Goal: Task Accomplishment & Management: Complete application form

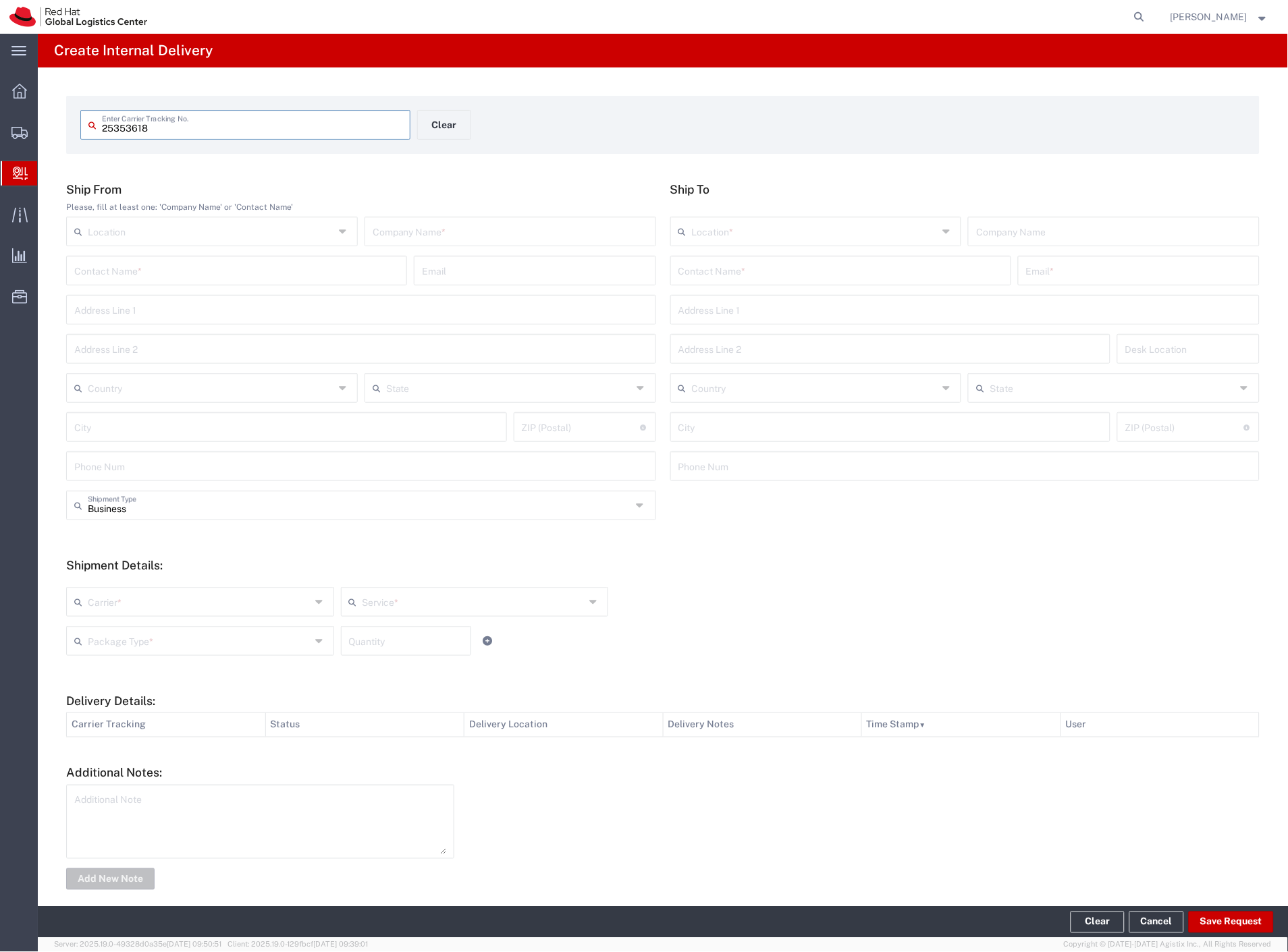
type input "25353618"
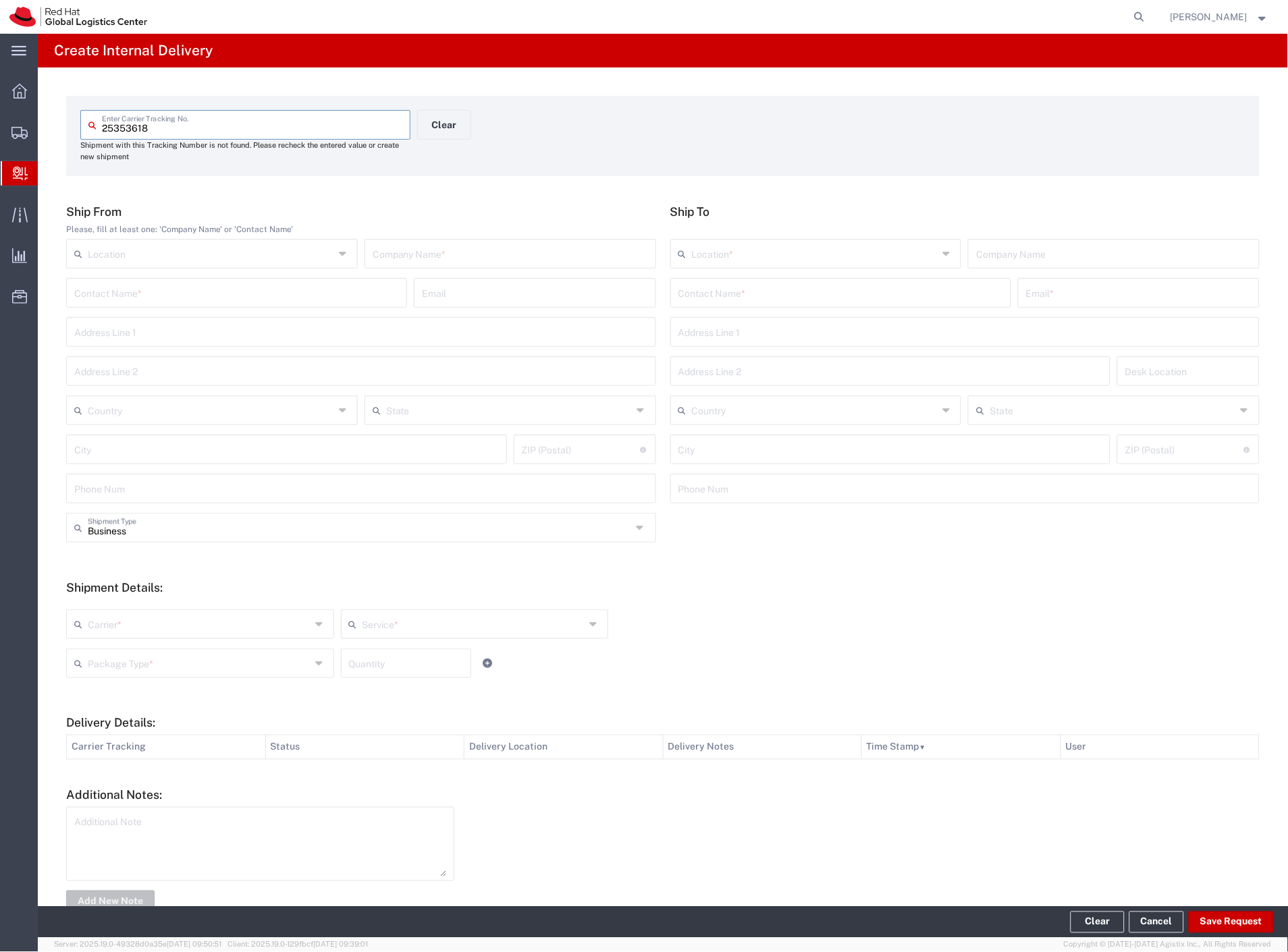
click at [388, 259] on input "text" at bounding box center [510, 252] width 275 height 24
type input "vodafone"
click at [798, 282] on input "text" at bounding box center [840, 292] width 324 height 24
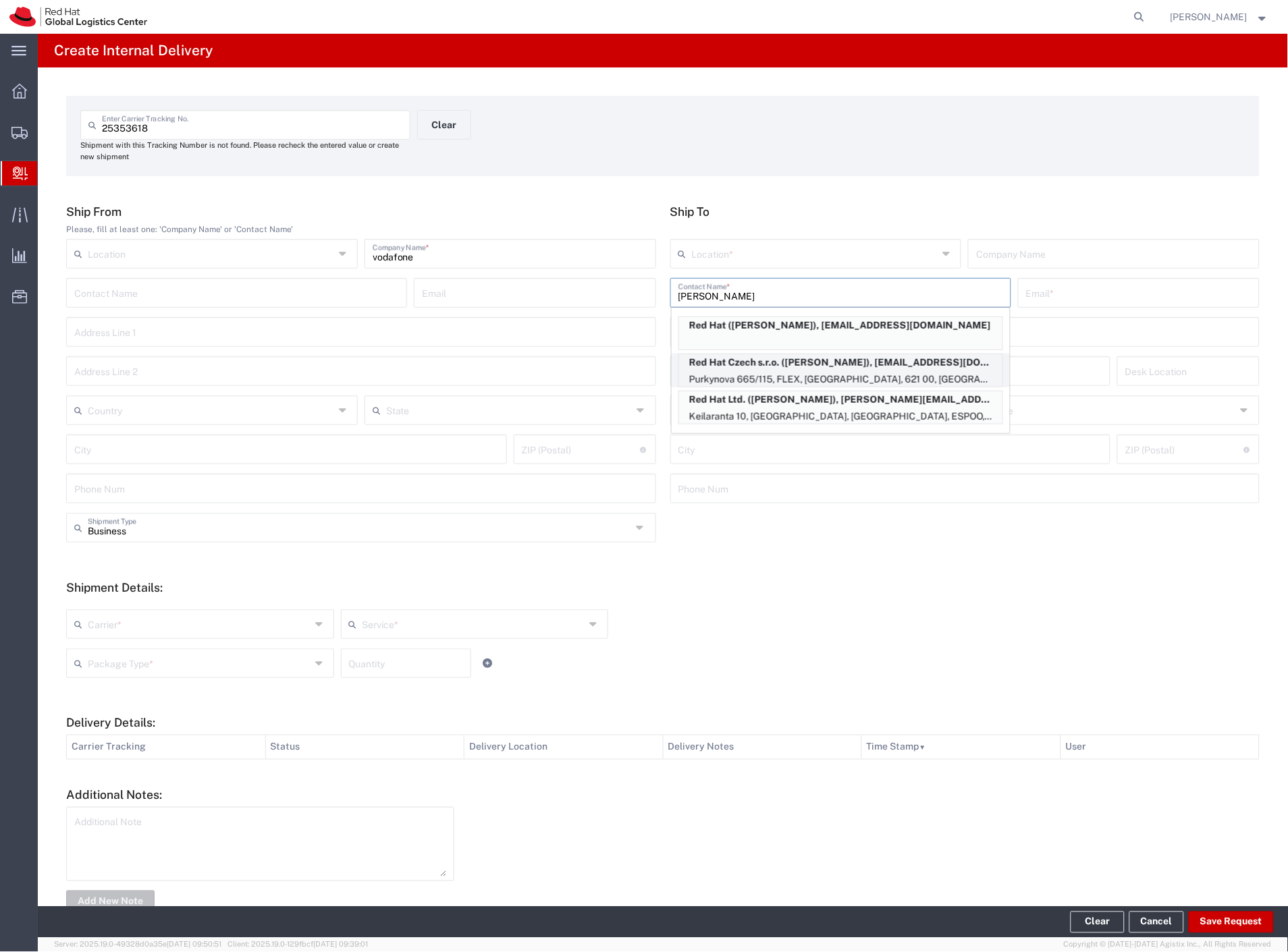
type input "[PERSON_NAME]"
click at [861, 369] on p "Red Hat Czech s.r.o. ([PERSON_NAME]), [EMAIL_ADDRESS][DOMAIN_NAME]" at bounding box center [840, 362] width 324 height 17
type input "RH - [GEOGRAPHIC_DATA] [GEOGRAPHIC_DATA] - C"
type input "Red Hat Czech s.r.o."
type input "[PERSON_NAME]"
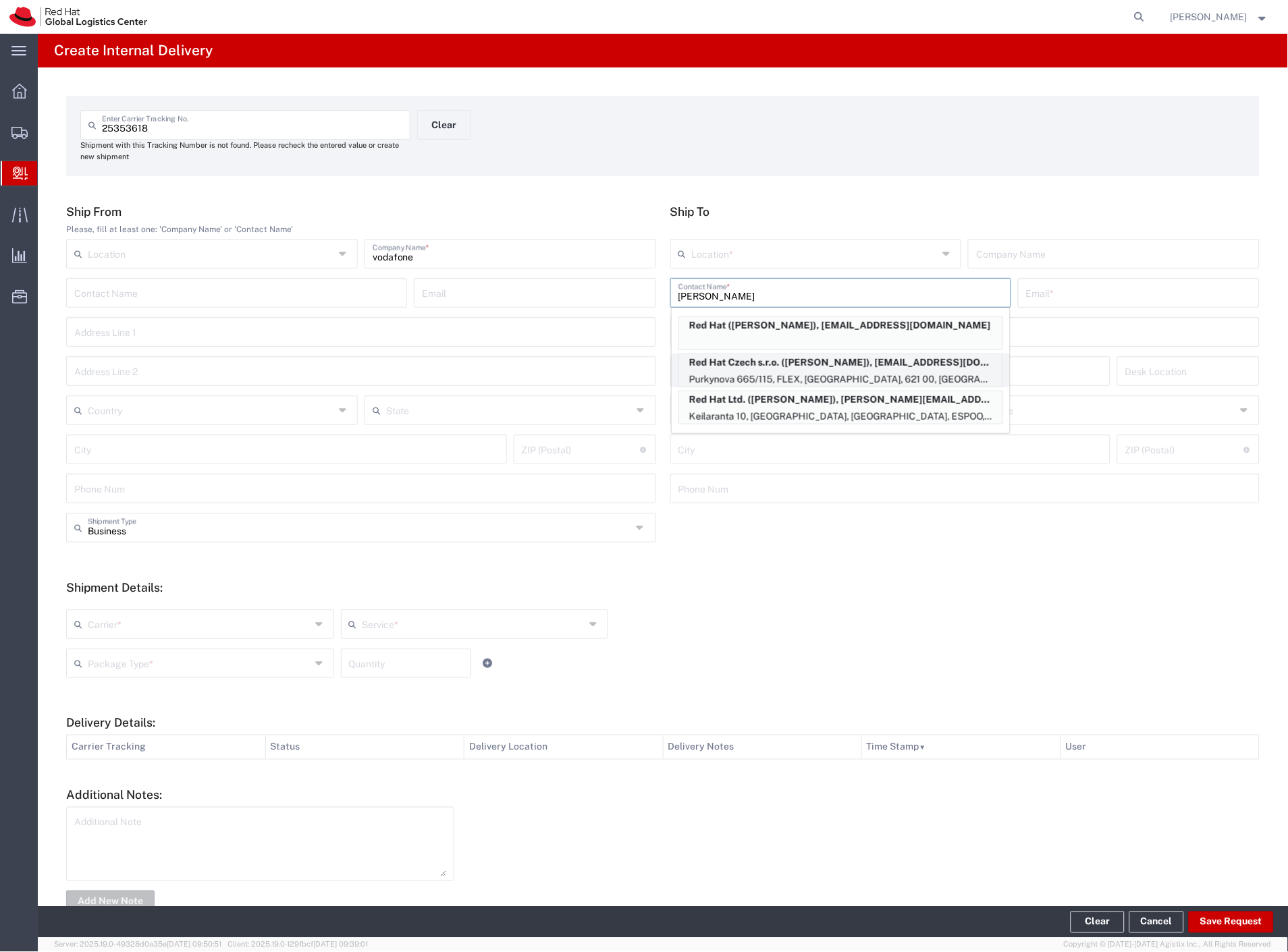
type input "[EMAIL_ADDRESS][DOMAIN_NAME]"
type input "Purkynova 665/115"
type input "FLEX"
type input "Czechia"
type input "[GEOGRAPHIC_DATA]"
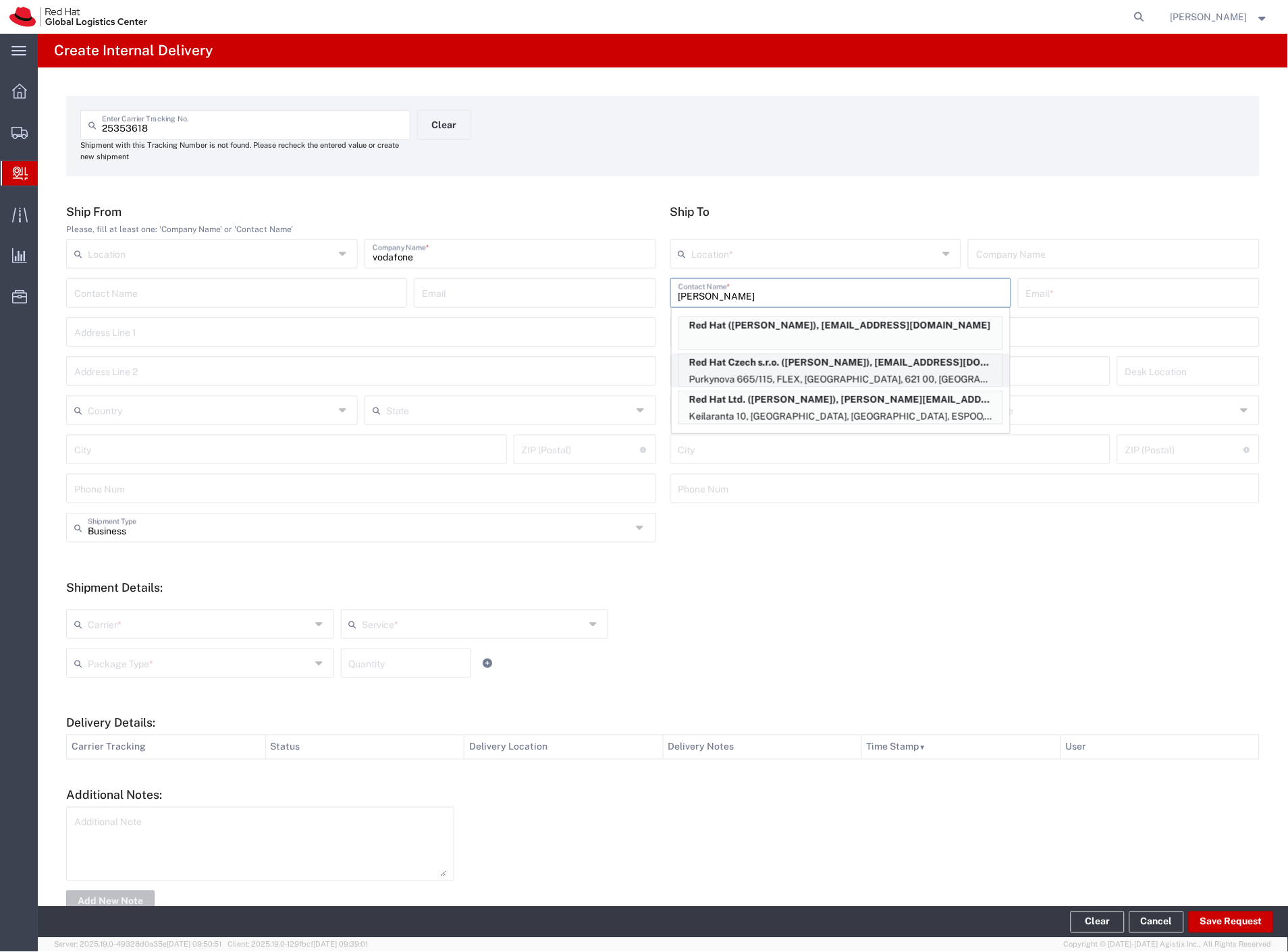
type input "621 00"
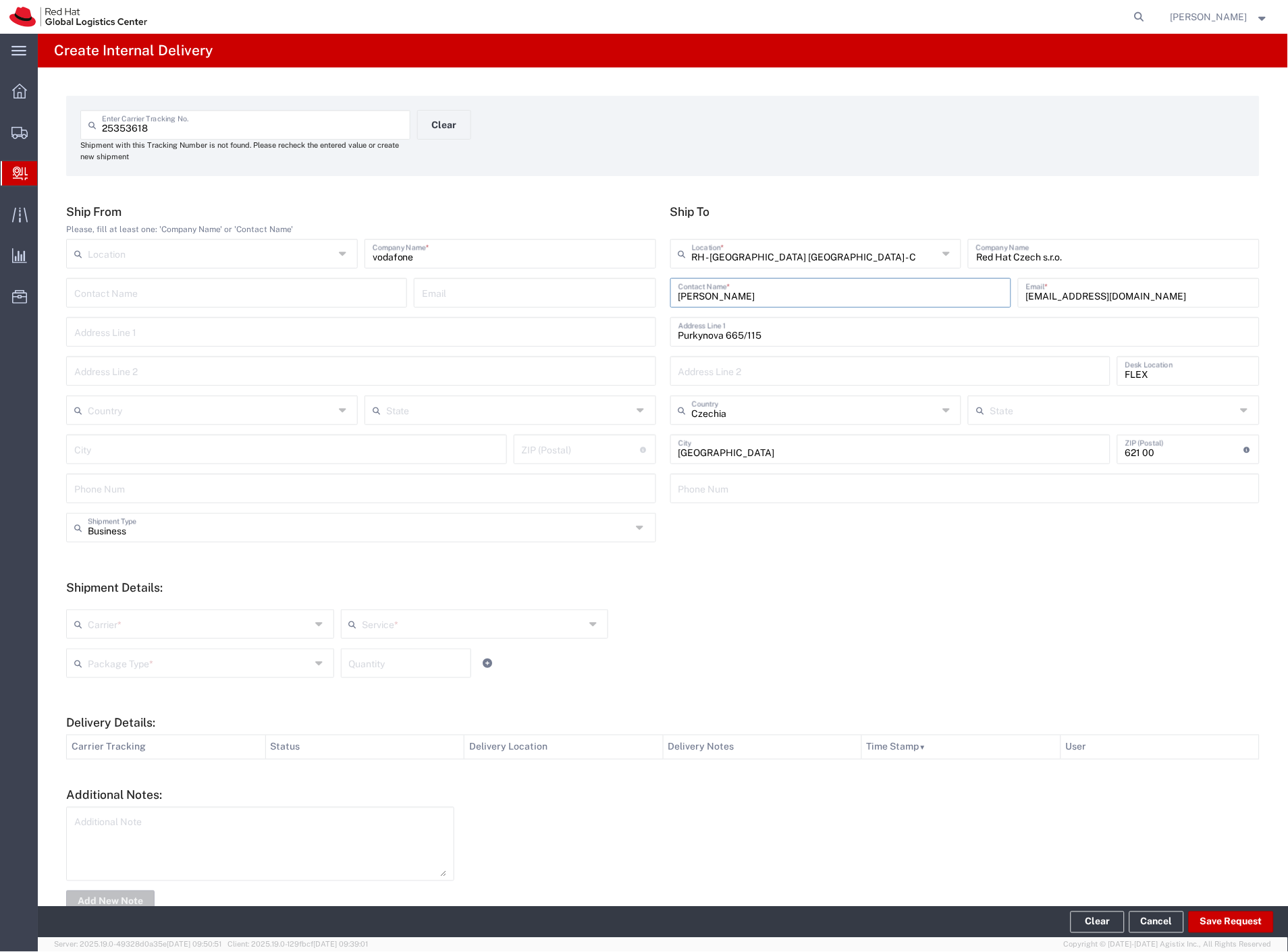
click at [196, 618] on input "text" at bounding box center [199, 623] width 223 height 24
drag, startPoint x: 185, startPoint y: 651, endPoint x: 182, endPoint y: 659, distance: 8.5
click at [184, 653] on span "Czech Post" at bounding box center [199, 653] width 262 height 21
type input "Czech Post"
drag, startPoint x: 178, startPoint y: 676, endPoint x: 169, endPoint y: 711, distance: 36.1
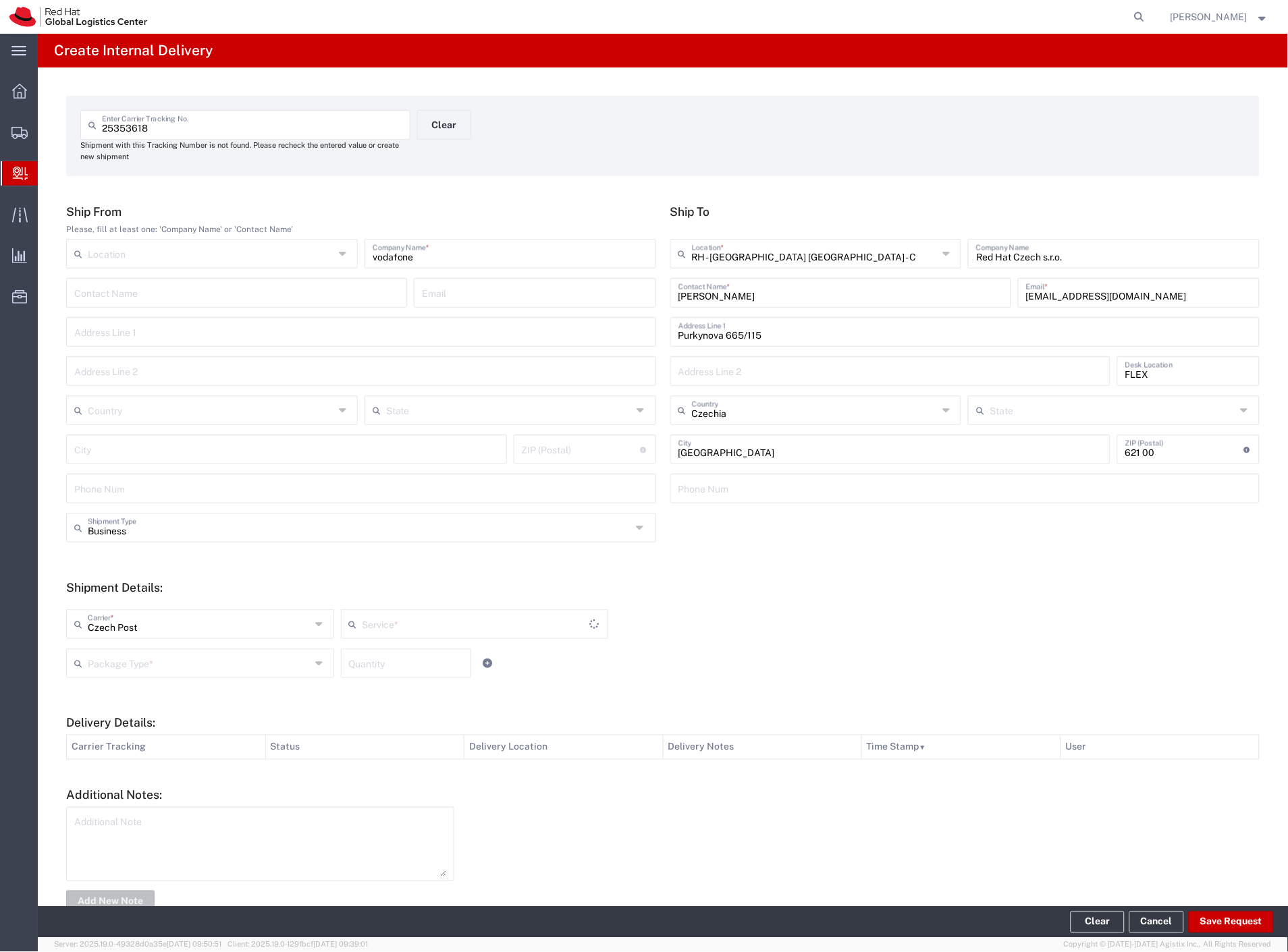
click at [176, 682] on div "Package Type * Case(s) Envelope PAK Skid(s) Your Packaging Quantity" at bounding box center [474, 668] width 823 height 39
type input "Ground"
click at [175, 669] on input "text" at bounding box center [199, 662] width 223 height 24
click at [147, 768] on span "Skid(s)" at bounding box center [199, 758] width 262 height 21
click at [138, 657] on input "Skid(s)" at bounding box center [199, 662] width 223 height 24
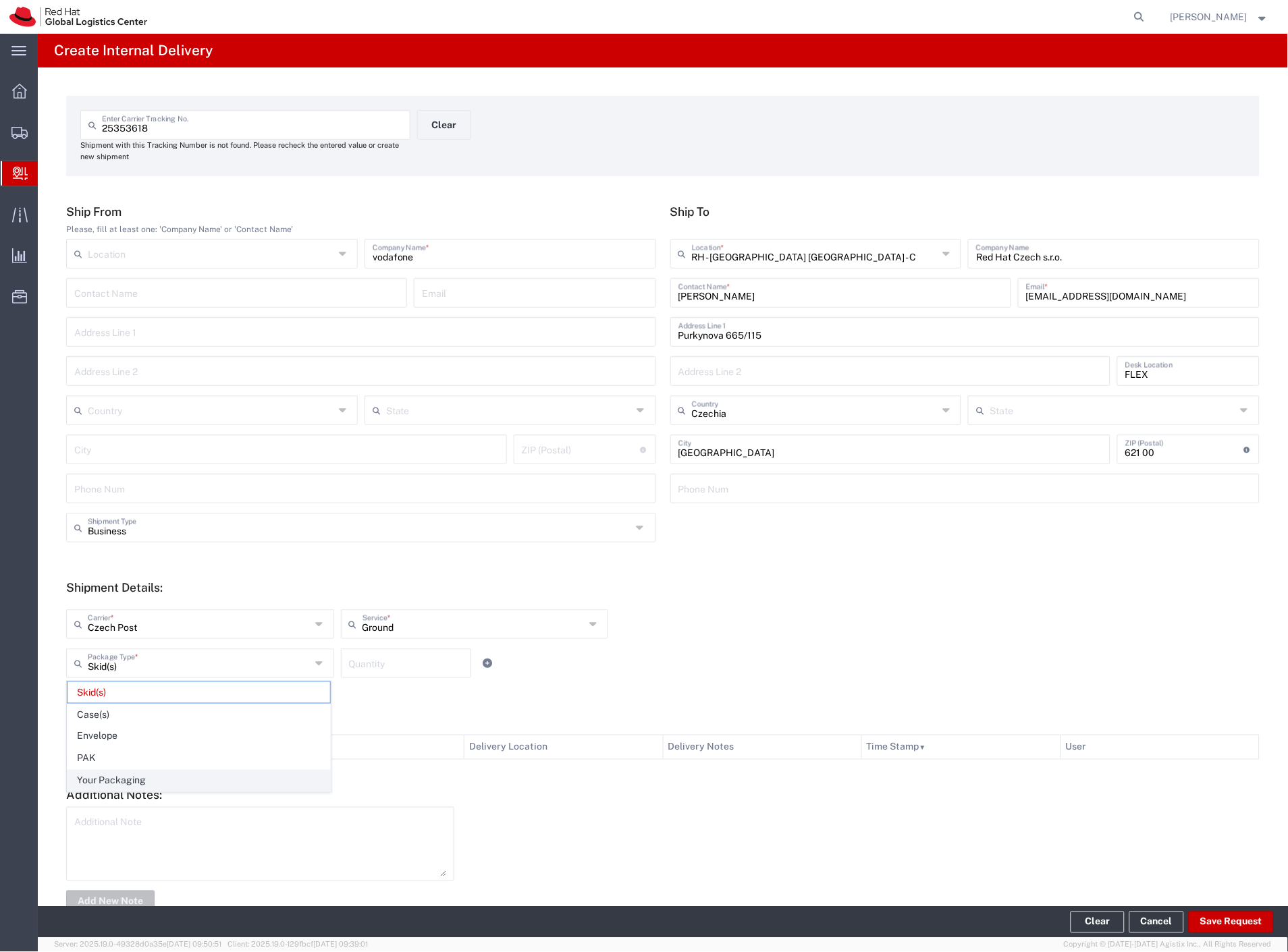
click at [119, 788] on span "Your Packaging" at bounding box center [199, 780] width 262 height 21
type input "Your Packaging"
click at [1225, 918] on button "Save Request" at bounding box center [1231, 922] width 85 height 22
type input "vodafone"
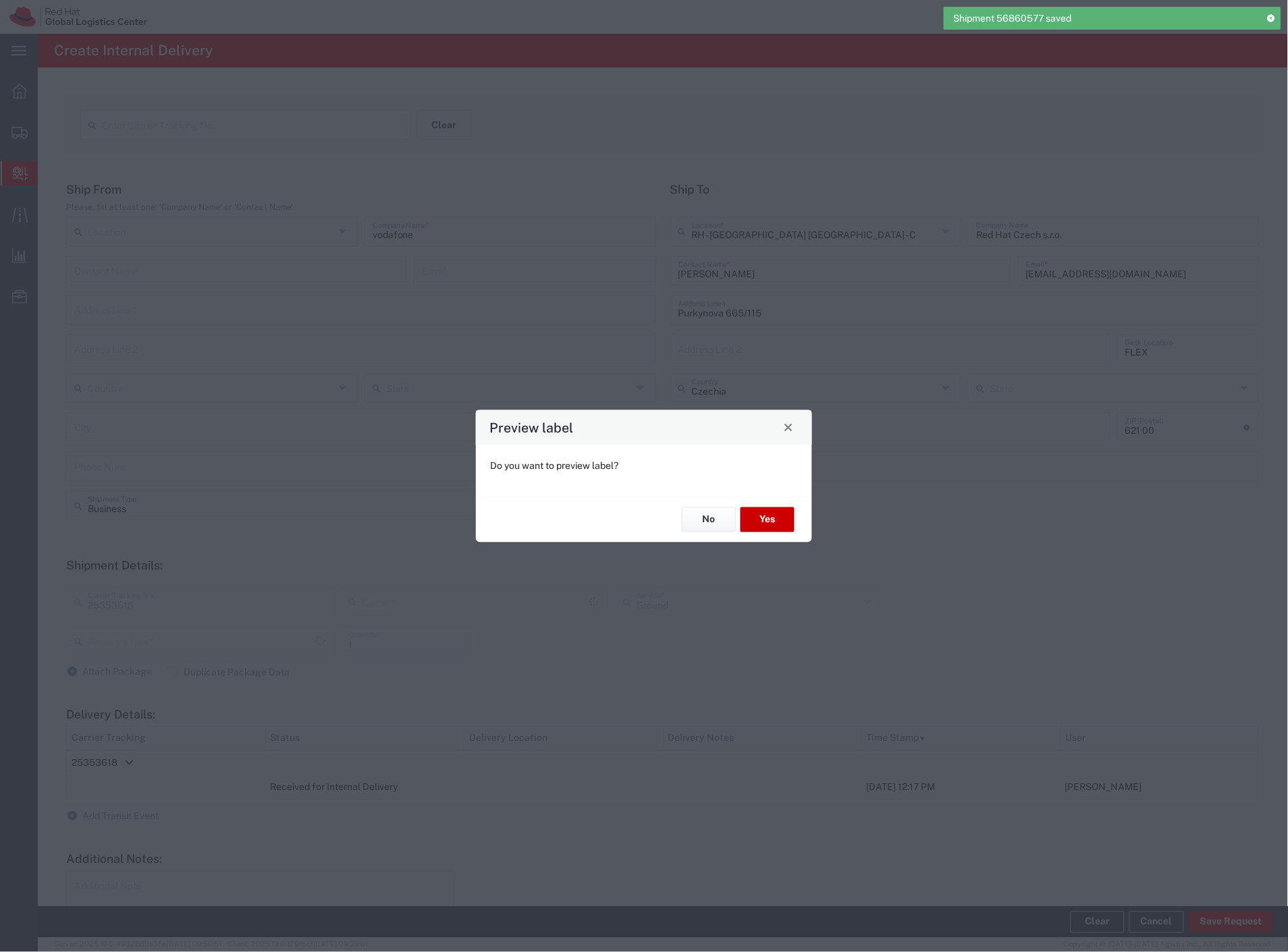
type input "Your Packaging"
type input "Czech Post"
click at [758, 525] on button "Yes" at bounding box center [767, 520] width 54 height 25
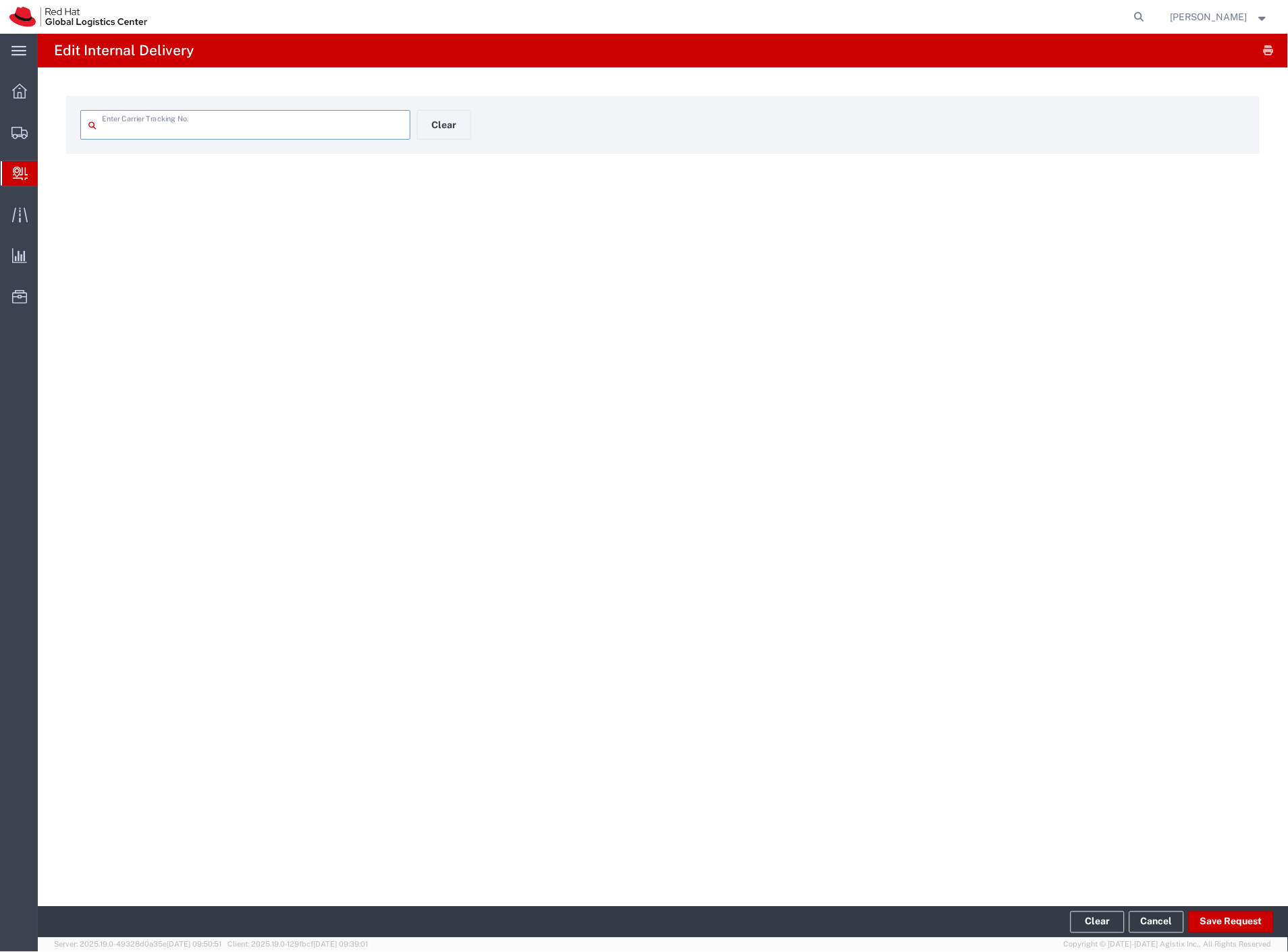
type input "25353618"
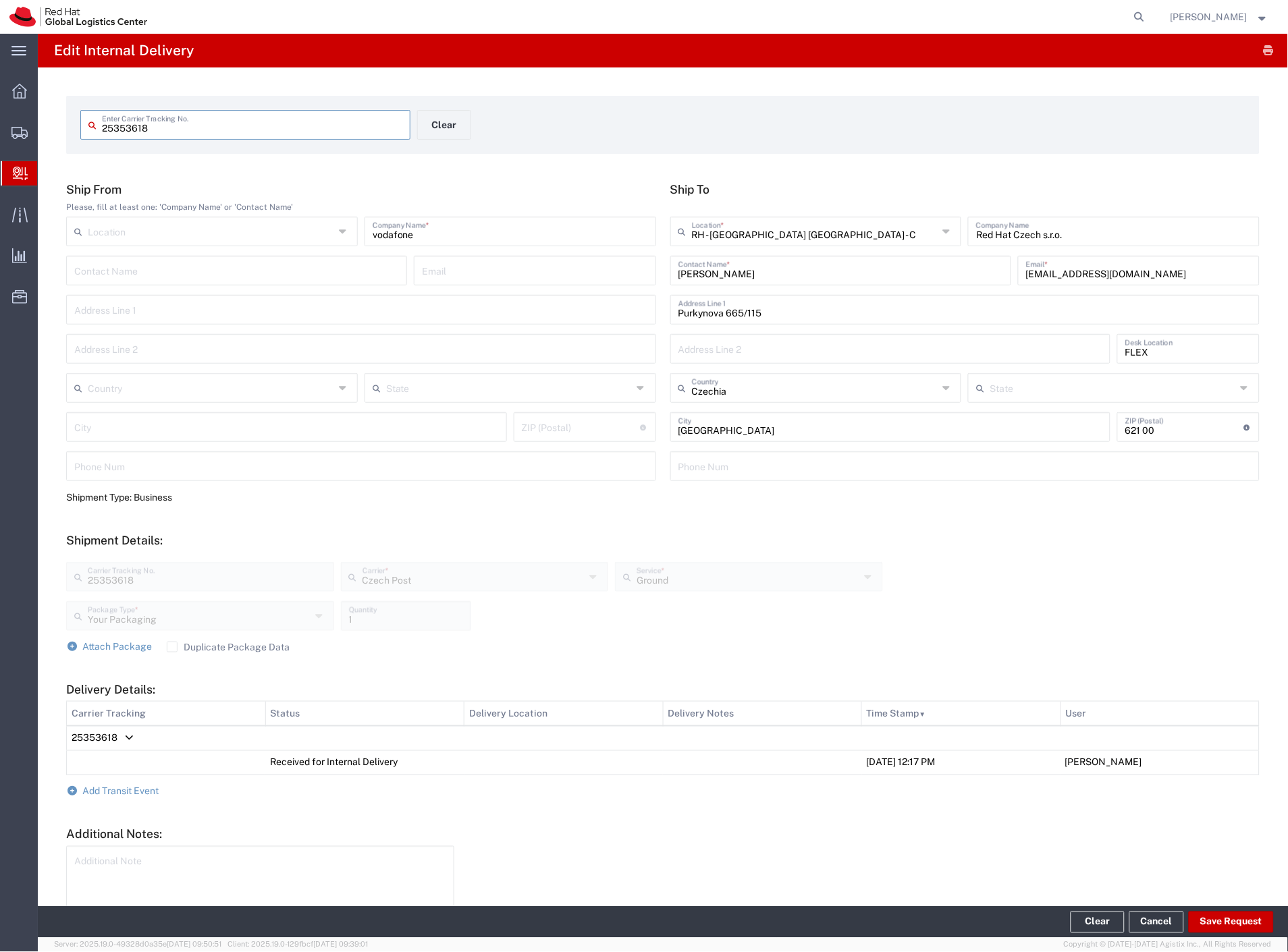
click at [450, 143] on div "25353618 Enter Carrier Tracking No. Clear" at bounding box center [417, 130] width 688 height 39
click at [441, 128] on button "Clear" at bounding box center [444, 125] width 54 height 30
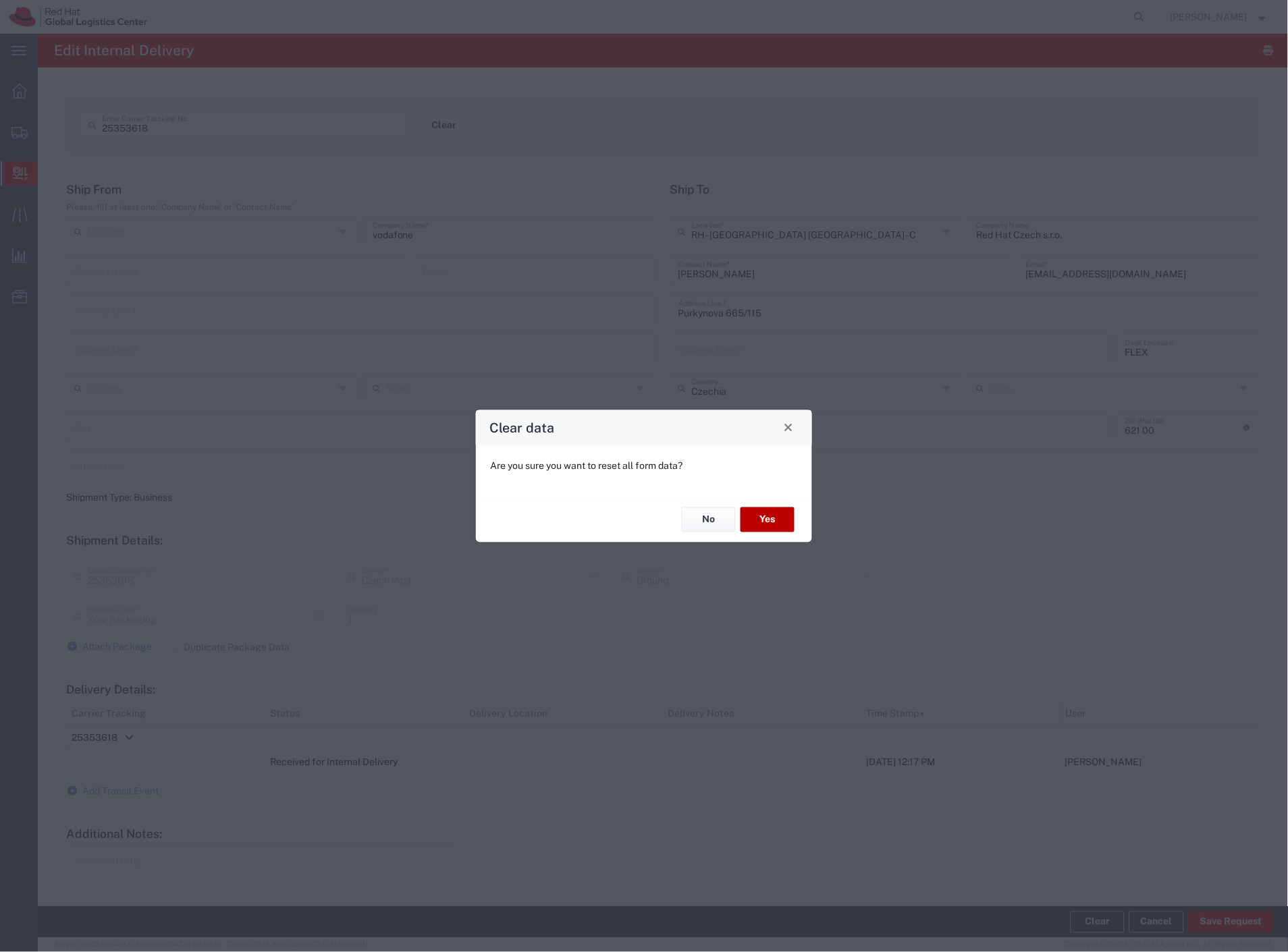
click at [773, 515] on button "Yes" at bounding box center [767, 520] width 54 height 25
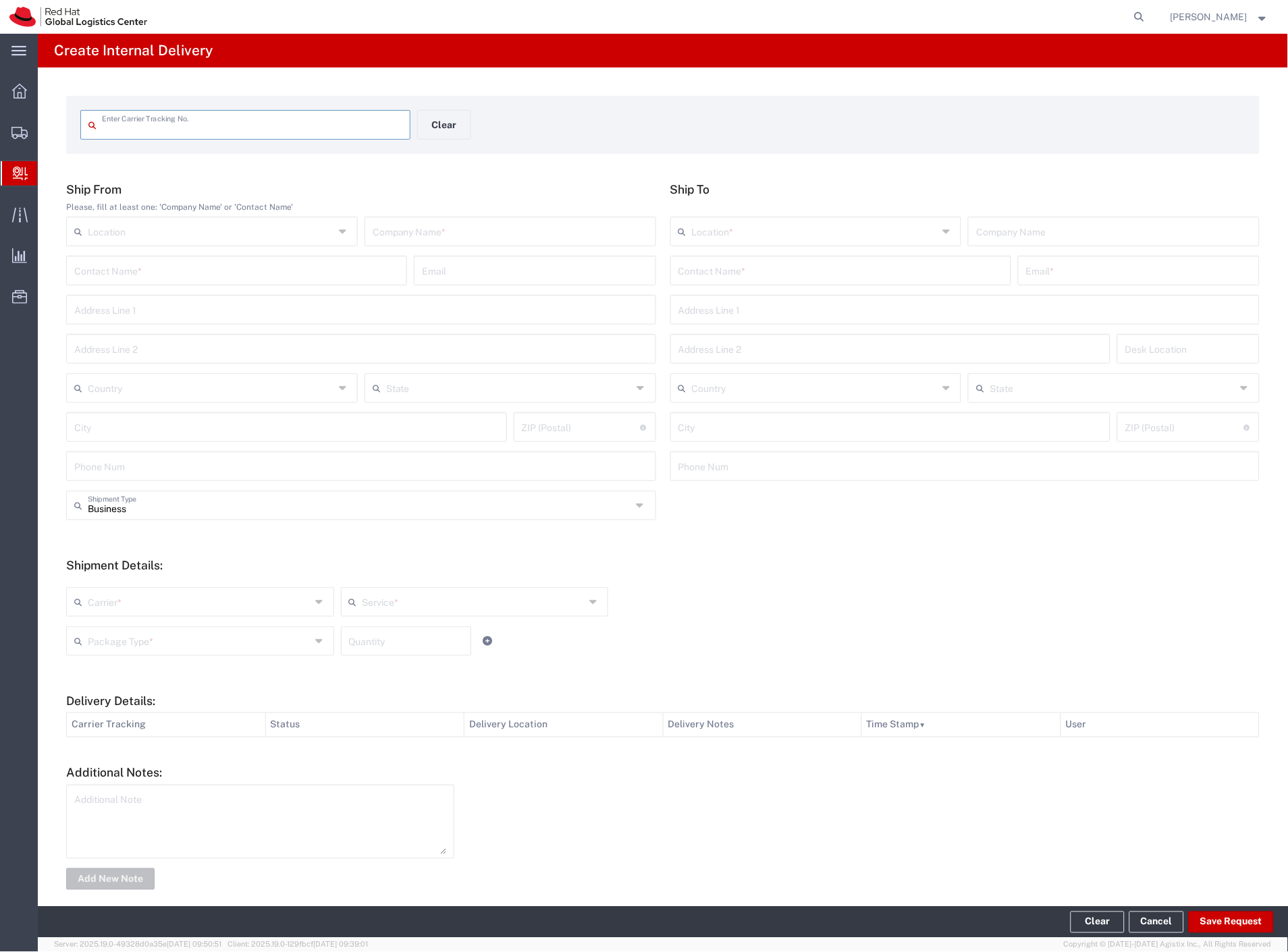
click at [48, 177] on span "Internal Delivery" at bounding box center [42, 173] width 11 height 27
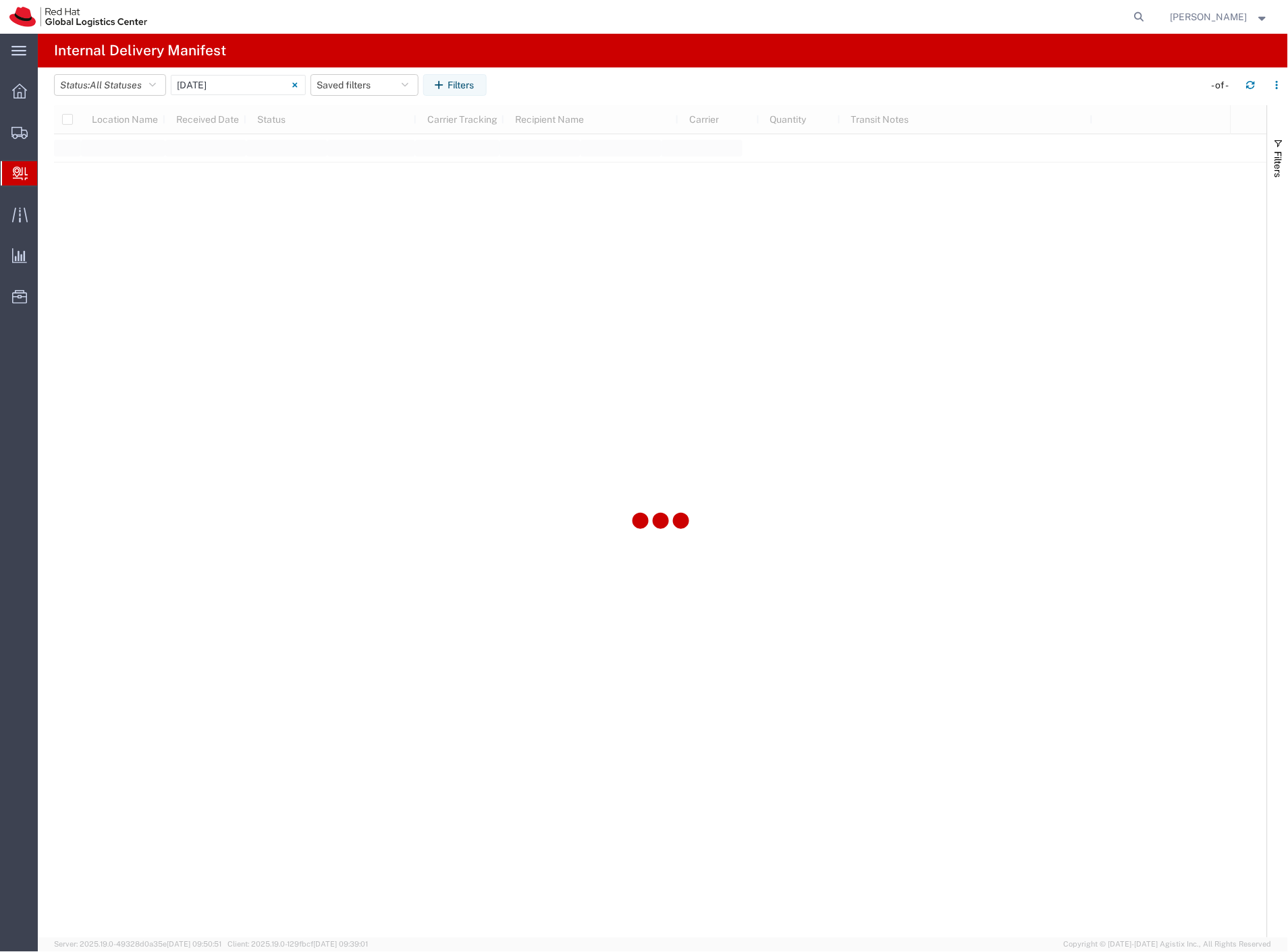
type input "[DATE]"
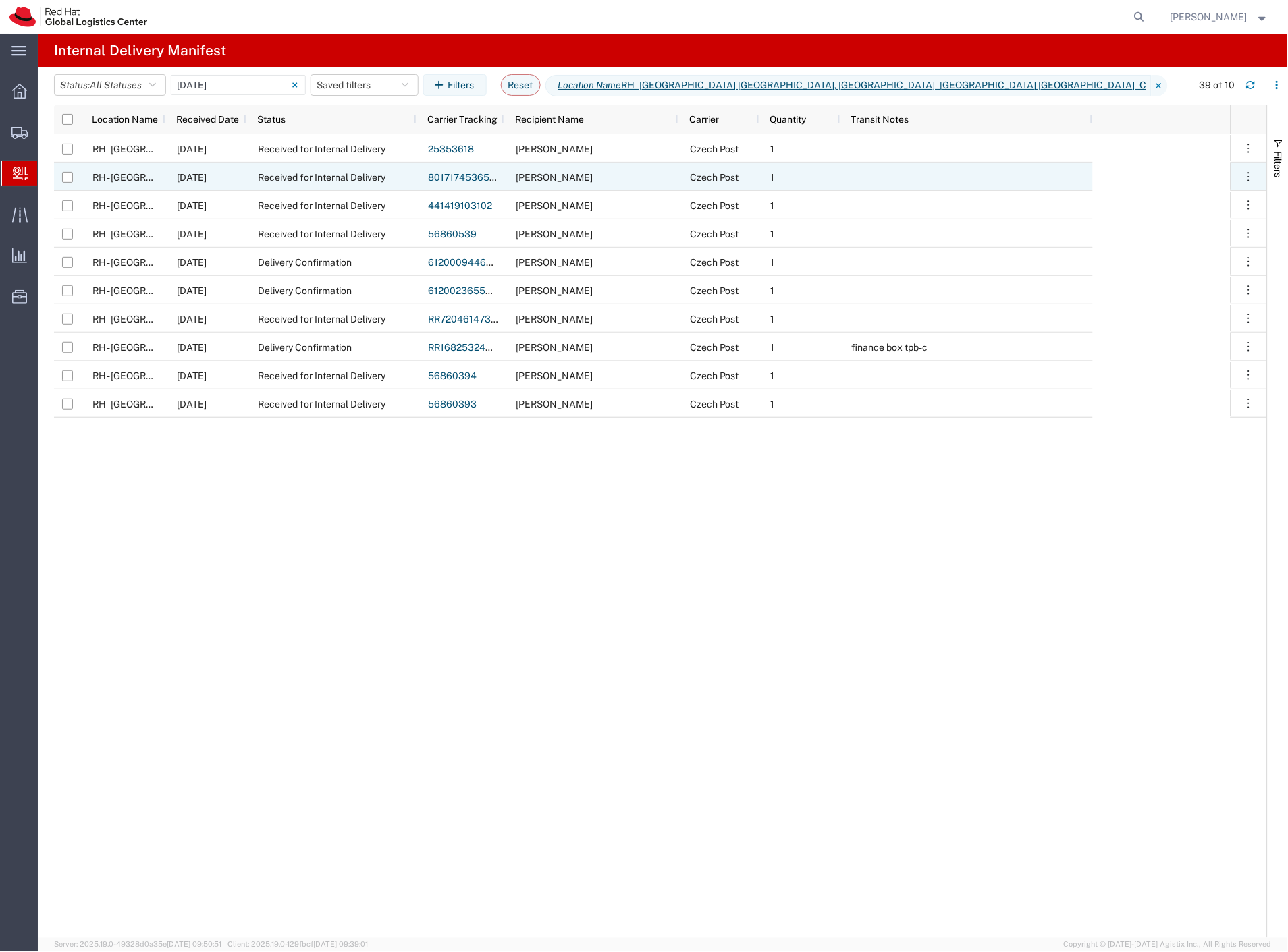
click at [461, 179] on link "80171745365-86316" at bounding box center [474, 177] width 93 height 11
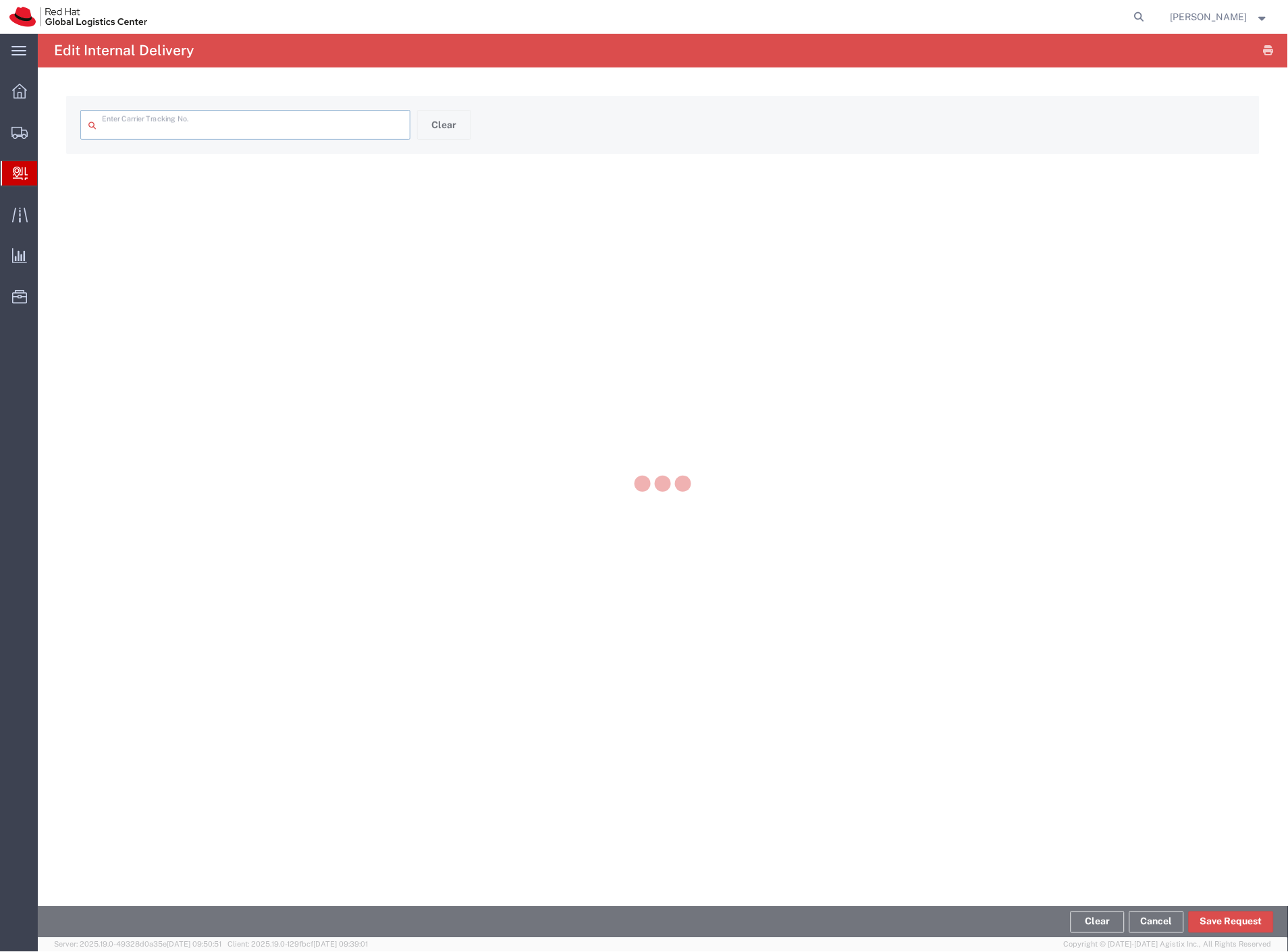
type input "80171745365-86316"
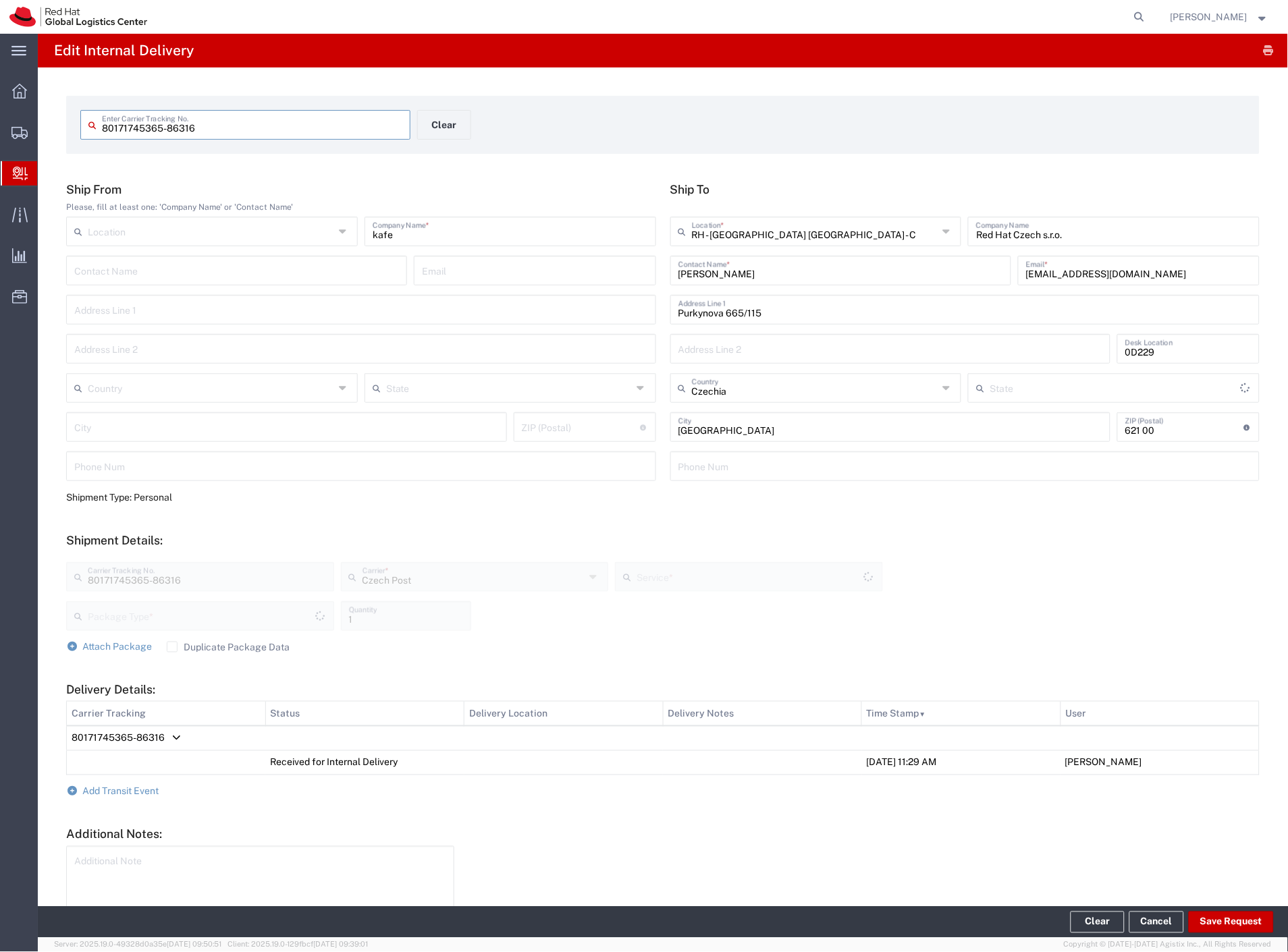
type input "Your Packaging"
type input "Ground"
drag, startPoint x: 146, startPoint y: 788, endPoint x: 143, endPoint y: 794, distance: 6.7
click at [143, 794] on span "Add Transit Event" at bounding box center [121, 791] width 76 height 11
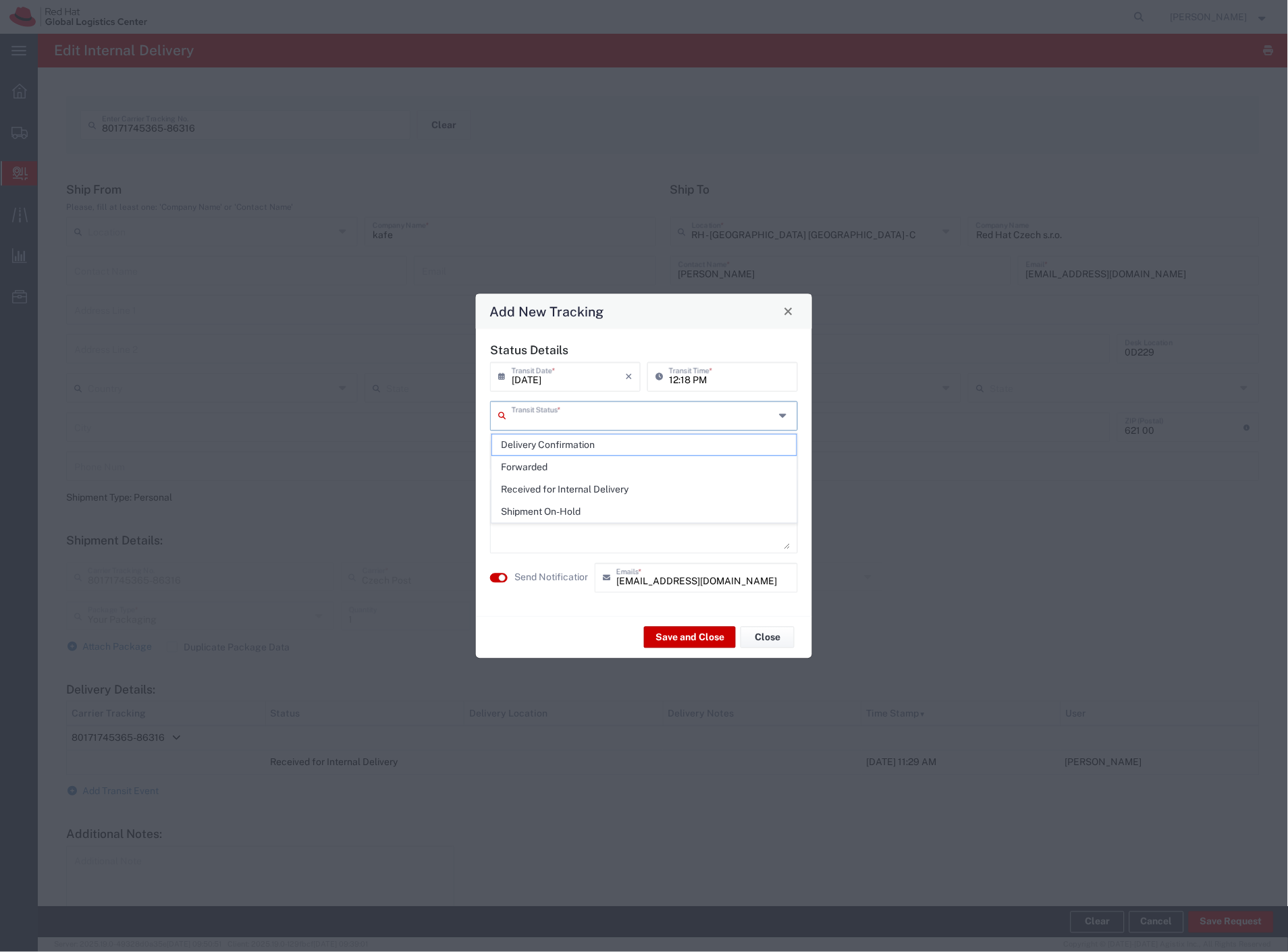
click at [542, 417] on input "text" at bounding box center [643, 414] width 262 height 24
drag, startPoint x: 541, startPoint y: 437, endPoint x: 540, endPoint y: 533, distance: 96.0
click at [541, 441] on span "Delivery Confirmation" at bounding box center [644, 445] width 305 height 21
type input "Delivery Confirmation"
click at [551, 582] on label "Send Notification" at bounding box center [551, 578] width 76 height 14
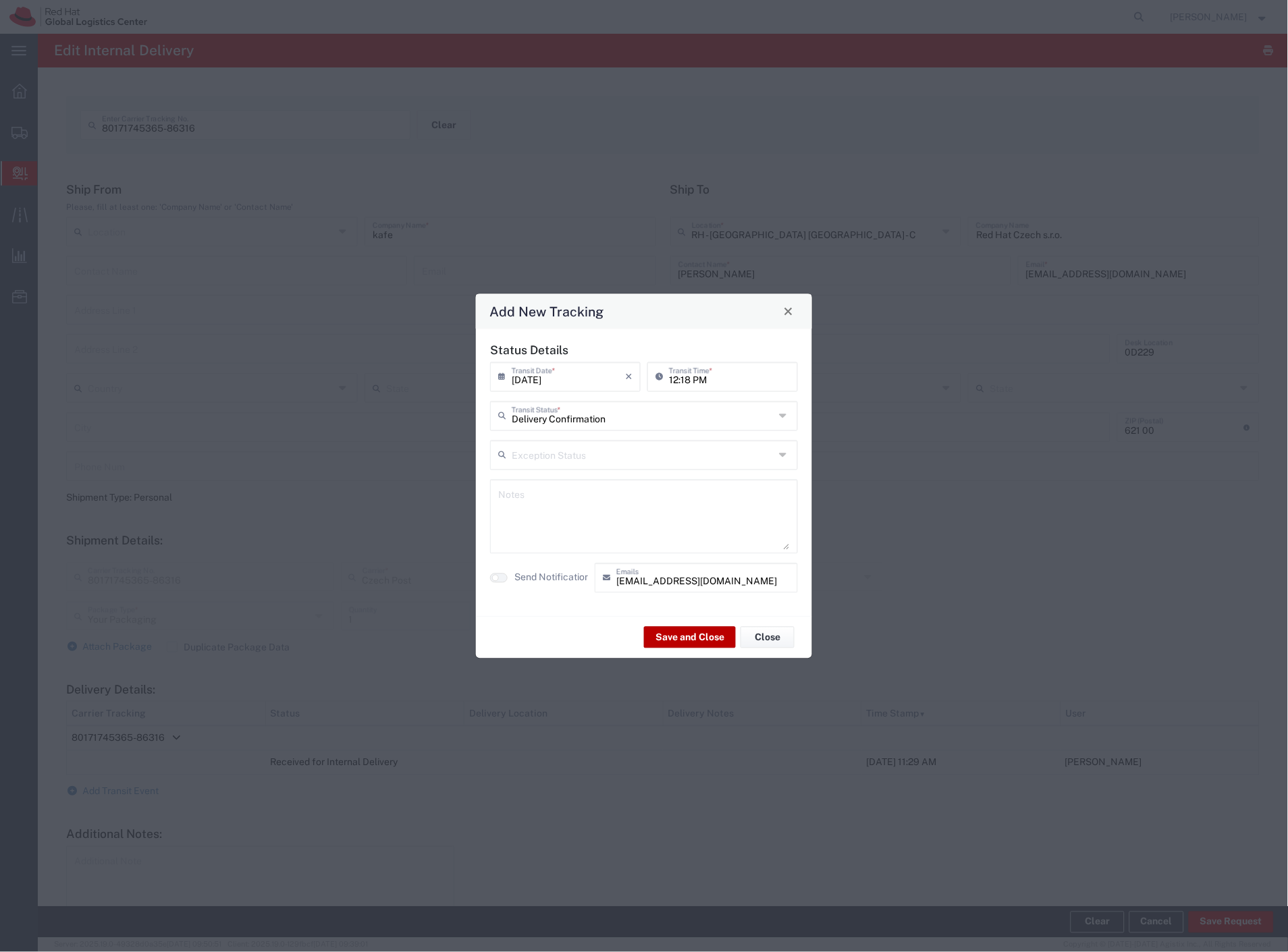
click at [670, 631] on button "Save and Close" at bounding box center [689, 638] width 92 height 22
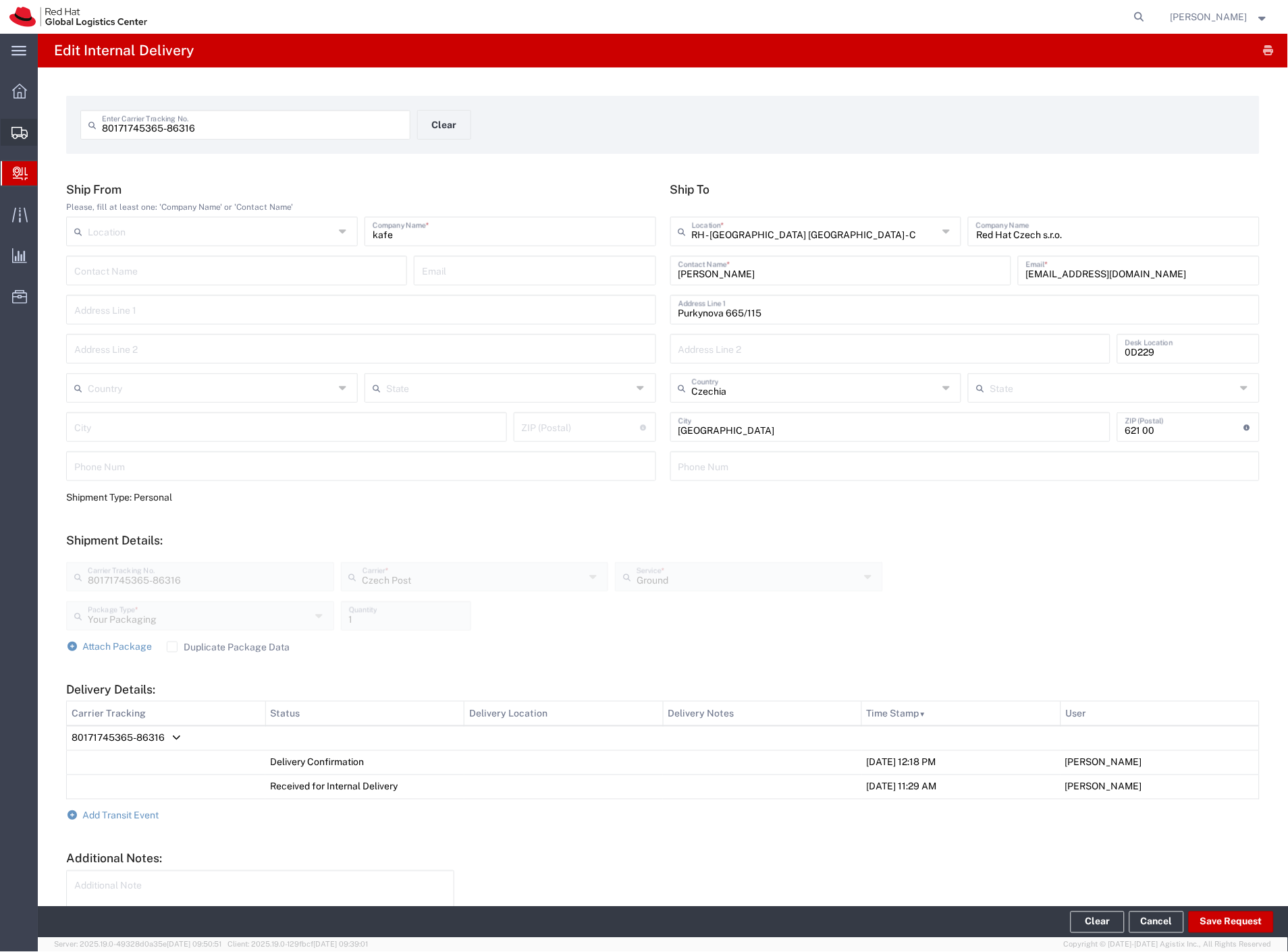
click at [0, 0] on span "Shipment Manager" at bounding box center [0, 0] width 0 height 0
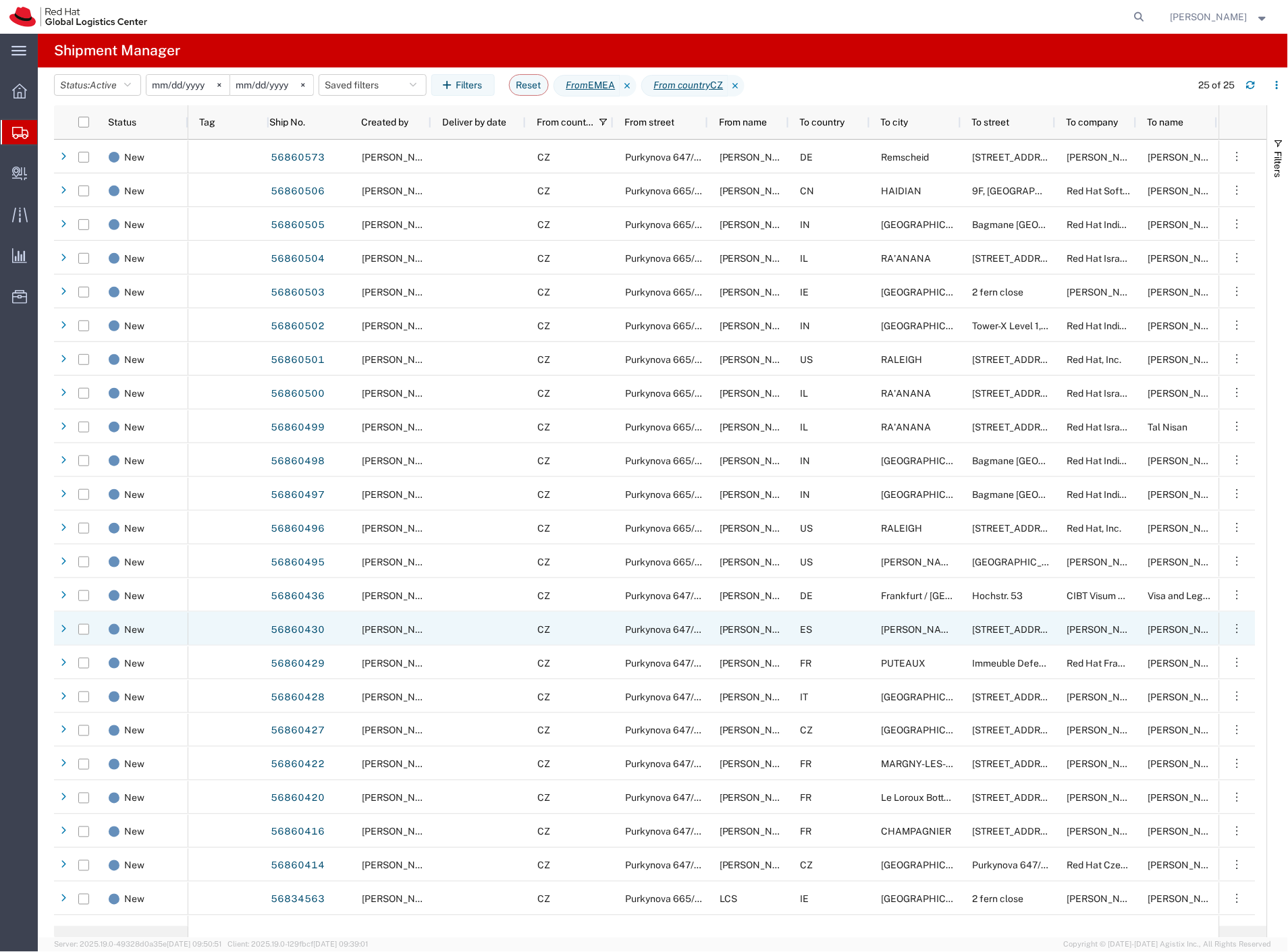
scroll to position [56, 0]
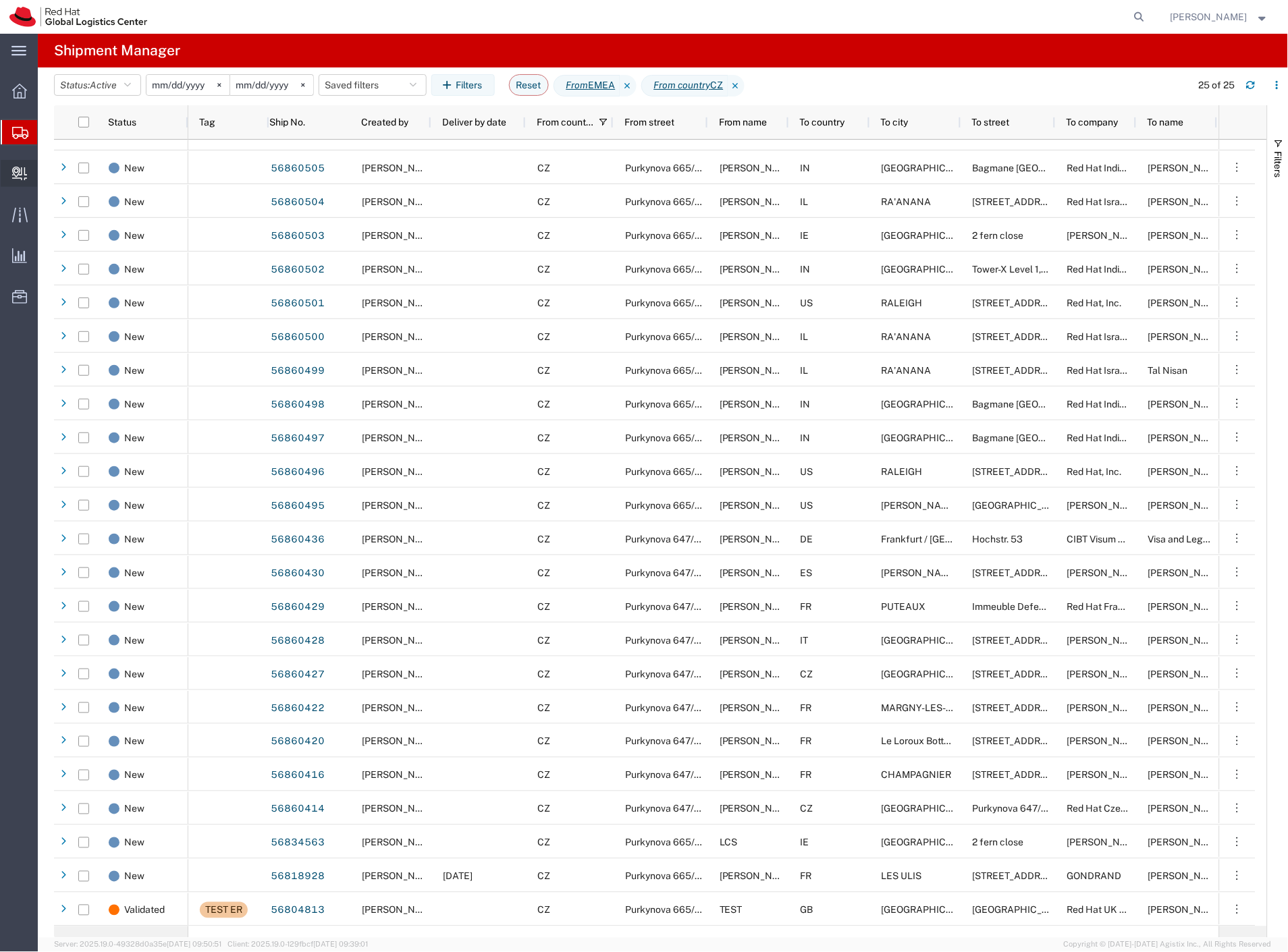
click at [0, 0] on span "Create Delivery" at bounding box center [0, 0] width 0 height 0
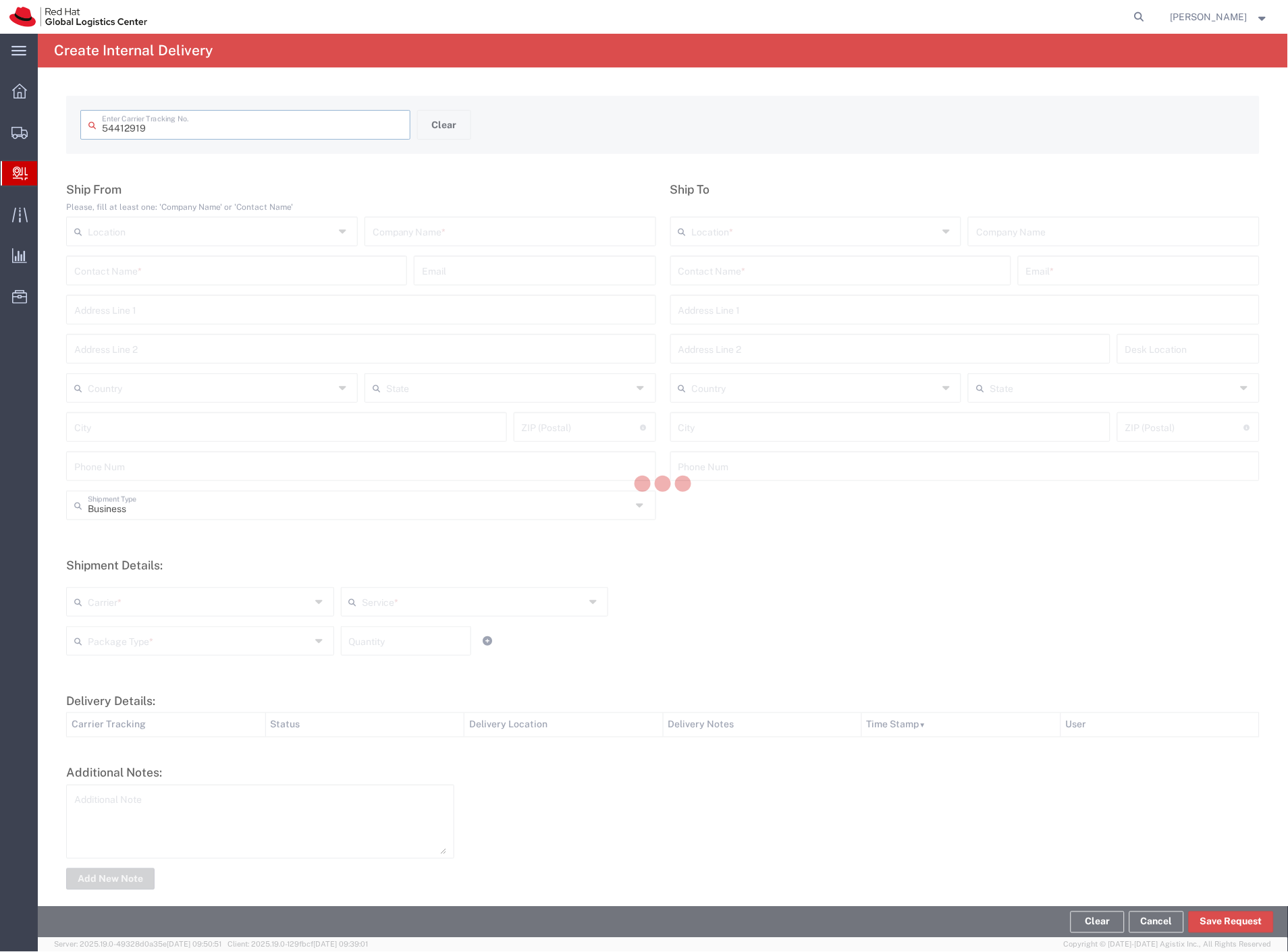
type input "54412919"
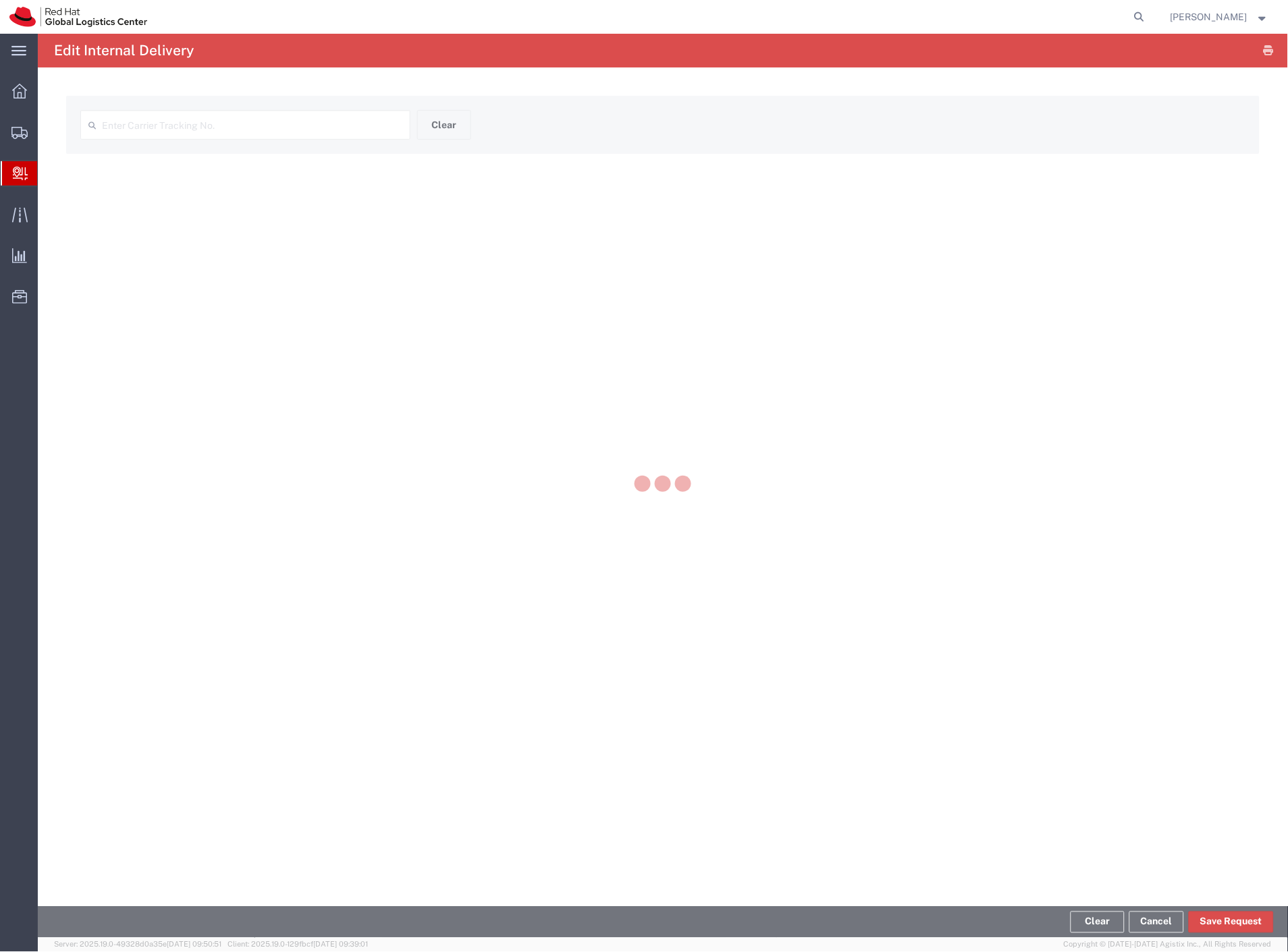
type input "54412919"
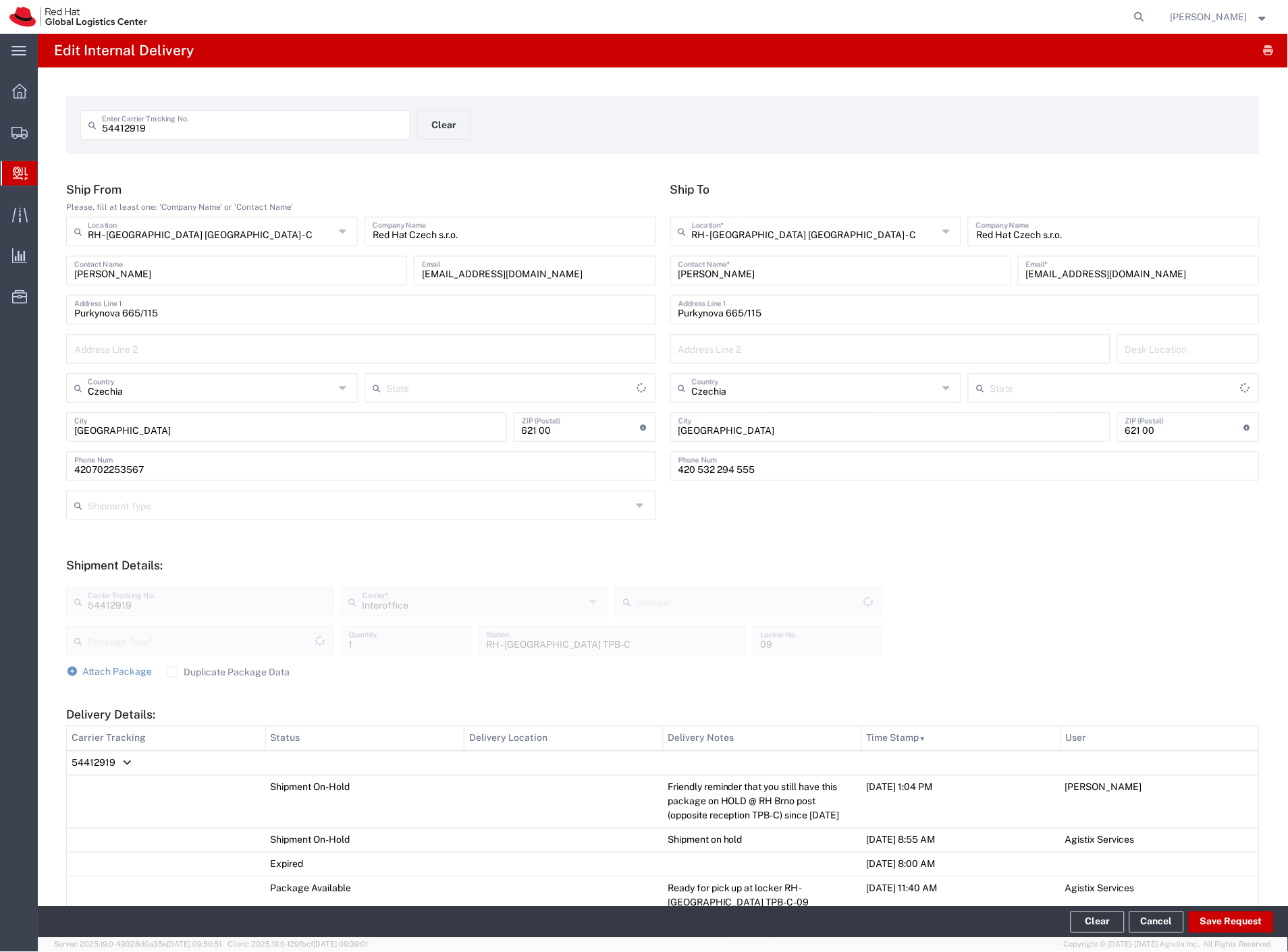
type input "PAK"
type input "IO_Ground"
click at [122, 762] on td "54412919" at bounding box center [663, 763] width 1192 height 25
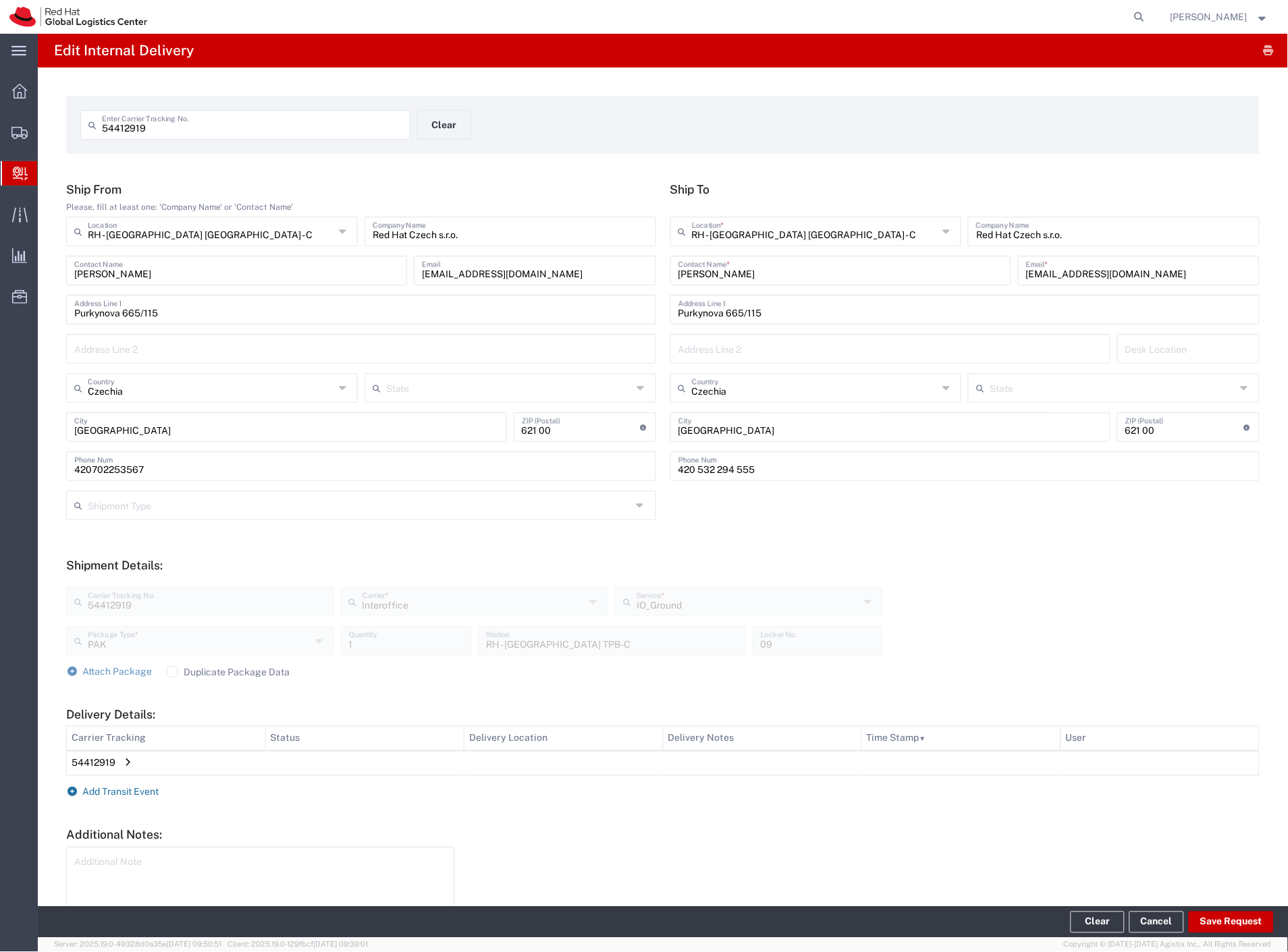
click at [136, 793] on span "Add Transit Event" at bounding box center [121, 792] width 76 height 11
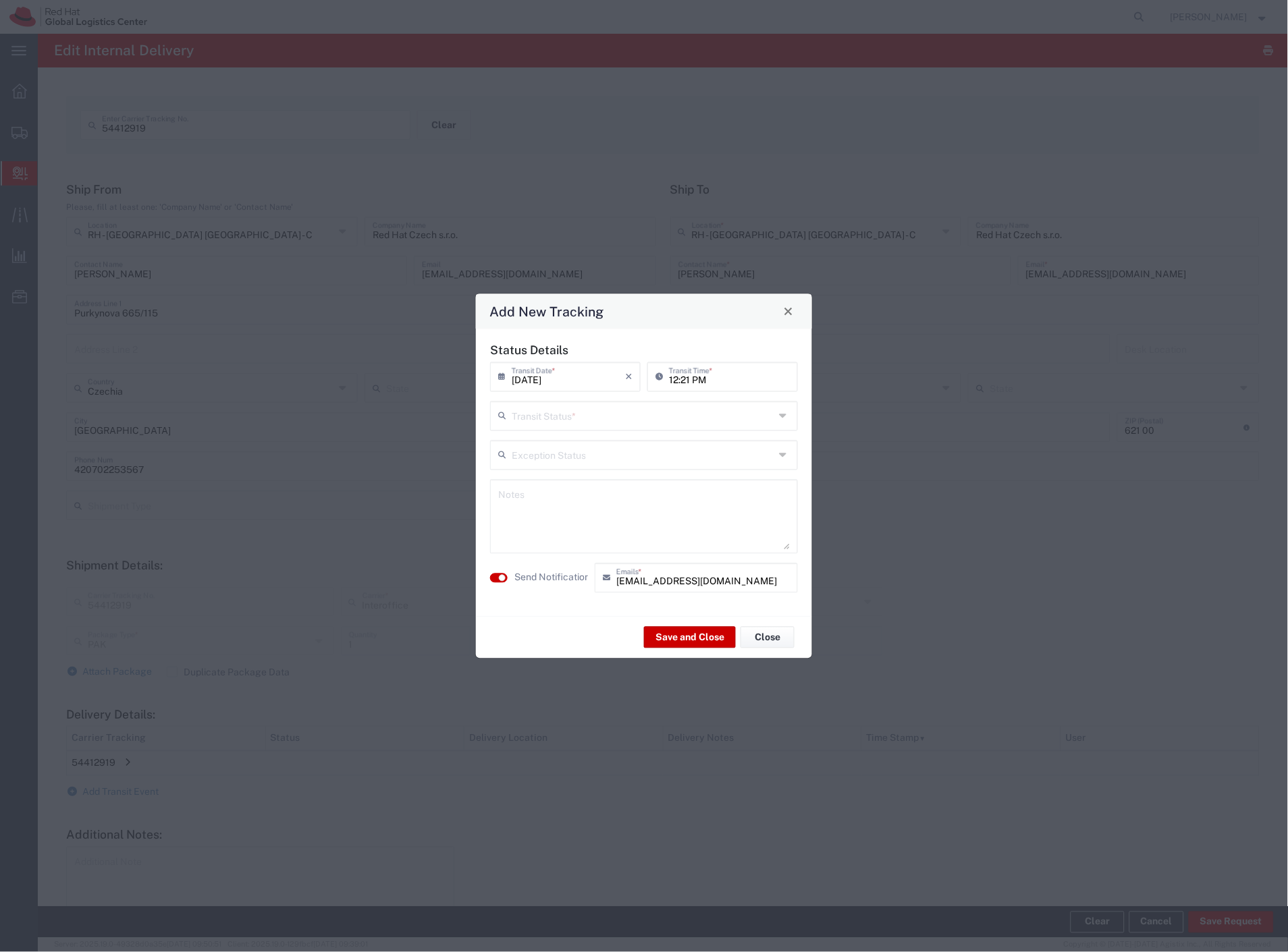
click at [548, 419] on input "text" at bounding box center [643, 414] width 262 height 24
click at [548, 452] on span "Delivery Confirmation" at bounding box center [644, 445] width 305 height 21
type input "Delivery Confirmation"
click at [544, 577] on label "Send Notification" at bounding box center [551, 578] width 76 height 14
click at [705, 642] on button "Save and Close" at bounding box center [689, 638] width 92 height 22
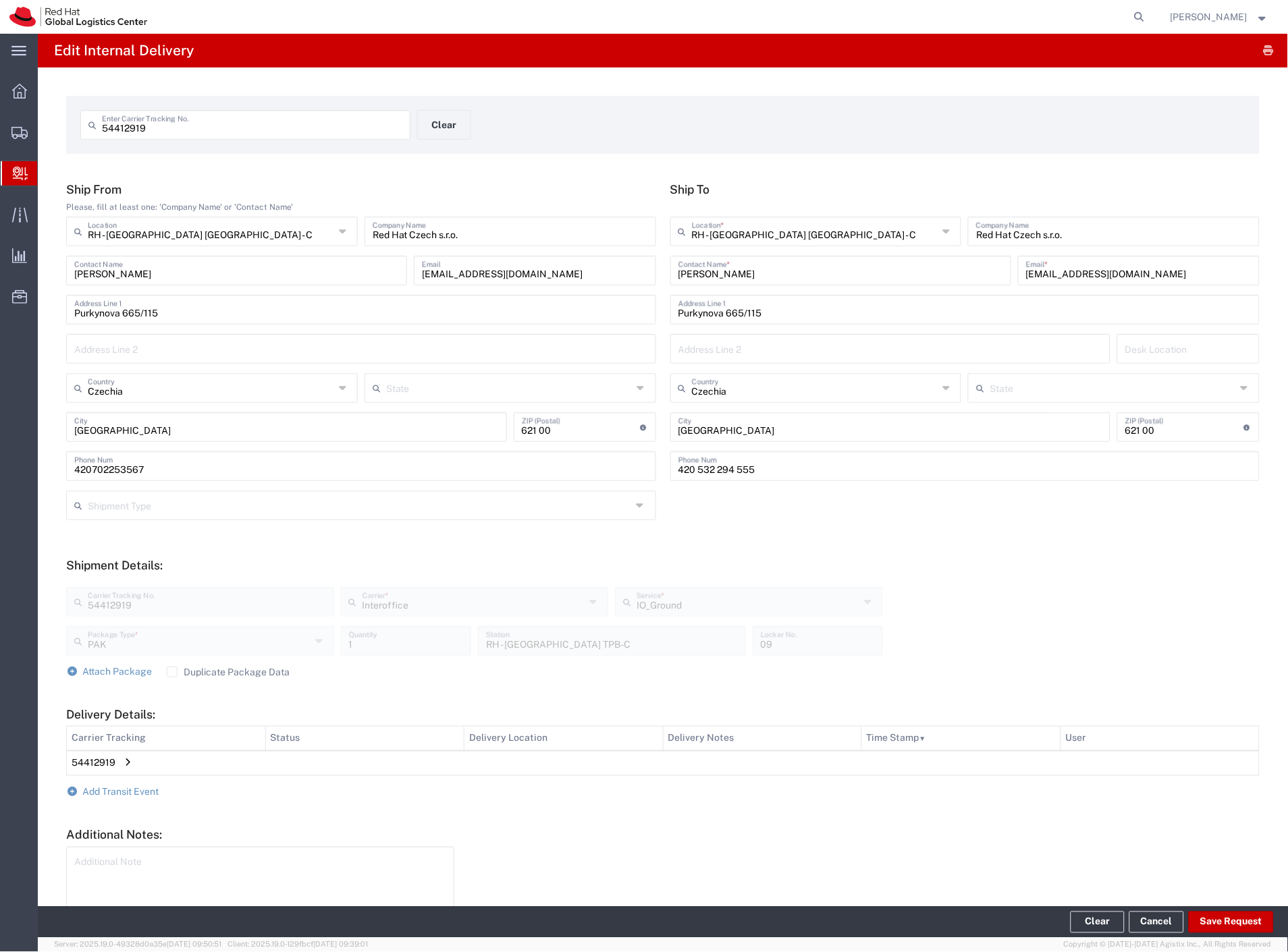
click at [110, 763] on span "54412919" at bounding box center [93, 762] width 44 height 11
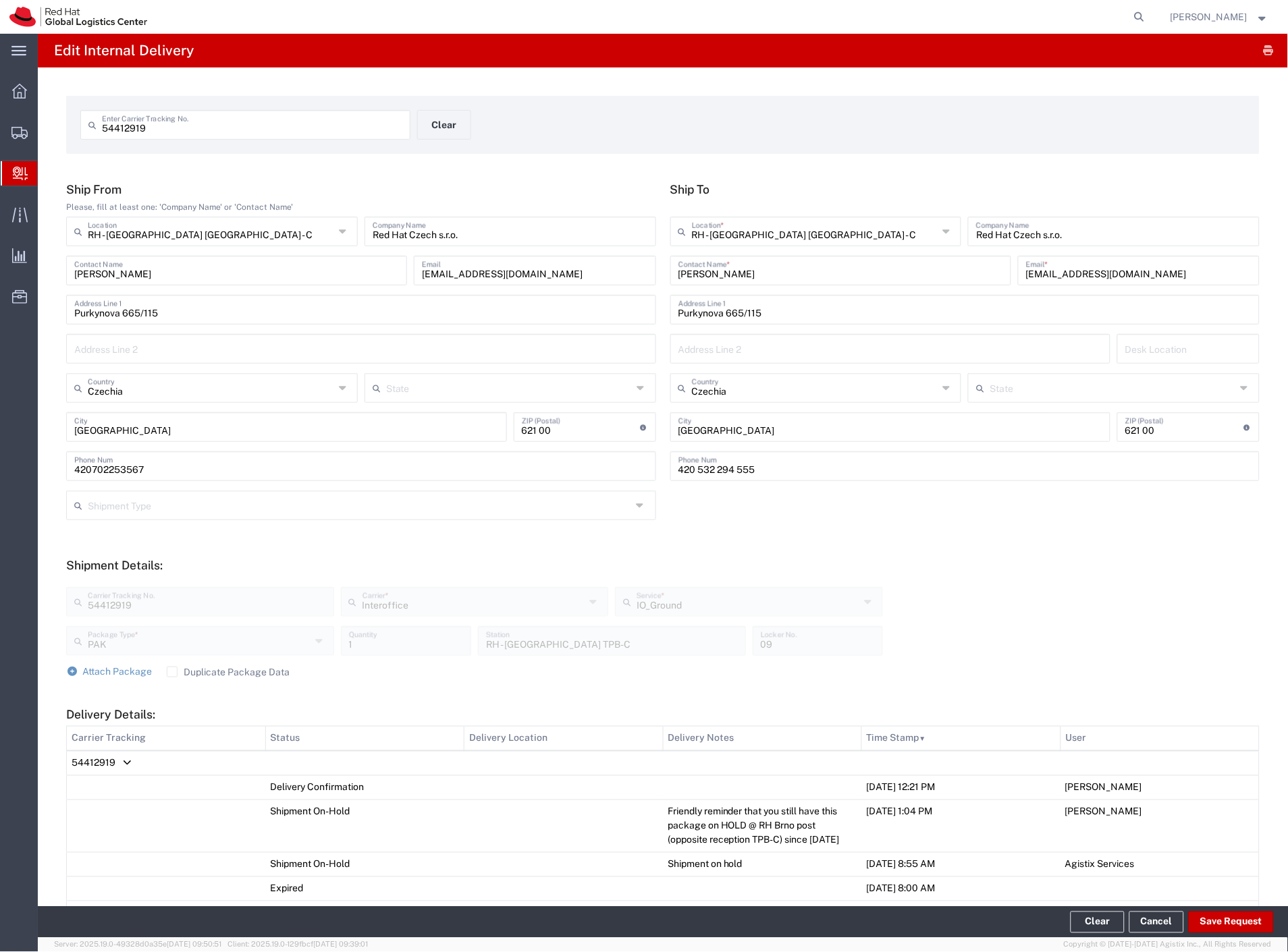
click at [48, 172] on span "Internal Delivery" at bounding box center [42, 173] width 11 height 27
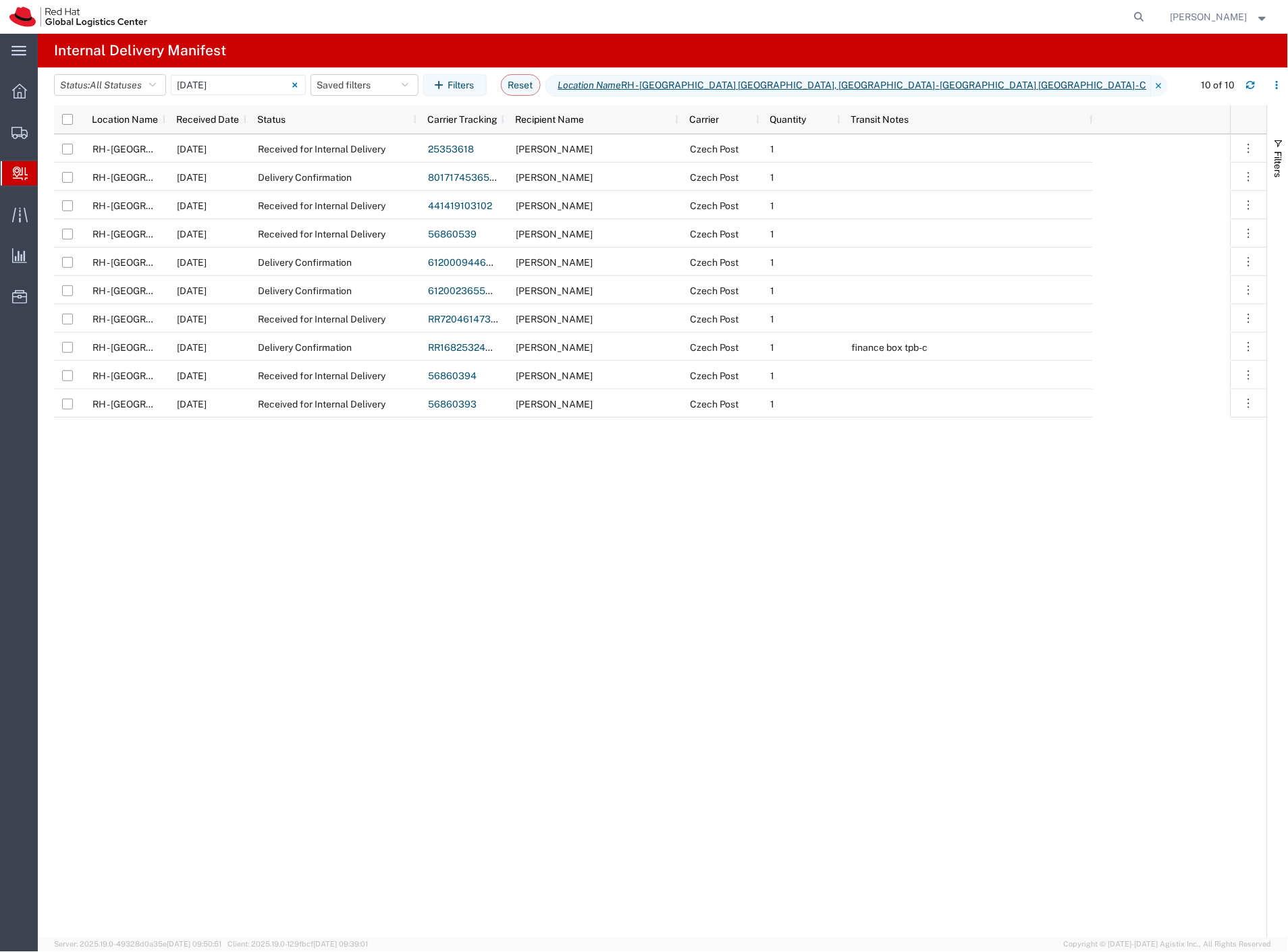
click at [0, 0] on span "Create Delivery" at bounding box center [0, 0] width 0 height 0
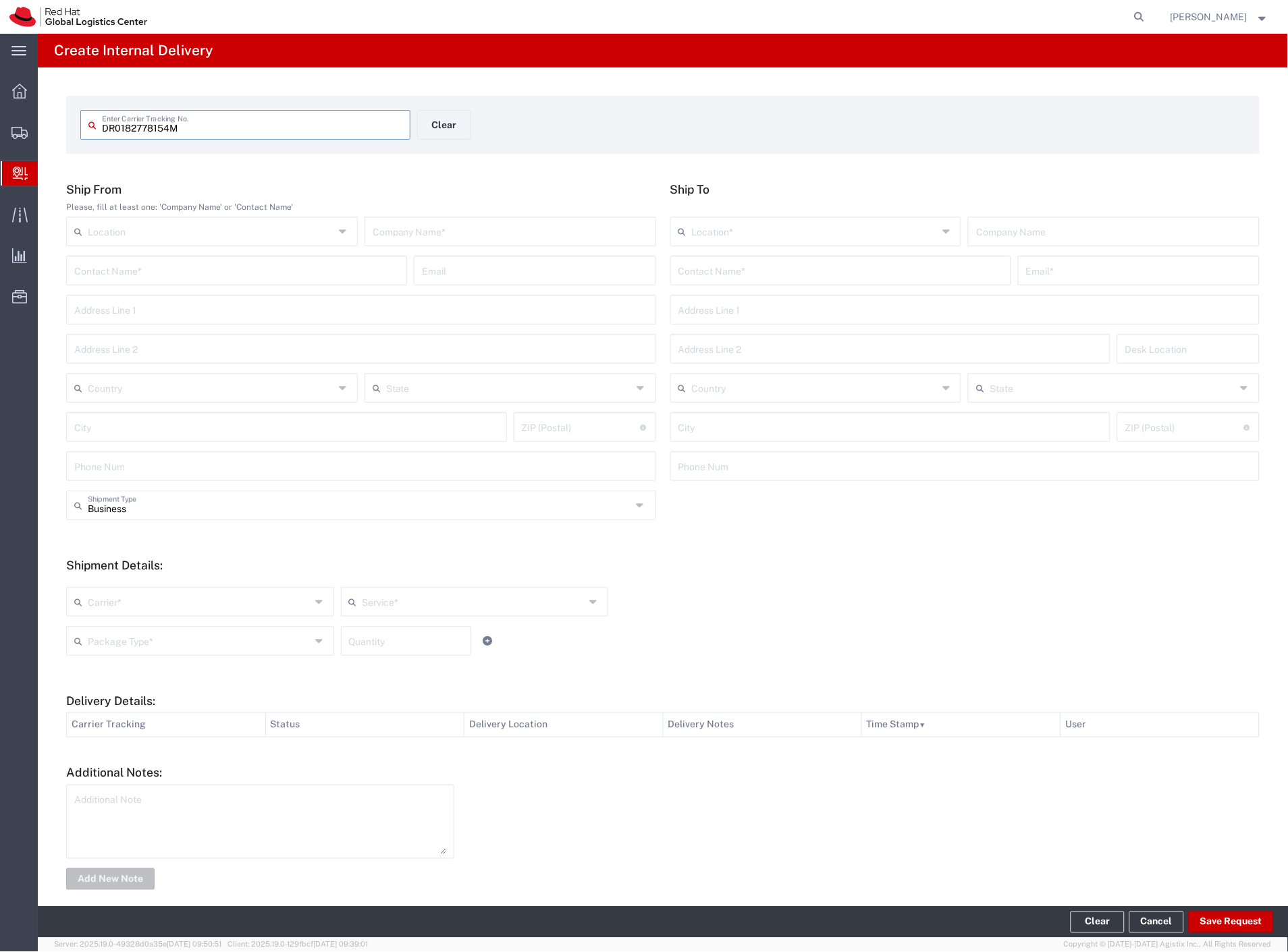
type input "DR0182778154M"
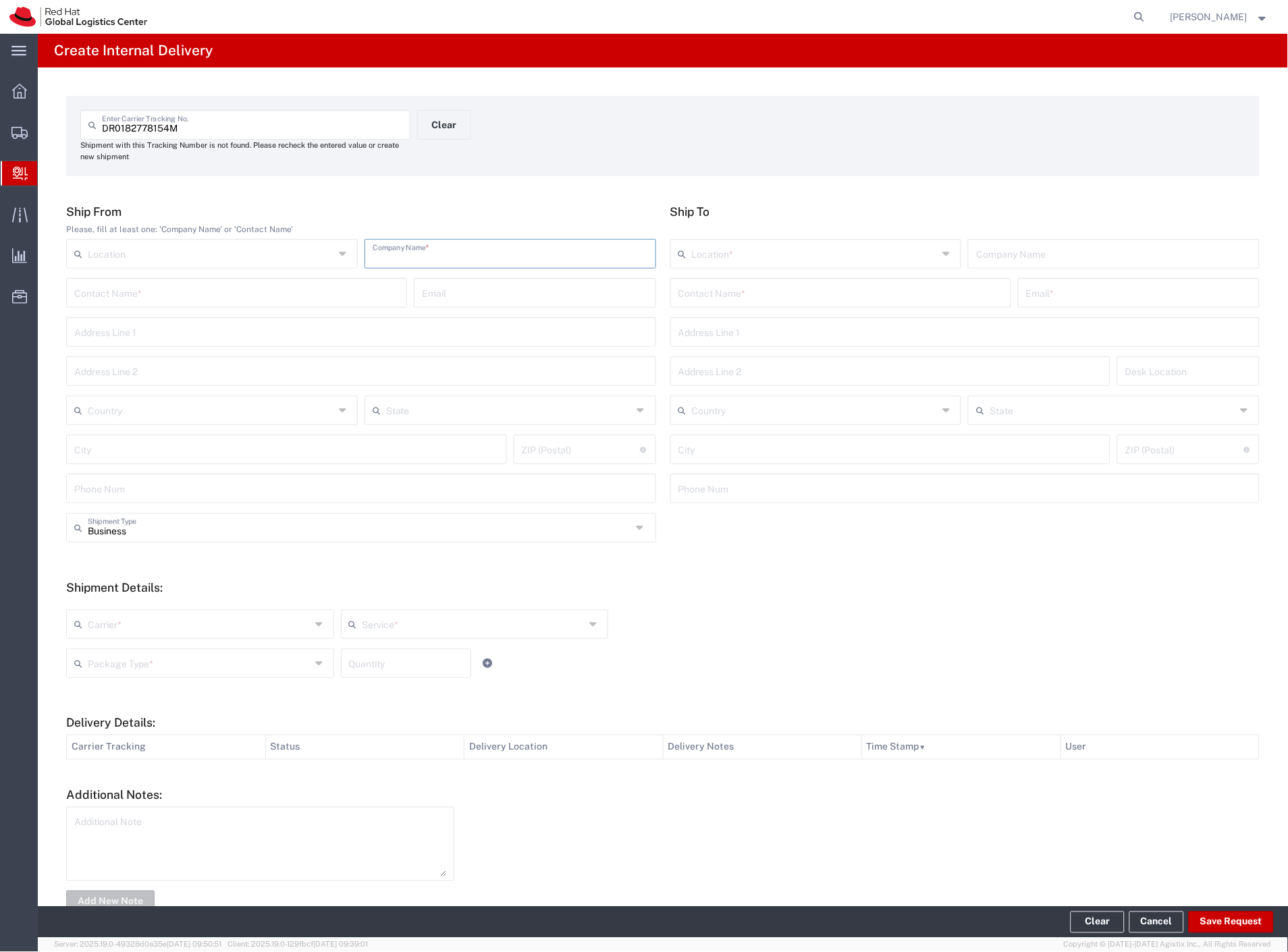
click at [427, 253] on input "text" at bounding box center [510, 252] width 275 height 24
type input "gn hearing"
click at [695, 299] on input "text" at bounding box center [840, 292] width 324 height 24
type input "[PERSON_NAME]"
click at [722, 326] on p "Red Hat Czech s.r.o. ([PERSON_NAME]), [EMAIL_ADDRESS][DOMAIN_NAME]" at bounding box center [840, 325] width 324 height 17
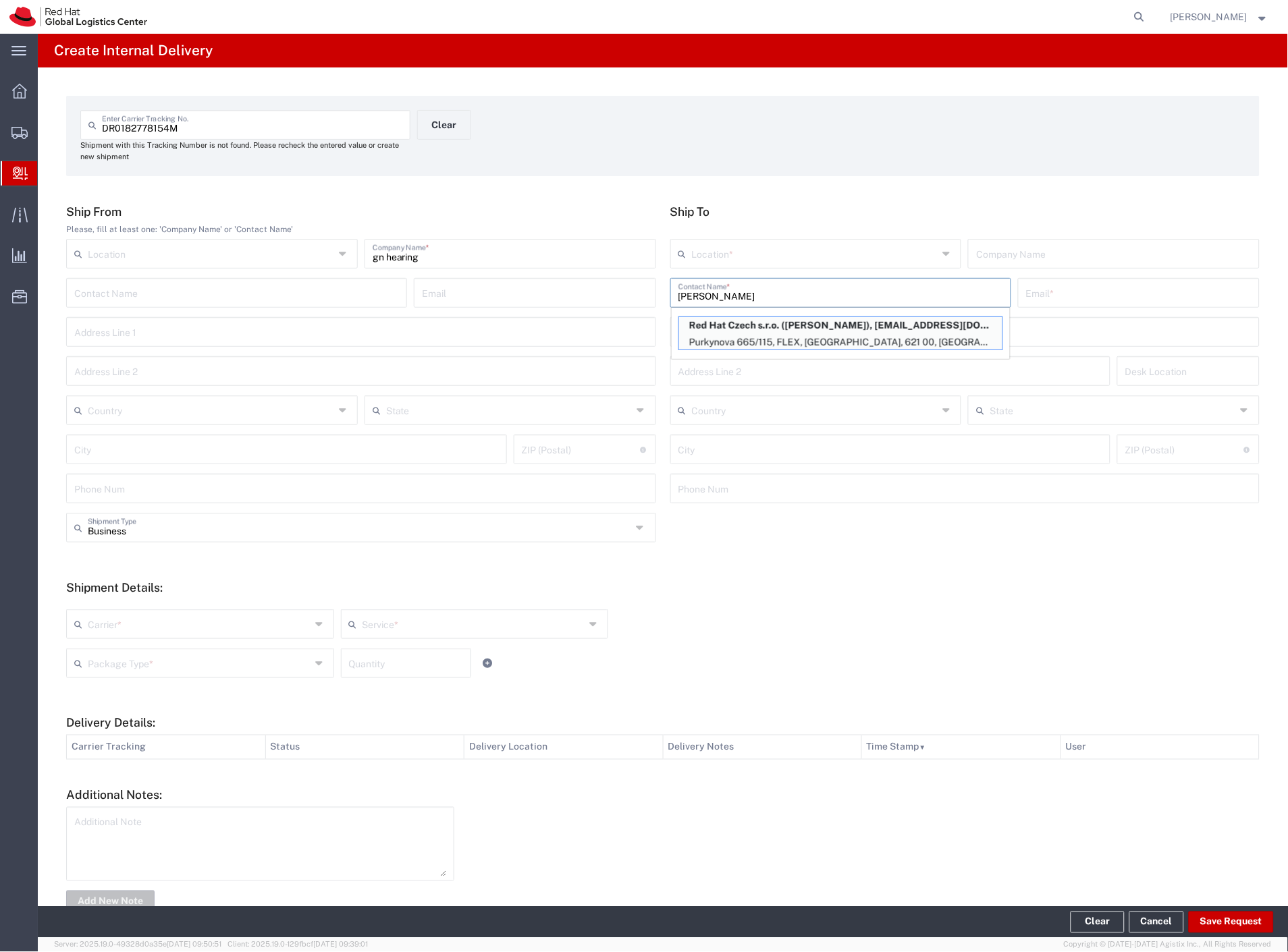
type input "RH - [GEOGRAPHIC_DATA] [GEOGRAPHIC_DATA] - C"
type input "Red Hat Czech s.r.o."
type input "[PERSON_NAME]"
type input "[EMAIL_ADDRESS][DOMAIN_NAME]"
type input "Purkynova 665/115"
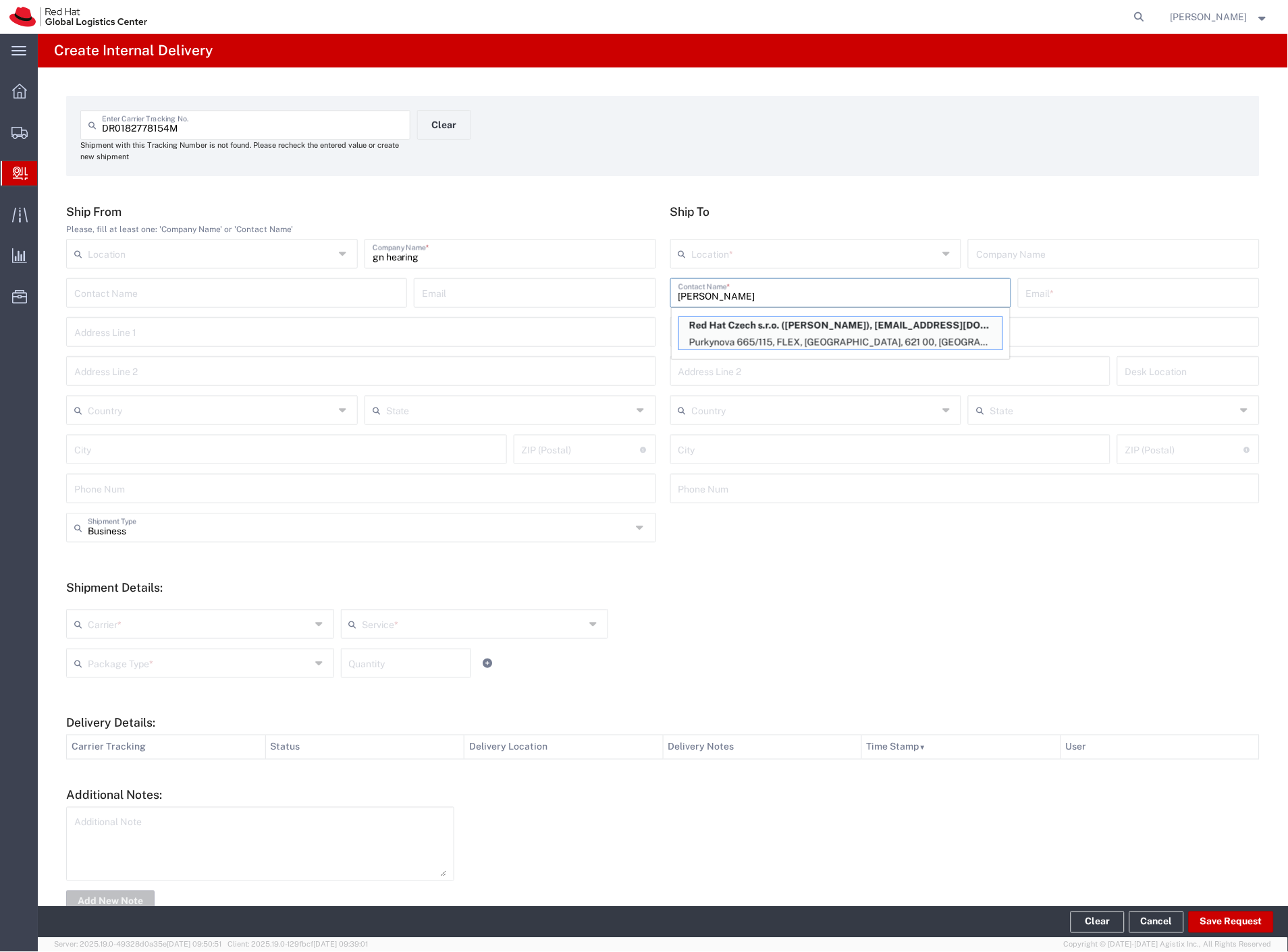
type input "FLEX"
type input "Czechia"
type input "[GEOGRAPHIC_DATA]"
type input "621 00"
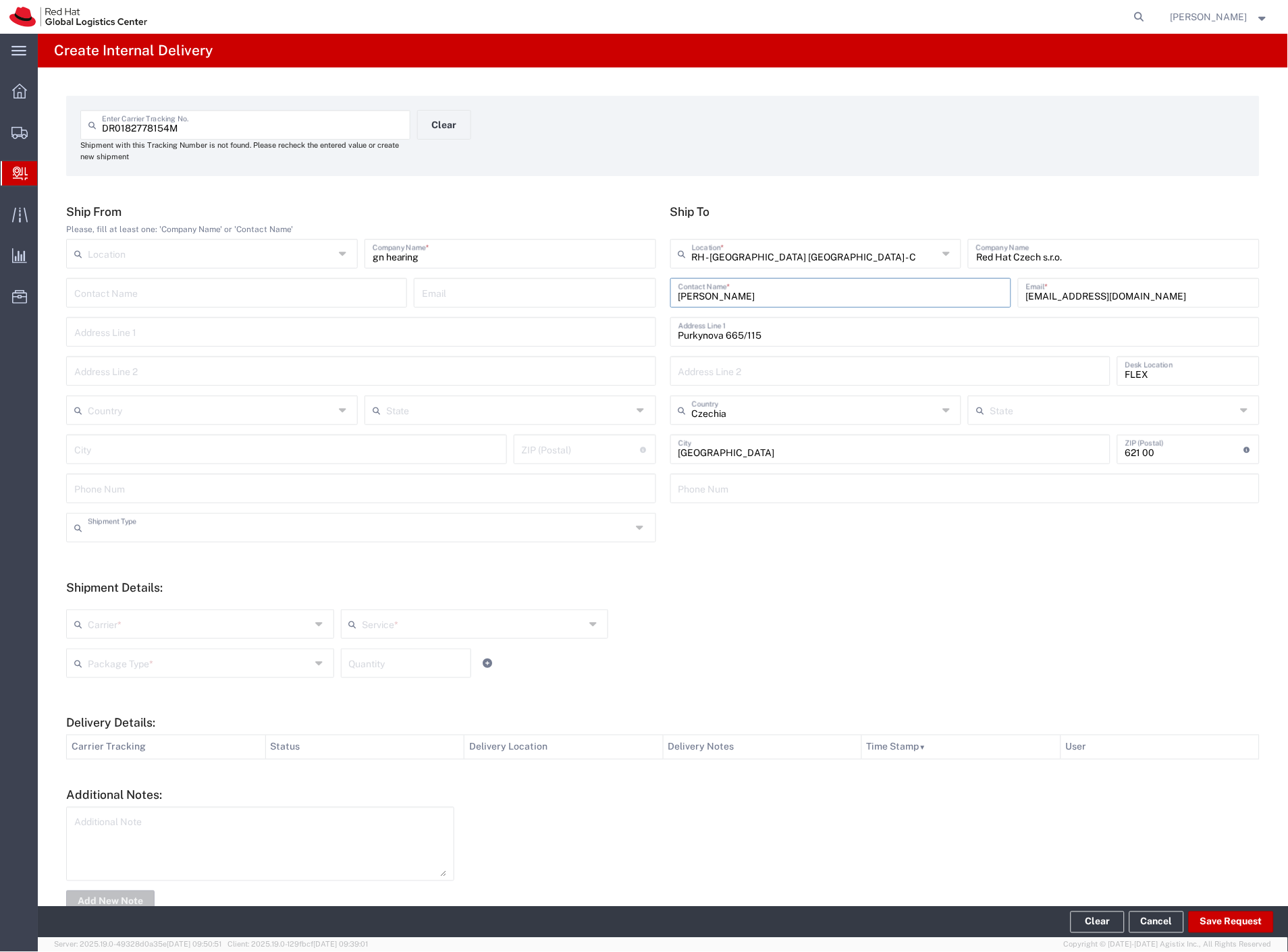
click at [135, 525] on input "text" at bounding box center [360, 526] width 544 height 24
click at [119, 580] on span "Personal" at bounding box center [358, 579] width 582 height 21
type input "Personal"
drag, startPoint x: 108, startPoint y: 615, endPoint x: 105, endPoint y: 632, distance: 17.3
click at [106, 621] on input "text" at bounding box center [199, 623] width 223 height 24
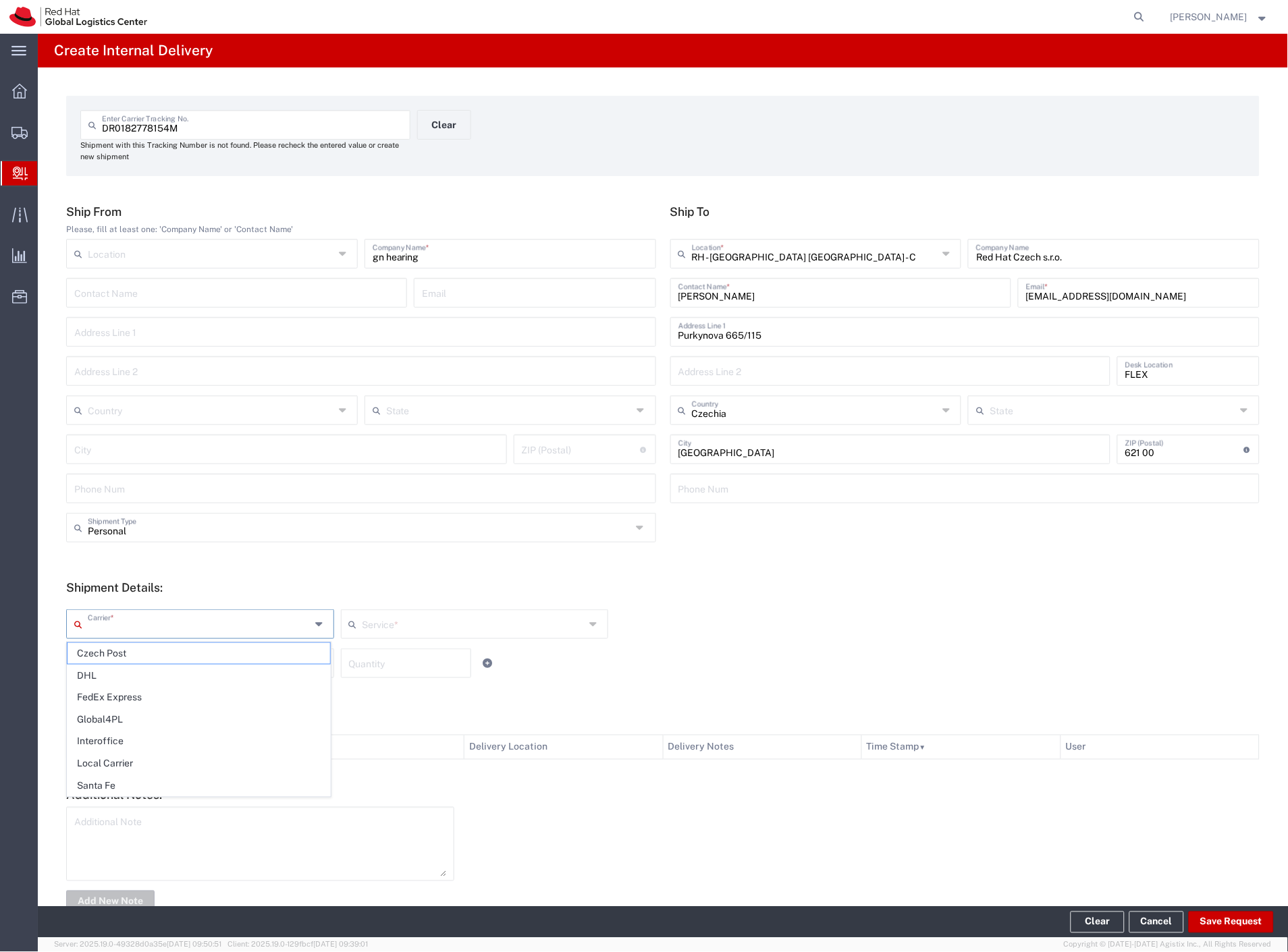
click at [106, 651] on span "Czech Post" at bounding box center [199, 653] width 262 height 21
type input "Czech Post"
drag, startPoint x: 108, startPoint y: 658, endPoint x: 115, endPoint y: 684, distance: 26.9
click at [110, 665] on input "text" at bounding box center [199, 662] width 223 height 24
type input "Ground"
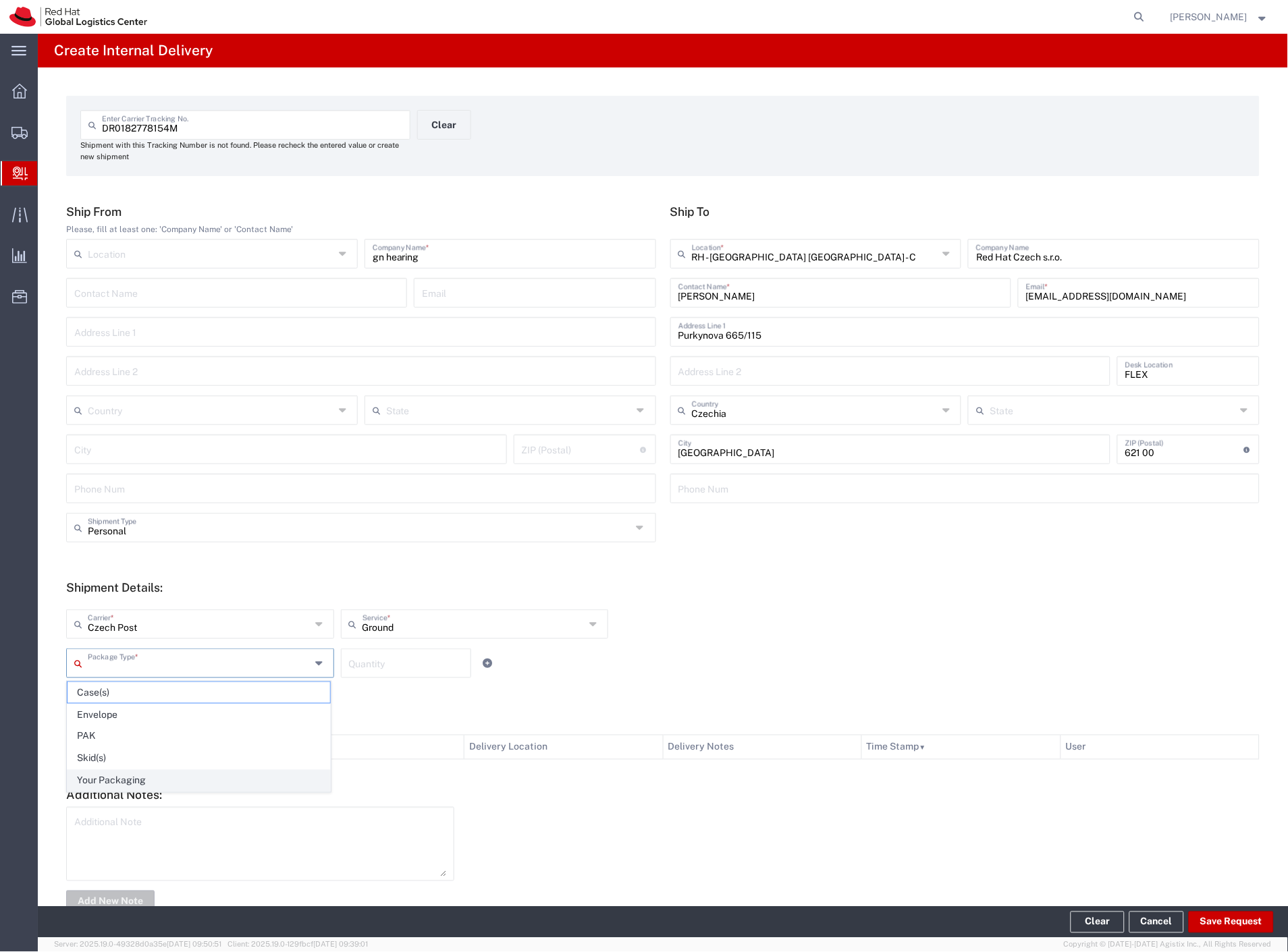
click at [136, 779] on span "Your Packaging" at bounding box center [199, 780] width 262 height 21
type input "Your Packaging"
click at [1199, 922] on button "Save Request" at bounding box center [1231, 922] width 85 height 22
type input "Personal"
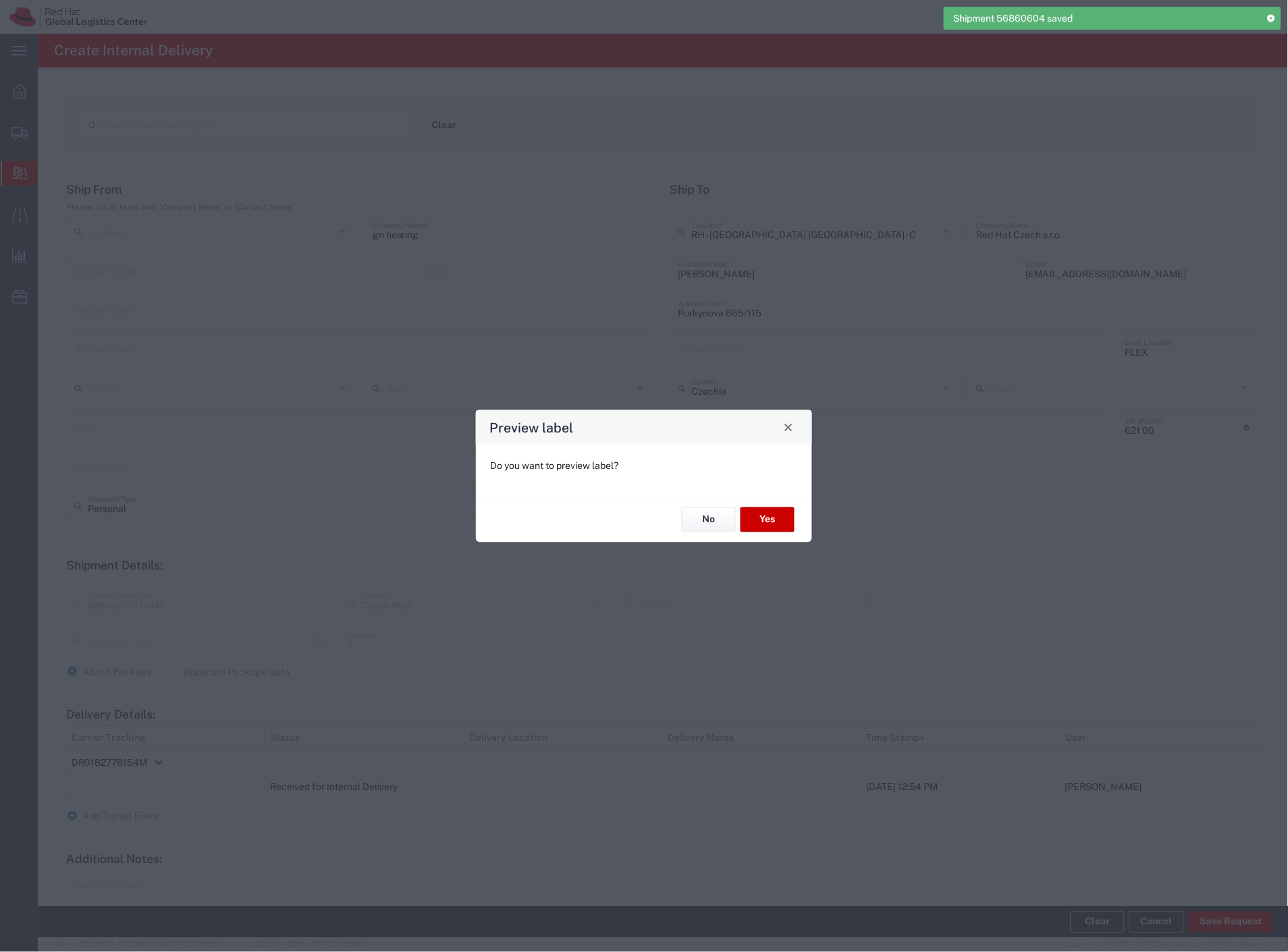
type input "Your Packaging"
type input "Ground"
click at [773, 520] on button "Yes" at bounding box center [767, 520] width 54 height 25
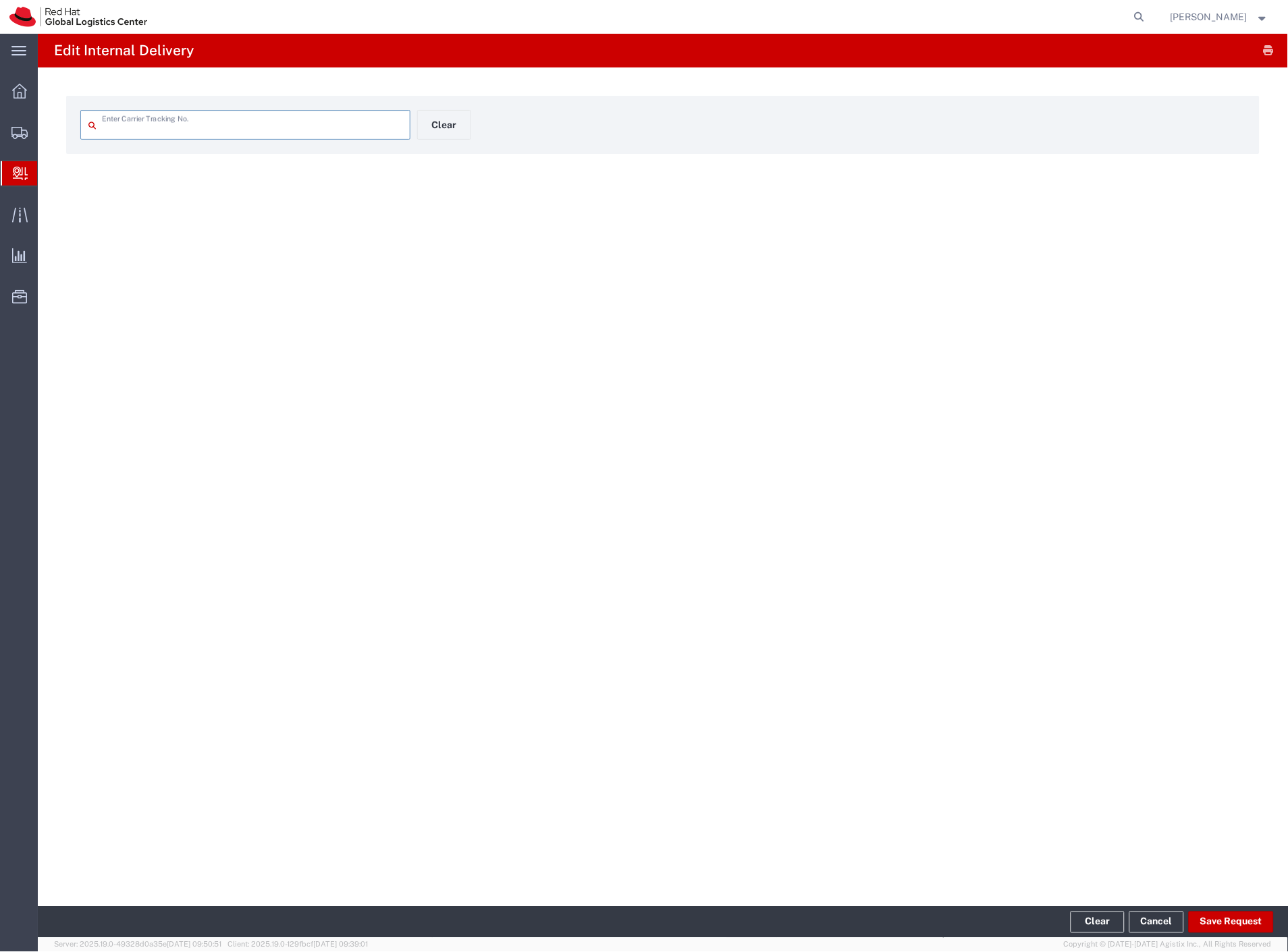
type input "DR0182778154M"
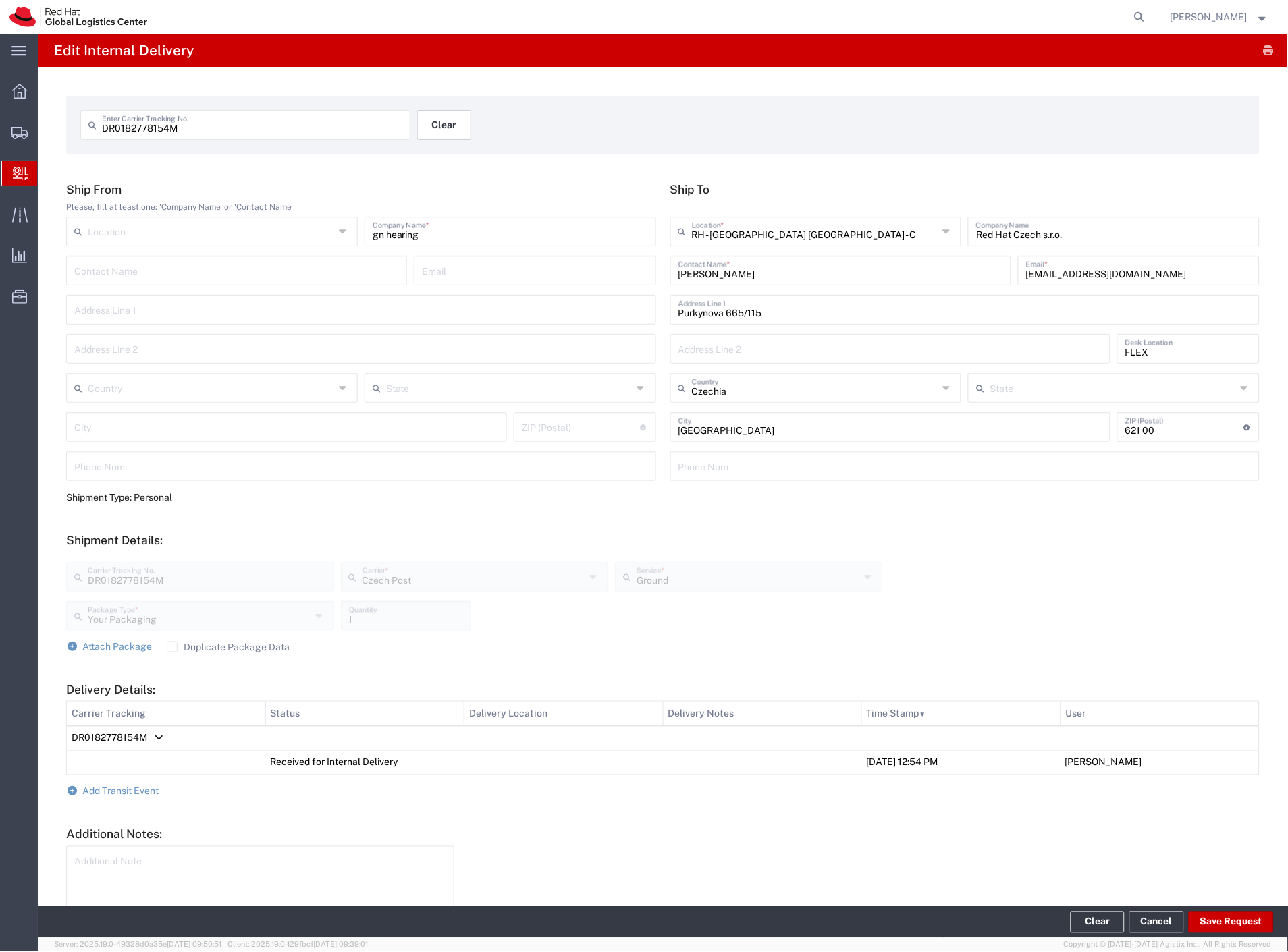
click at [434, 127] on button "Clear" at bounding box center [444, 125] width 54 height 30
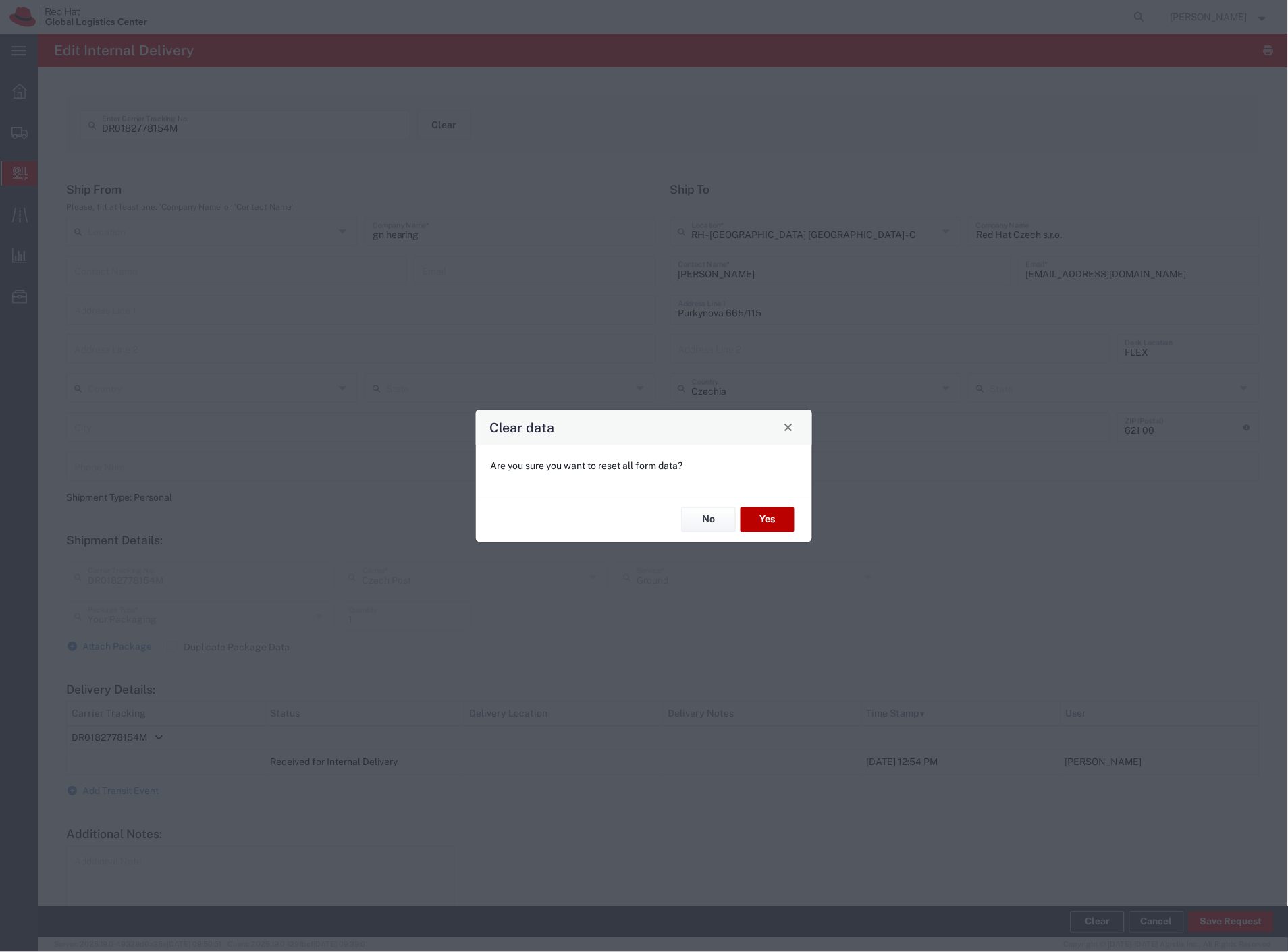
click at [773, 516] on button "Yes" at bounding box center [767, 520] width 54 height 25
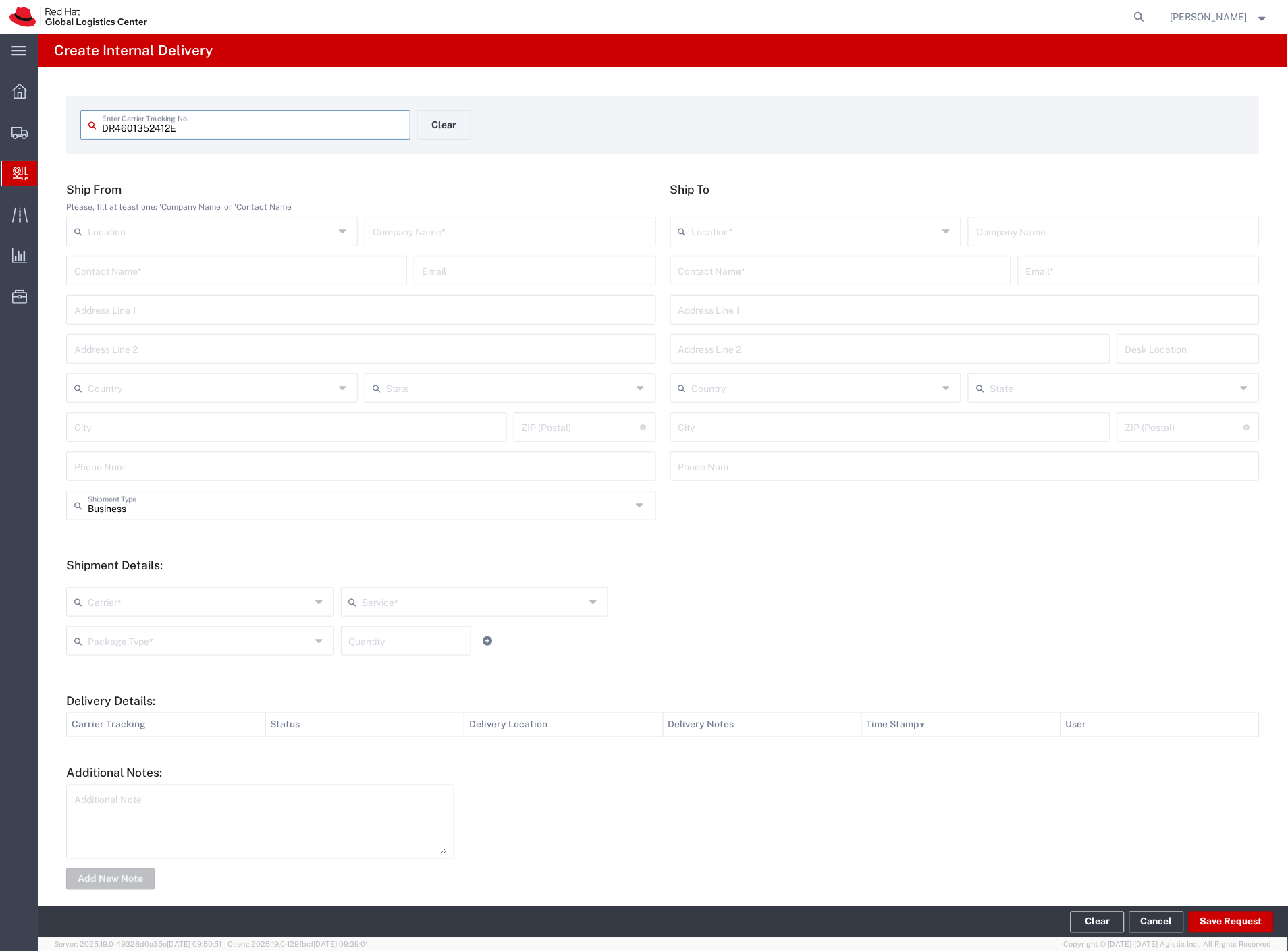
type input "DR4601352412E"
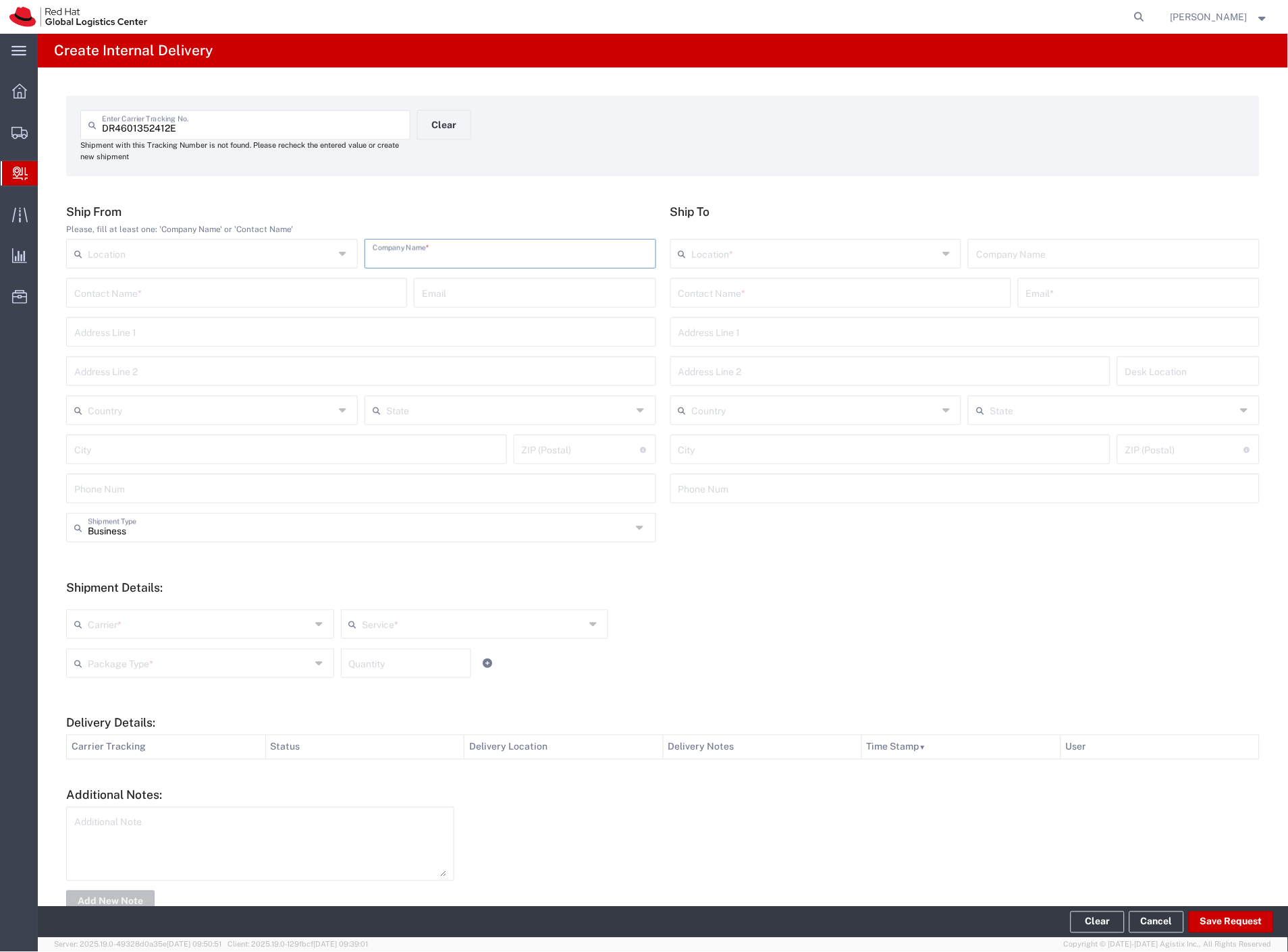
click at [425, 259] on input "text" at bounding box center [510, 252] width 275 height 24
type input "china"
click at [719, 291] on input "text" at bounding box center [840, 292] width 324 height 24
type input "jaburek"
click at [799, 326] on p "Red Hat Czech s.r.o. ([PERSON_NAME]), [EMAIL_ADDRESS][DOMAIN_NAME]" at bounding box center [840, 325] width 324 height 17
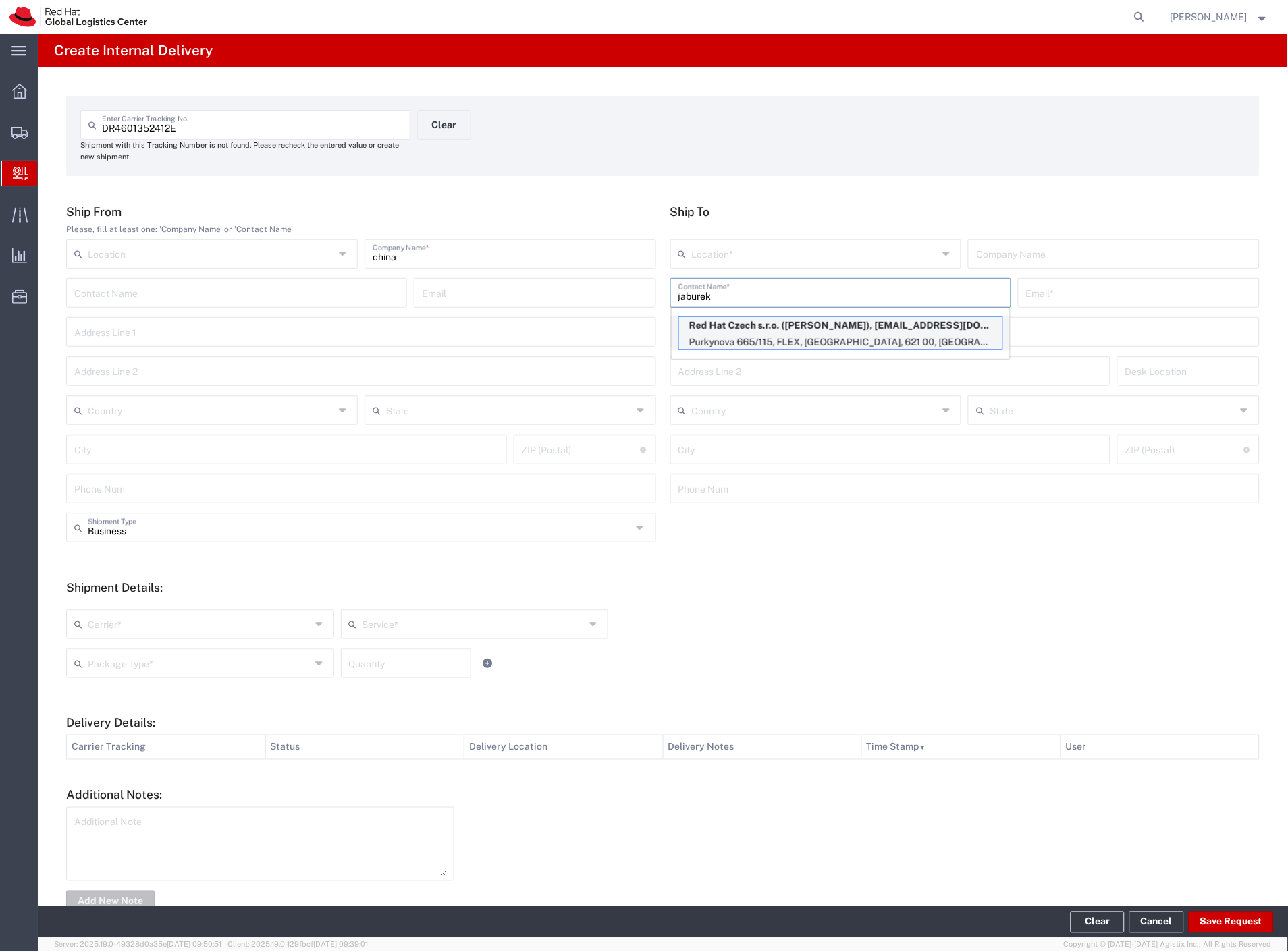
type input "RH - [GEOGRAPHIC_DATA] [GEOGRAPHIC_DATA] - C"
type input "Red Hat Czech s.r.o."
type input "[PERSON_NAME]"
type input "[EMAIL_ADDRESS][DOMAIN_NAME]"
type input "Purkynova 665/115"
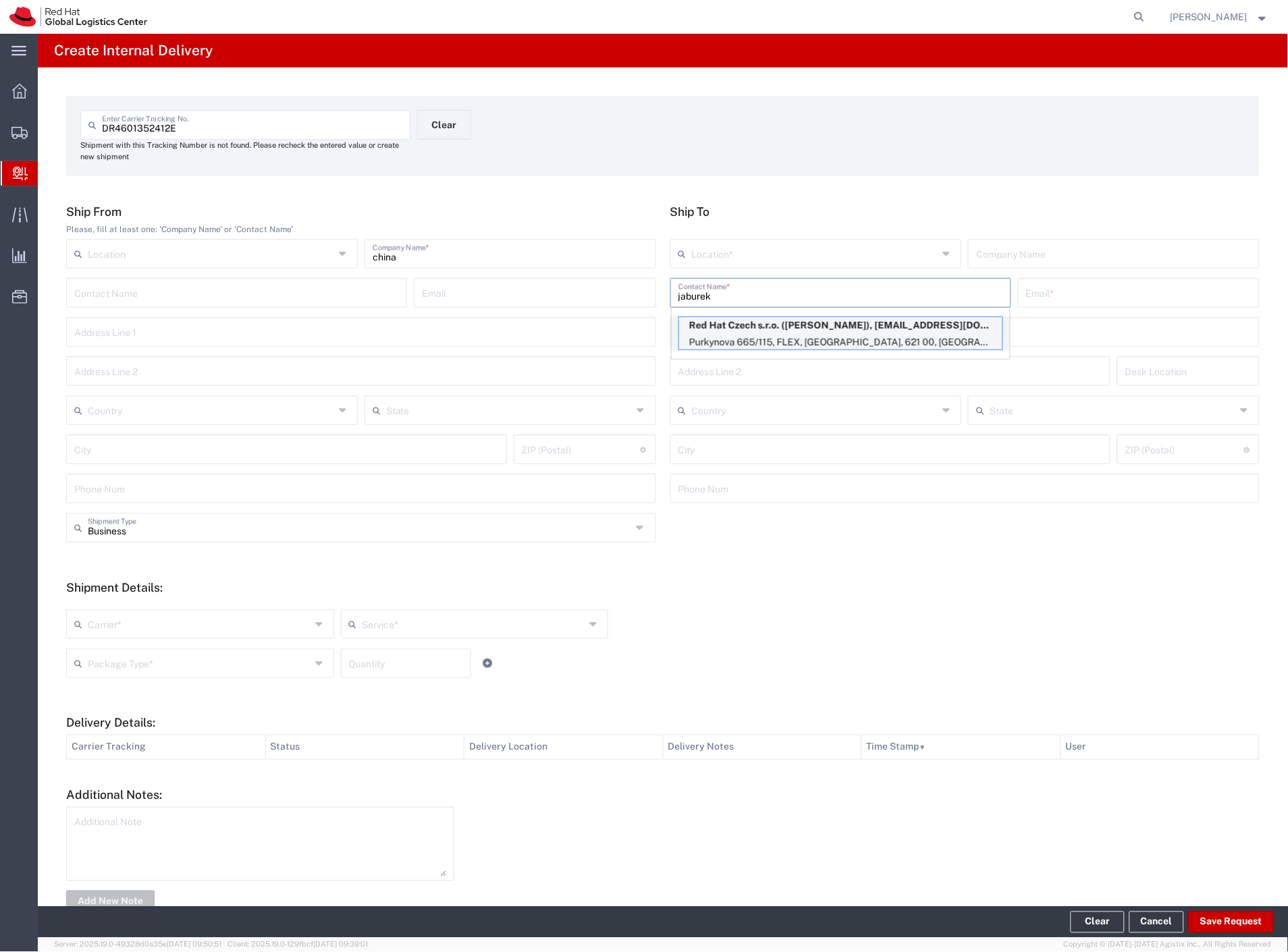
type input "FLEX"
type input "Czechia"
type input "[GEOGRAPHIC_DATA]"
type input "621 00"
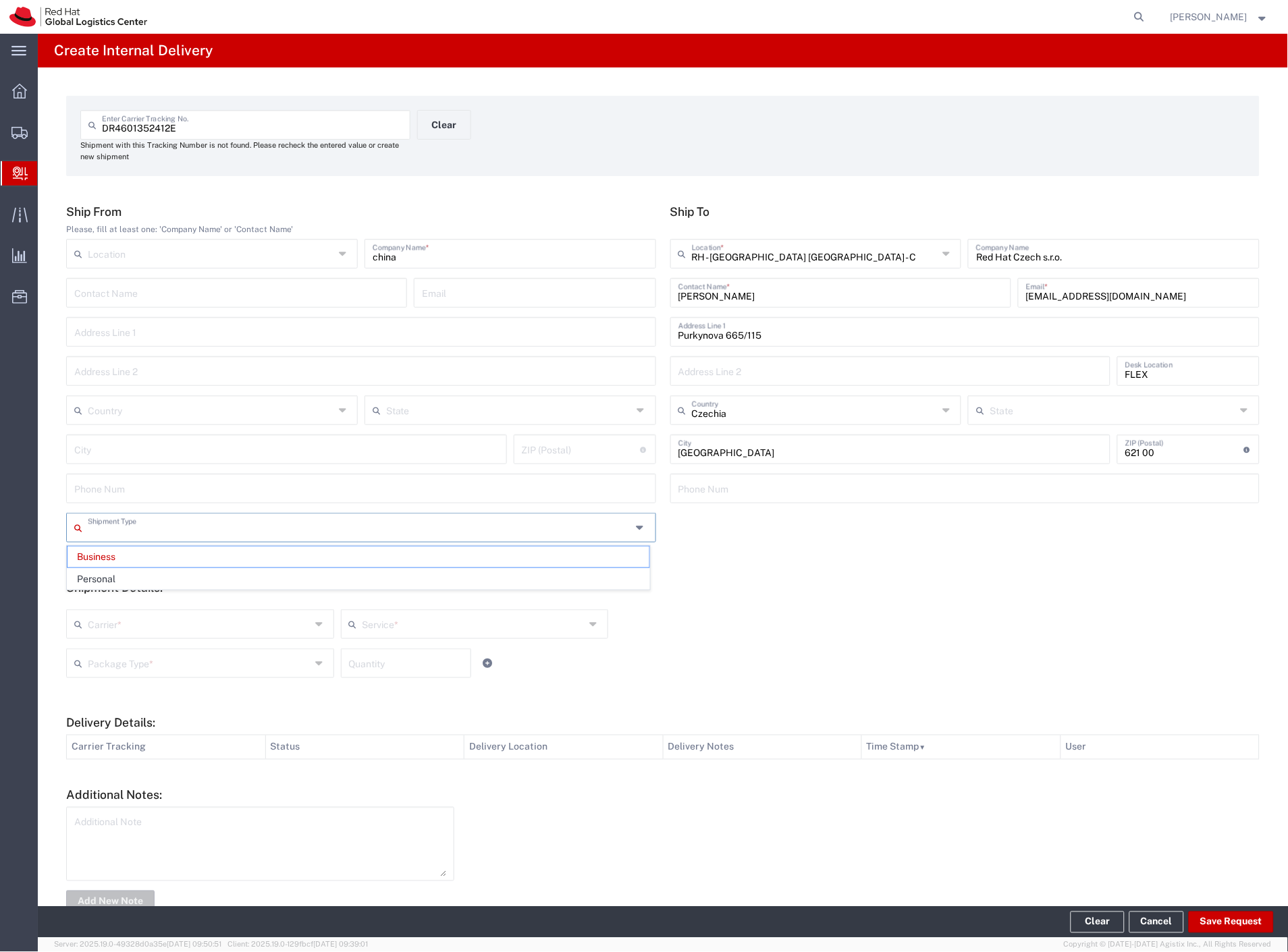
click at [149, 530] on input "text" at bounding box center [360, 526] width 544 height 24
click at [133, 574] on span "Personal" at bounding box center [358, 579] width 582 height 21
type input "Personal"
drag, startPoint x: 125, startPoint y: 630, endPoint x: 123, endPoint y: 653, distance: 23.1
click at [125, 632] on input "text" at bounding box center [199, 623] width 223 height 24
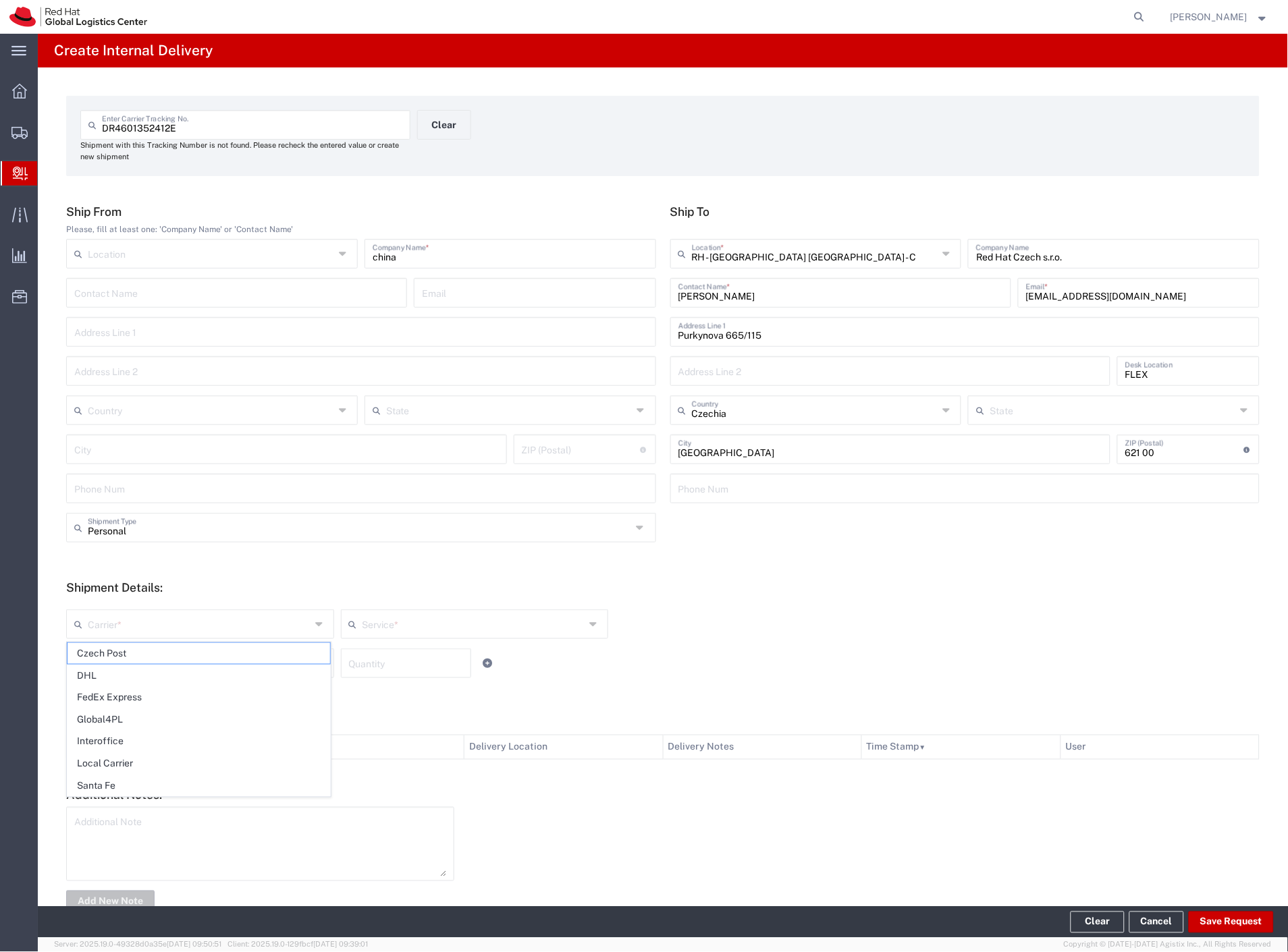
click at [123, 655] on span "Czech Post" at bounding box center [199, 653] width 262 height 21
type input "Czech Post"
type input "Ground"
click at [122, 664] on input "text" at bounding box center [199, 662] width 223 height 24
click at [135, 779] on span "Your Packaging" at bounding box center [199, 780] width 262 height 21
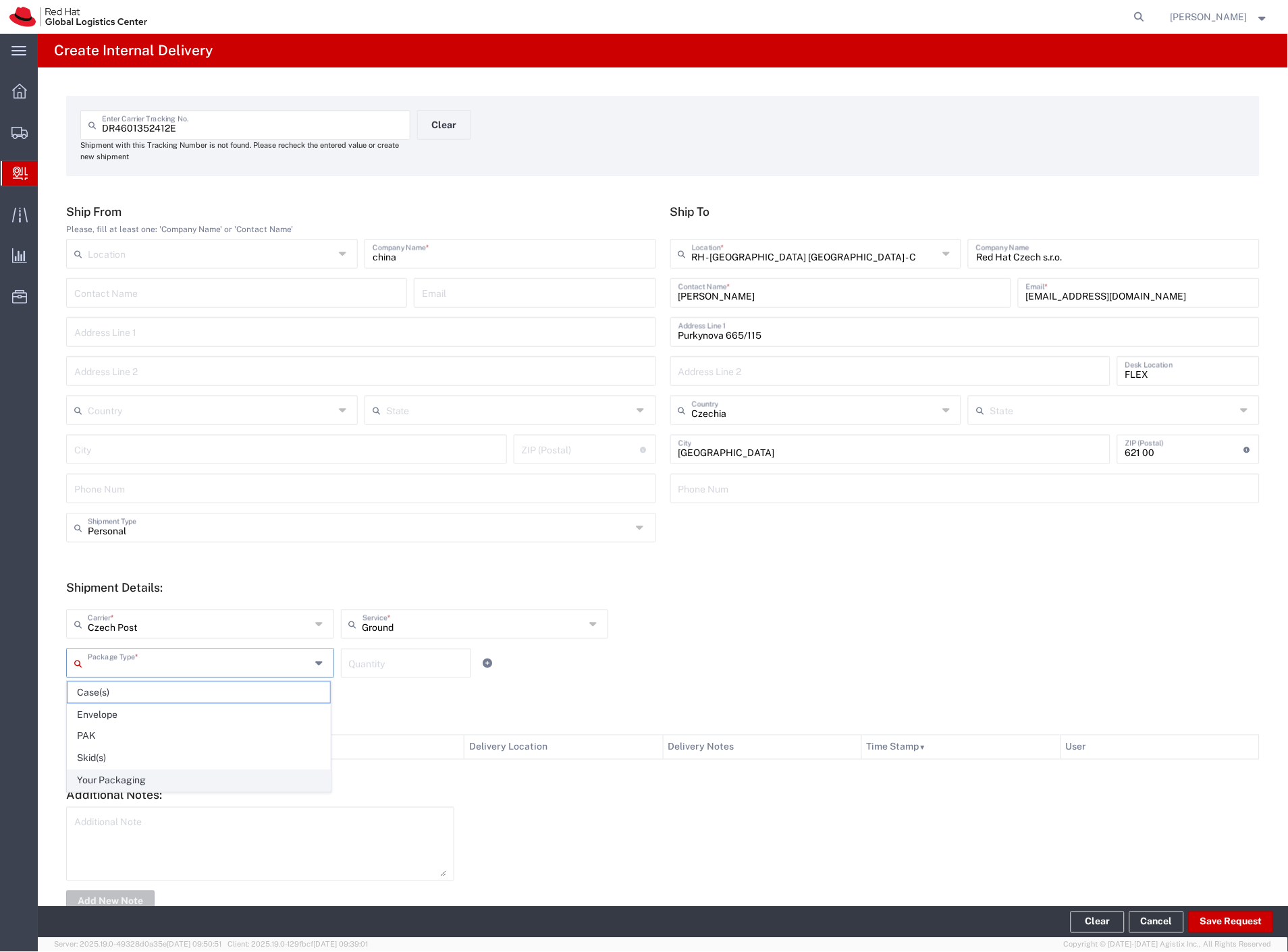
type input "Your Packaging"
click at [1245, 920] on button "Save Request" at bounding box center [1231, 922] width 85 height 22
type input "Personal"
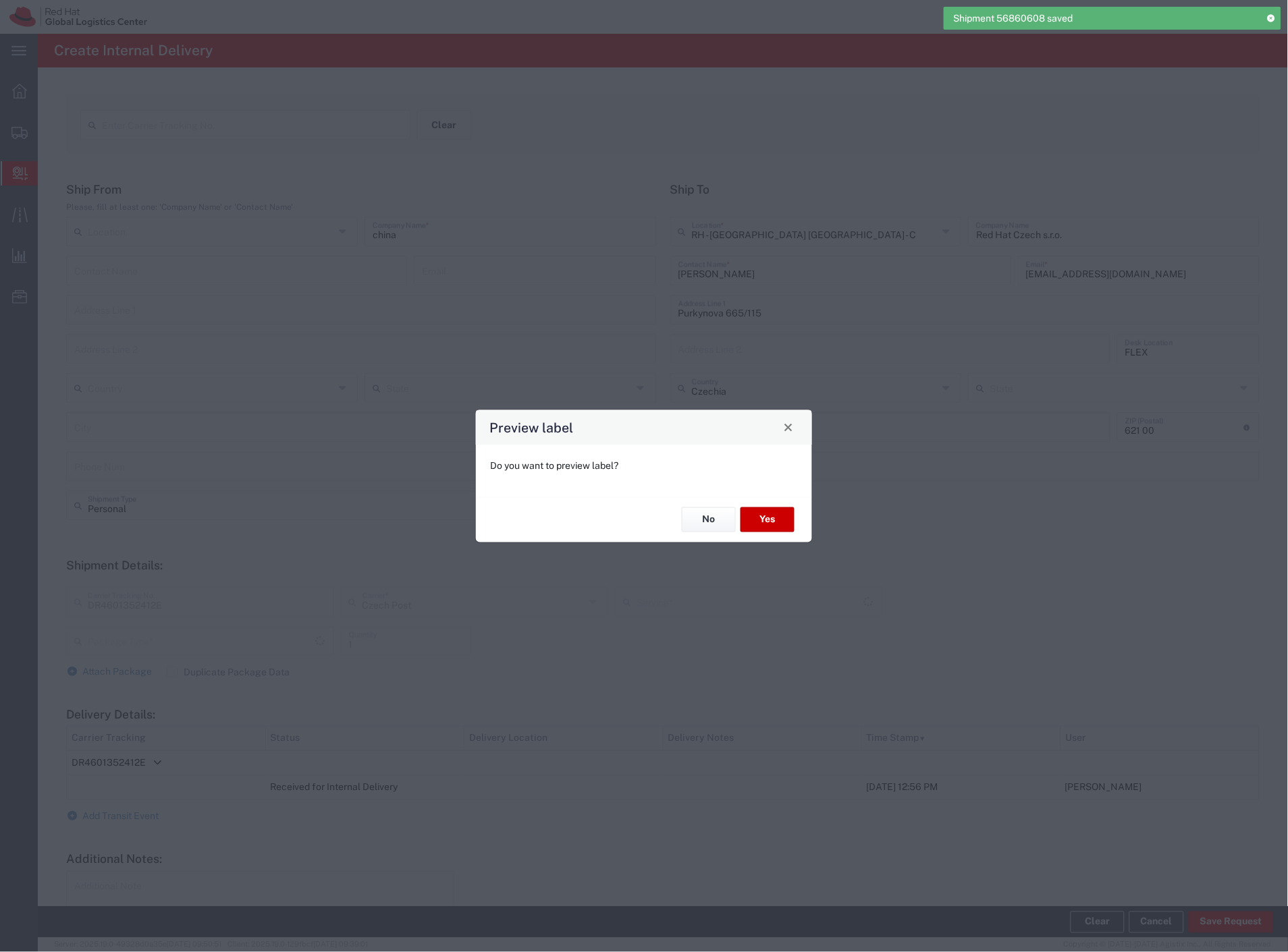
type input "Your Packaging"
type input "Ground"
click at [778, 517] on button "Yes" at bounding box center [767, 520] width 54 height 25
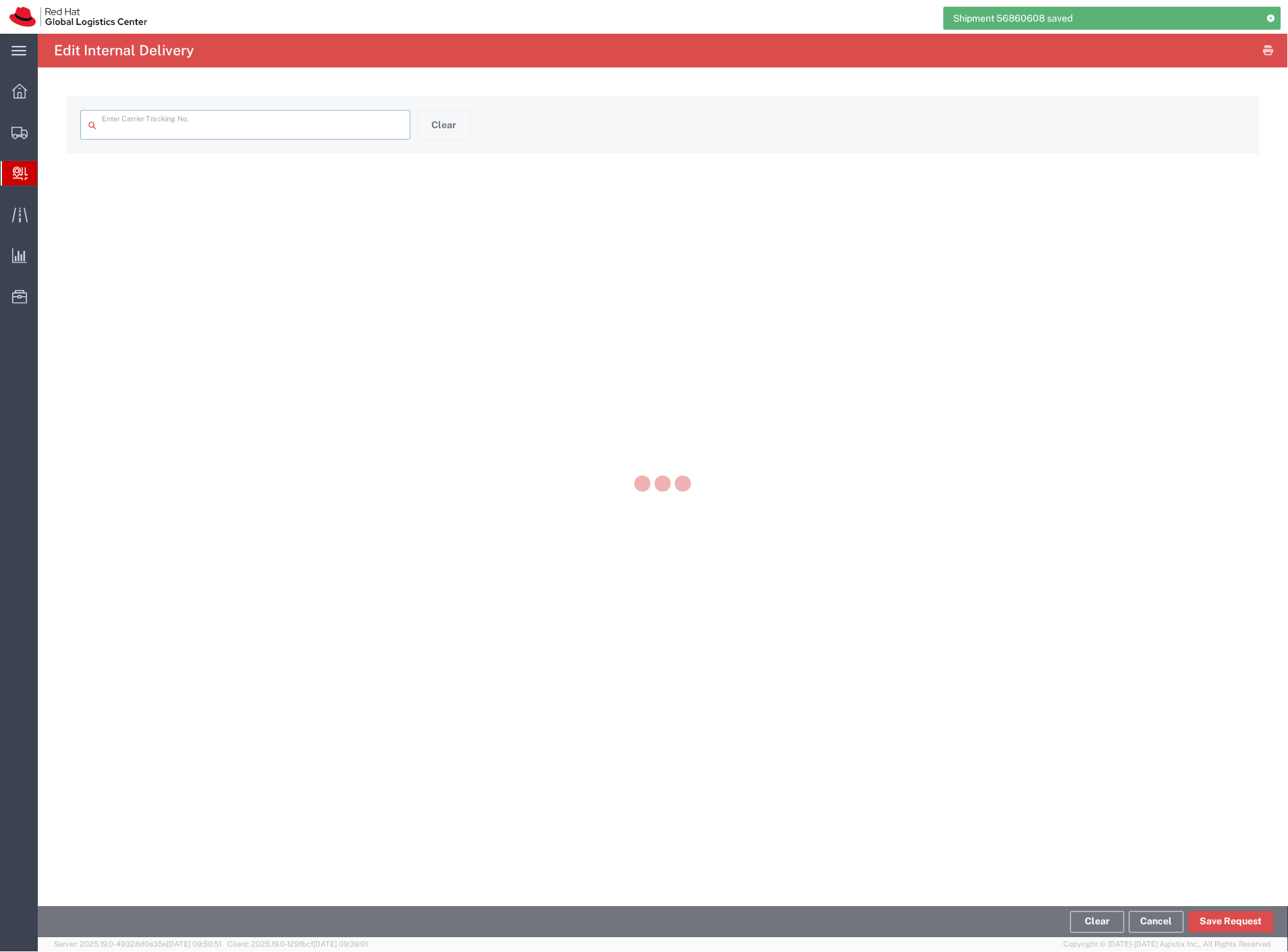
type input "DR4601352412E"
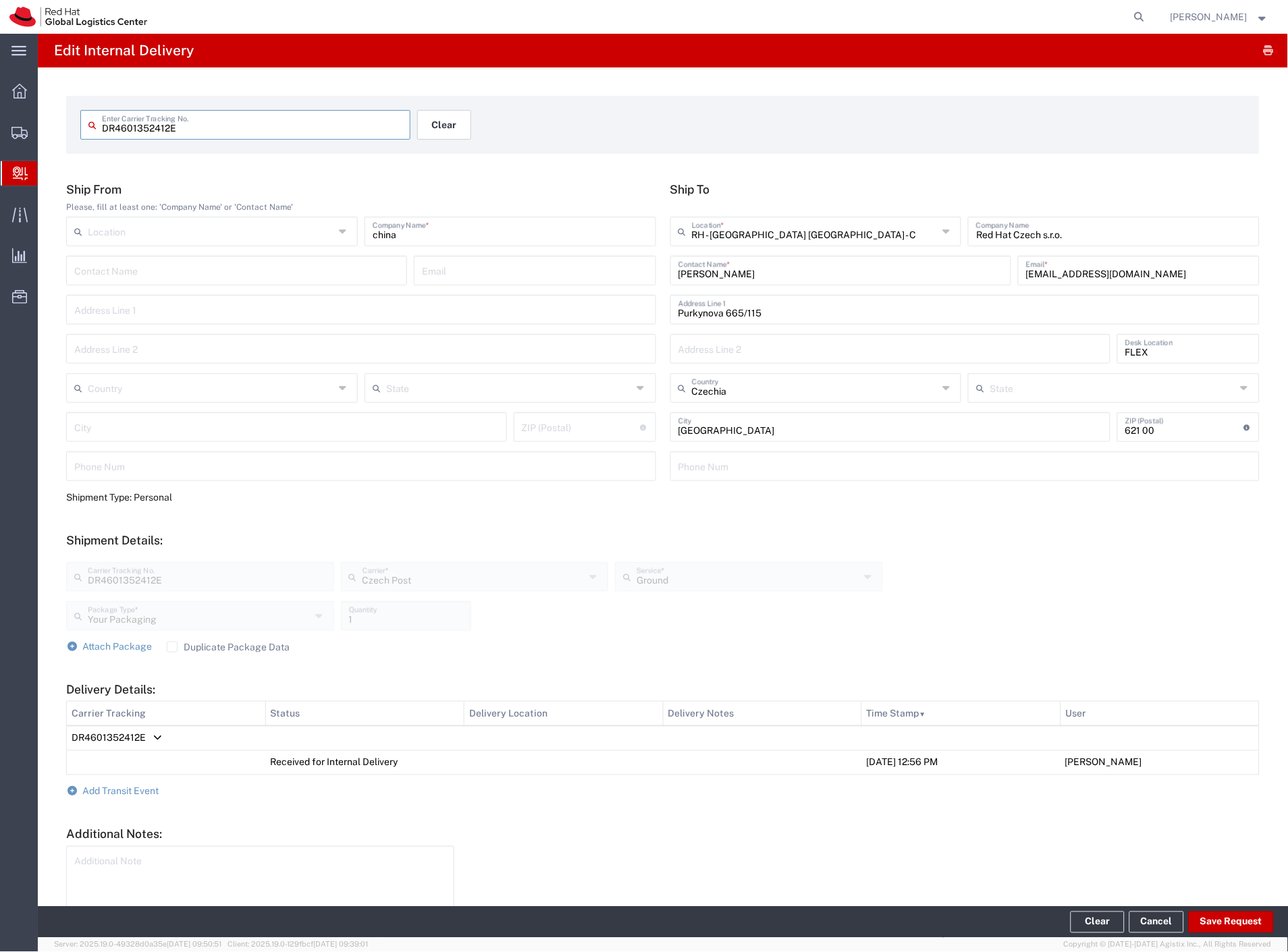
click at [427, 124] on button "Clear" at bounding box center [444, 125] width 54 height 30
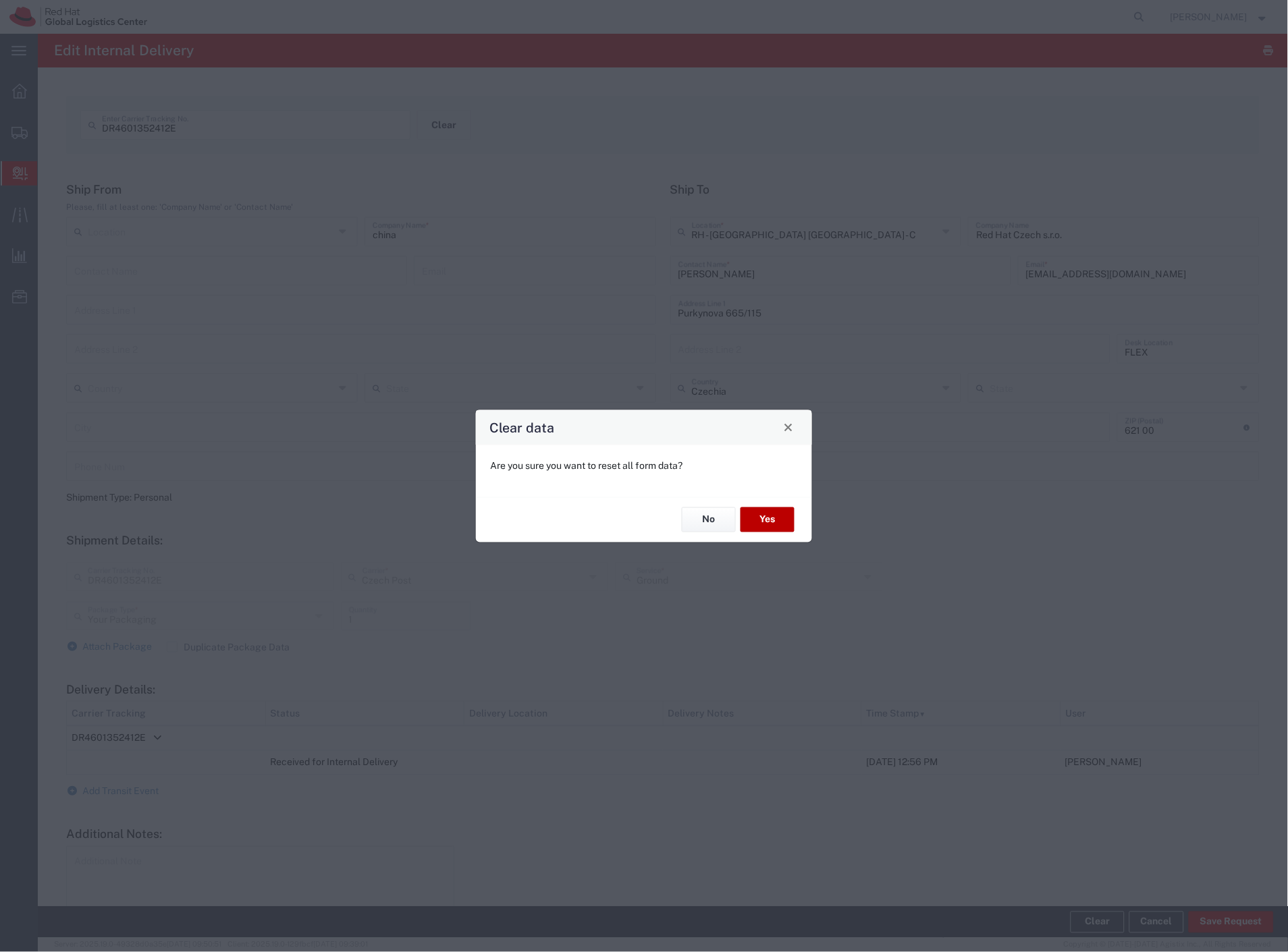
click at [767, 530] on button "Yes" at bounding box center [767, 520] width 54 height 25
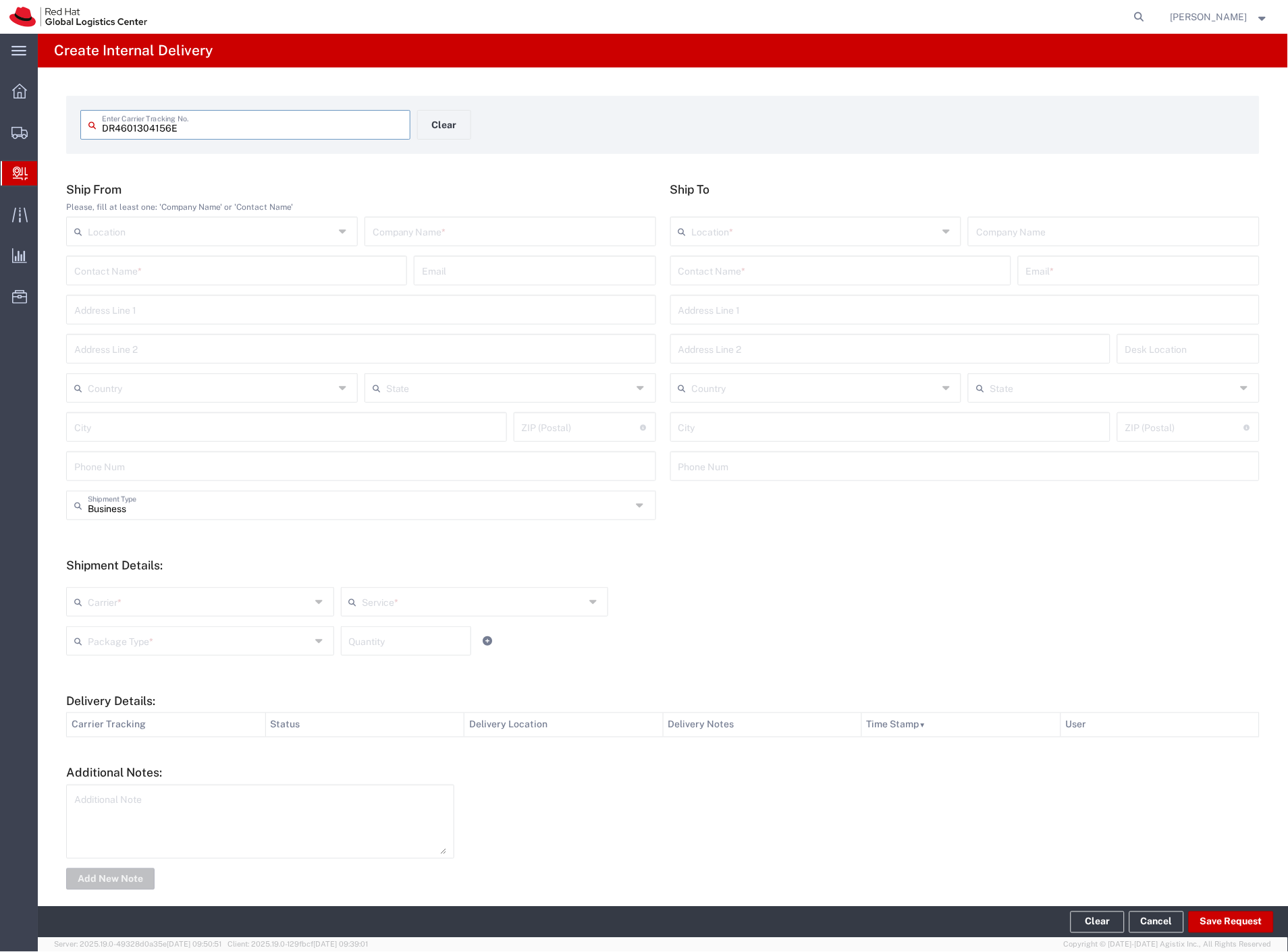
type input "DR4601304156E"
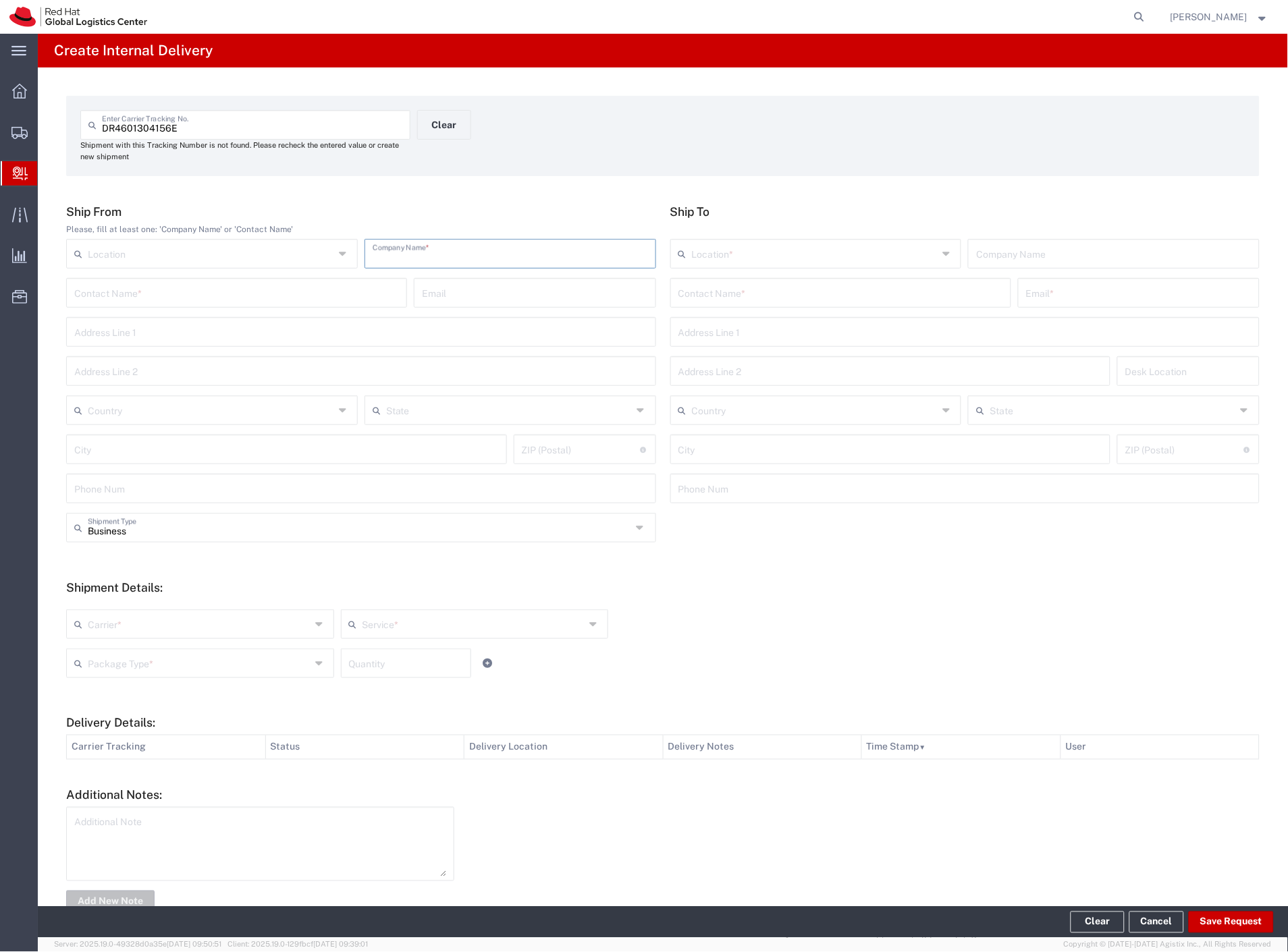
click at [412, 246] on input "text" at bounding box center [510, 252] width 275 height 24
type input "china"
click at [698, 289] on input "text" at bounding box center [840, 292] width 324 height 24
type input "[PERSON_NAME]"
click at [746, 334] on p "Purkynova 665/115, FLEX, [GEOGRAPHIC_DATA], 621 00, [GEOGRAPHIC_DATA]" at bounding box center [840, 342] width 324 height 17
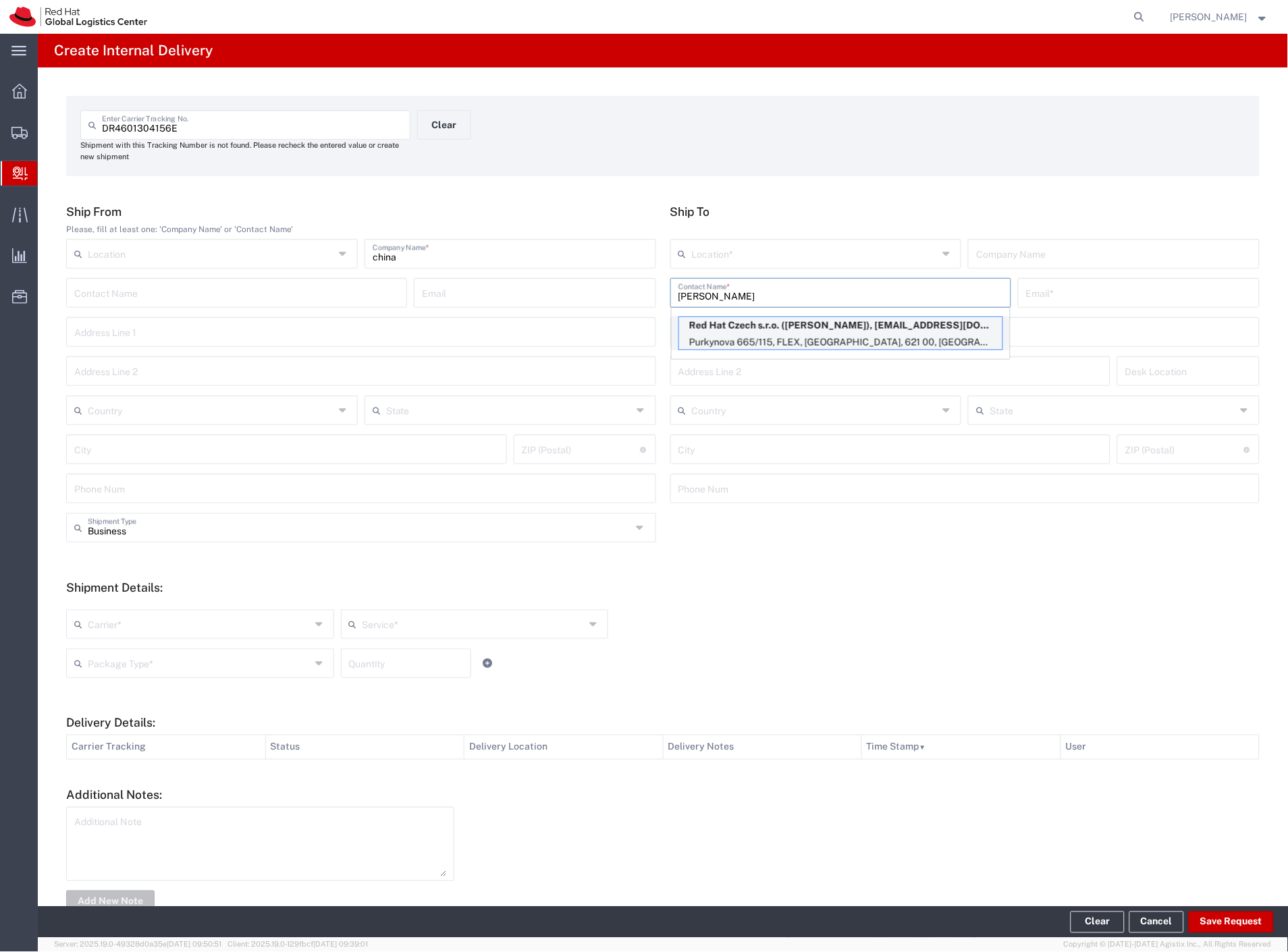
type input "RH - [GEOGRAPHIC_DATA] [GEOGRAPHIC_DATA] - C"
type input "Red Hat Czech s.r.o."
type input "[PERSON_NAME]"
type input "[EMAIL_ADDRESS][DOMAIN_NAME]"
type input "Purkynova 665/115"
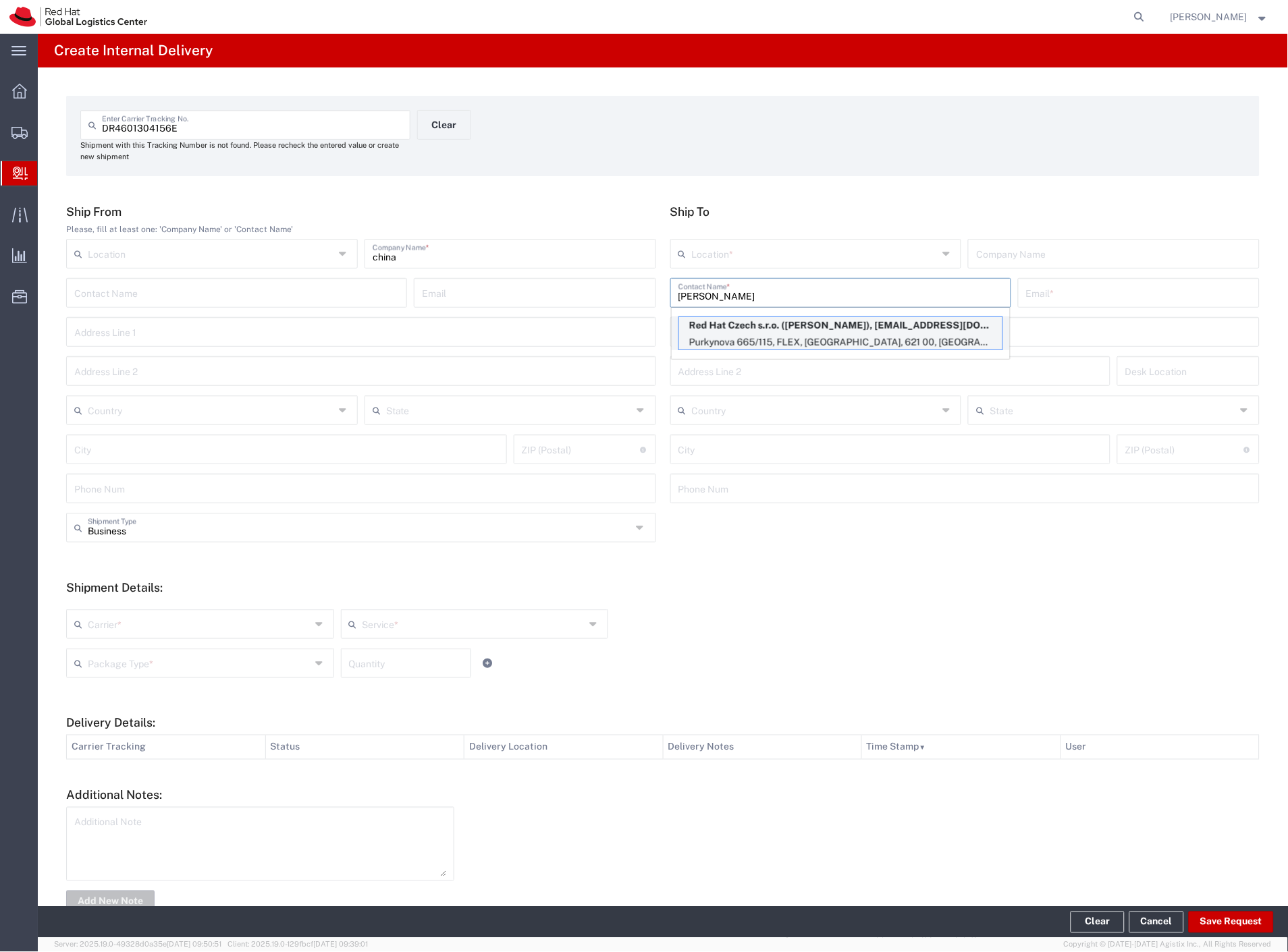
type input "FLEX"
type input "Czechia"
type input "[GEOGRAPHIC_DATA]"
type input "621 00"
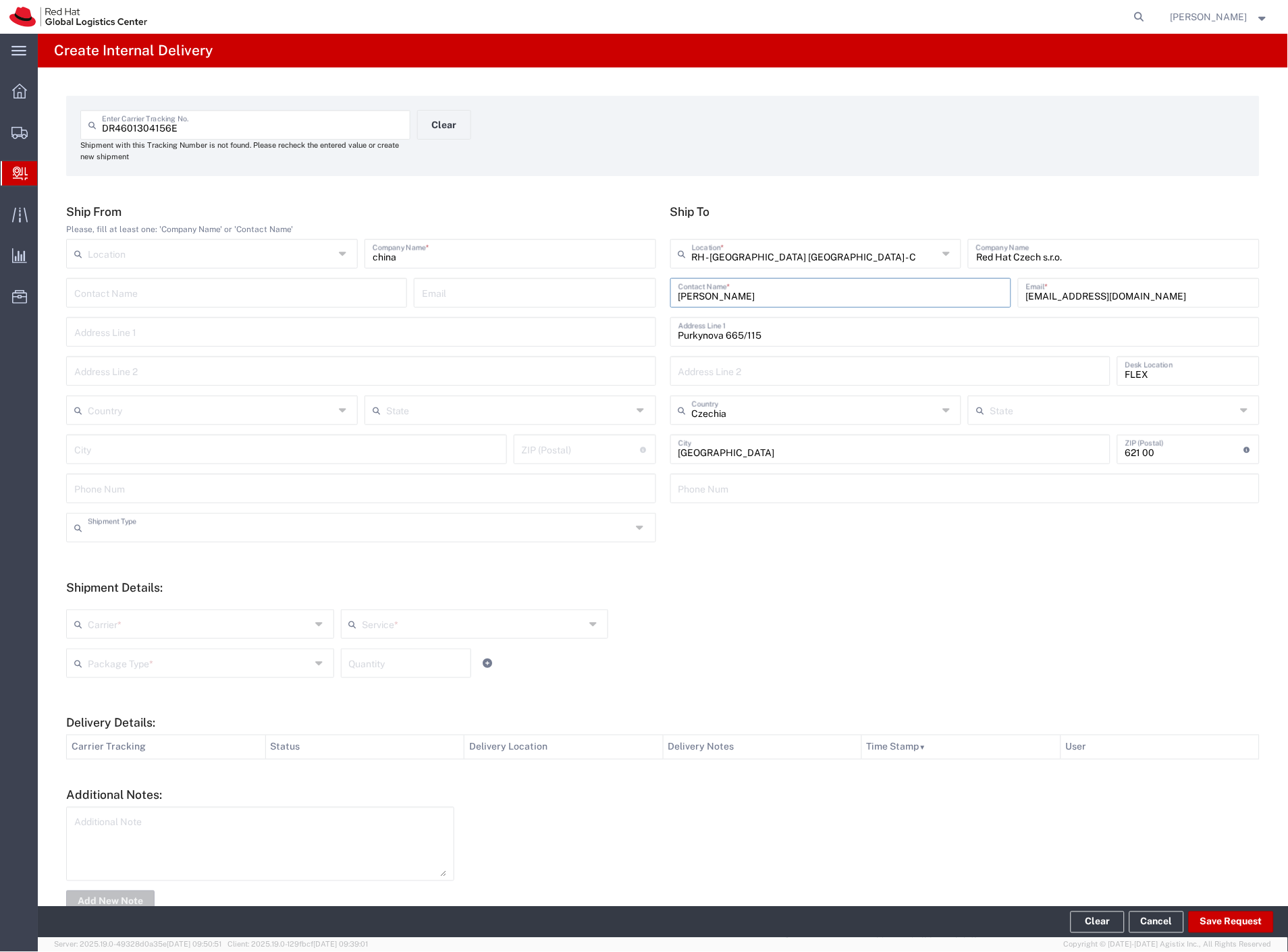
drag, startPoint x: 183, startPoint y: 521, endPoint x: 161, endPoint y: 555, distance: 40.5
click at [181, 522] on input "text" at bounding box center [360, 526] width 544 height 24
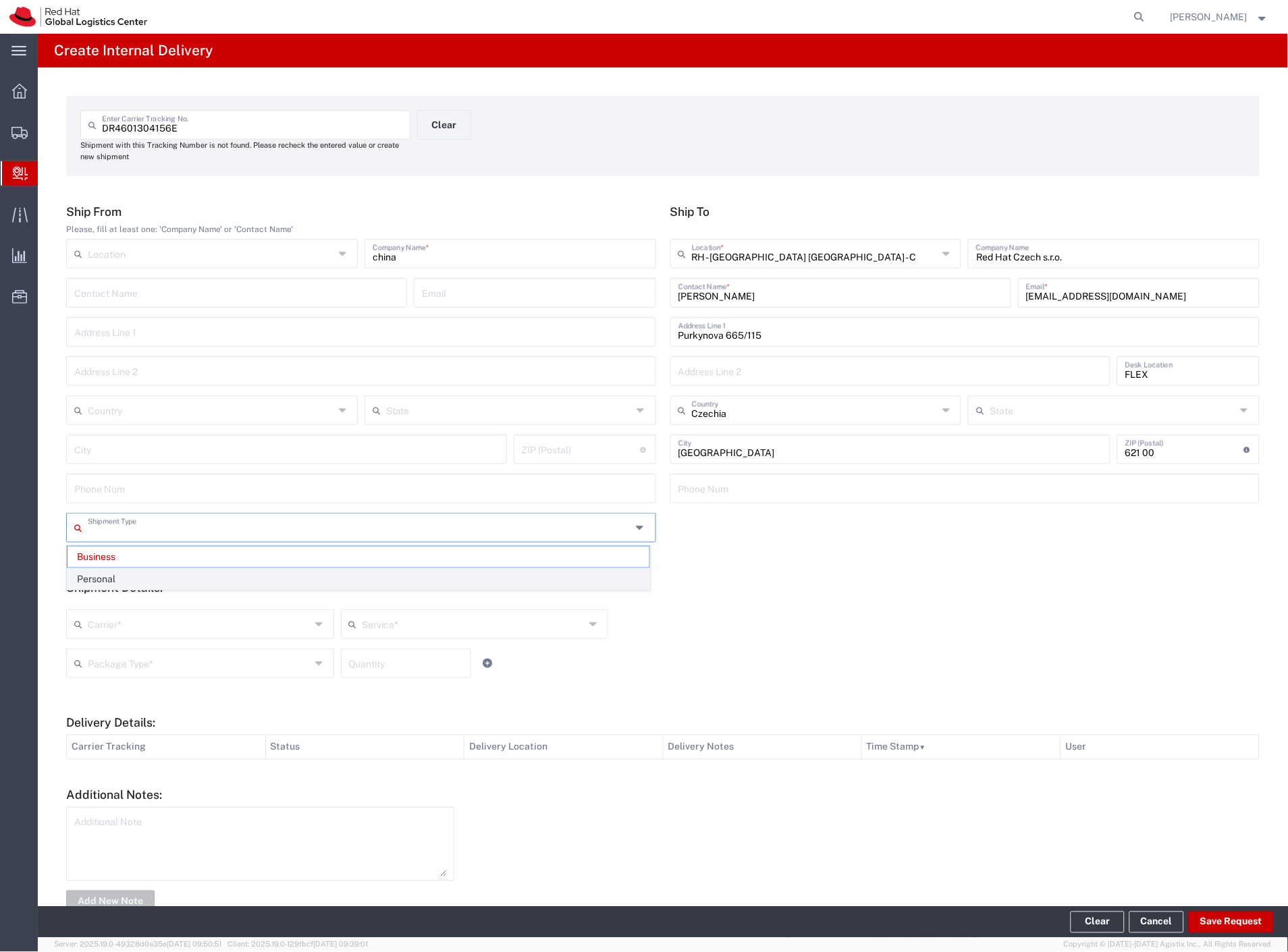
click at [138, 577] on span "Personal" at bounding box center [358, 579] width 582 height 21
type input "Personal"
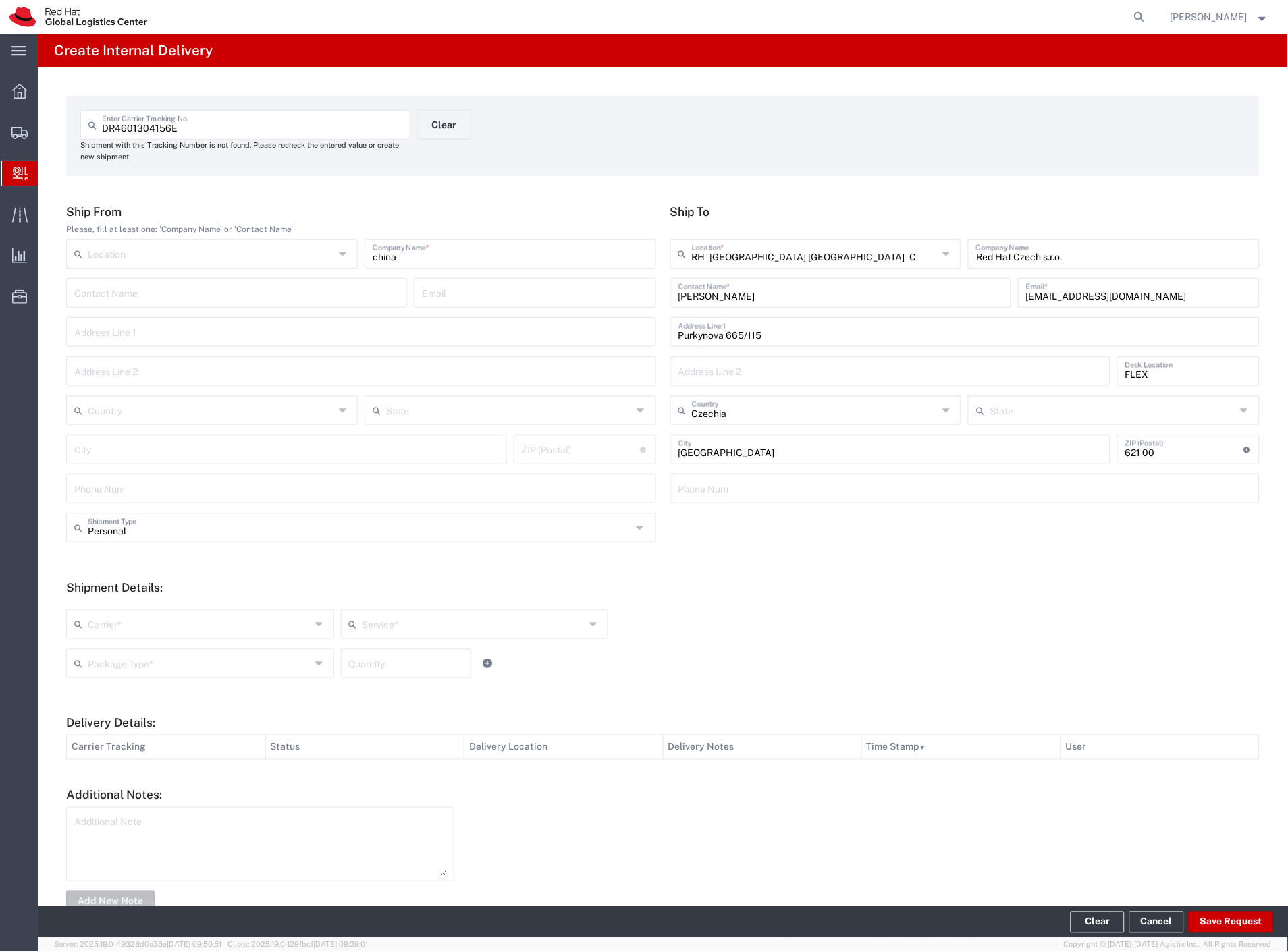
drag, startPoint x: 132, startPoint y: 616, endPoint x: 130, endPoint y: 628, distance: 12.2
click at [132, 619] on input "text" at bounding box center [199, 623] width 223 height 24
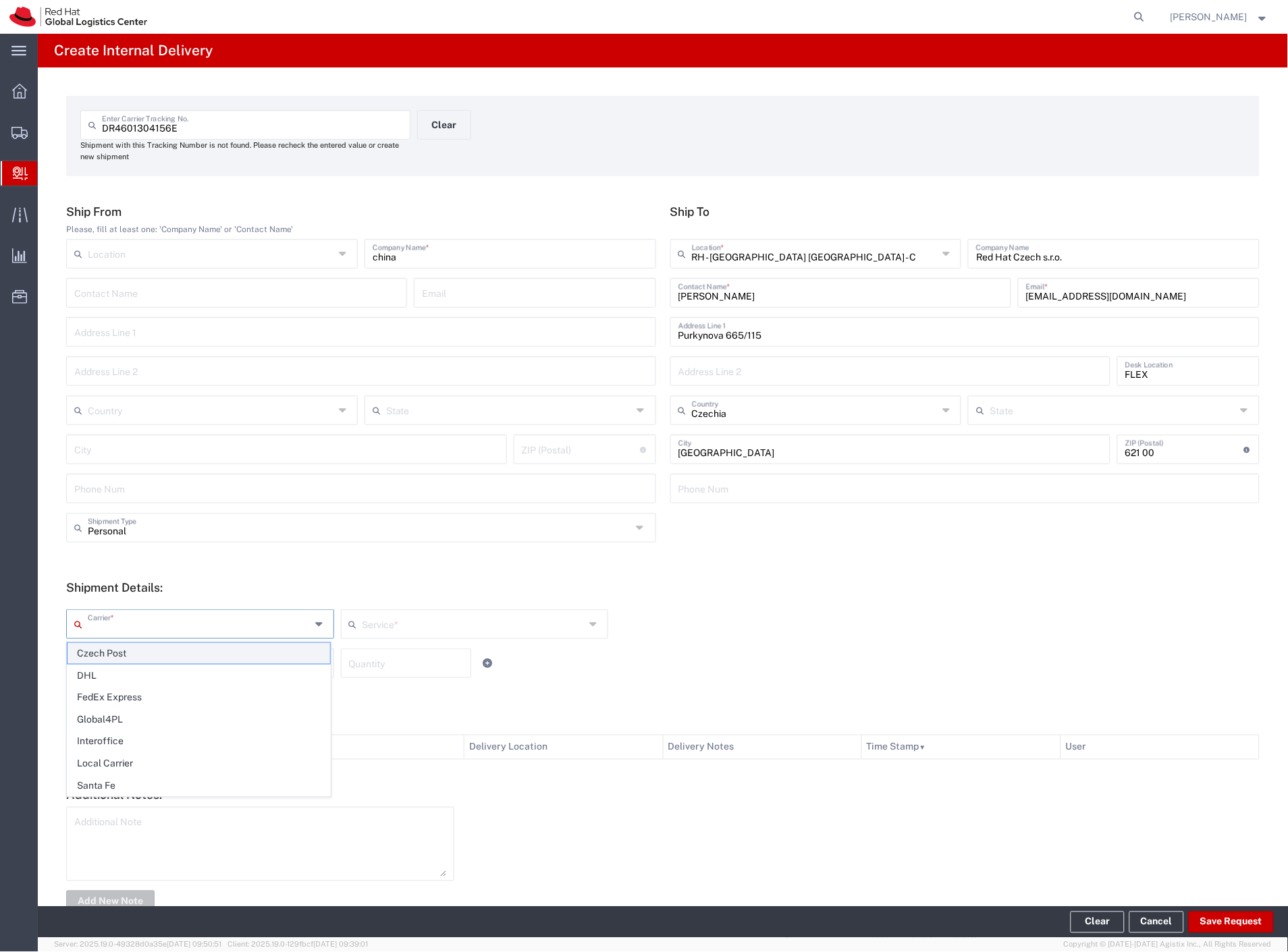
click at [126, 646] on span "Czech Post" at bounding box center [199, 653] width 262 height 21
type input "Czech Post"
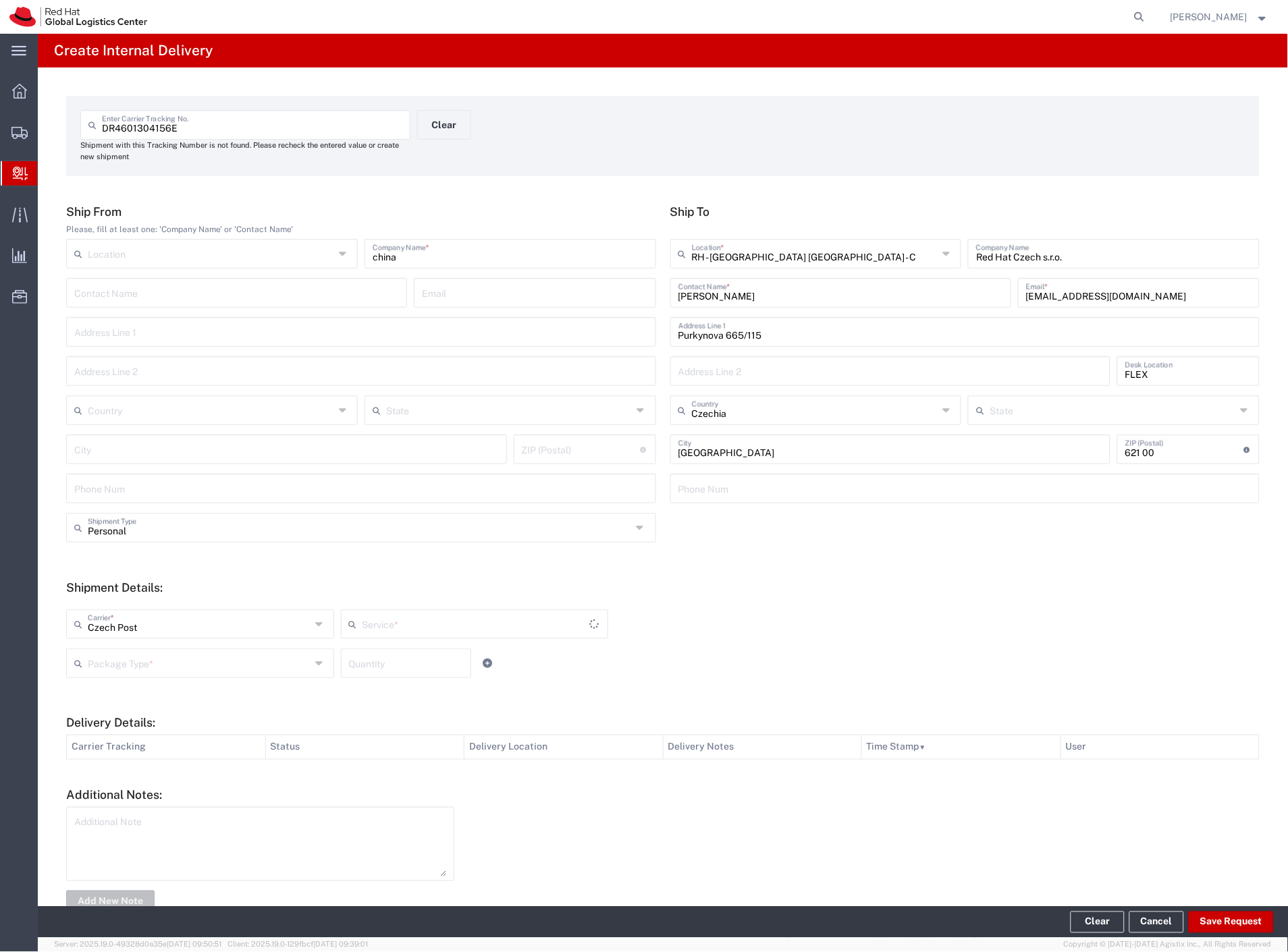
type input "Ground"
click at [125, 657] on input "text" at bounding box center [199, 662] width 223 height 24
click at [149, 786] on span "Your Packaging" at bounding box center [199, 780] width 262 height 21
type input "Your Packaging"
click at [1224, 925] on button "Save Request" at bounding box center [1231, 922] width 85 height 22
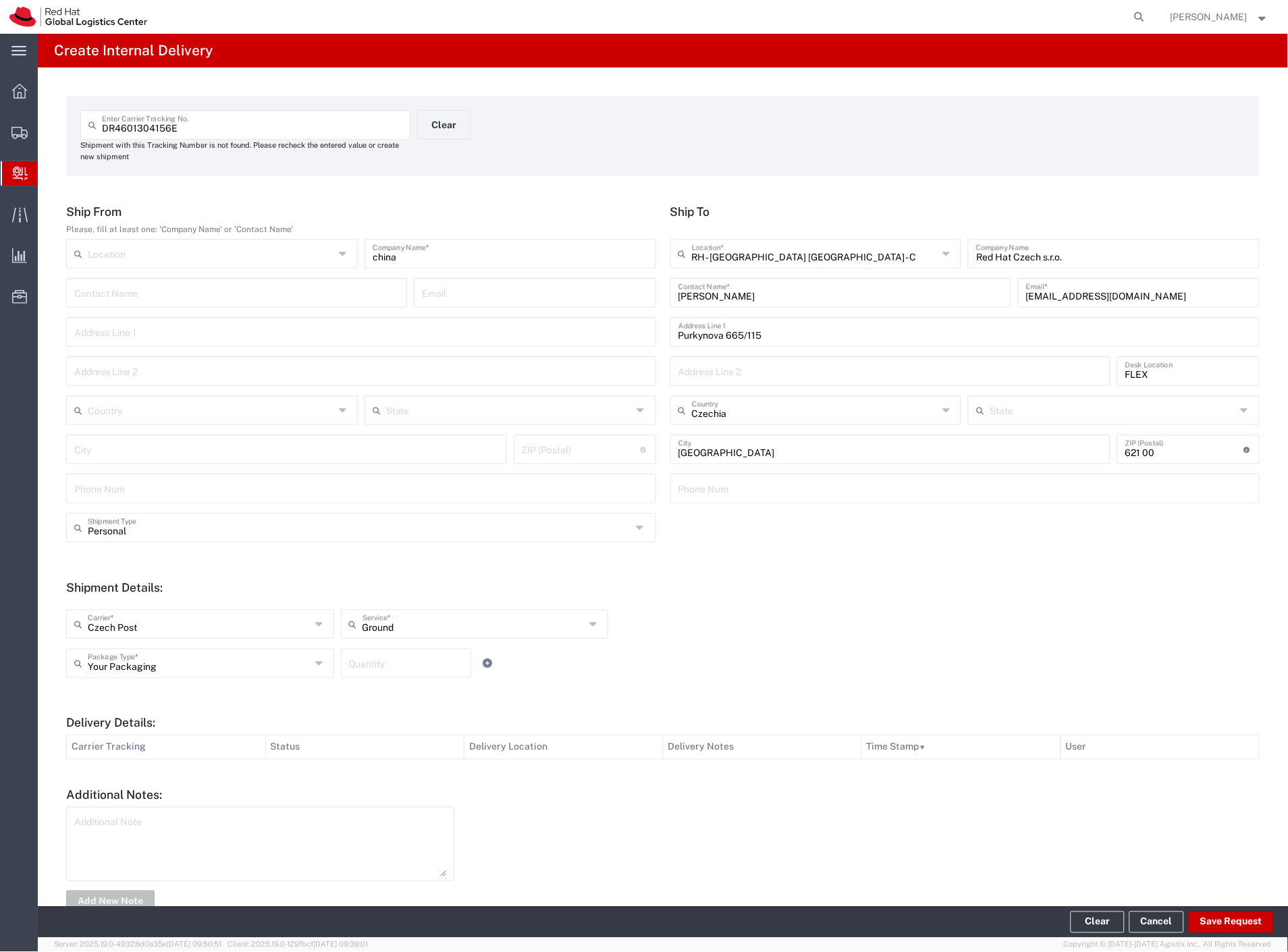
type input "Personal"
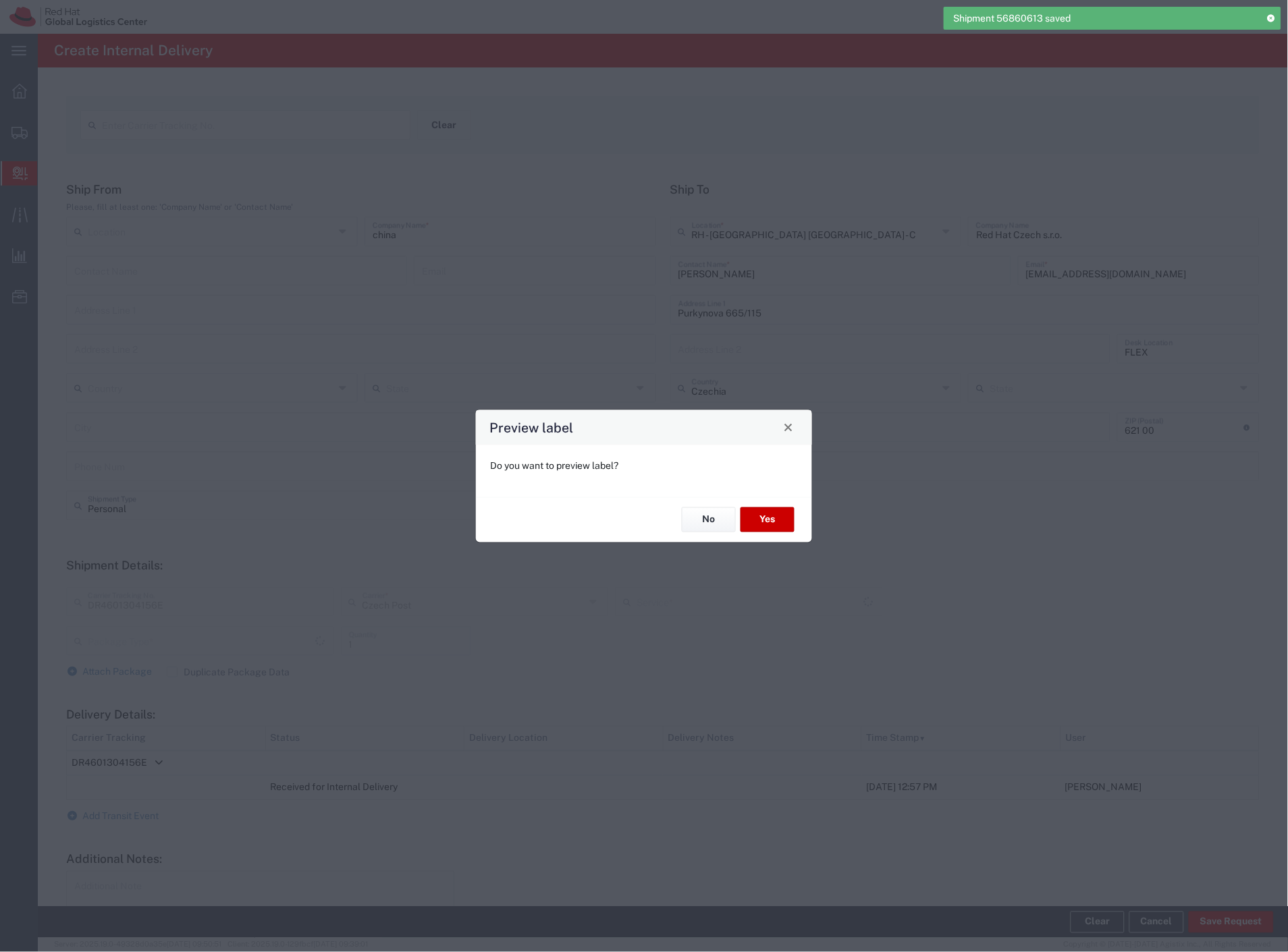
type input "Your Packaging"
type input "Ground"
click at [773, 526] on button "Yes" at bounding box center [767, 520] width 54 height 25
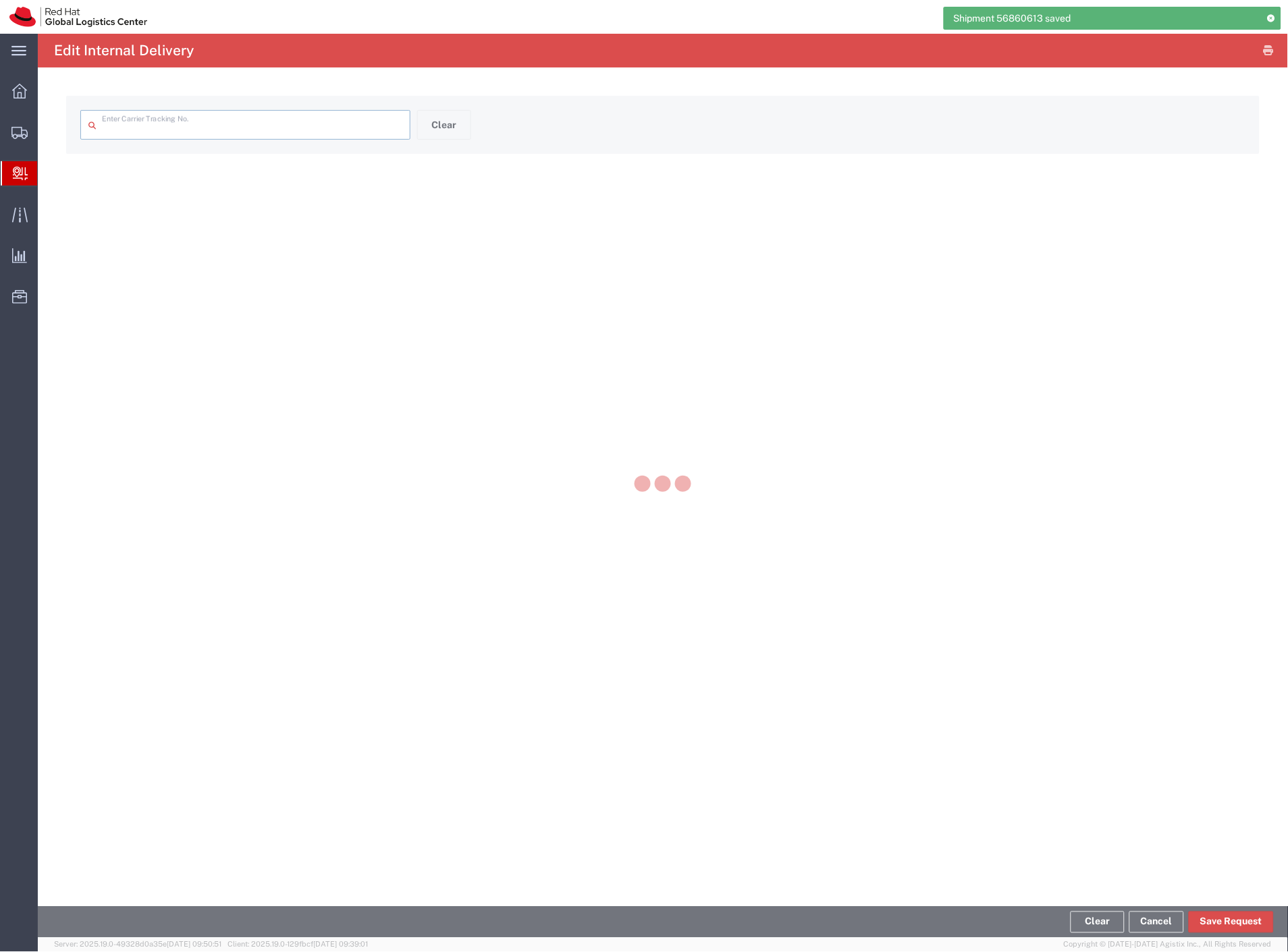
type input "DR4601304156E"
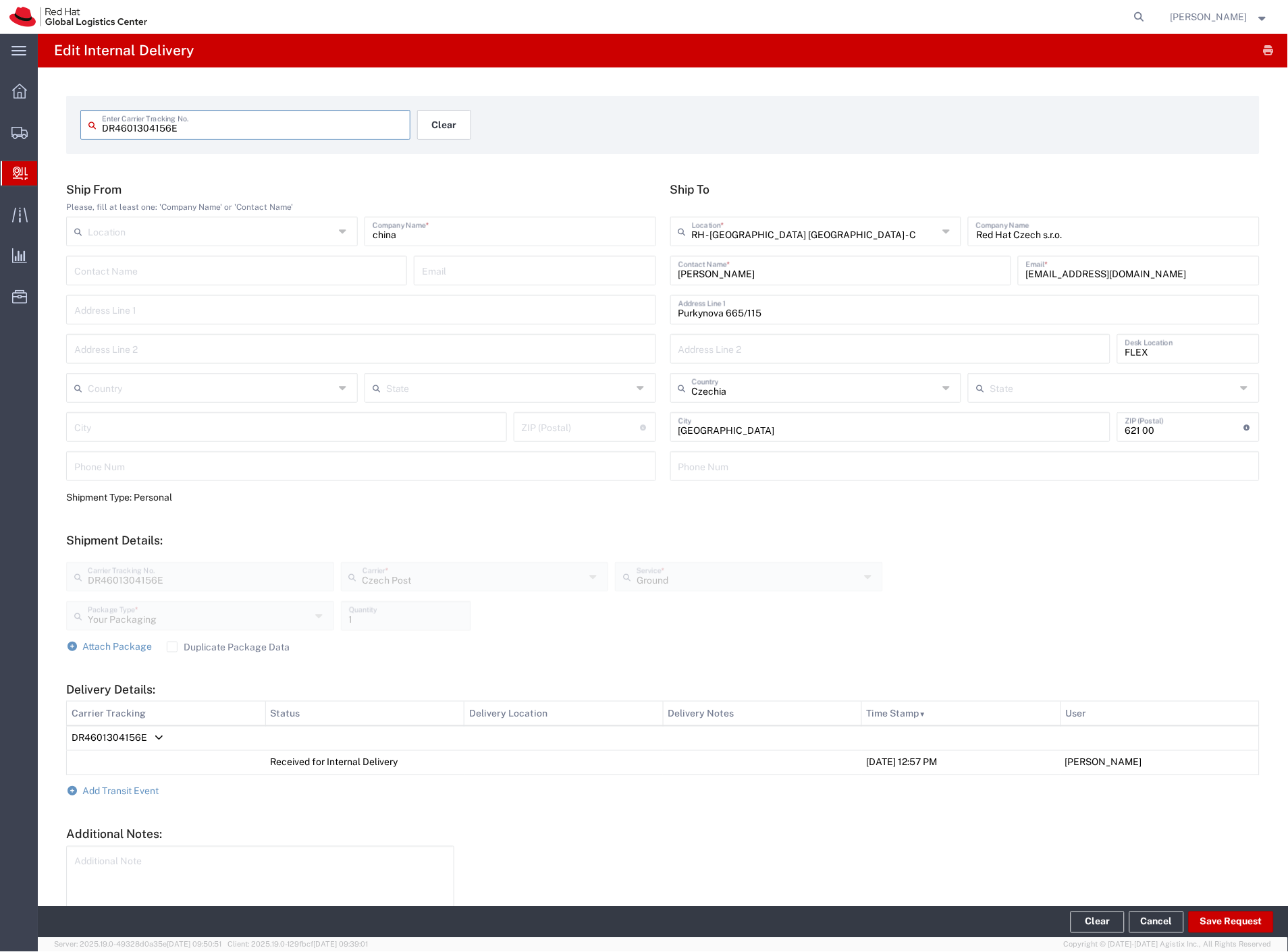
click at [450, 133] on button "Clear" at bounding box center [444, 125] width 54 height 30
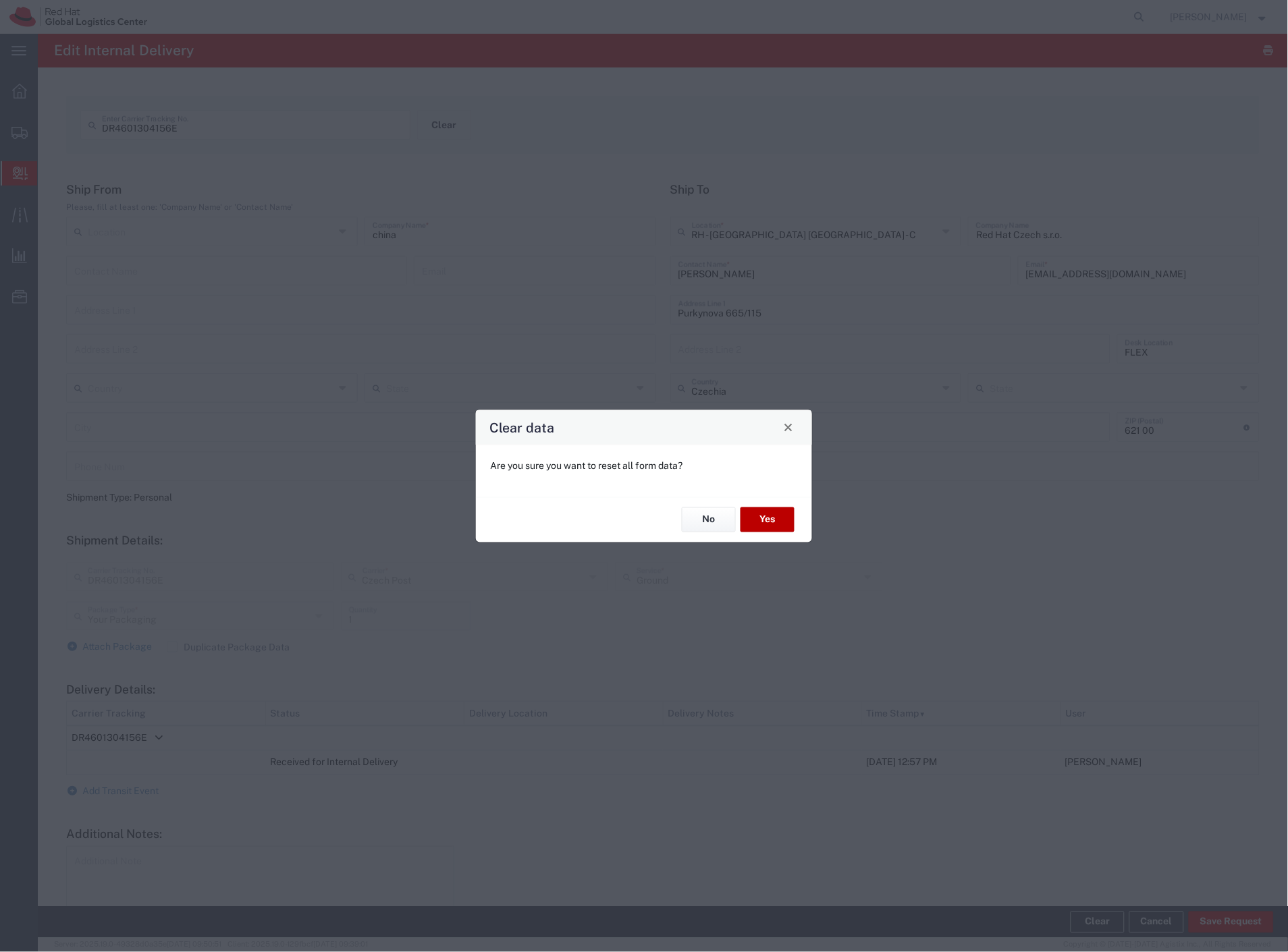
click at [789, 515] on button "Yes" at bounding box center [767, 520] width 54 height 25
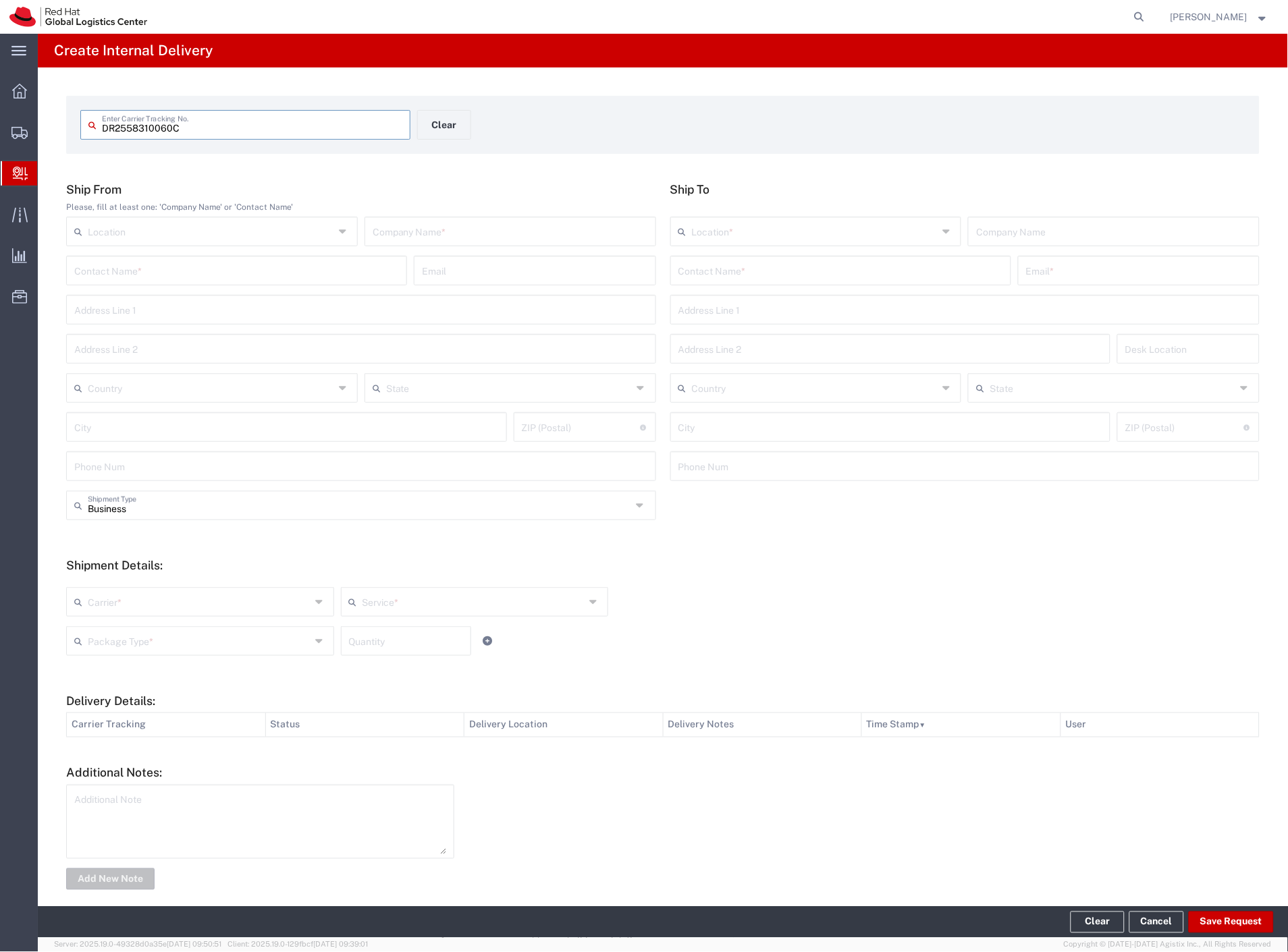
type input "DR2558310060C"
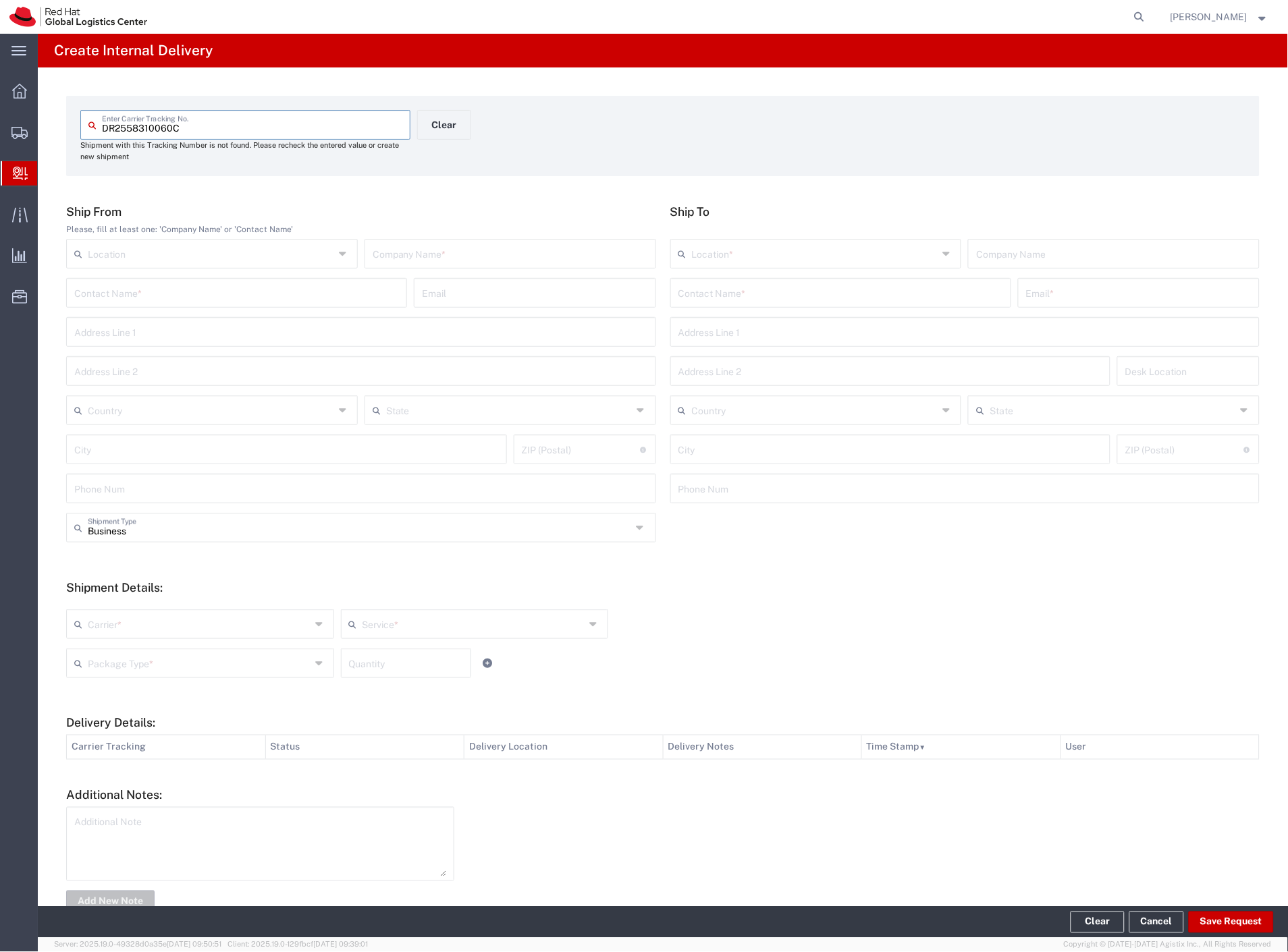
click at [551, 254] on input "text" at bounding box center [510, 252] width 275 height 24
type input "B"
type input "Best secret"
click at [696, 287] on input "text" at bounding box center [840, 292] width 324 height 24
type input "klimplova"
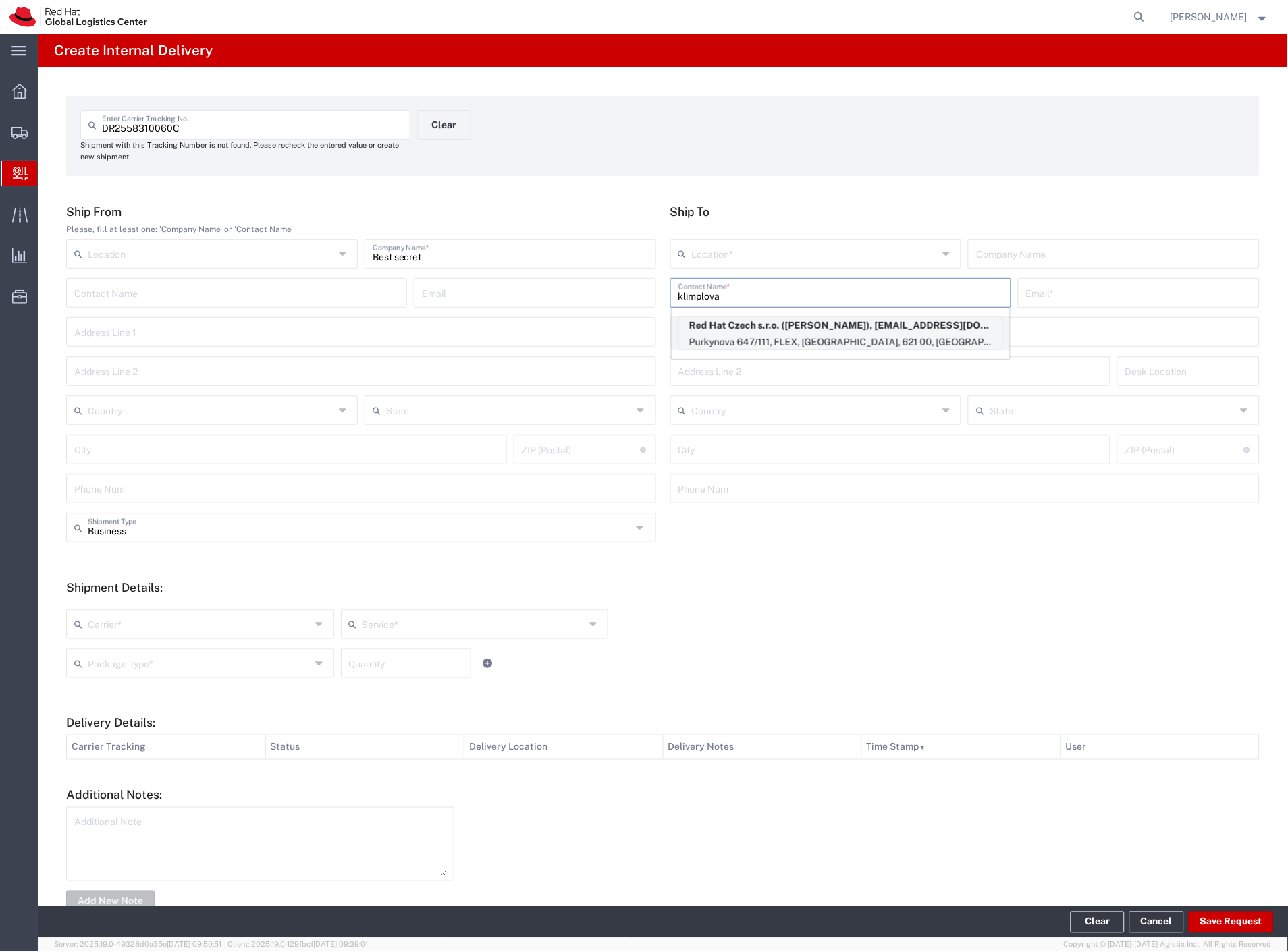
click at [727, 328] on p "Red Hat Czech s.r.o. ([PERSON_NAME]), [EMAIL_ADDRESS][DOMAIN_NAME]" at bounding box center [840, 325] width 324 height 17
type input "RH - [GEOGRAPHIC_DATA] [GEOGRAPHIC_DATA] - B"
type input "Red Hat Czech s.r.o."
type input "[PERSON_NAME]"
type input "[EMAIL_ADDRESS][DOMAIN_NAME]"
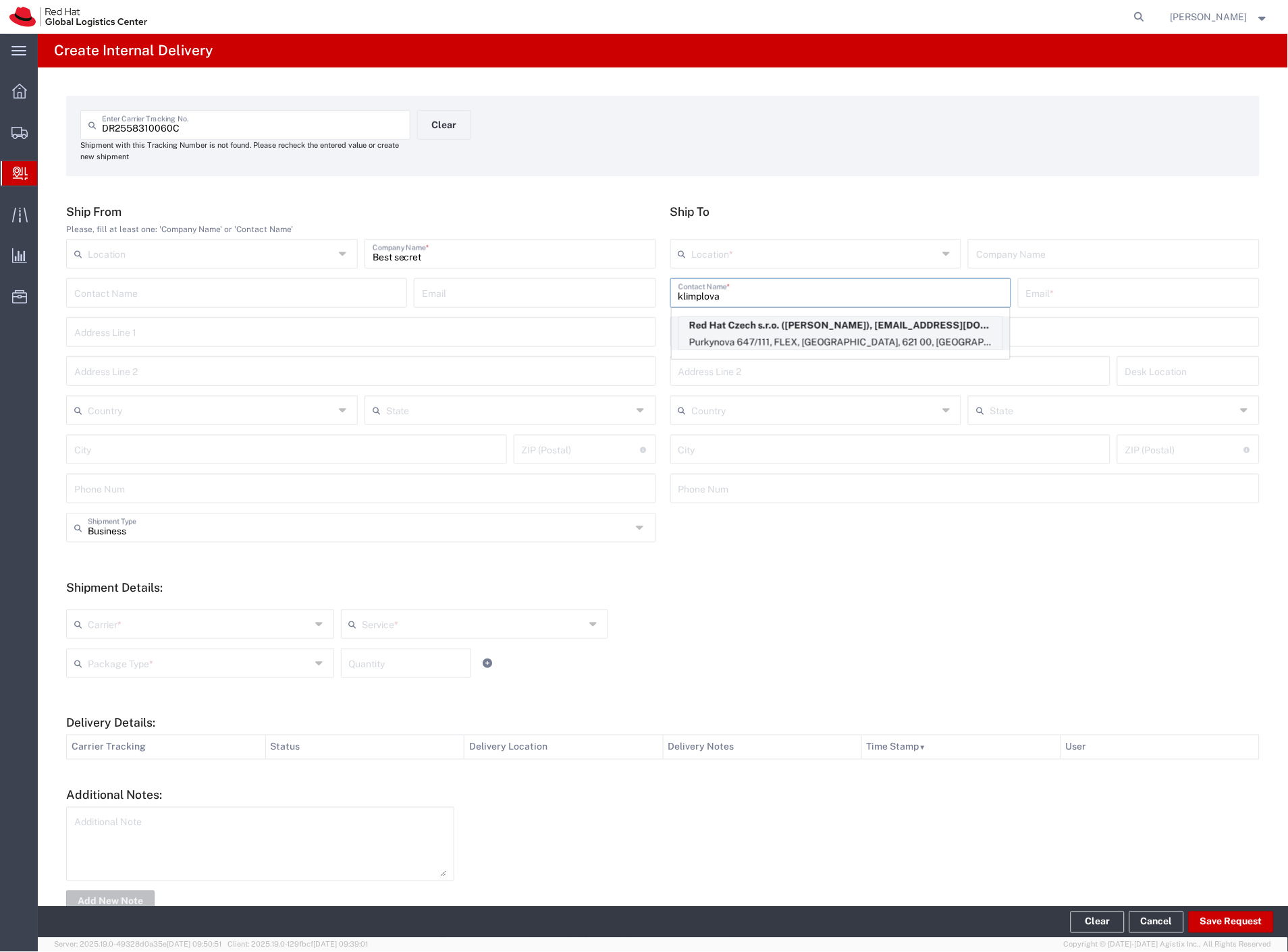
type input "Purkynova 647/111"
type input "FLEX"
type input "Czechia"
type input "[GEOGRAPHIC_DATA]"
type input "621 00"
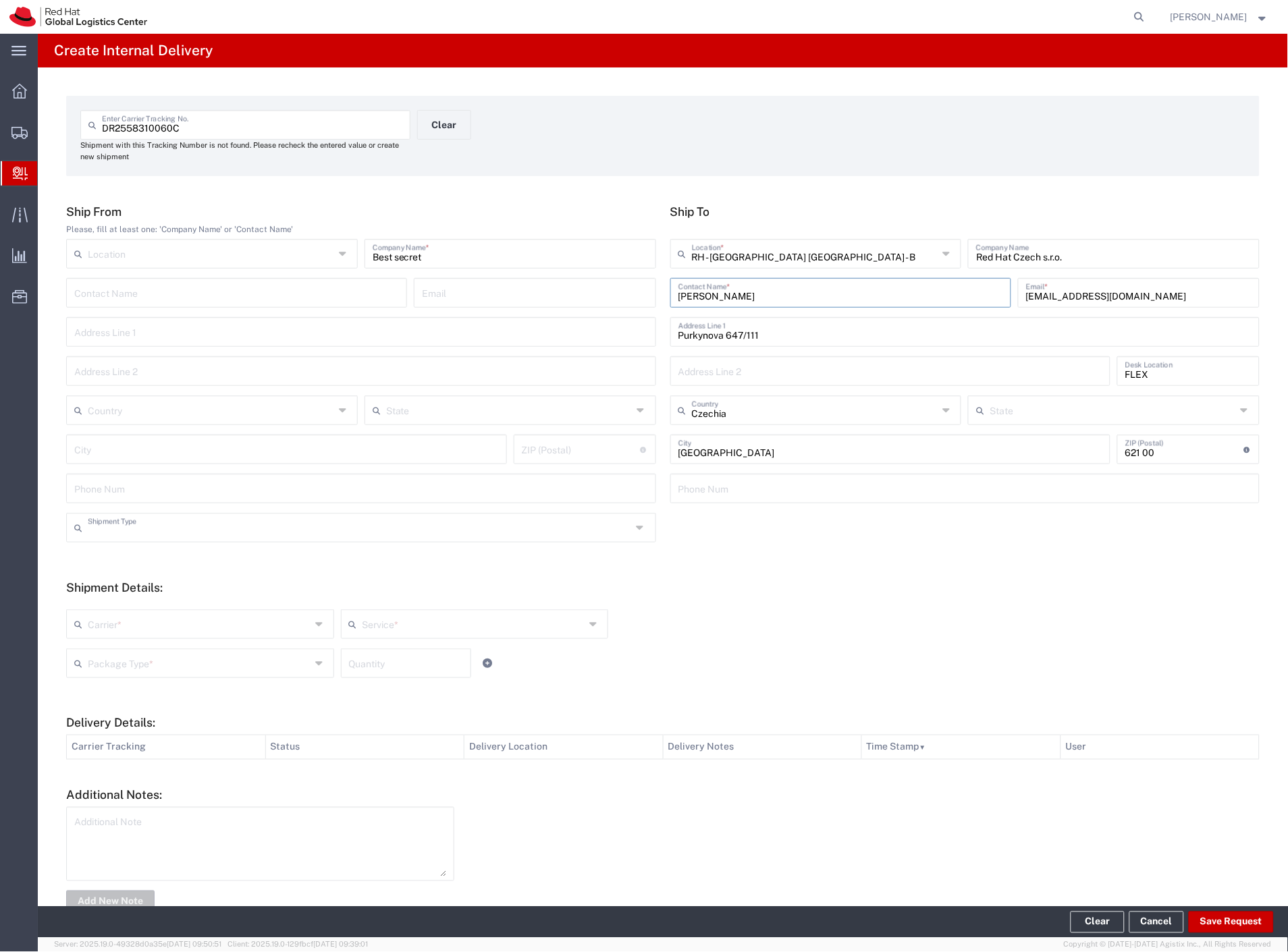
drag, startPoint x: 111, startPoint y: 531, endPoint x: 111, endPoint y: 547, distance: 16.0
click at [111, 536] on input "text" at bounding box center [360, 526] width 544 height 24
drag, startPoint x: 109, startPoint y: 576, endPoint x: 111, endPoint y: 623, distance: 47.0
click at [109, 578] on span "Personal" at bounding box center [358, 579] width 582 height 21
type input "Personal"
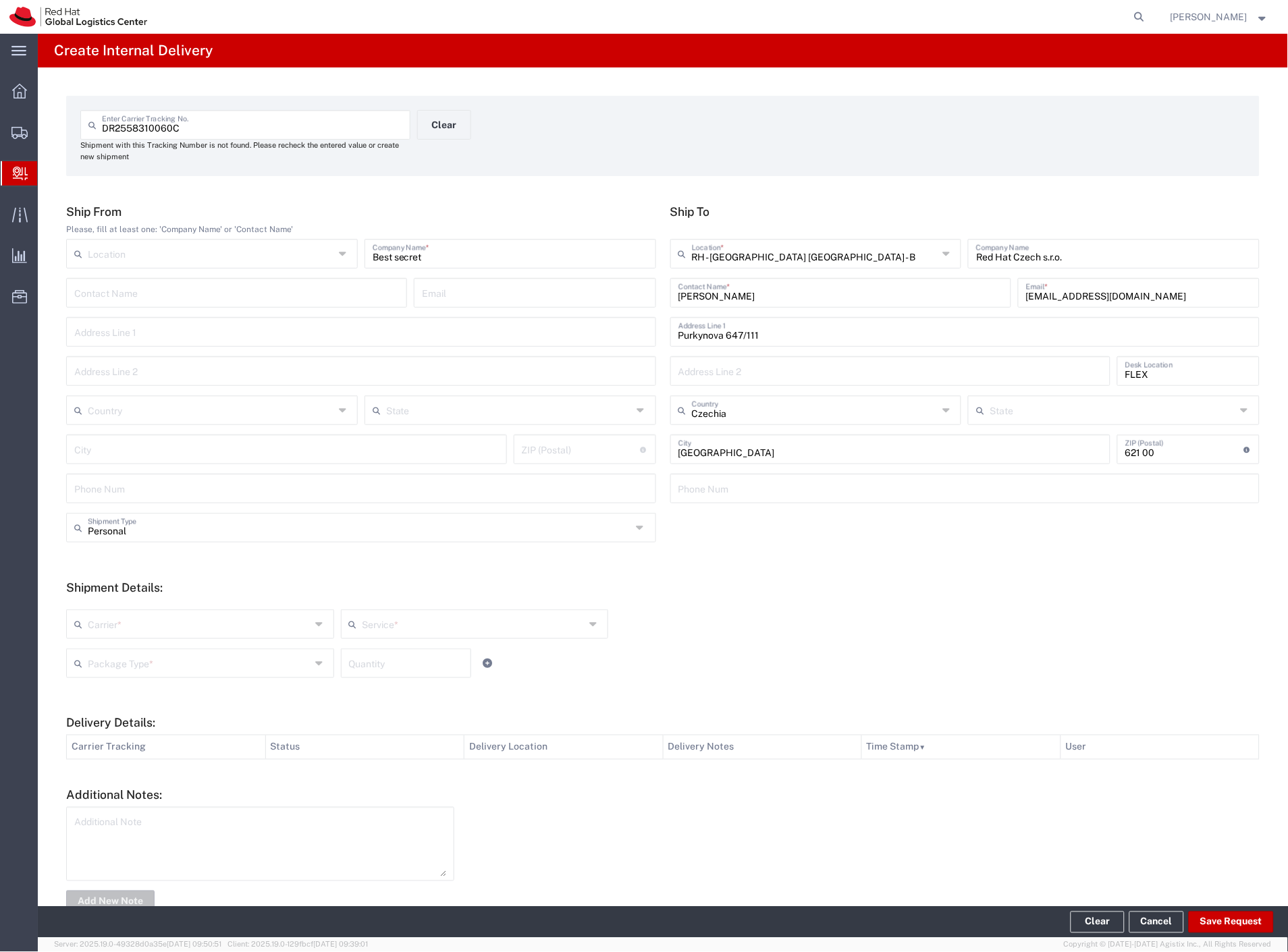
click at [112, 639] on div "Carrier * Czech Post DHL FedEx Express Global4PL Interoffice Local Carrier Sant…" at bounding box center [474, 629] width 823 height 39
click at [115, 621] on input "text" at bounding box center [199, 623] width 223 height 24
click at [122, 651] on span "Czech Post" at bounding box center [199, 653] width 262 height 21
type input "Czech Post"
drag, startPoint x: 123, startPoint y: 660, endPoint x: 128, endPoint y: 690, distance: 30.4
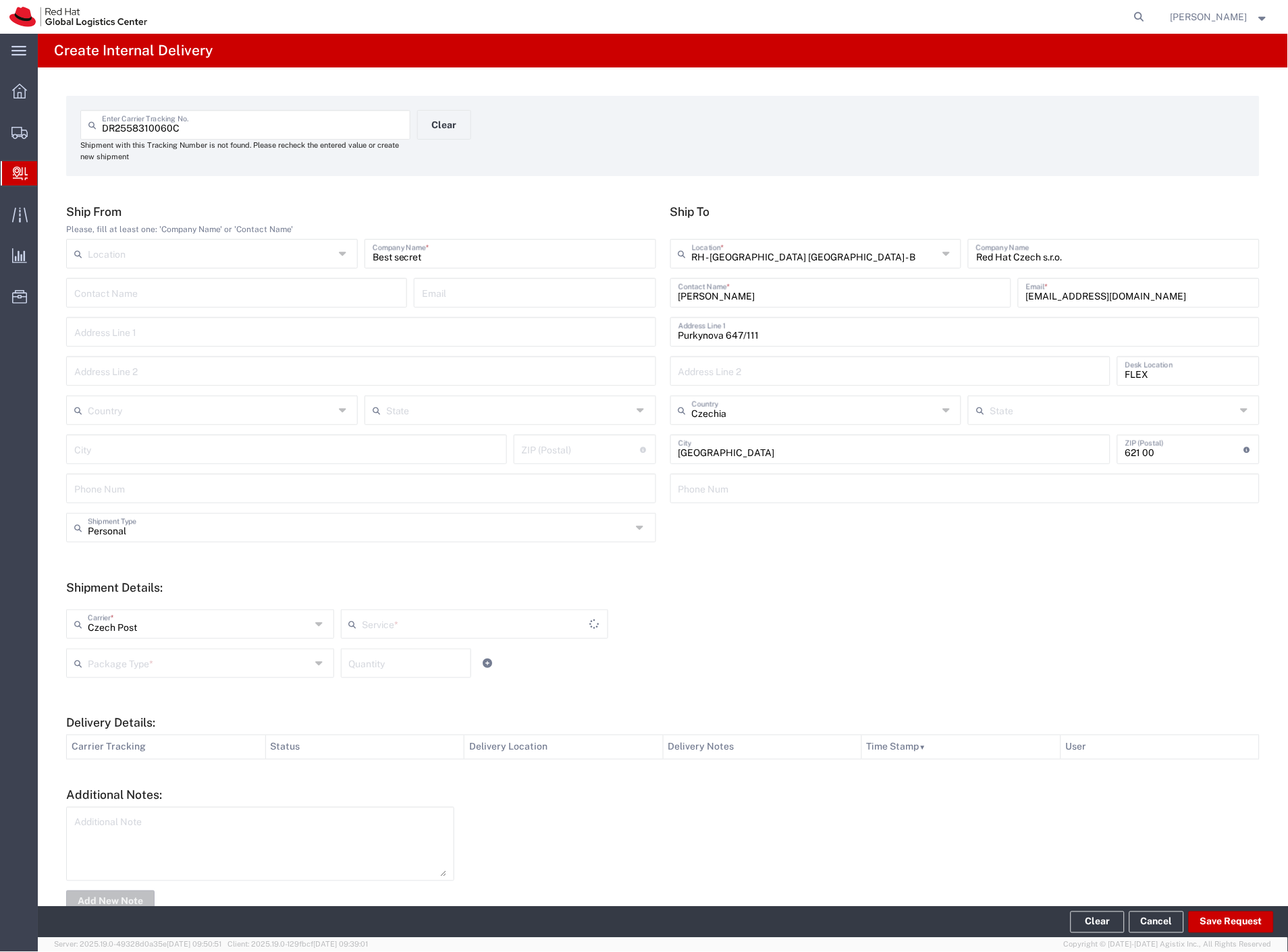
click at [123, 663] on input "text" at bounding box center [199, 662] width 223 height 24
type input "Ground"
click at [152, 779] on span "Your Packaging" at bounding box center [199, 780] width 262 height 21
type input "Your Packaging"
click at [405, 664] on input "number" at bounding box center [406, 662] width 114 height 24
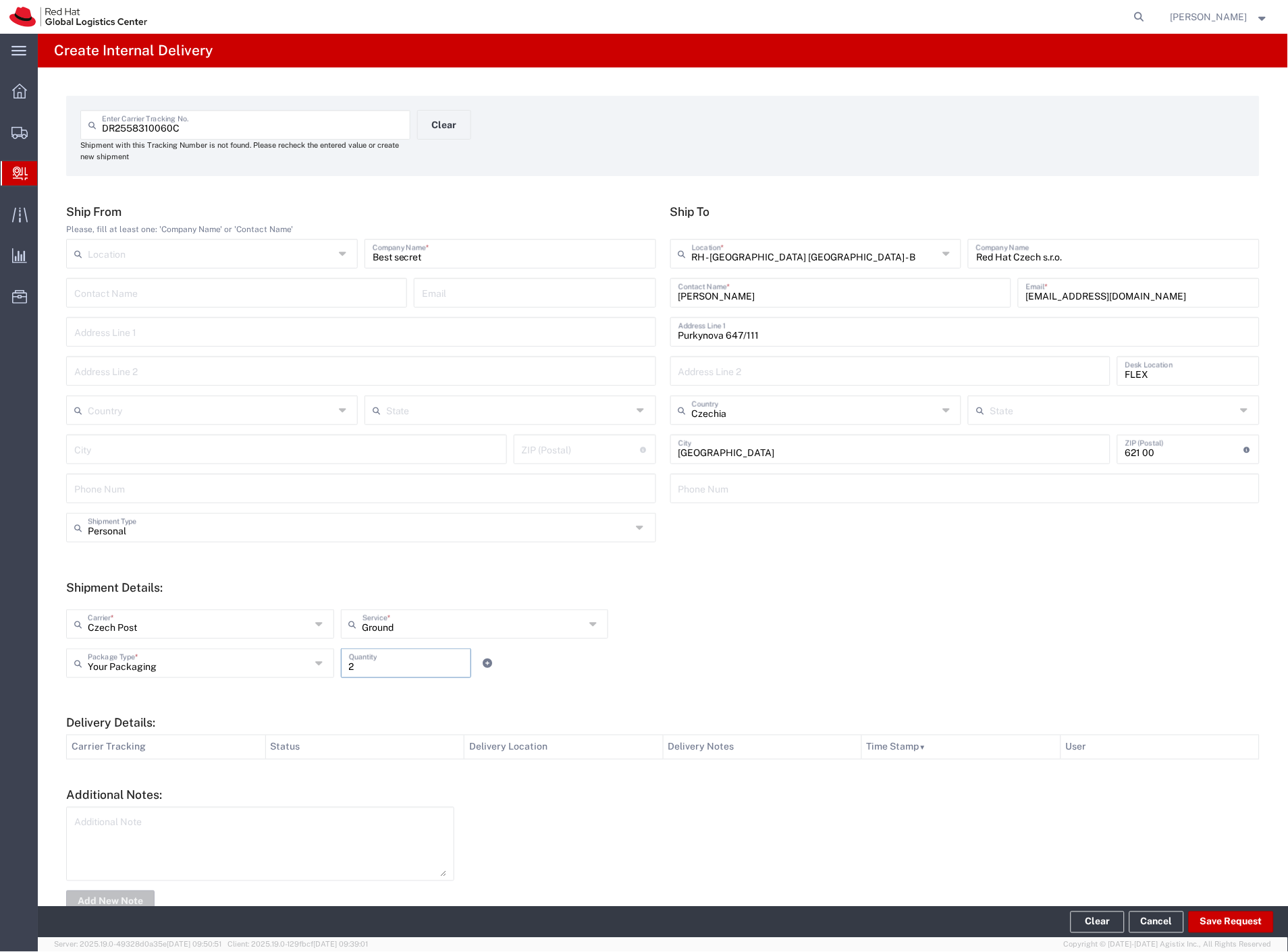
type input "2"
click at [1210, 831] on form "Ship From Please, fill at least one: 'Company Name' or 'Contact Name' Location …" at bounding box center [662, 560] width 1193 height 711
click at [1232, 920] on button "Save Request" at bounding box center [1231, 922] width 85 height 22
type input "Personal"
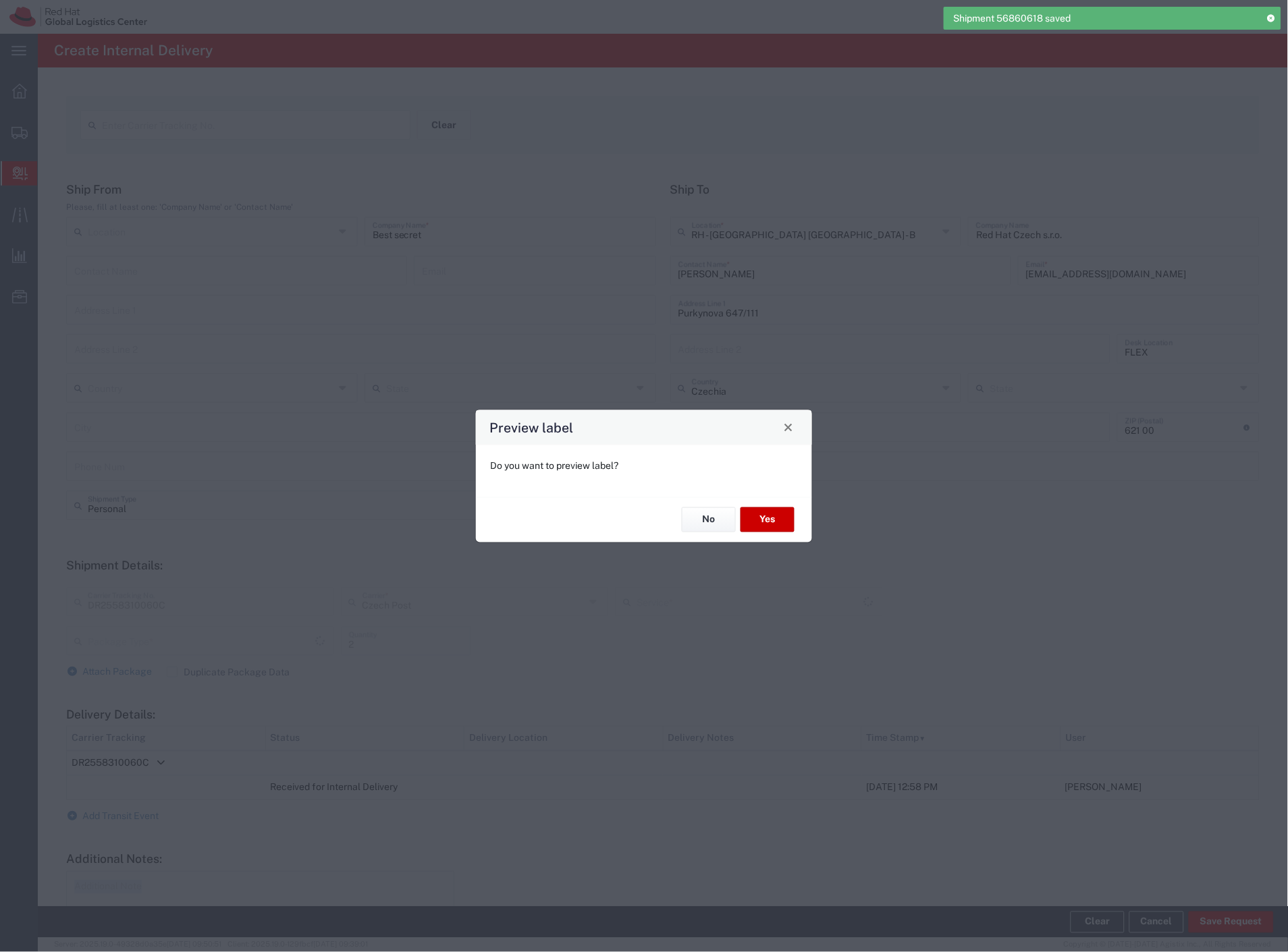
type input "Ground"
type input "Your Packaging"
click at [776, 511] on button "Yes" at bounding box center [767, 520] width 54 height 25
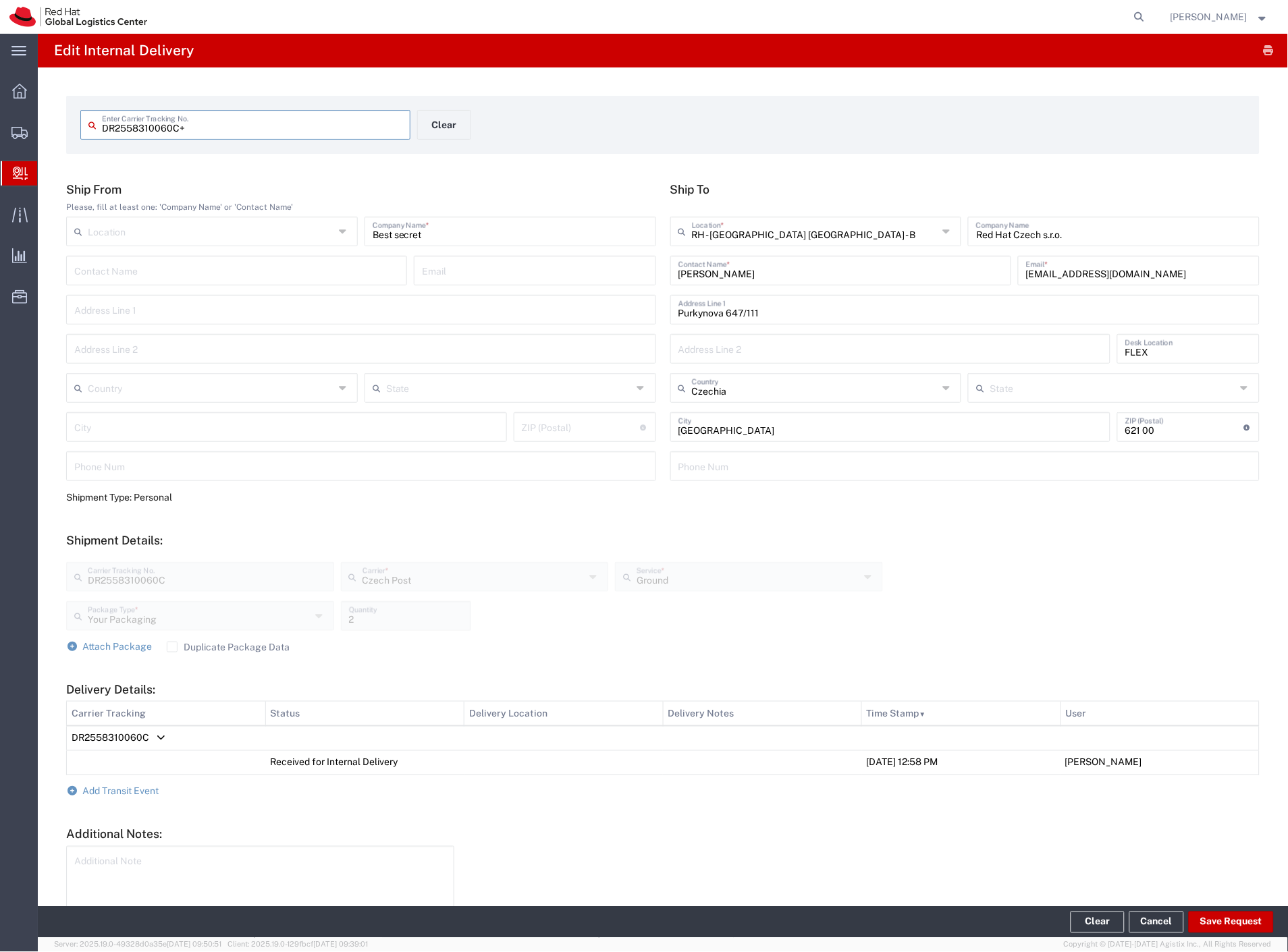
type input "DR2558310060C+"
click at [0, 0] on span "Shipment Manager" at bounding box center [0, 0] width 0 height 0
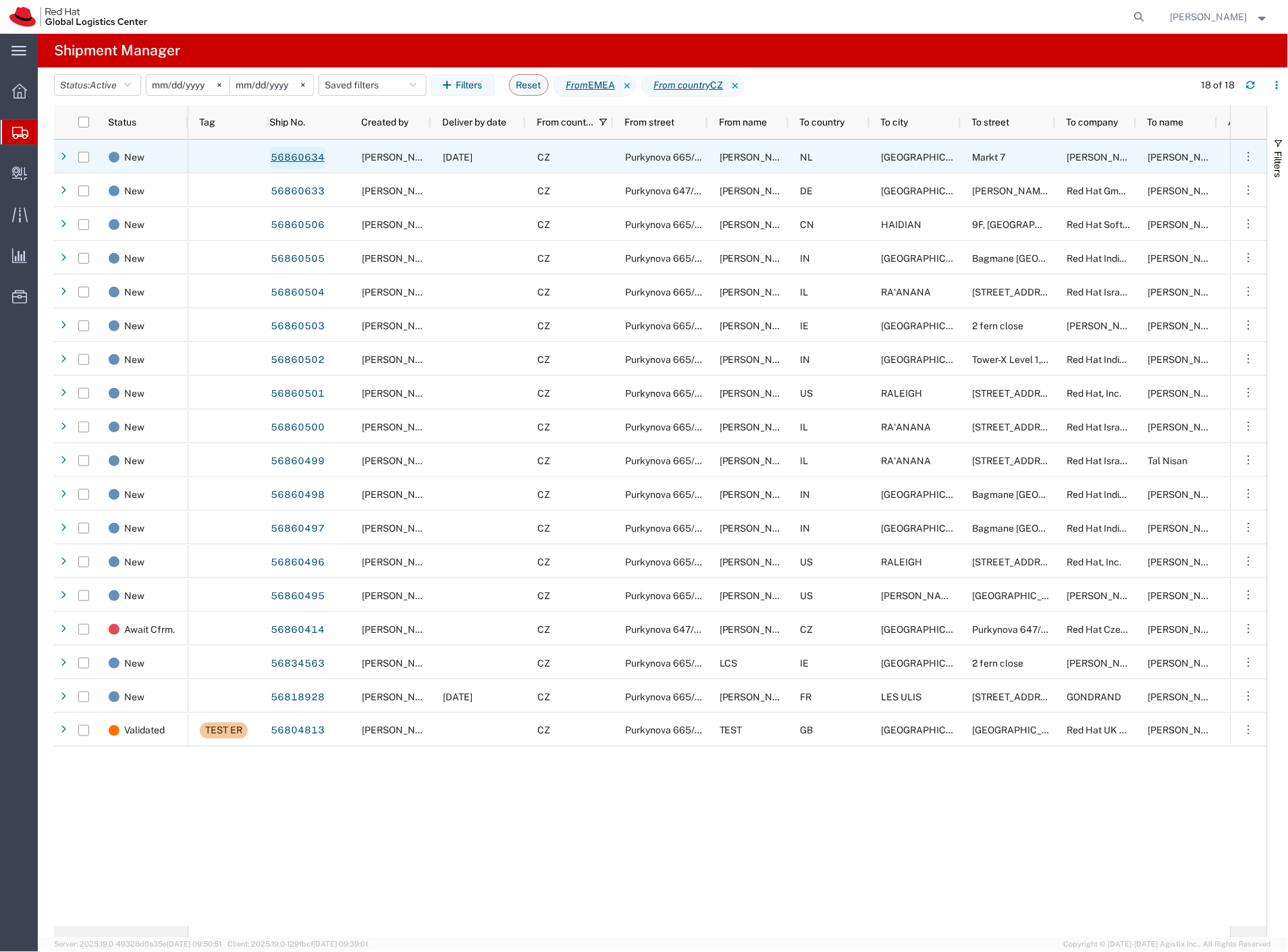
click at [295, 162] on link "56860634" at bounding box center [298, 158] width 55 height 22
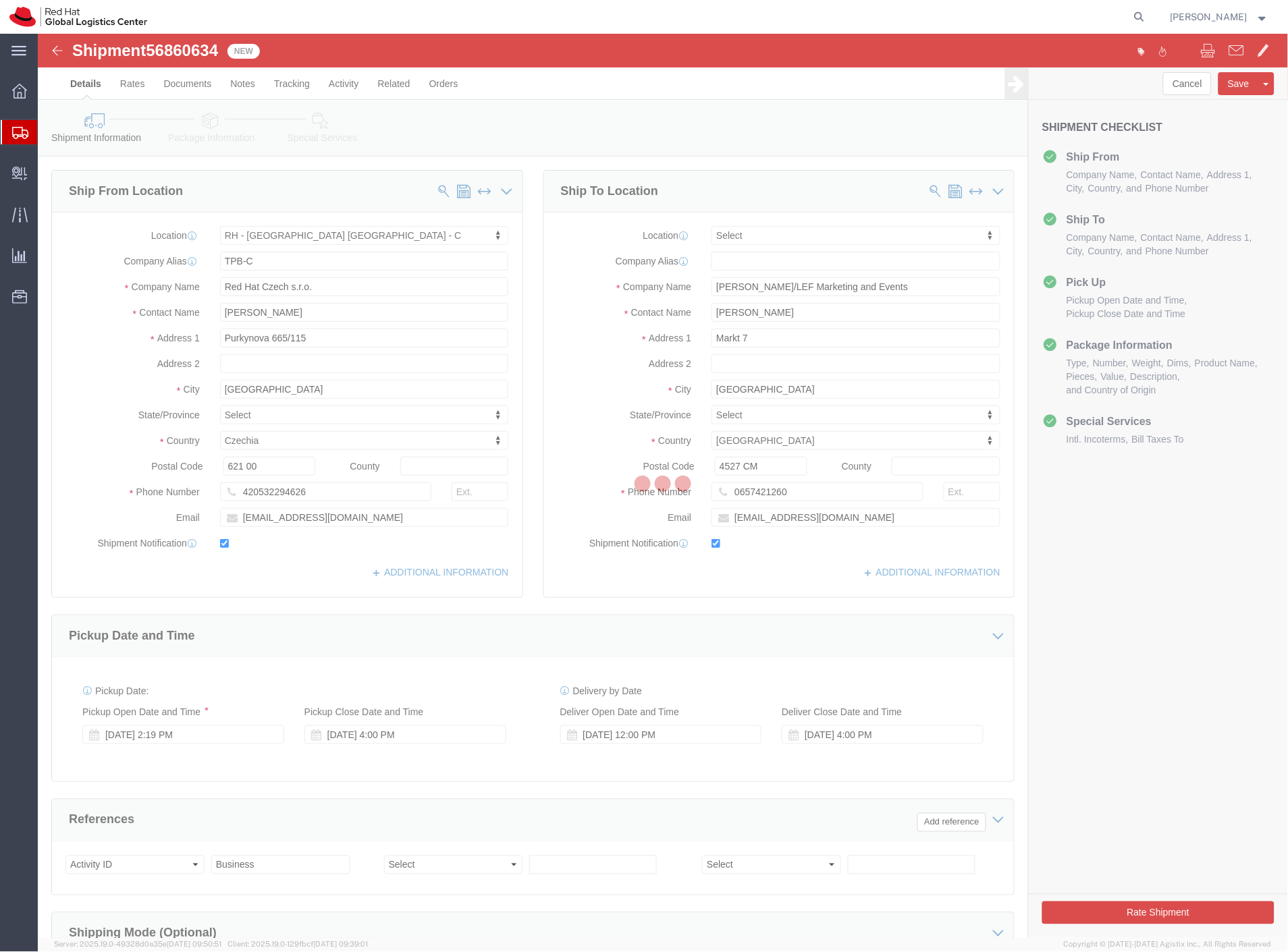
select select "38037"
select select
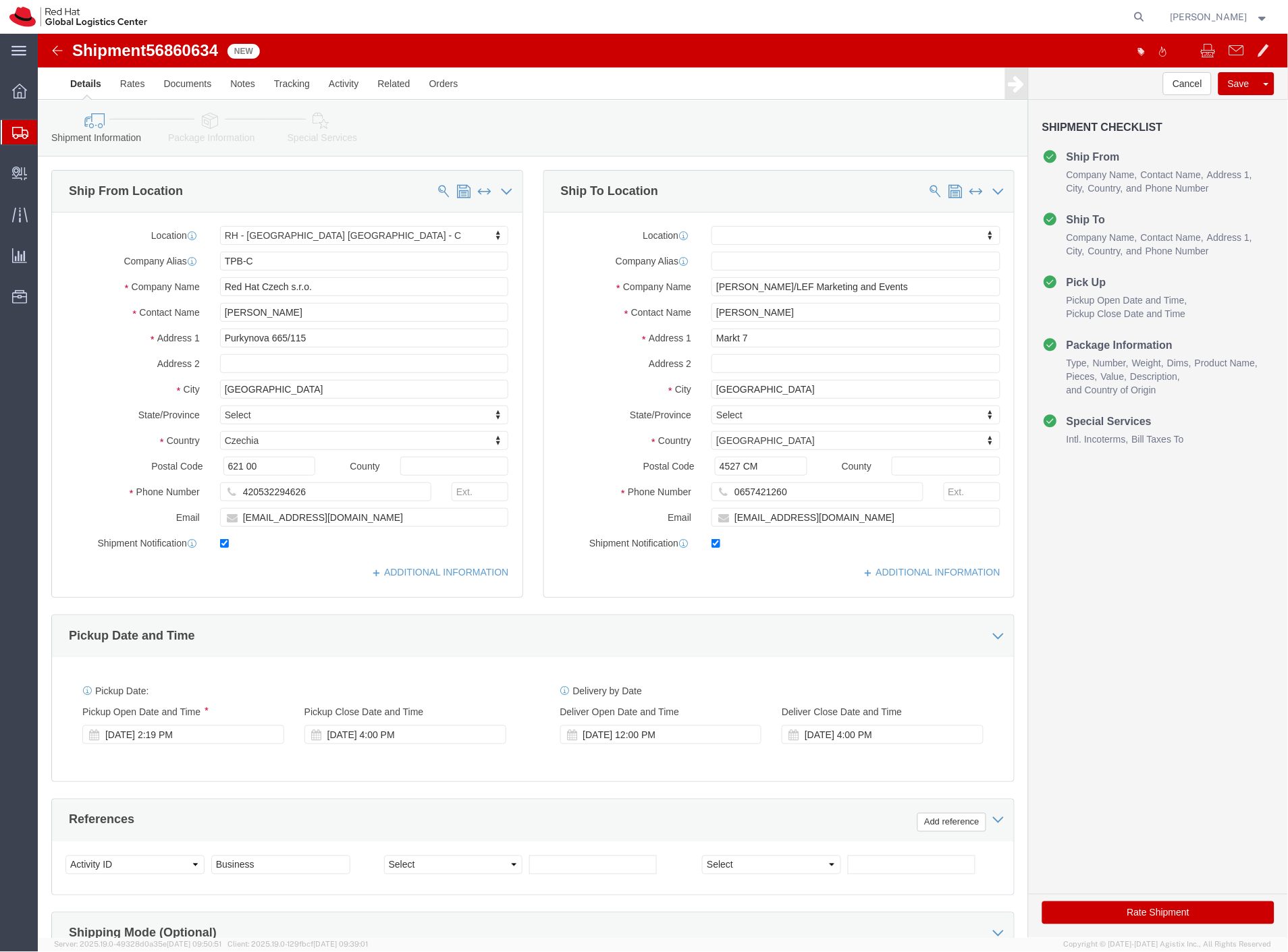
click icon
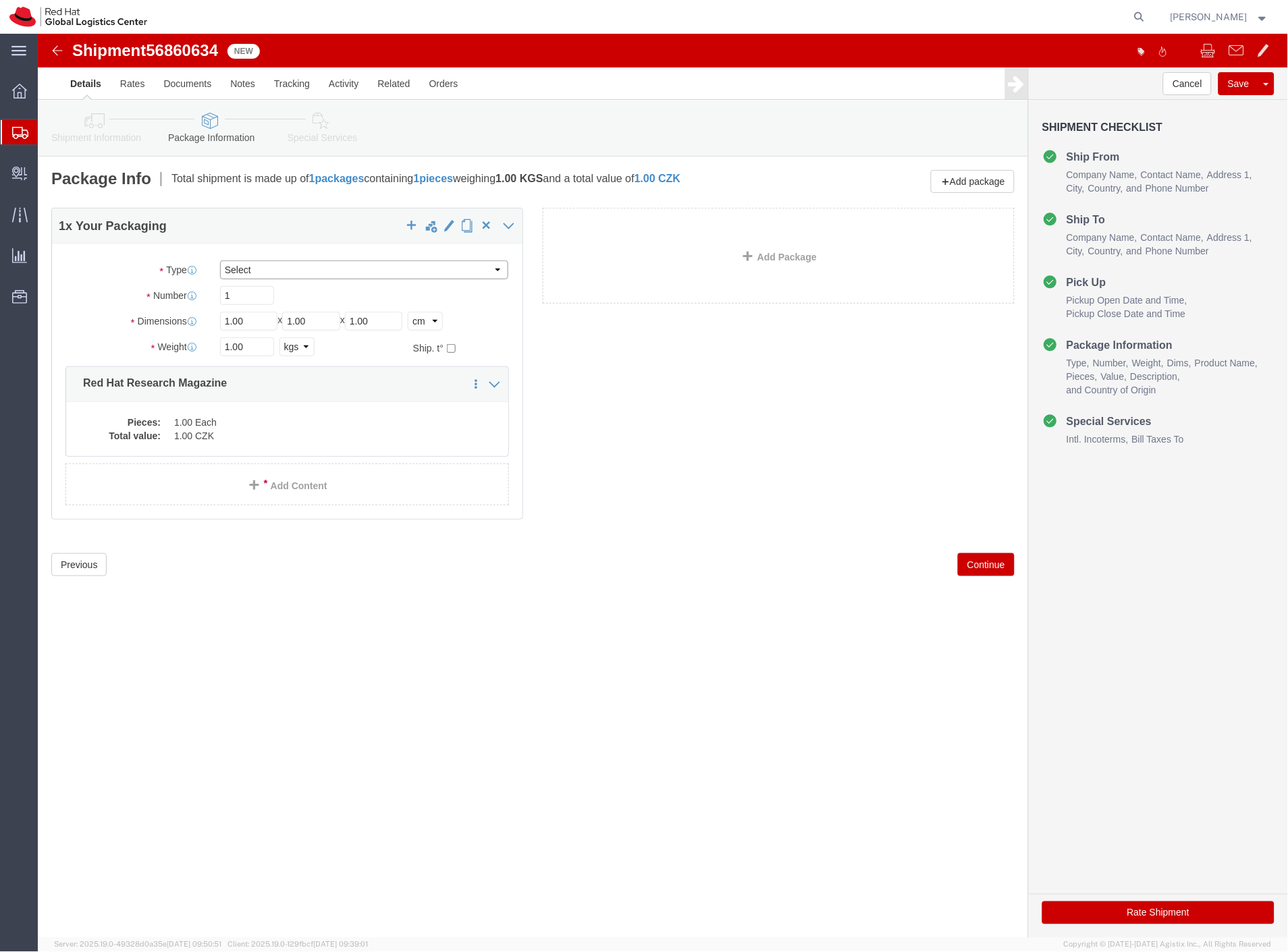
click select "Select Case(s) Crate(s) Envelope Large Box Medium Box PAK Skid(s) Small Box Sma…"
select select "PAK"
click select "Select Case(s) Crate(s) Envelope Large Box Medium Box PAK Skid(s) Small Box Sma…"
type input "10.25"
type input "12.75"
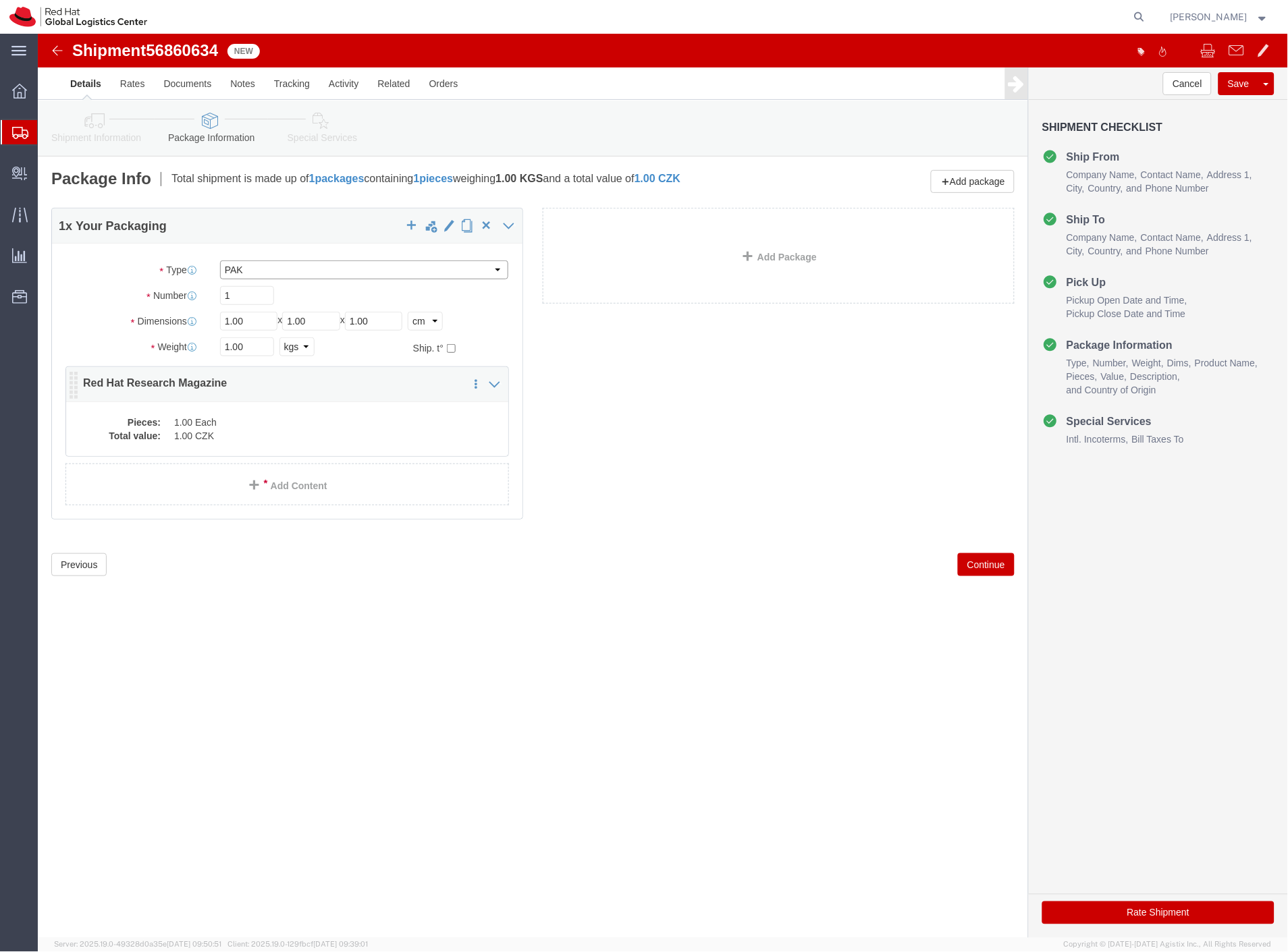
select select "IN"
drag, startPoint x: 223, startPoint y: 314, endPoint x: 154, endPoint y: 314, distance: 69.0
click div "Weight 1.00 Select kgs lbs Ship. t°"
type input "3"
click div "Shipment 56860634 New Details Rates Documents Notes Tracking Activity Related O…"
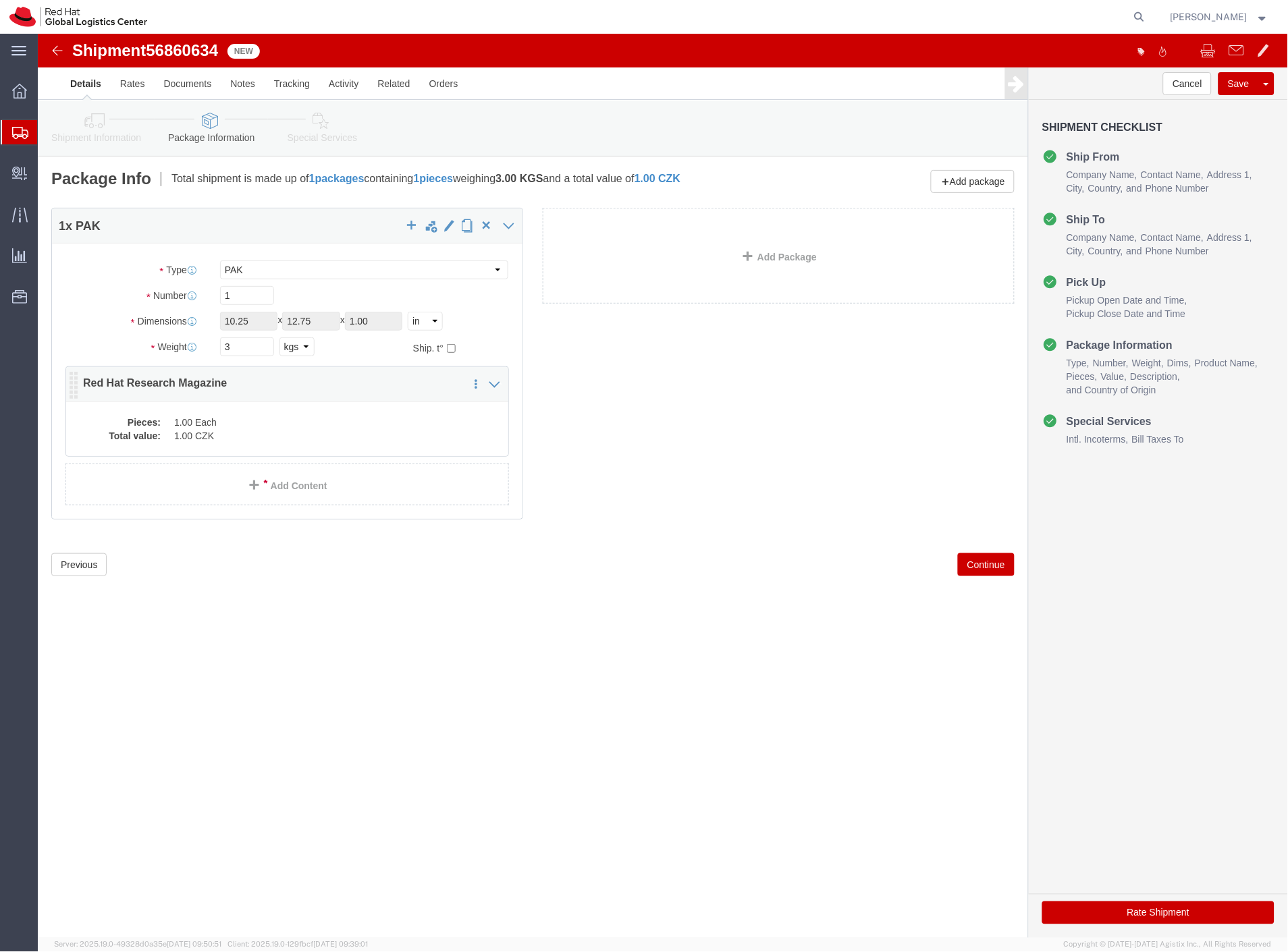
click div "Pieces: 1.00 Each Total value: 1.00 CZK"
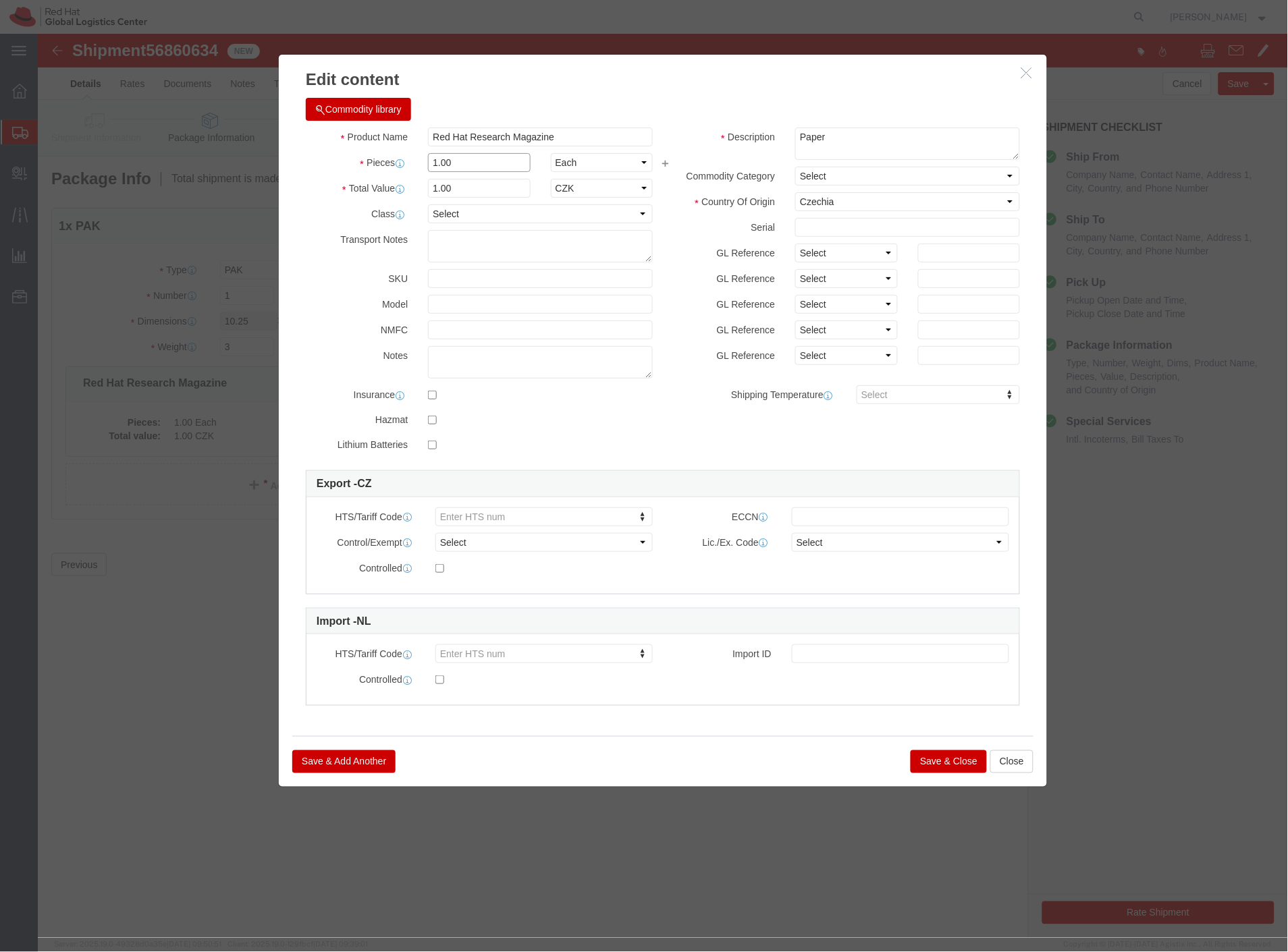
drag, startPoint x: 348, startPoint y: 140, endPoint x: 342, endPoint y: 234, distance: 94.2
click div "Product Name Red Hat Research Magazine Pieces 1.00 Select Bag Barrels 100Board …"
type input "22"
drag, startPoint x: 308, startPoint y: 244, endPoint x: 414, endPoint y: 184, distance: 121.8
click label "SKU"
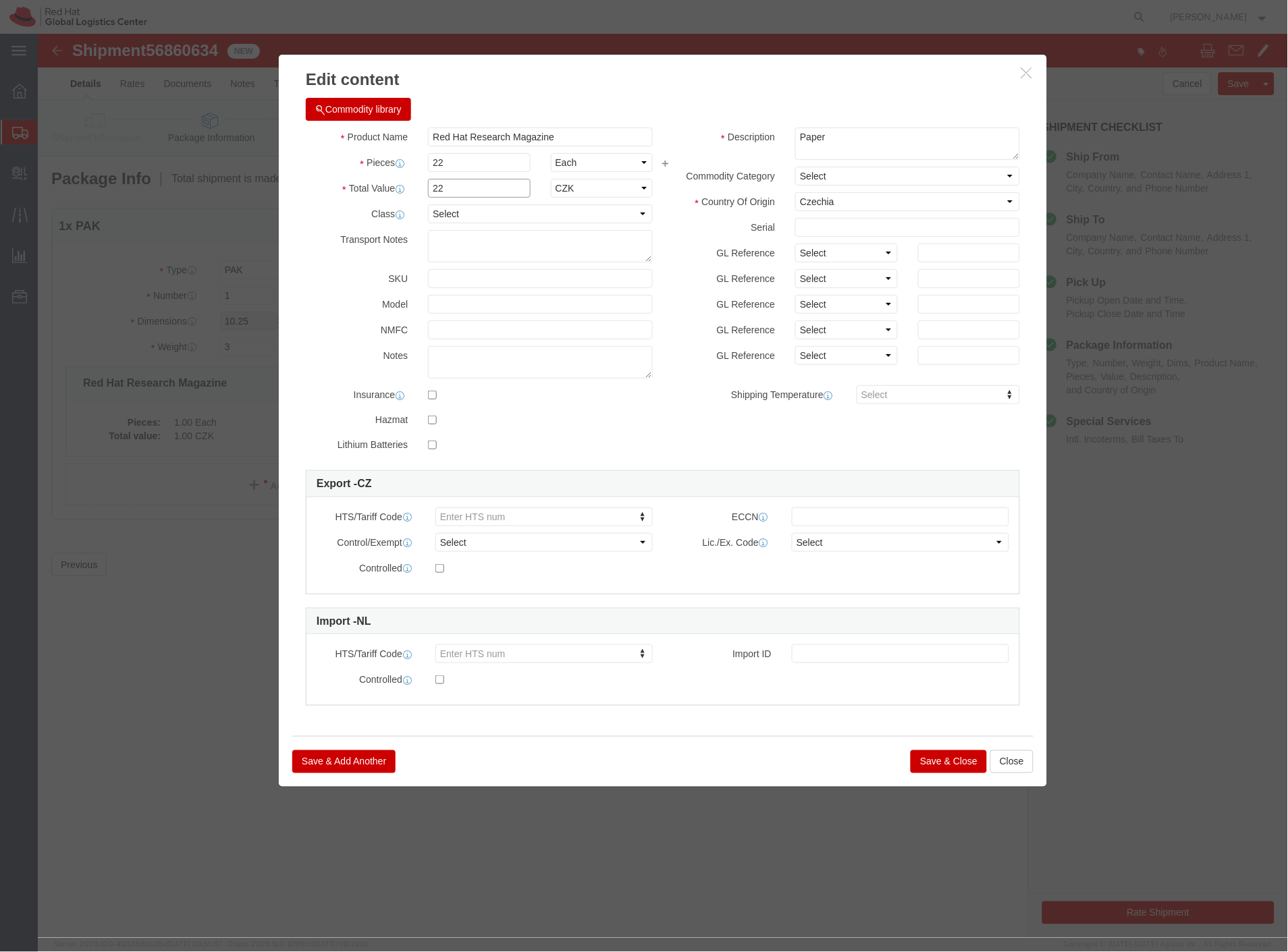
drag, startPoint x: 429, startPoint y: 154, endPoint x: 359, endPoint y: 156, distance: 70.0
click div "Total Value 22 Select ADP AED AFN ALL AMD AOA ARS ATS AUD AWG AZN BAM BBD BDT B…"
type input "220"
click div "Notes"
click button "Save & Close"
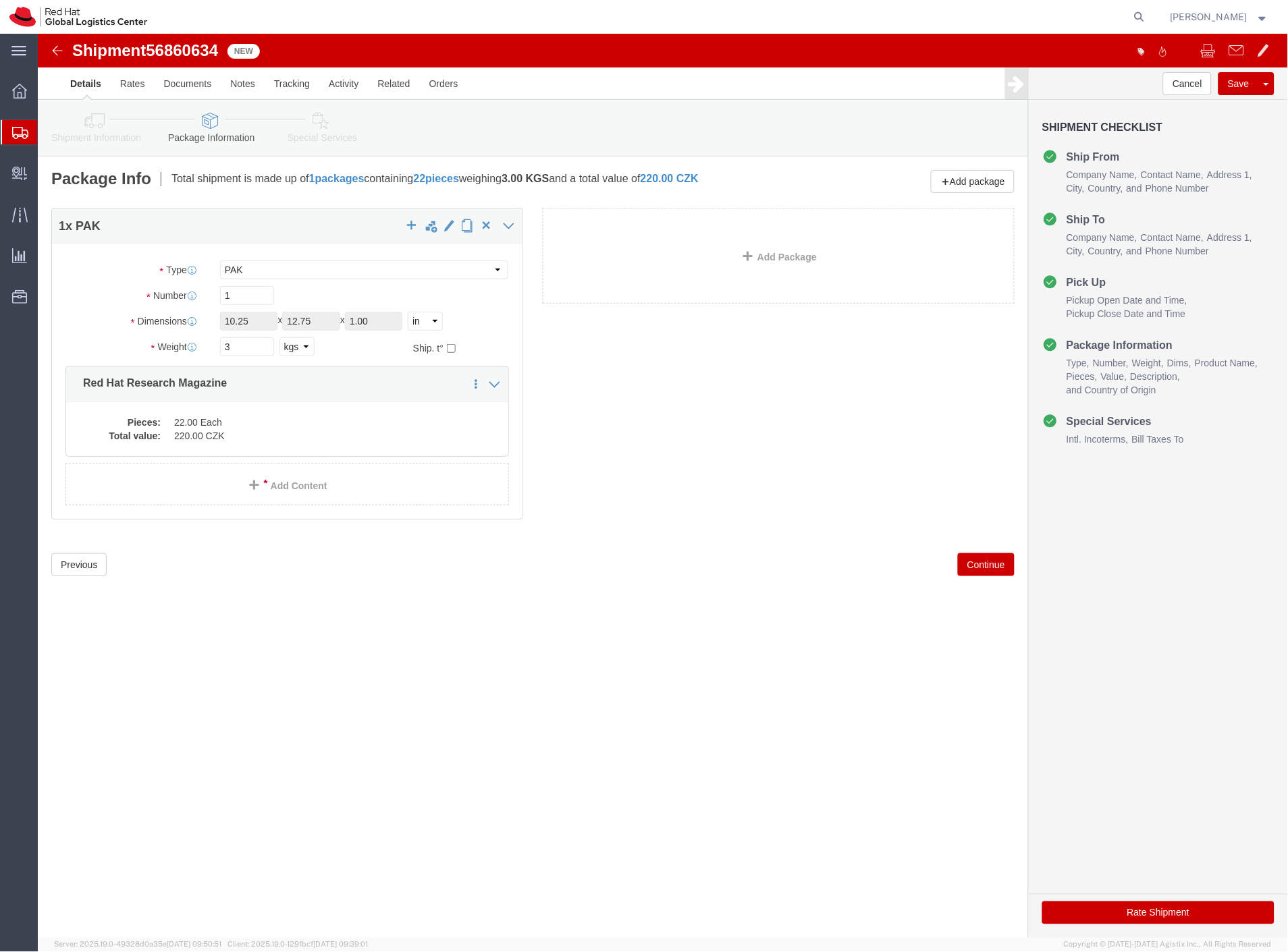
click button "Rate Shipment"
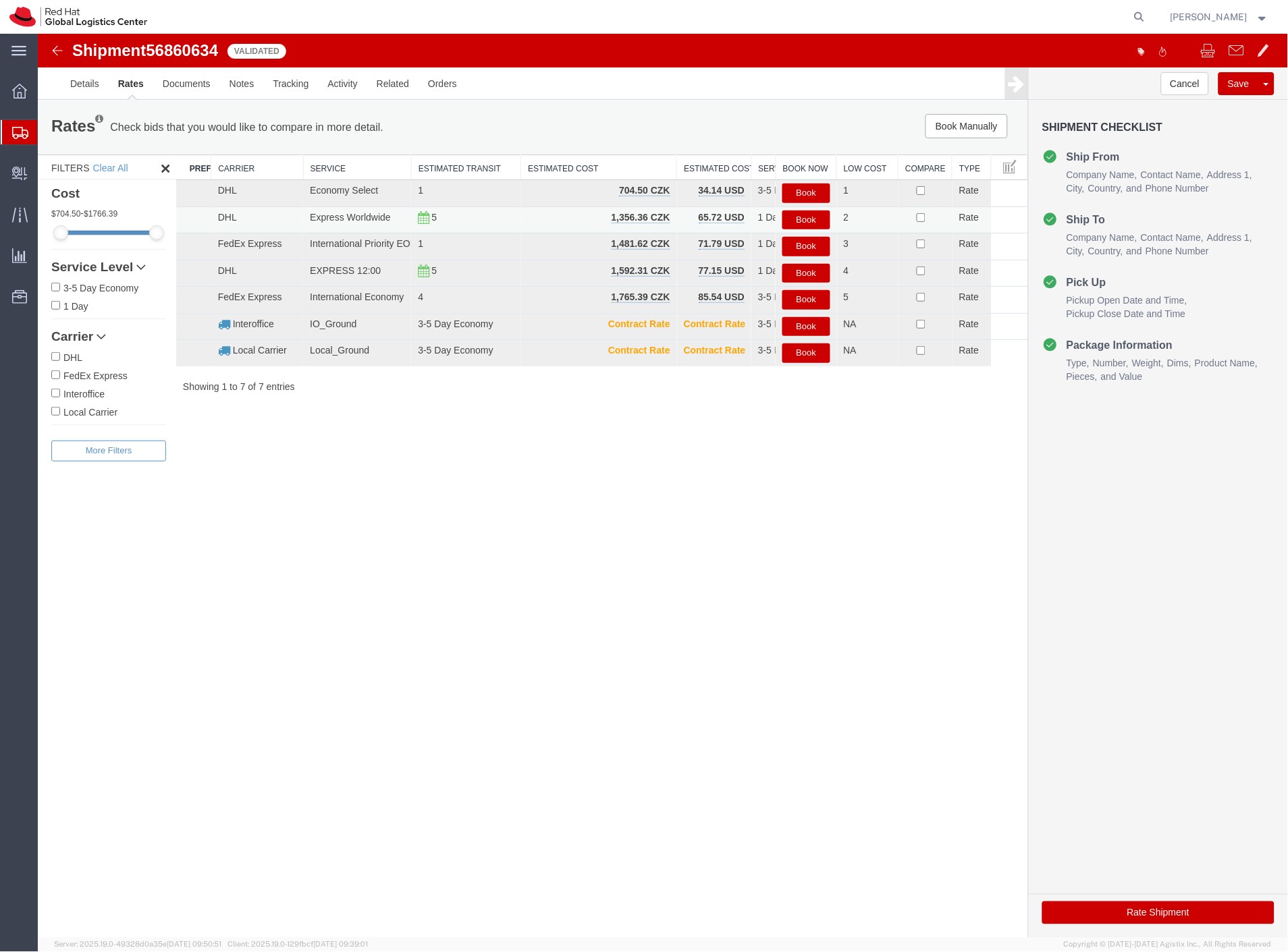
click at [790, 219] on button "Book" at bounding box center [805, 219] width 48 height 19
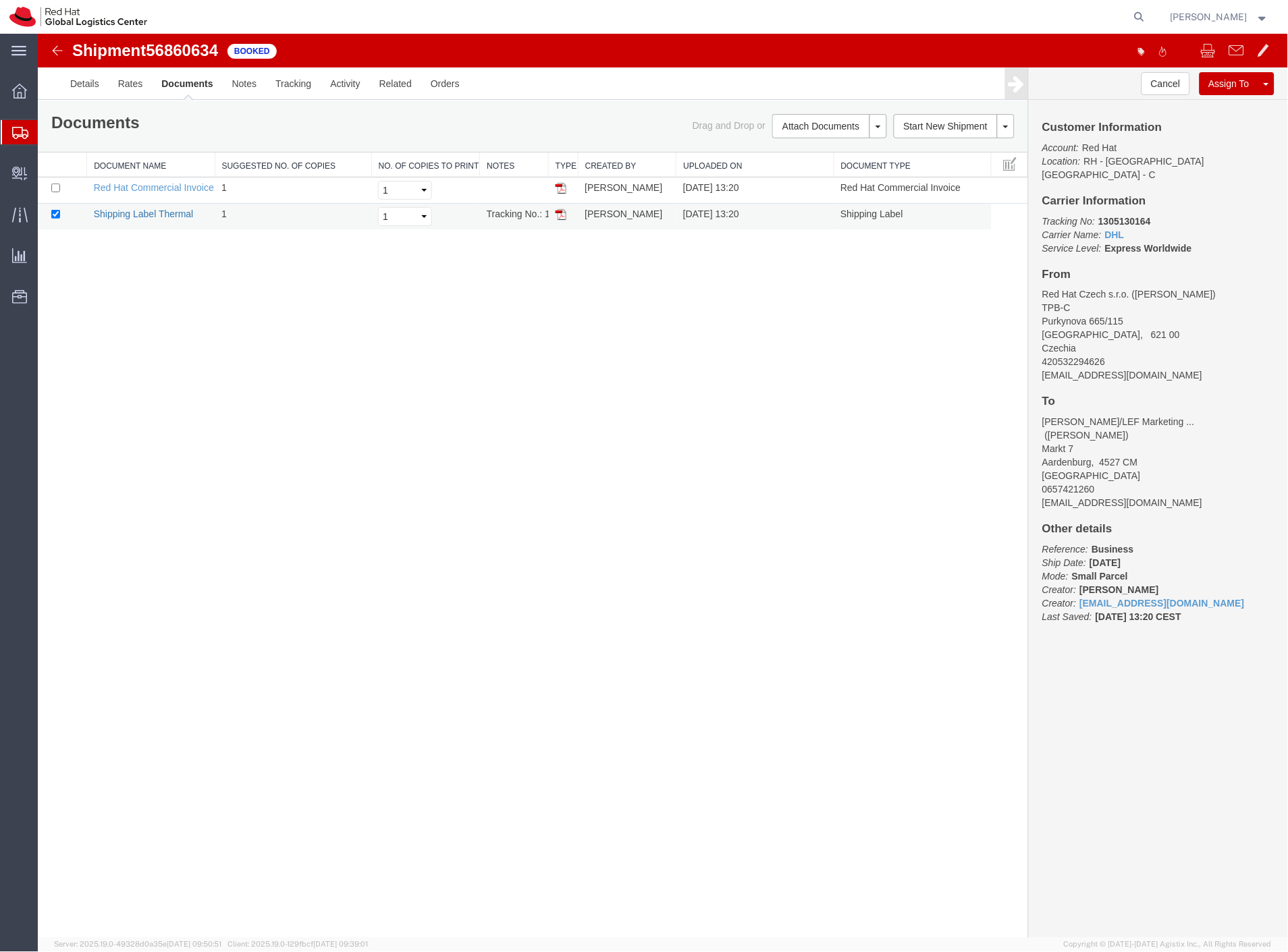
click at [137, 210] on link "Shipping Label Thermal" at bounding box center [143, 213] width 100 height 11
click at [90, 79] on link "Details" at bounding box center [84, 83] width 48 height 32
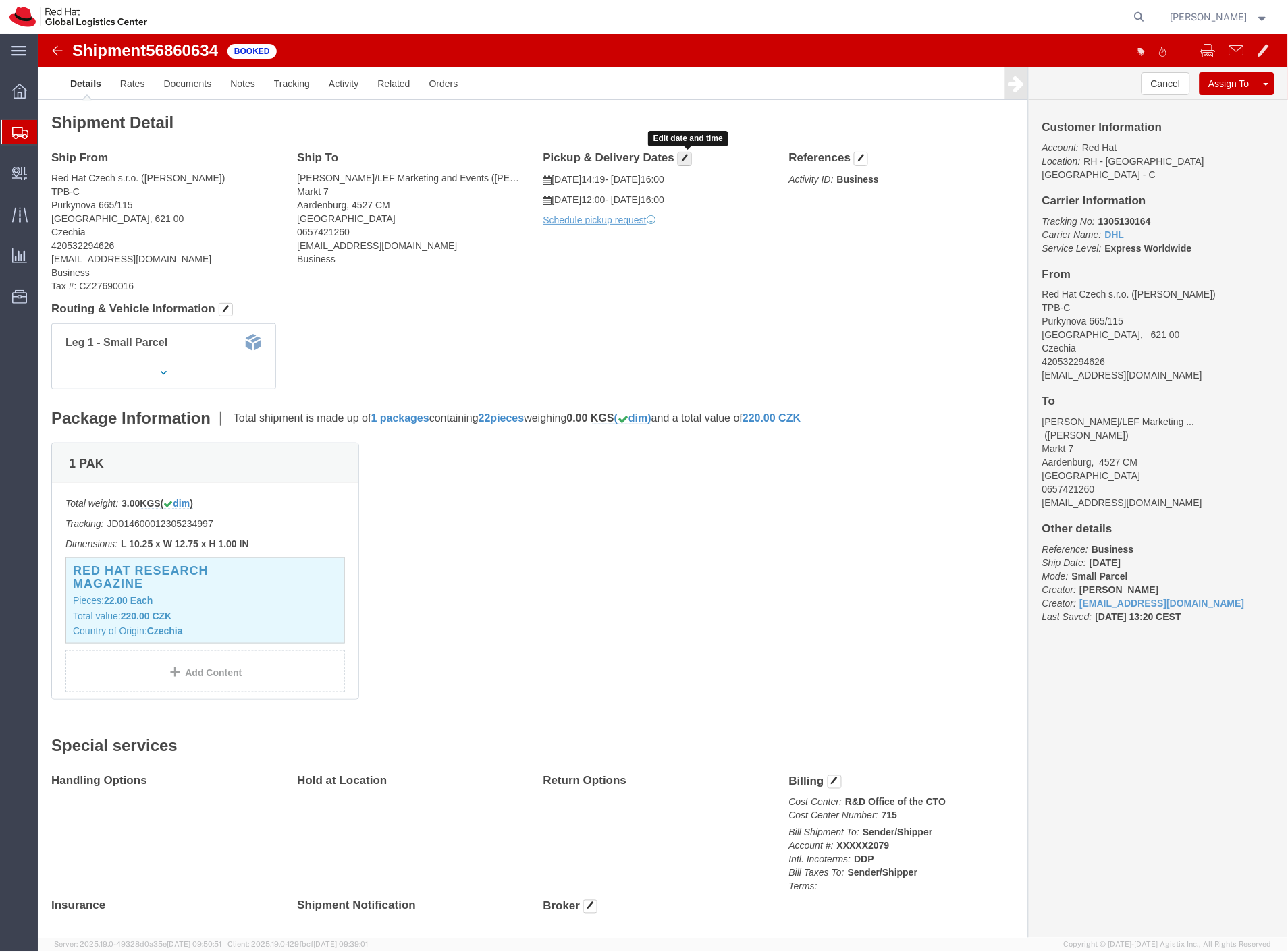
click span "button"
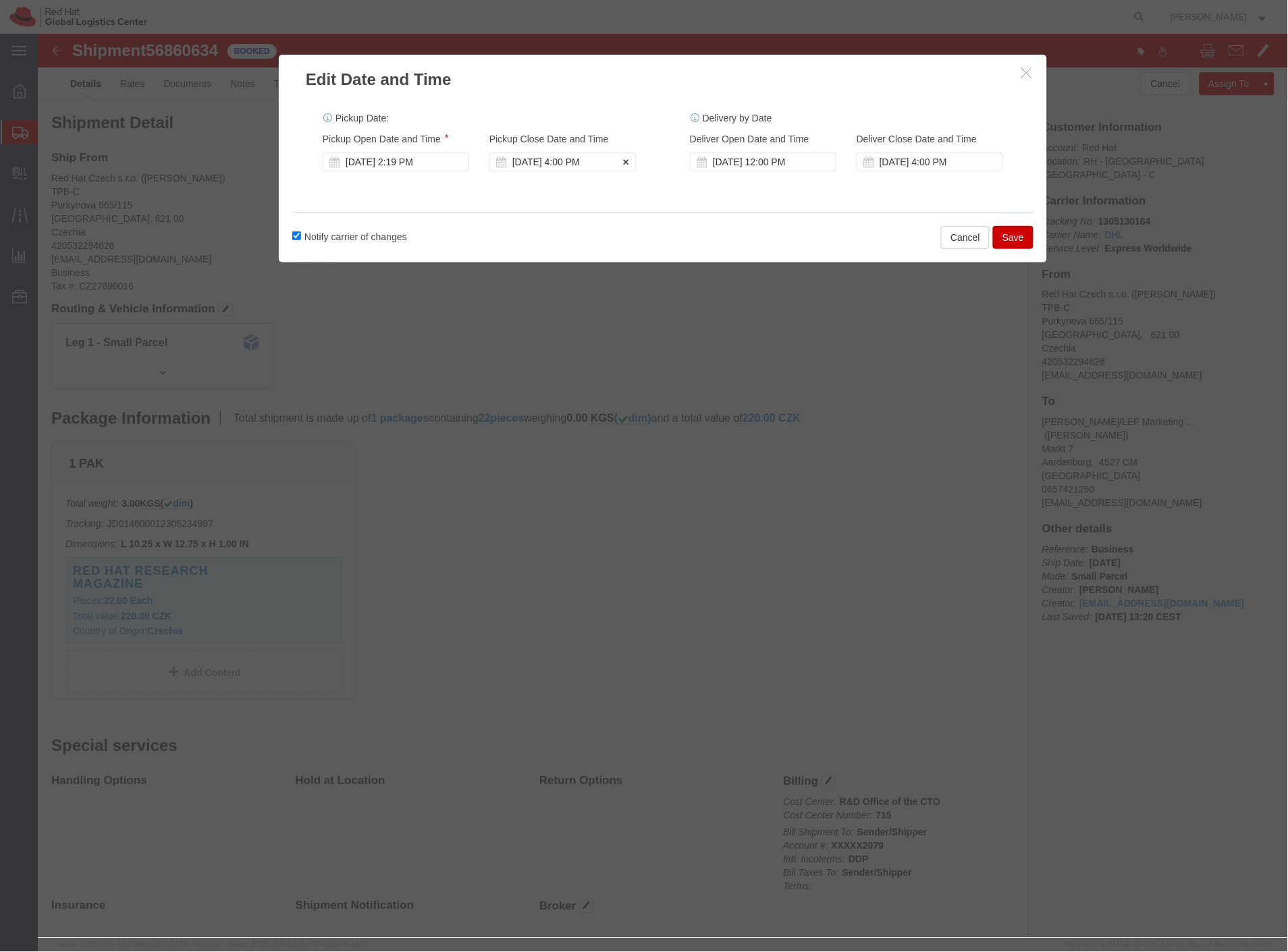
click div "[DATE] 4:00 PM"
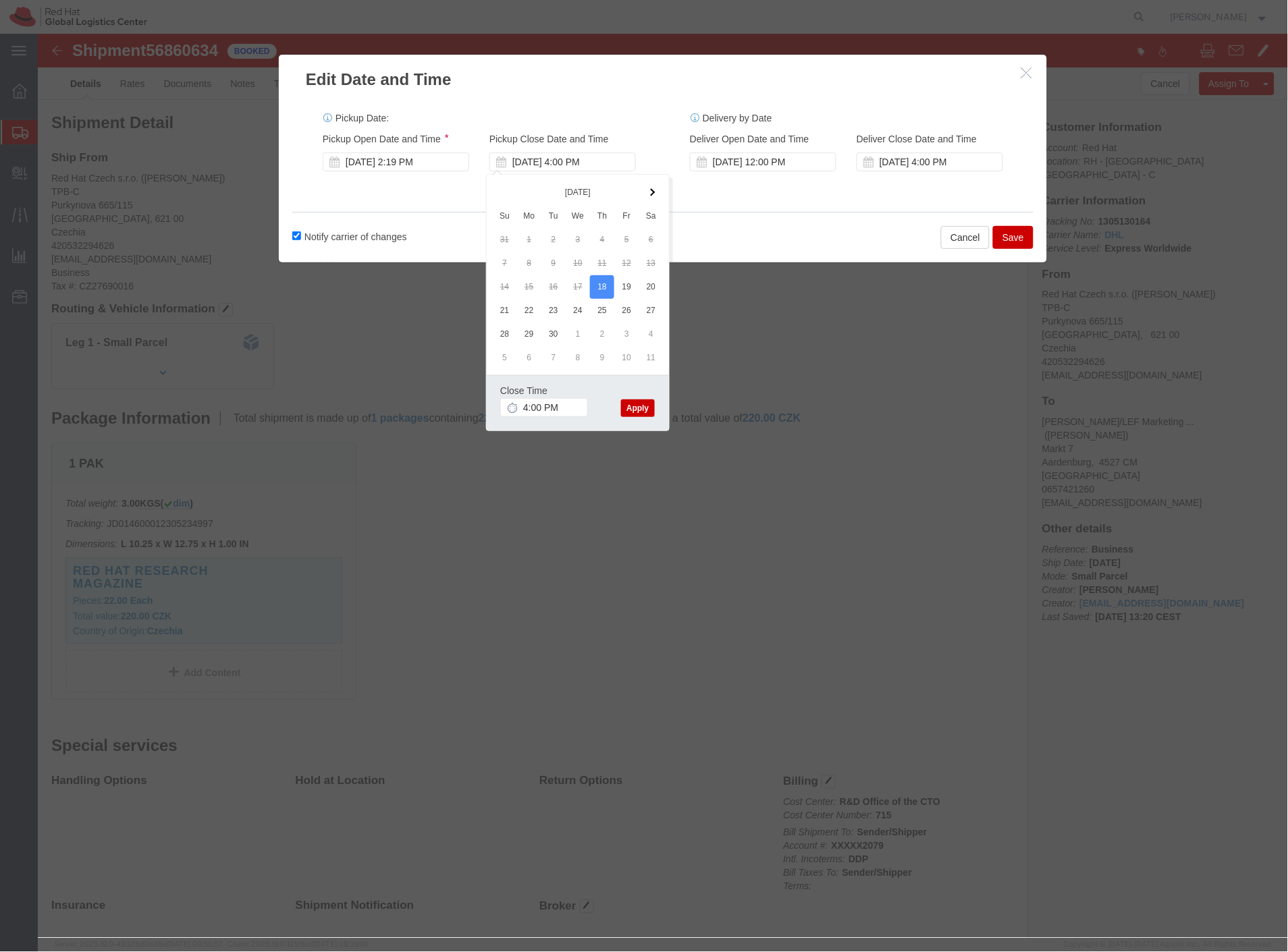
click button "Apply"
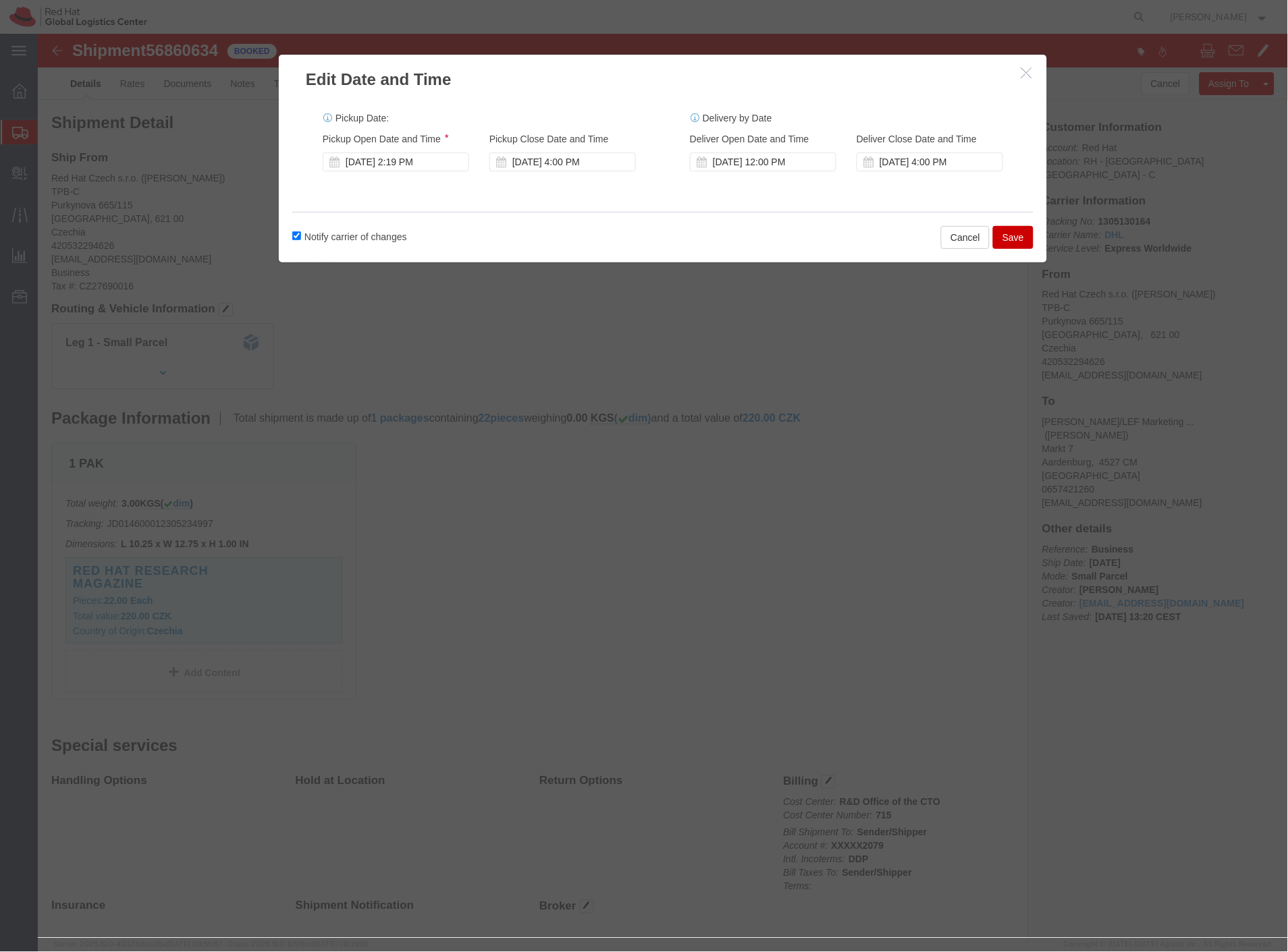
click button "Save"
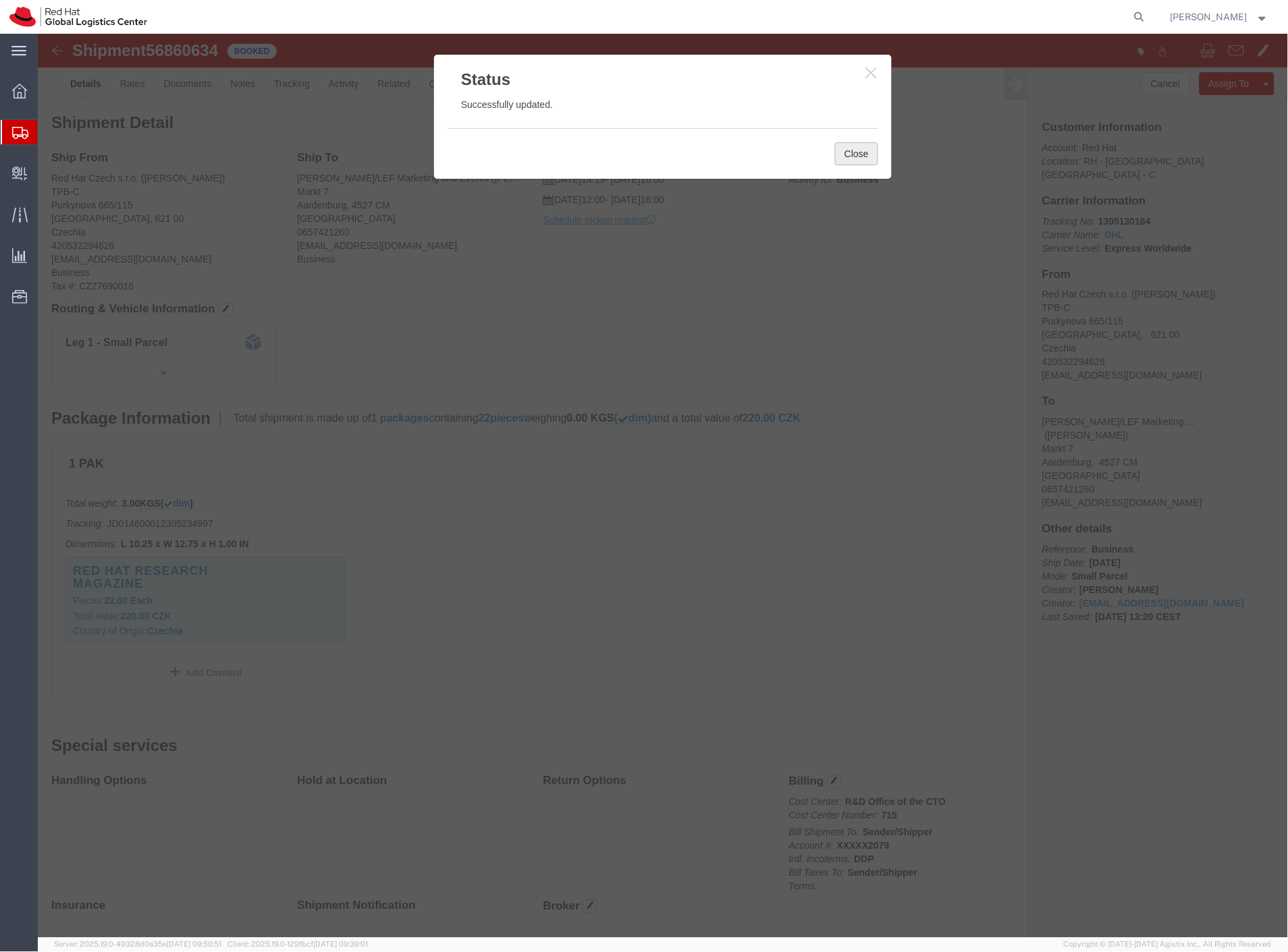
click button "Close"
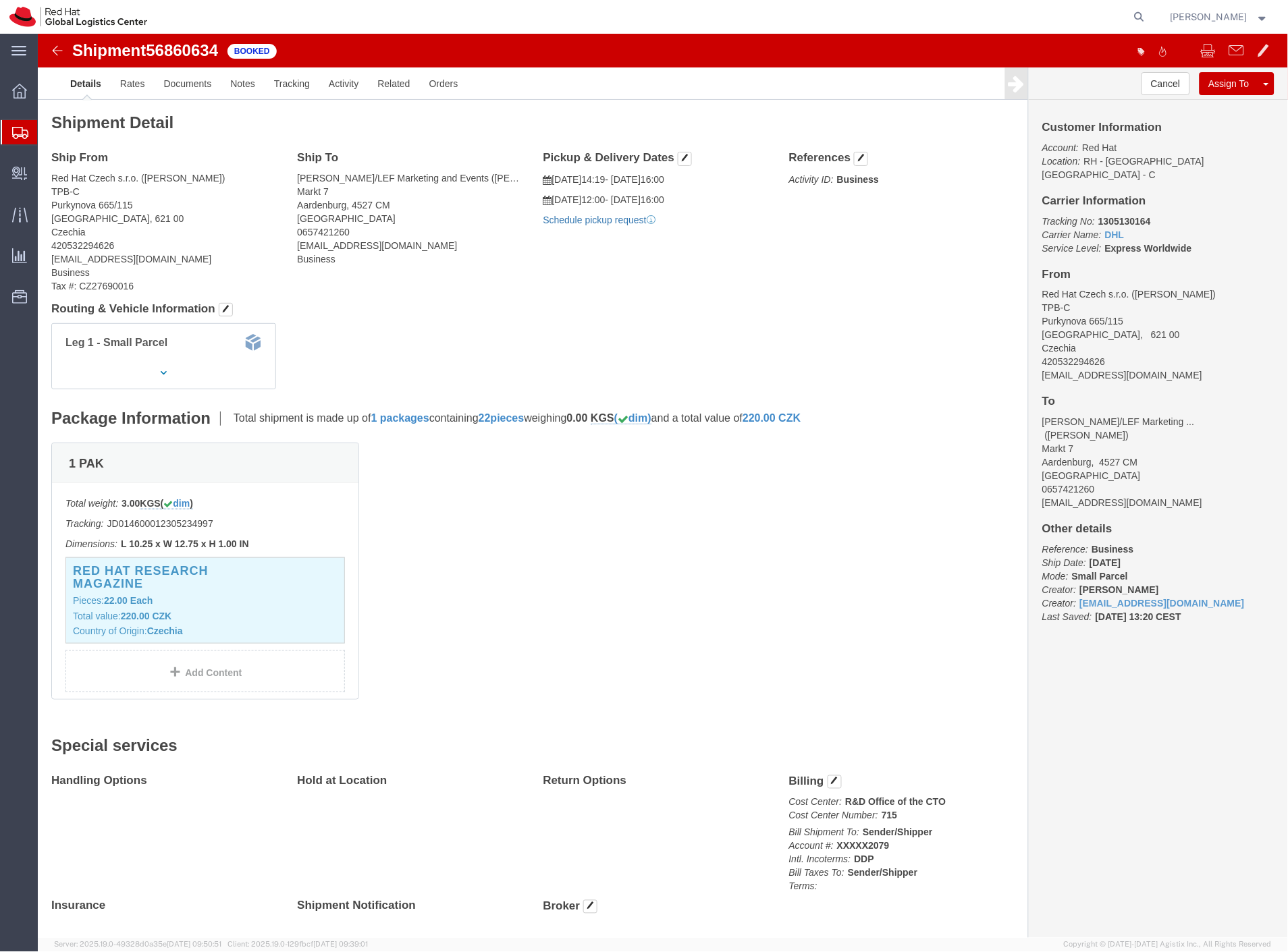
click link "Schedule pickup request"
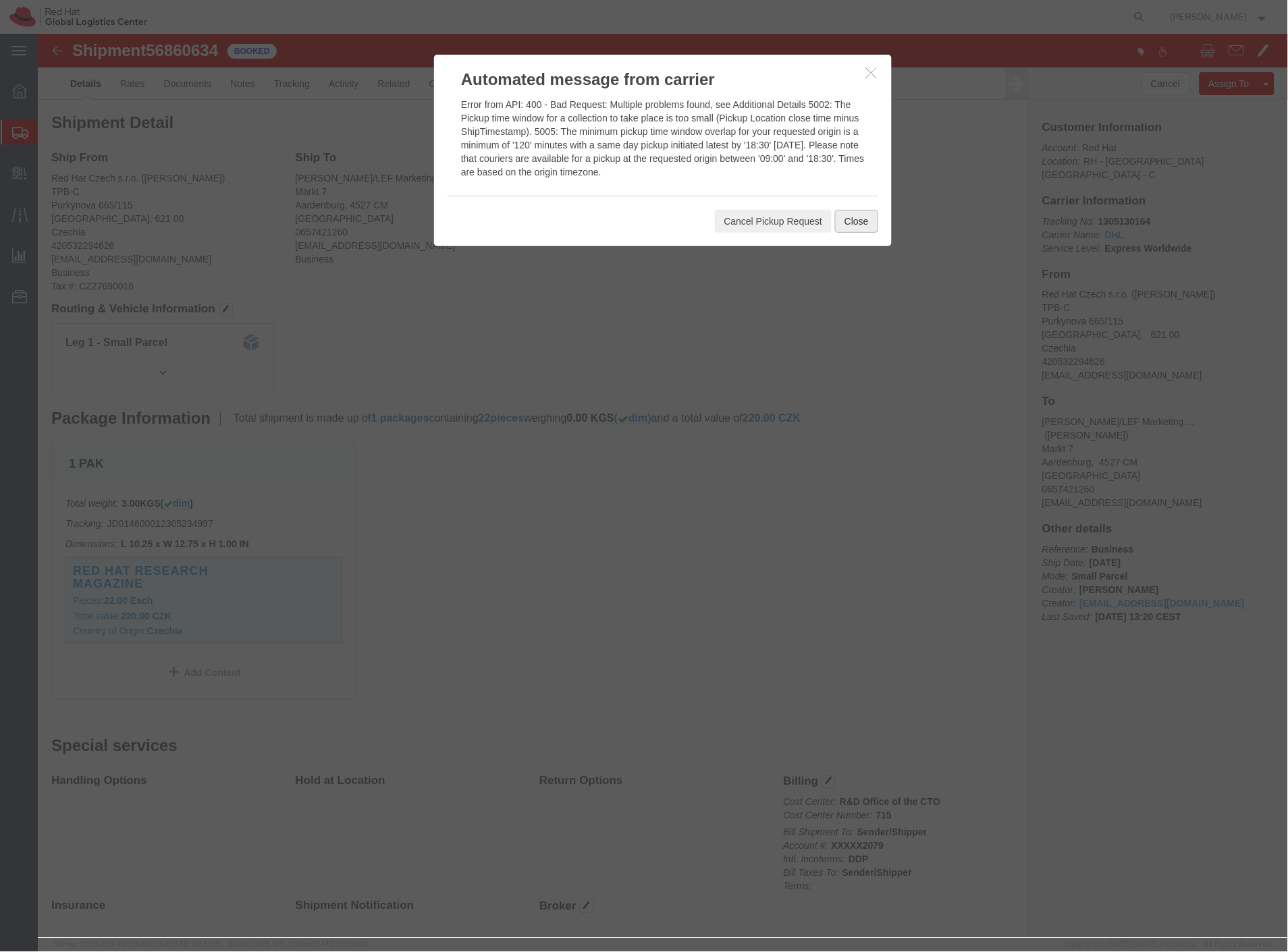
click button "Close"
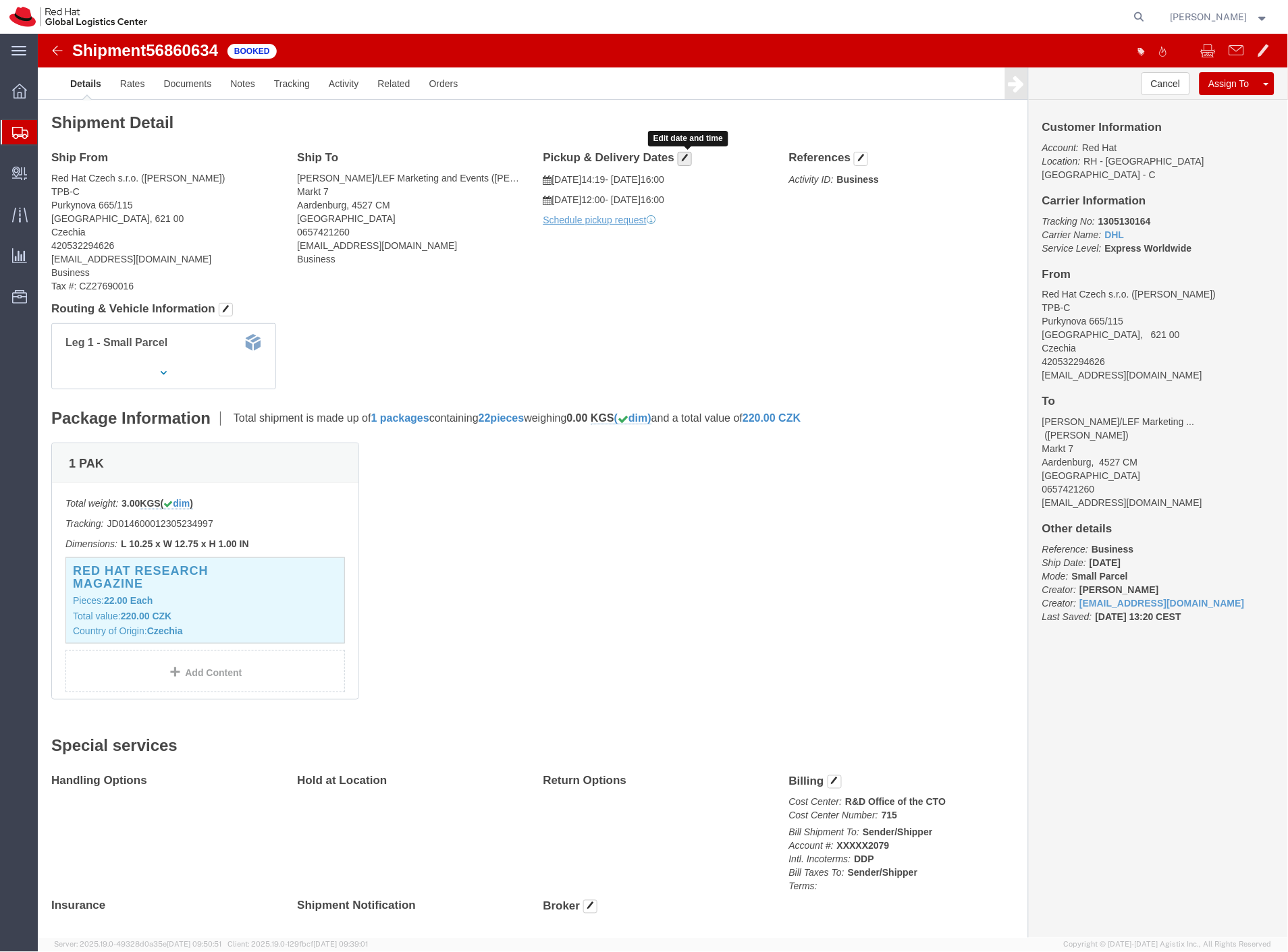
click span "button"
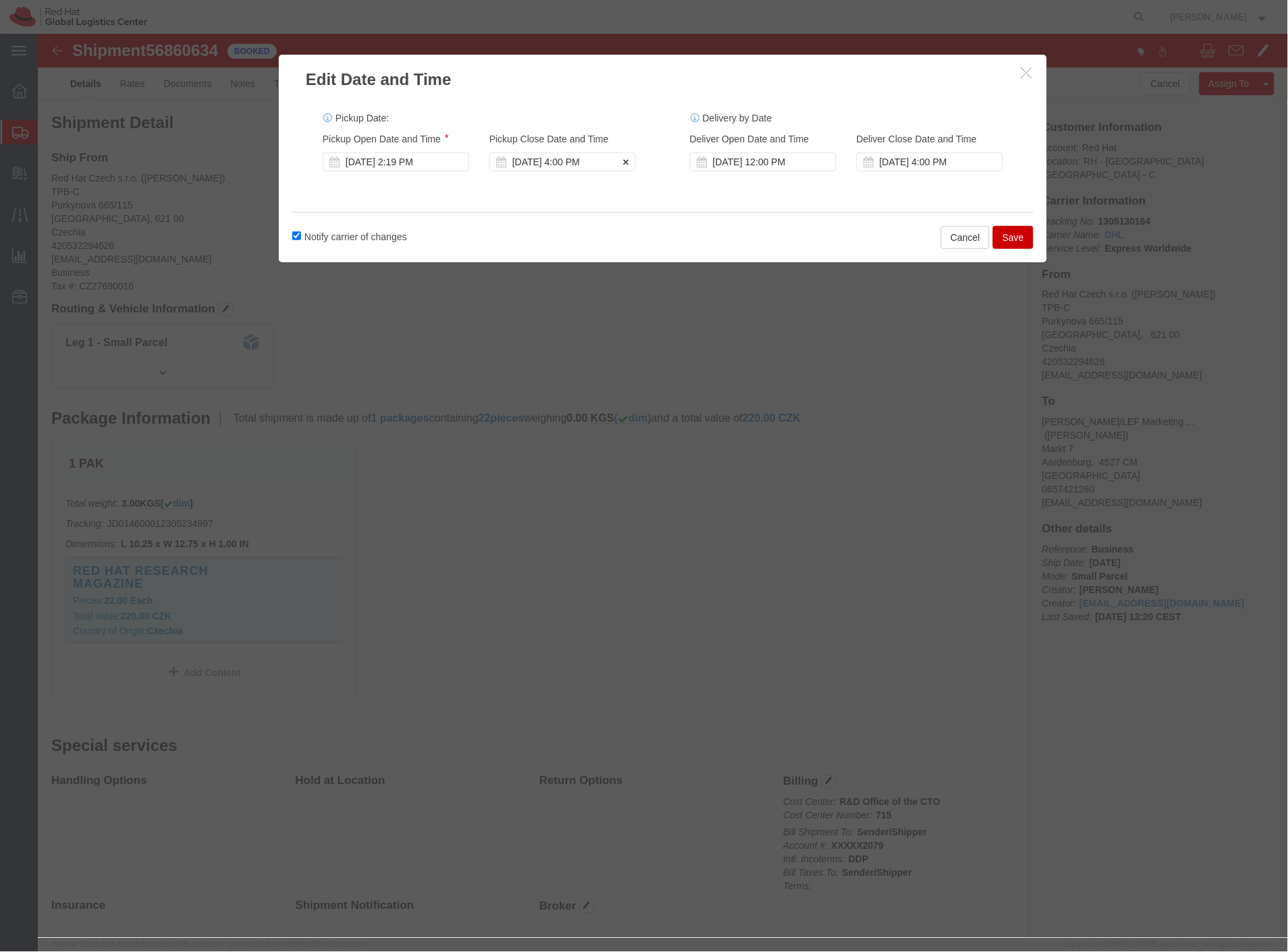
click div "[DATE] 4:00 PM"
type input "5:00 PM"
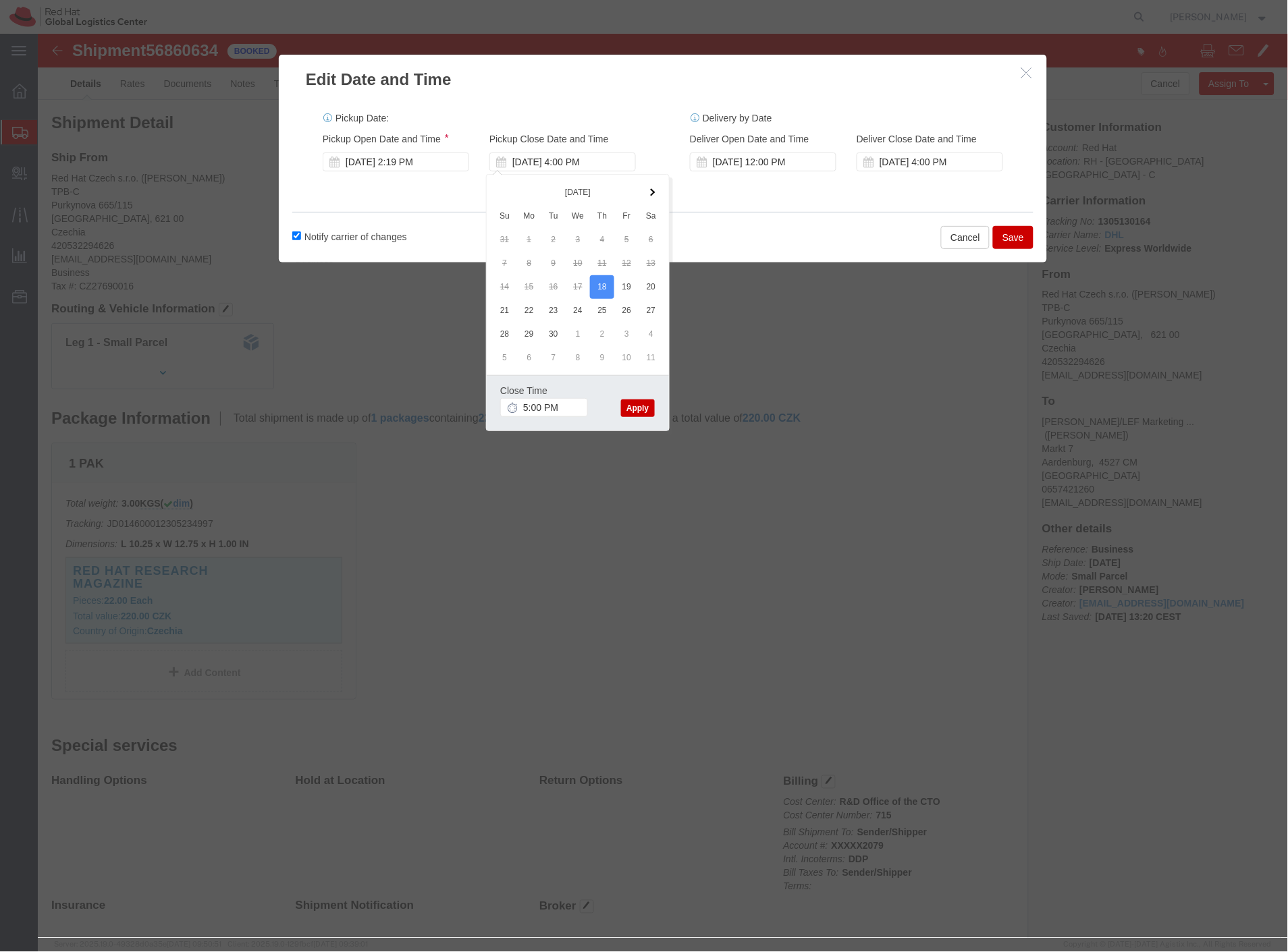
click button "Apply"
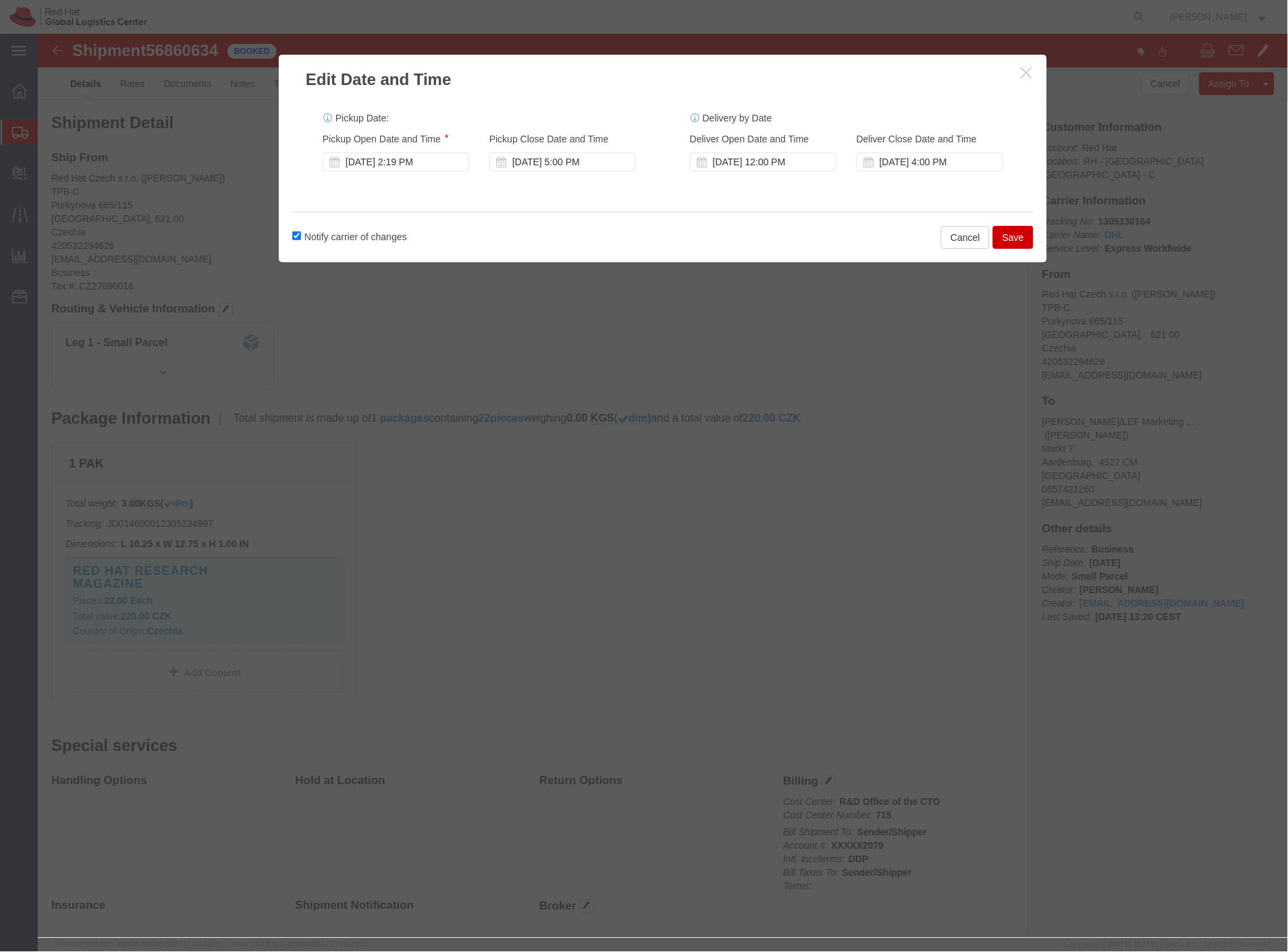
click button "Save"
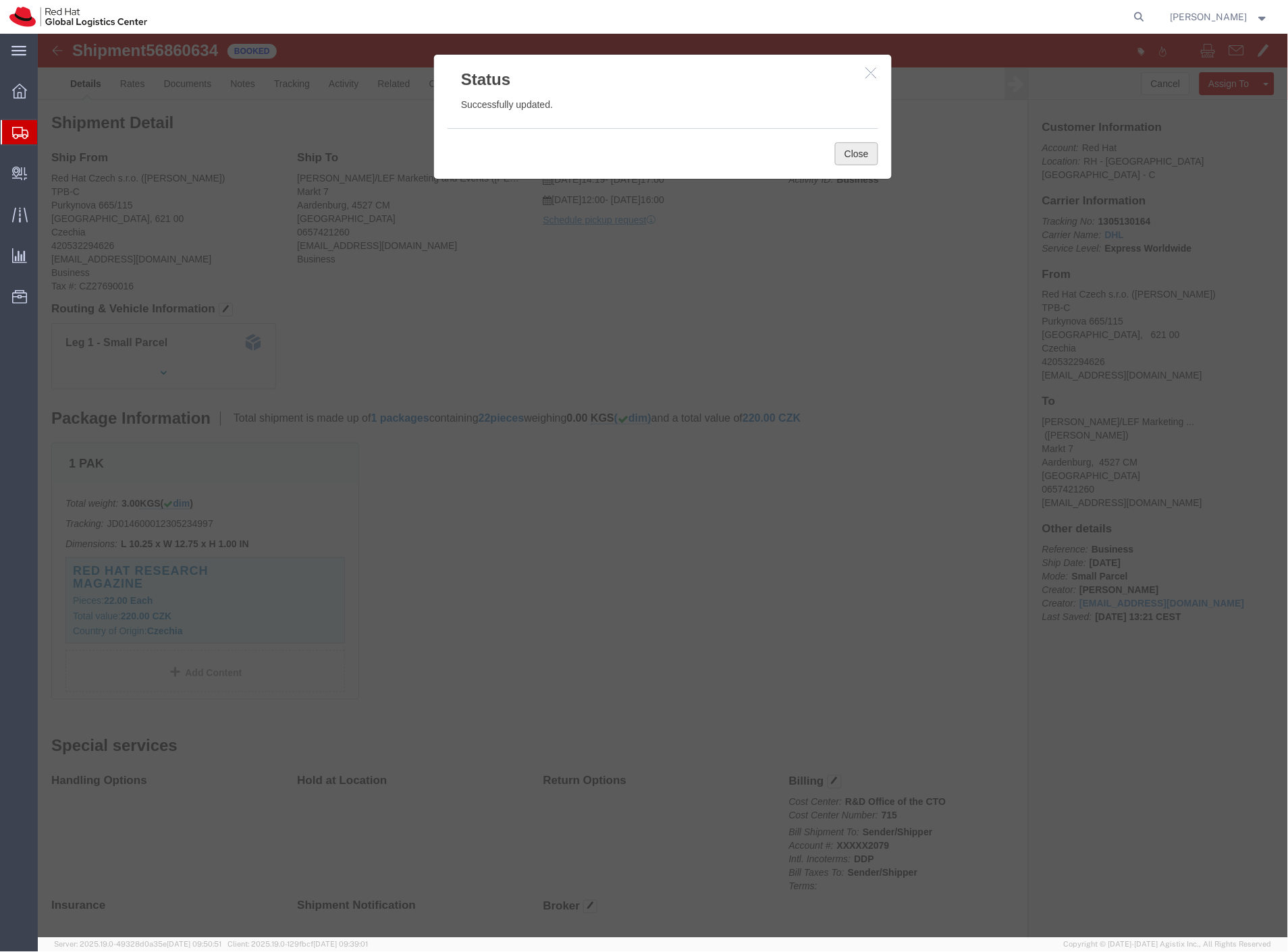
click button "Close"
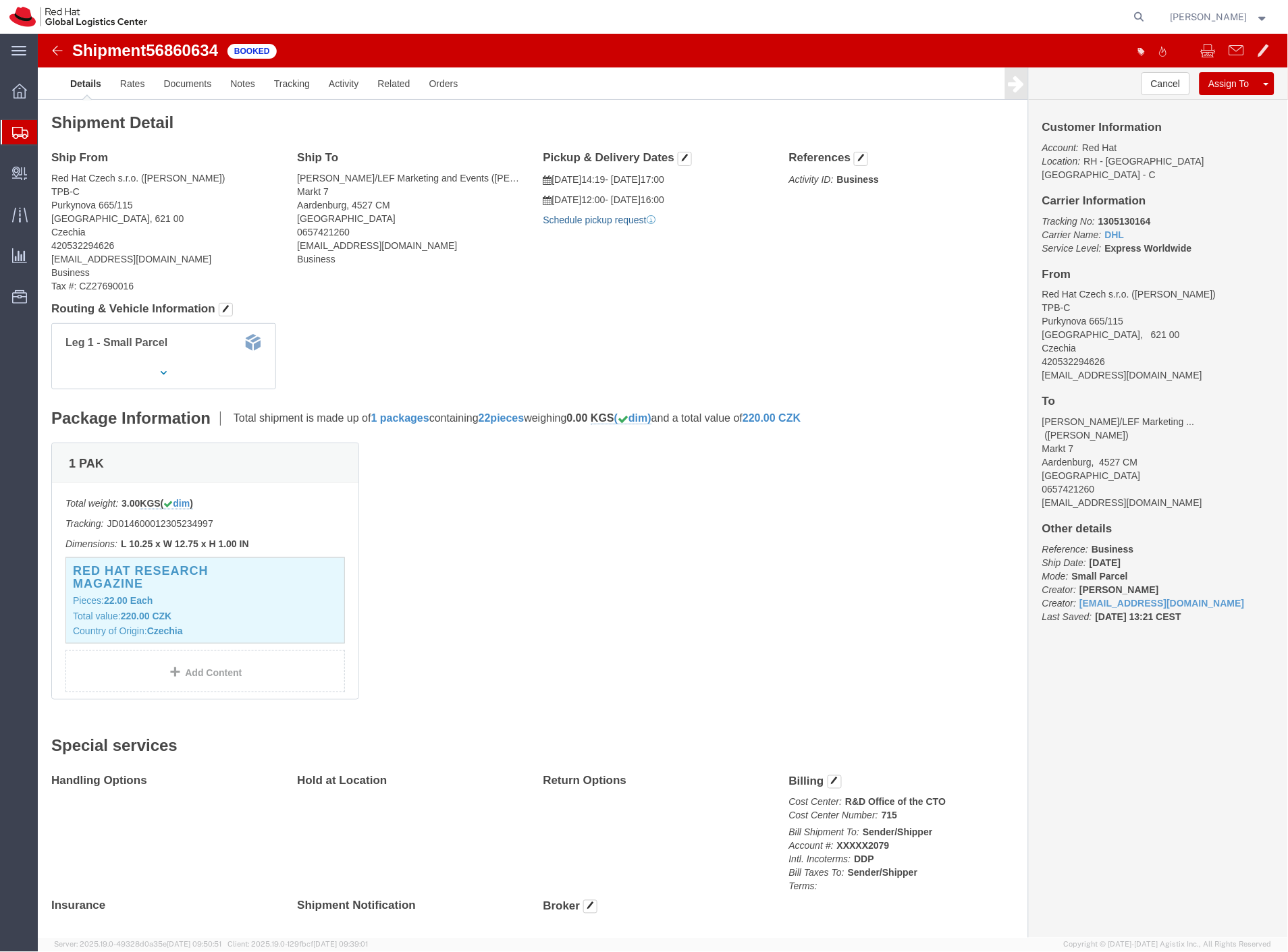
click link "Schedule pickup request"
click at [0, 0] on span "Create Delivery" at bounding box center [0, 0] width 0 height 0
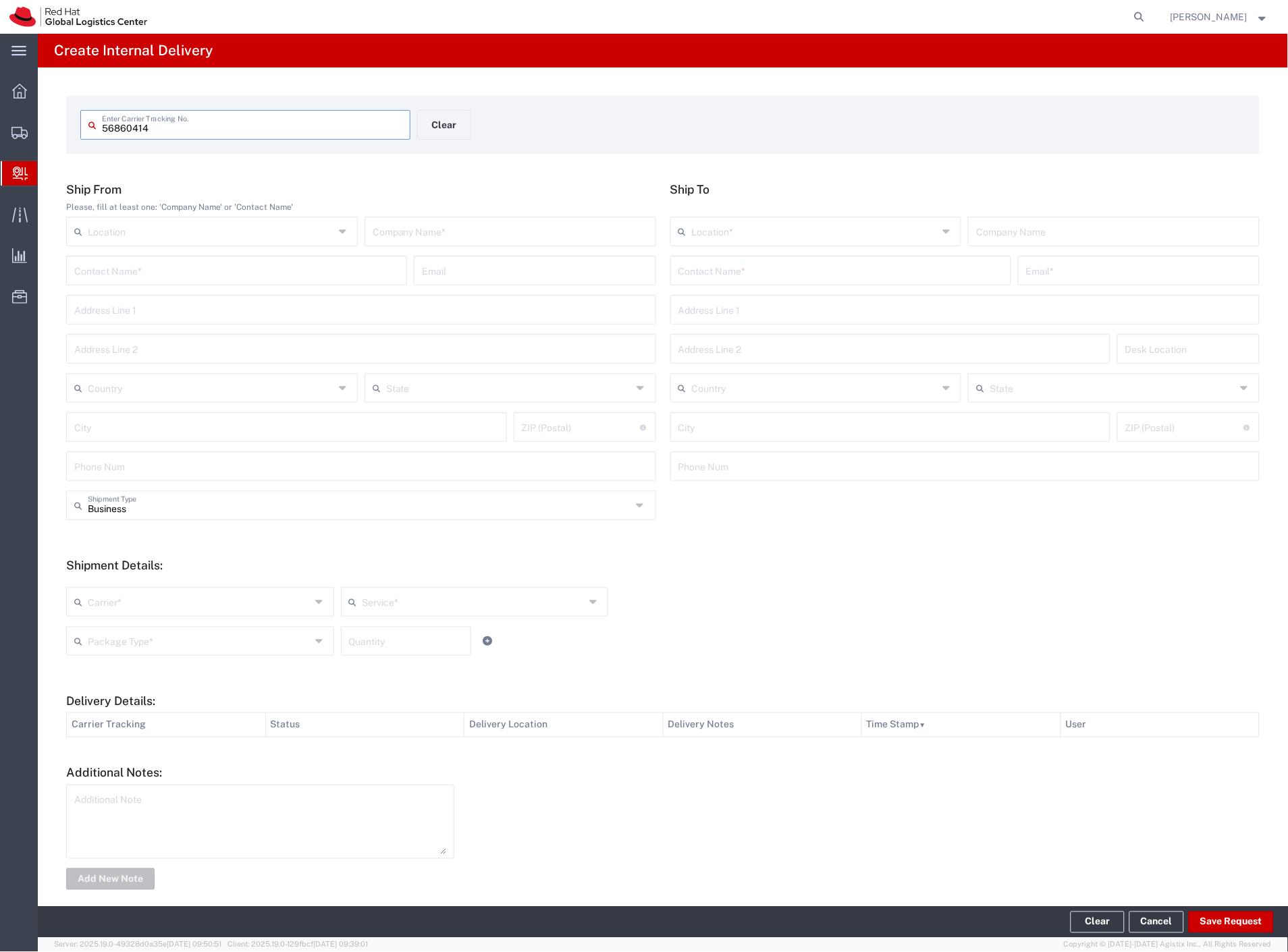
type input "56860414"
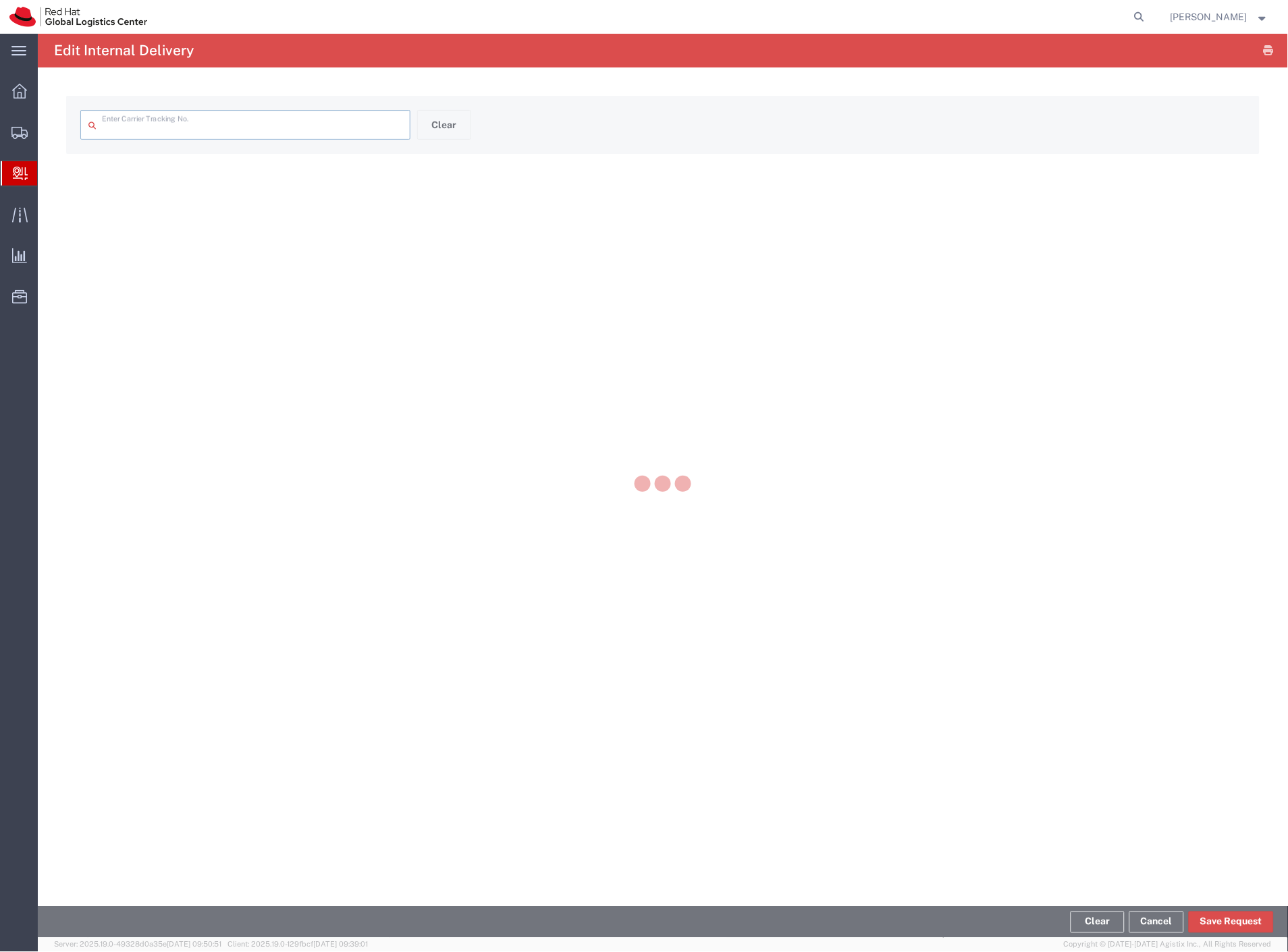
type input "56860414"
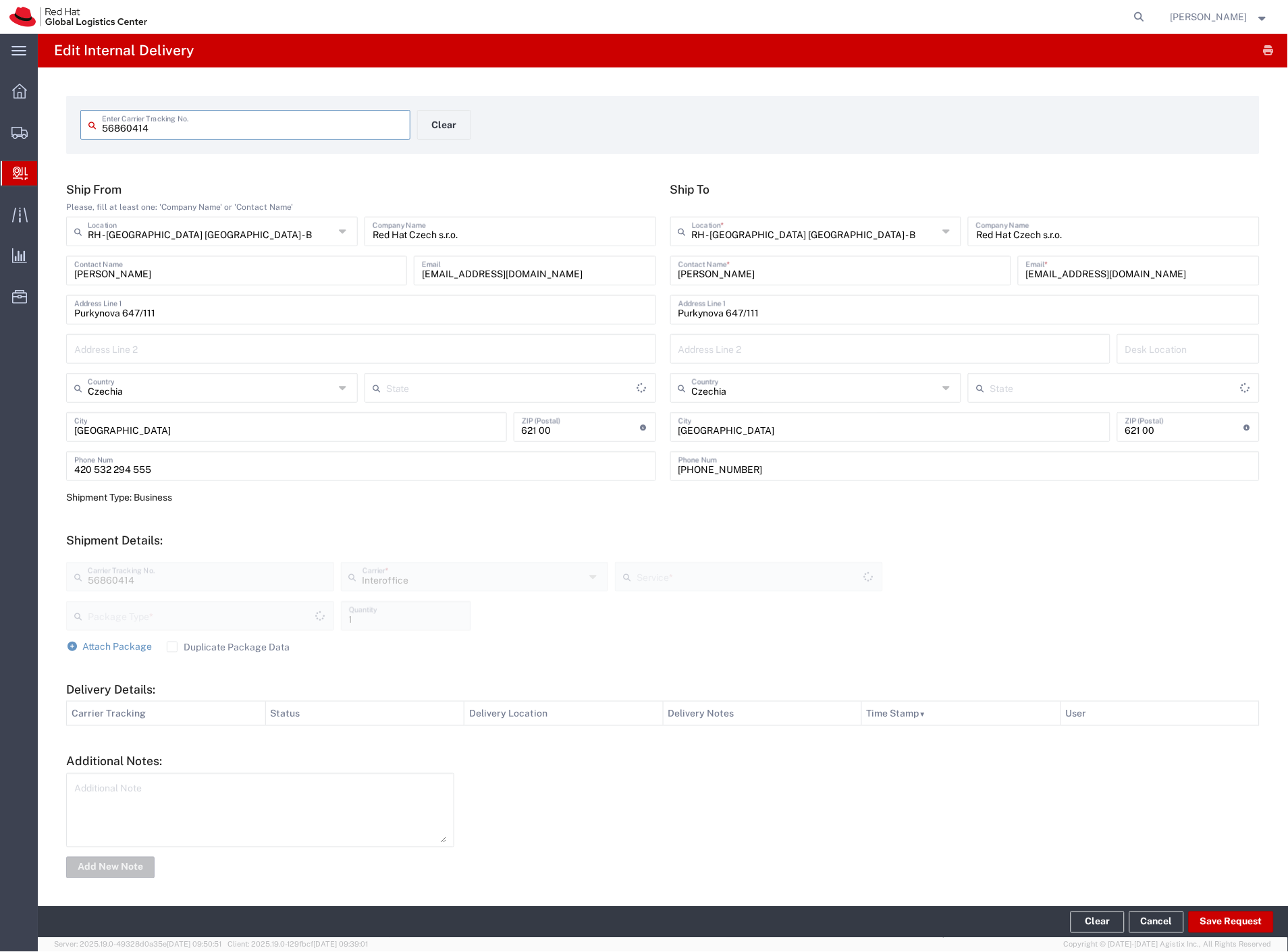
type input "Your Packaging"
type input "IO_Ground"
click at [1203, 927] on button "Save Request" at bounding box center [1231, 922] width 85 height 22
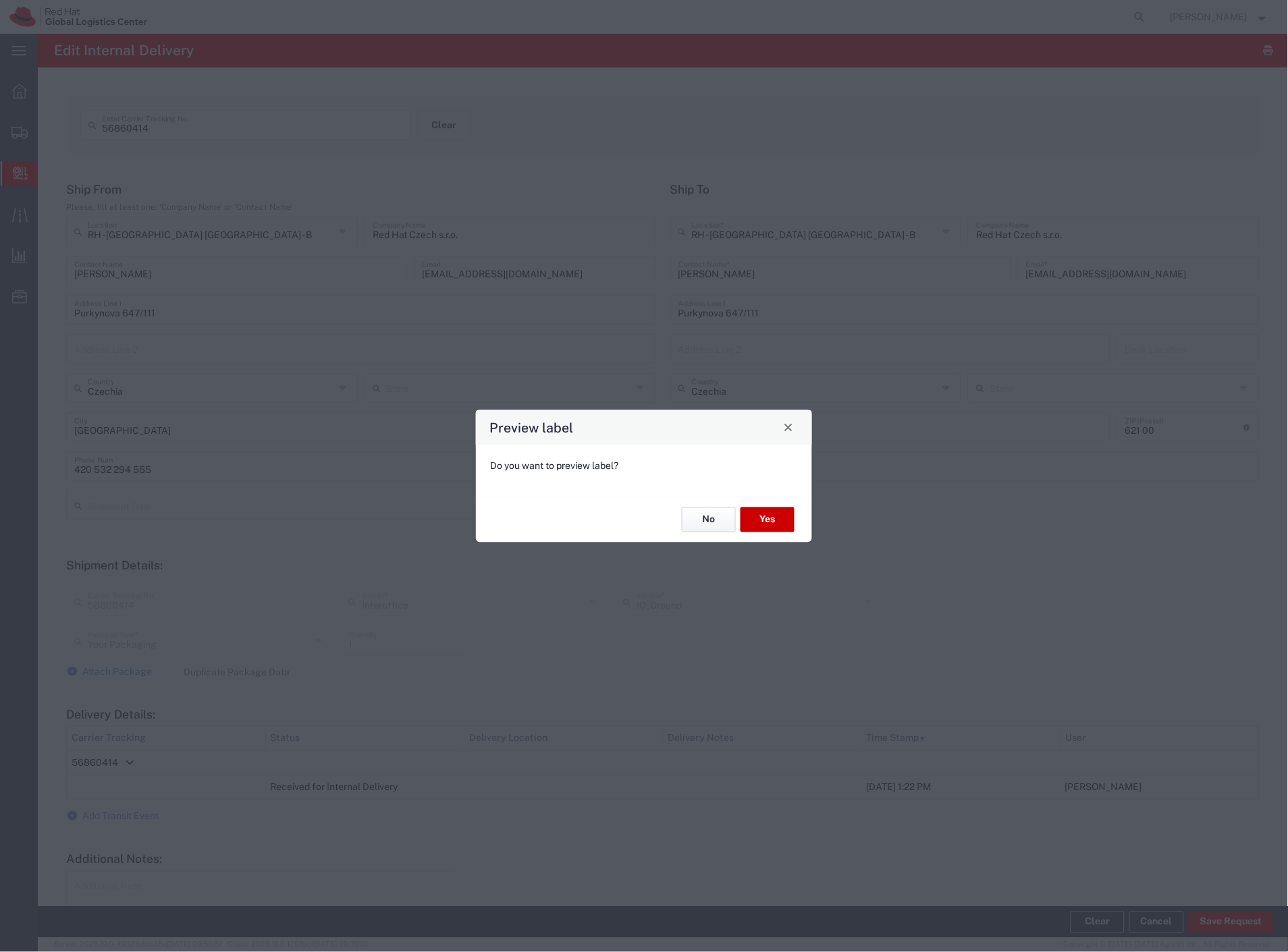
click at [696, 522] on button "No" at bounding box center [709, 520] width 54 height 25
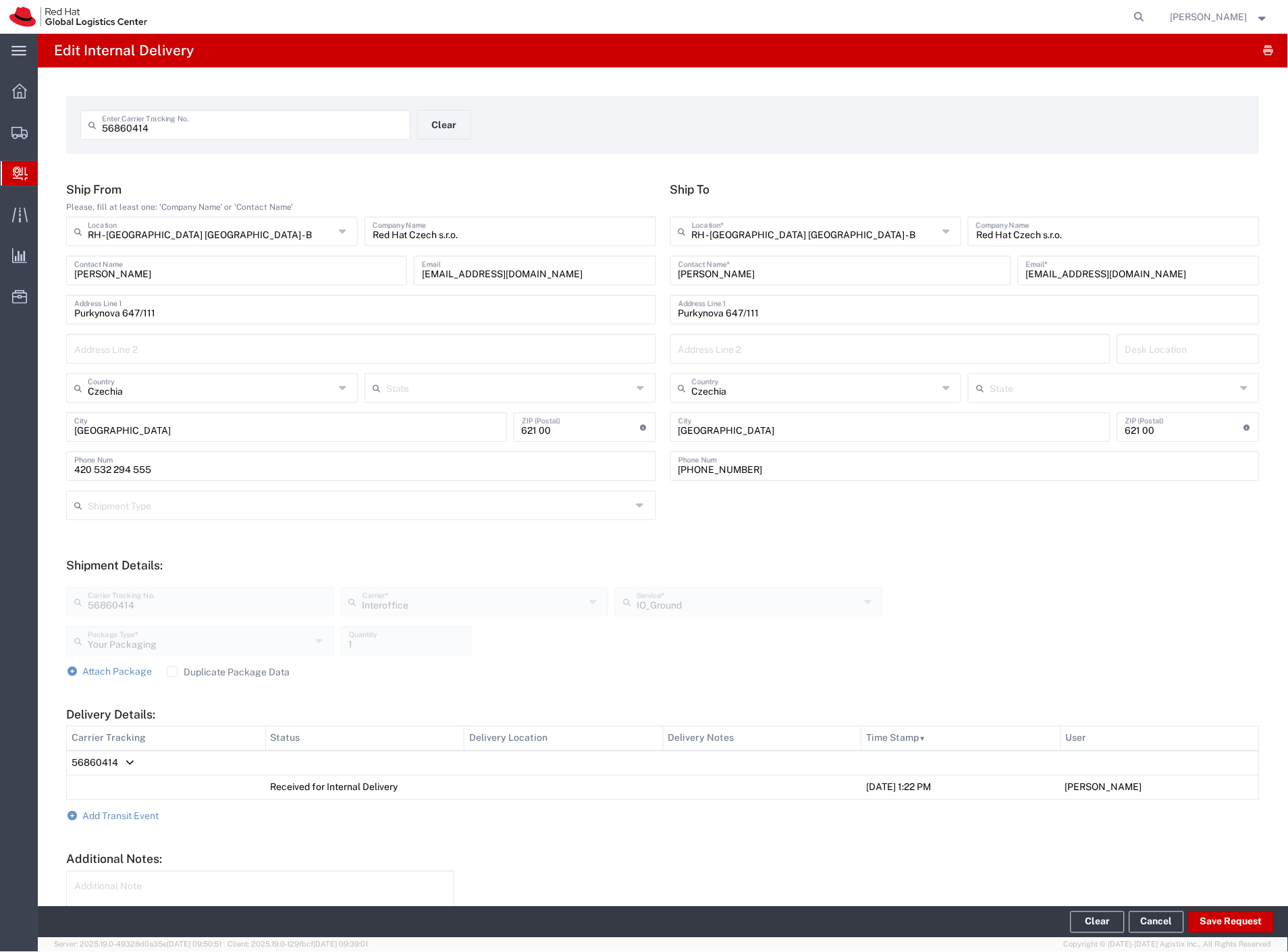
click at [980, 17] on agx-global-search at bounding box center [934, 17] width 432 height 34
click at [48, 171] on span "Internal Delivery" at bounding box center [42, 173] width 11 height 27
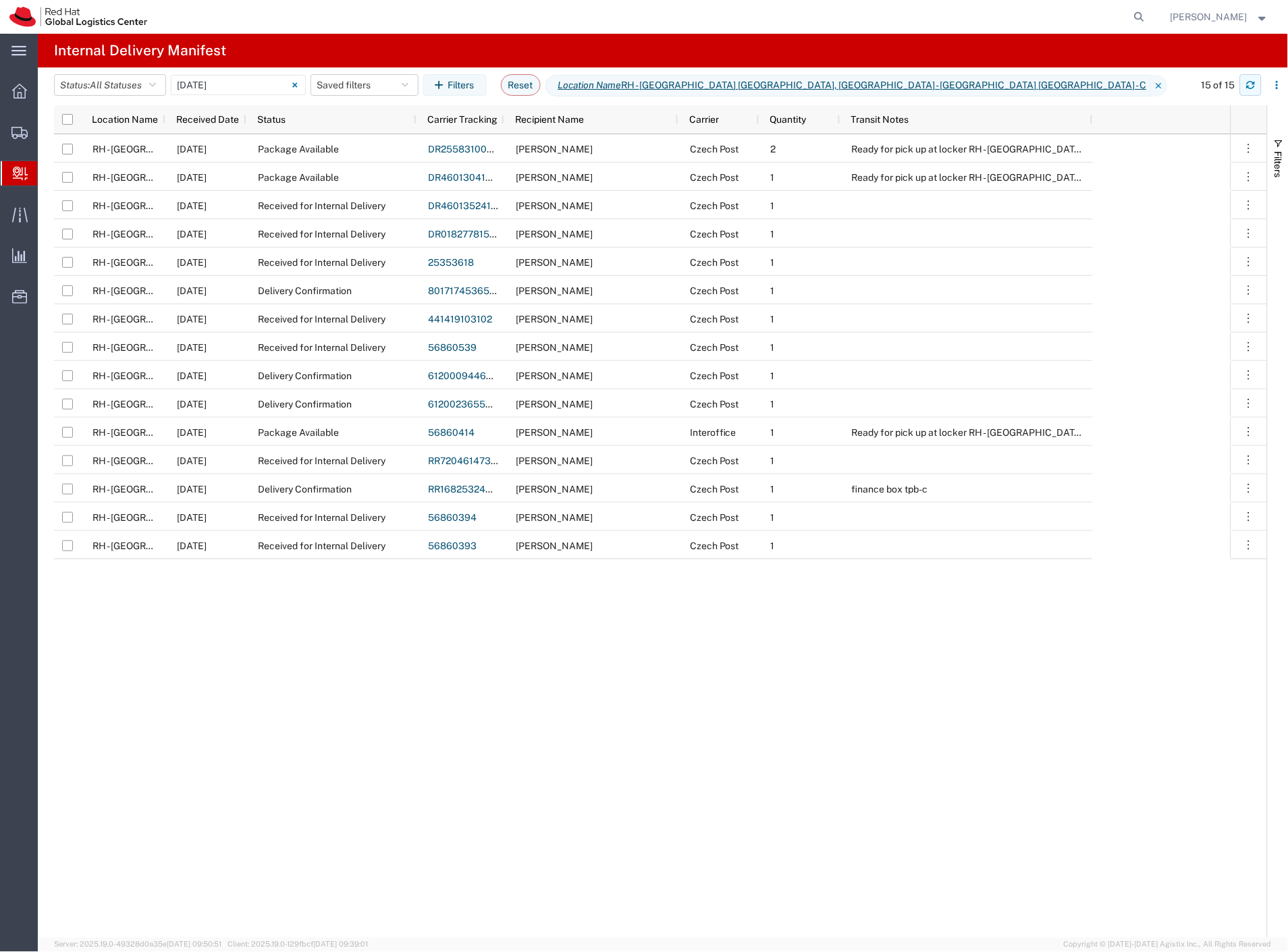
click at [1253, 88] on icon "button" at bounding box center [1250, 87] width 8 height 4
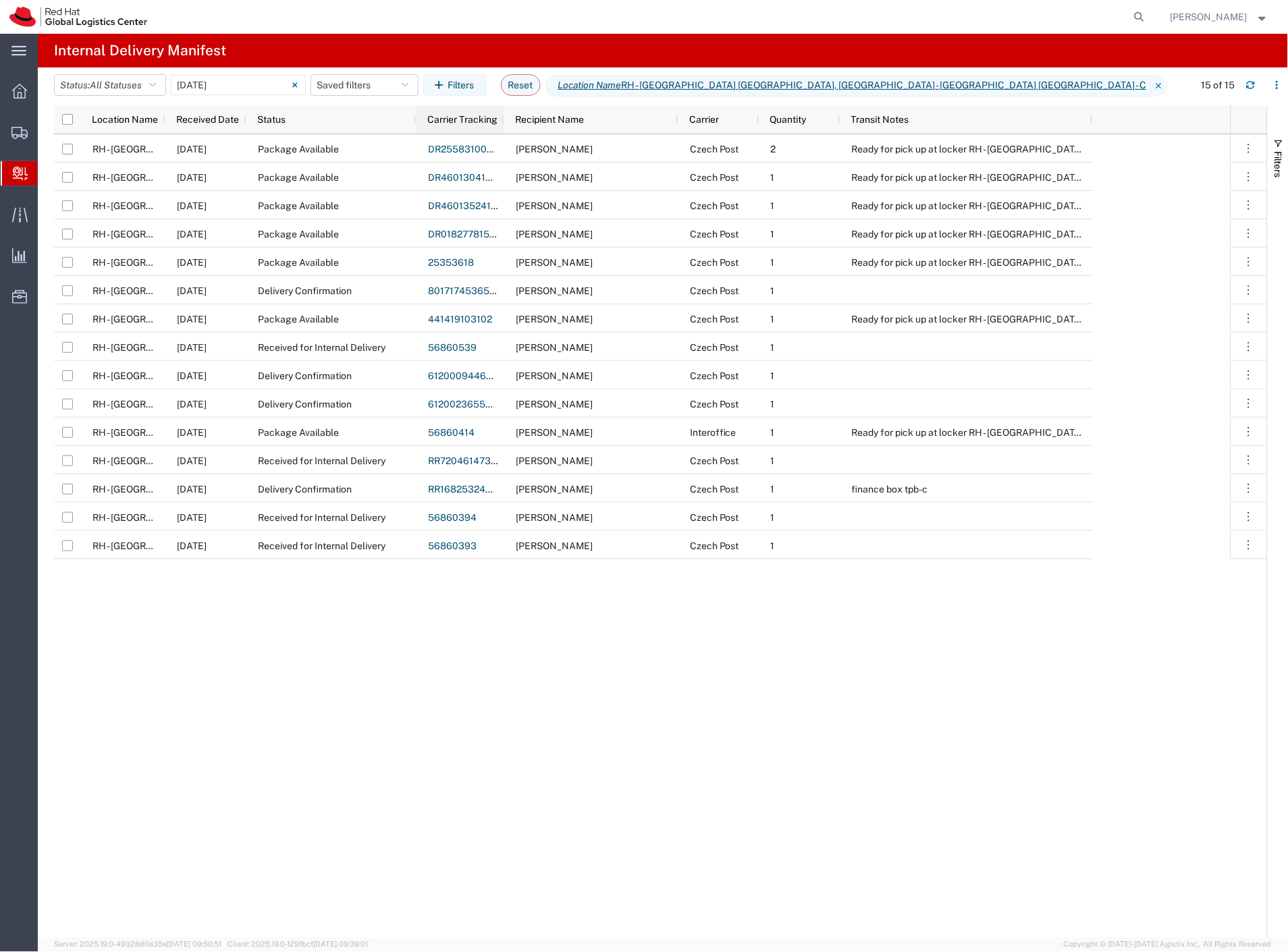
click at [474, 116] on span "Carrier Tracking" at bounding box center [462, 119] width 70 height 11
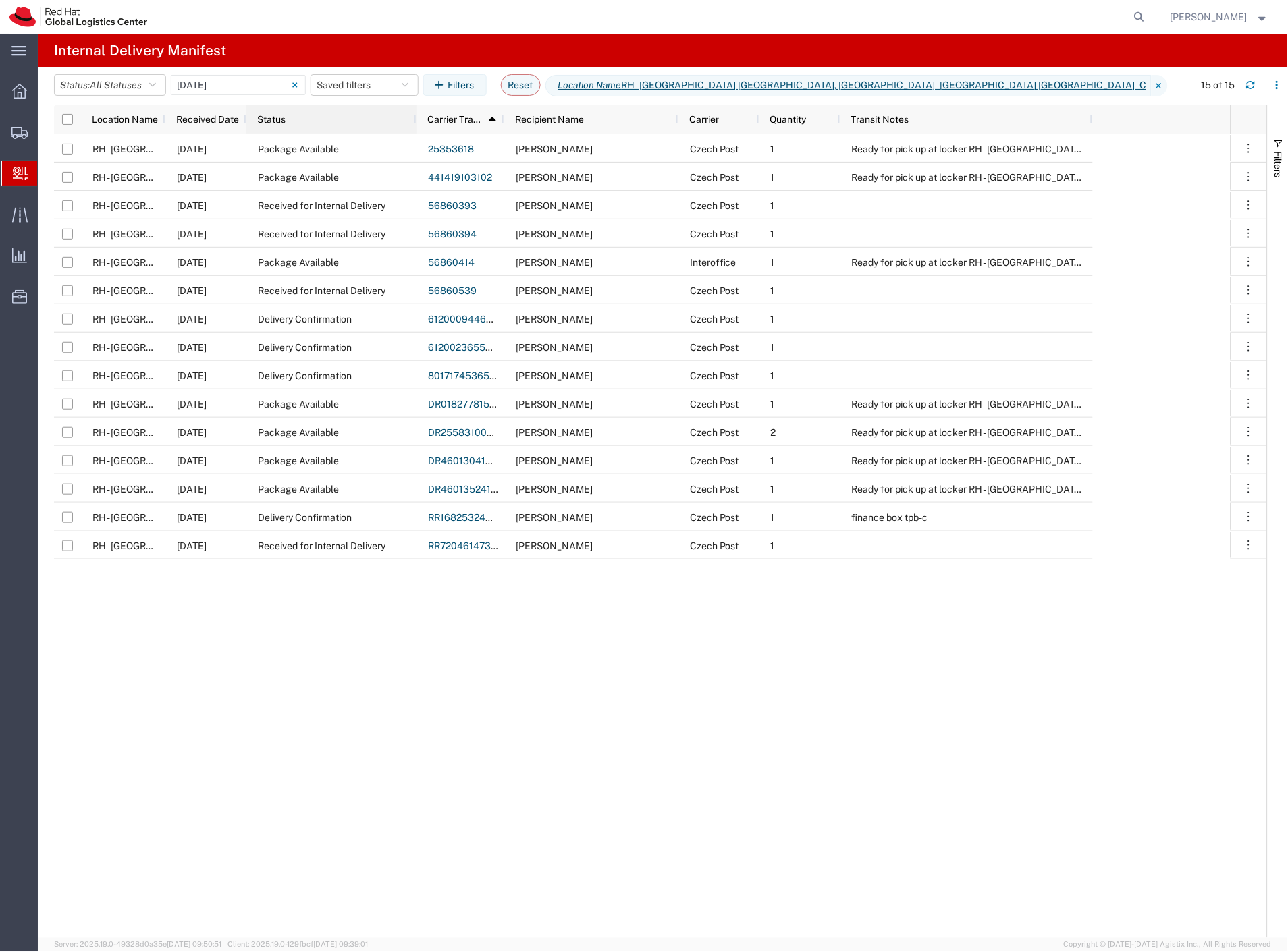
click at [319, 120] on div "Status" at bounding box center [334, 120] width 154 height 22
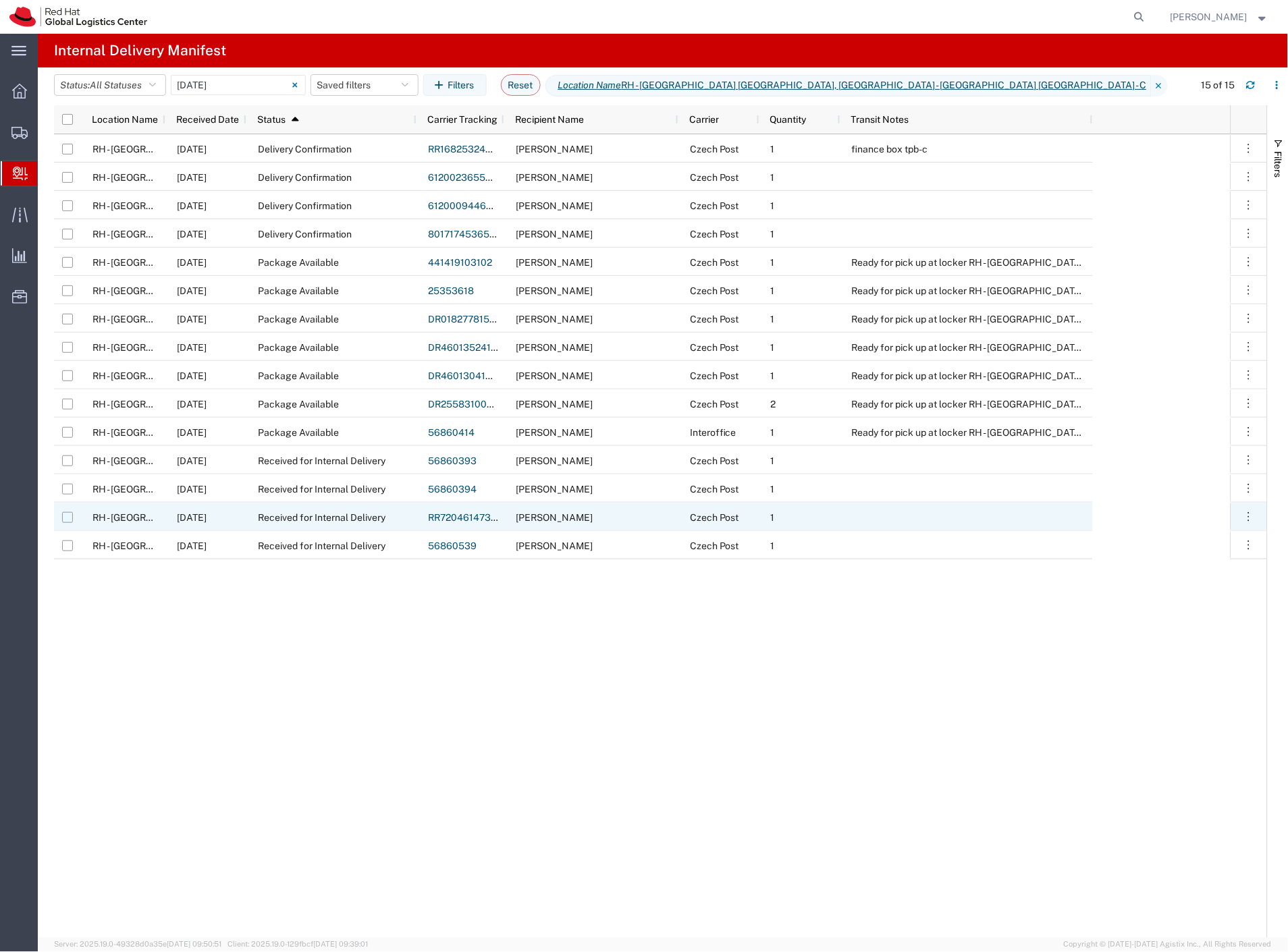
click at [65, 515] on input "Press Space to toggle row selection (unchecked)" at bounding box center [67, 517] width 11 height 11
checkbox input "true"
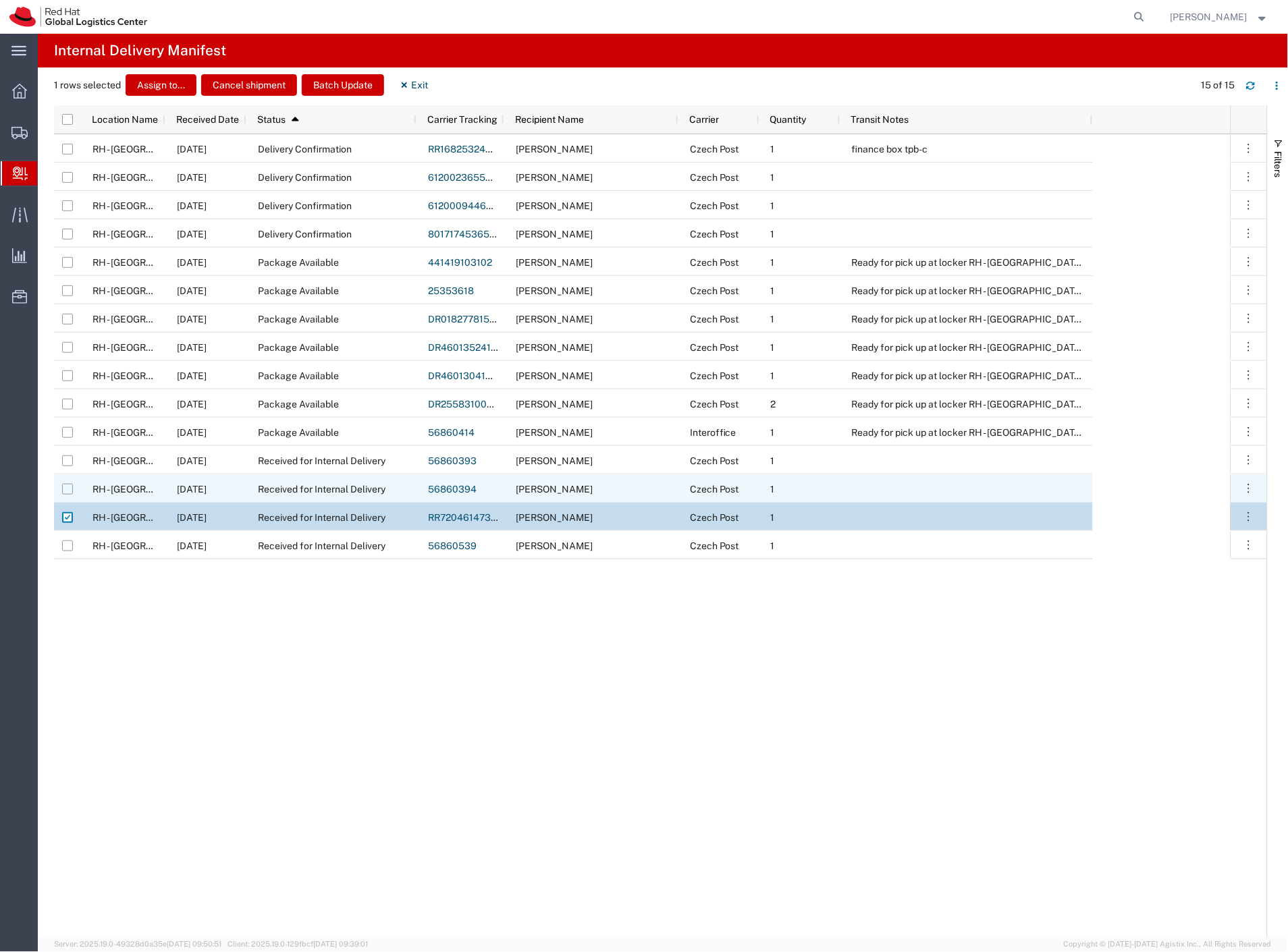
click at [71, 486] on input "Press Space to toggle row selection (unchecked)" at bounding box center [67, 489] width 11 height 11
checkbox input "true"
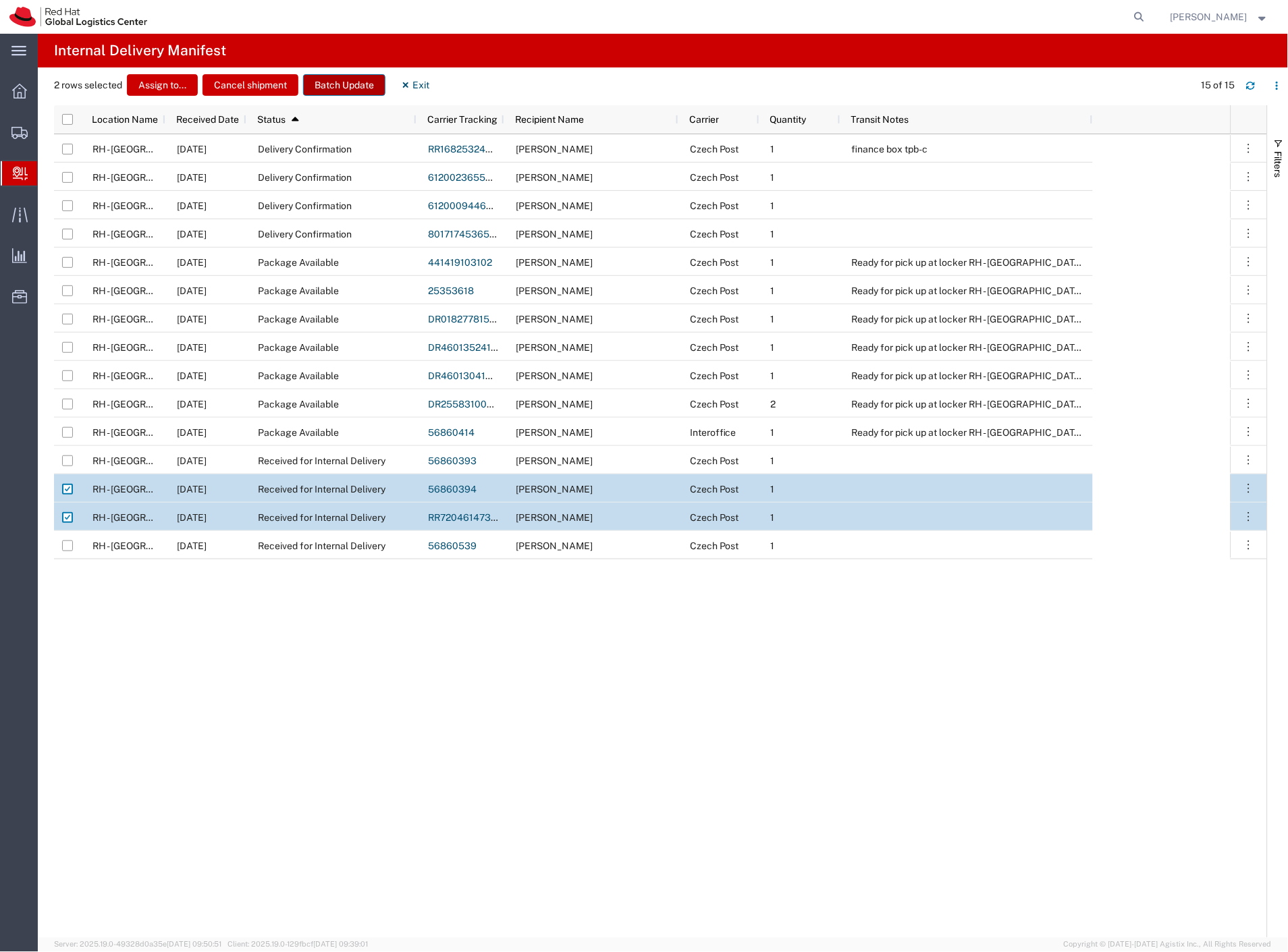
click at [352, 78] on button "Batch Update" at bounding box center [344, 85] width 82 height 22
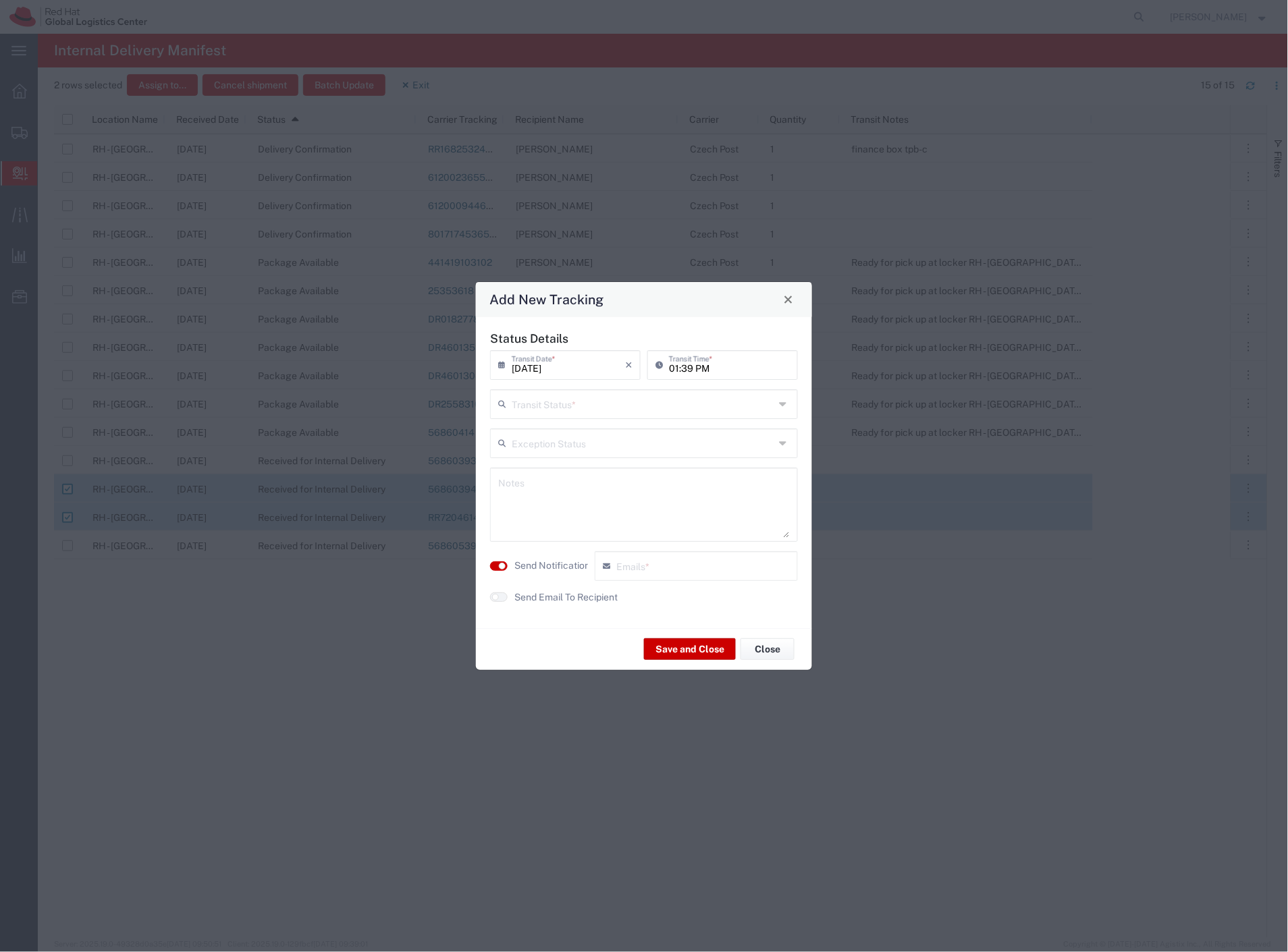
drag, startPoint x: 570, startPoint y: 391, endPoint x: 570, endPoint y: 406, distance: 15.0
click at [570, 396] on input "text" at bounding box center [643, 403] width 262 height 24
click at [565, 430] on span "Delivery Confirmation" at bounding box center [644, 433] width 305 height 21
type input "Delivery Confirmation"
click at [561, 518] on textarea at bounding box center [644, 504] width 291 height 66
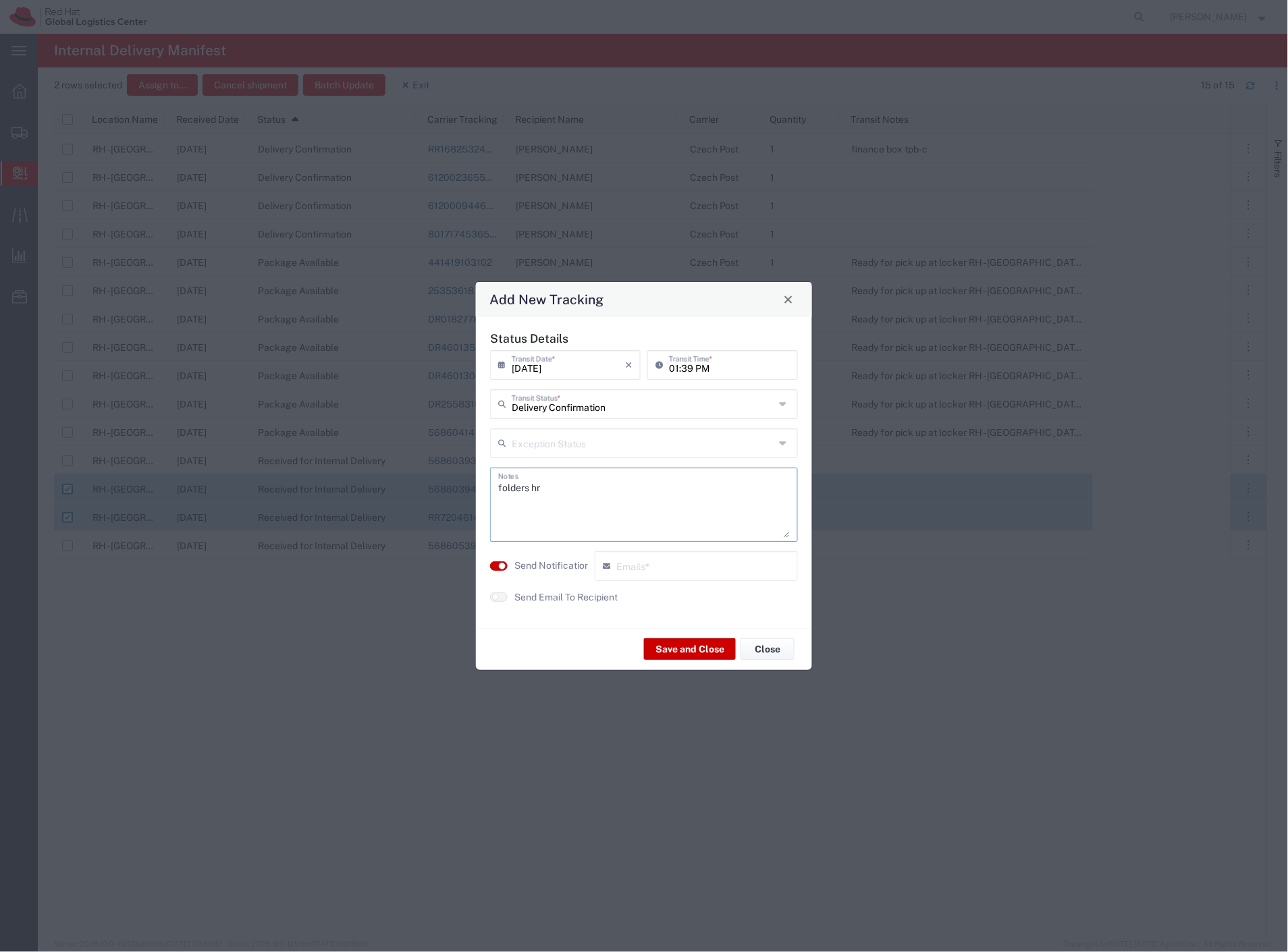
type textarea "folders hr"
drag, startPoint x: 556, startPoint y: 563, endPoint x: 559, endPoint y: 603, distance: 40.1
click at [556, 564] on label "Send Notification" at bounding box center [551, 566] width 76 height 14
click at [559, 604] on div "Status Details [DATE] × Transit Date * Cancel Apply 01:39 PM Transit Time * Del…" at bounding box center [644, 473] width 322 height 283
click at [577, 600] on label "Send Email To Recipient" at bounding box center [565, 597] width 103 height 14
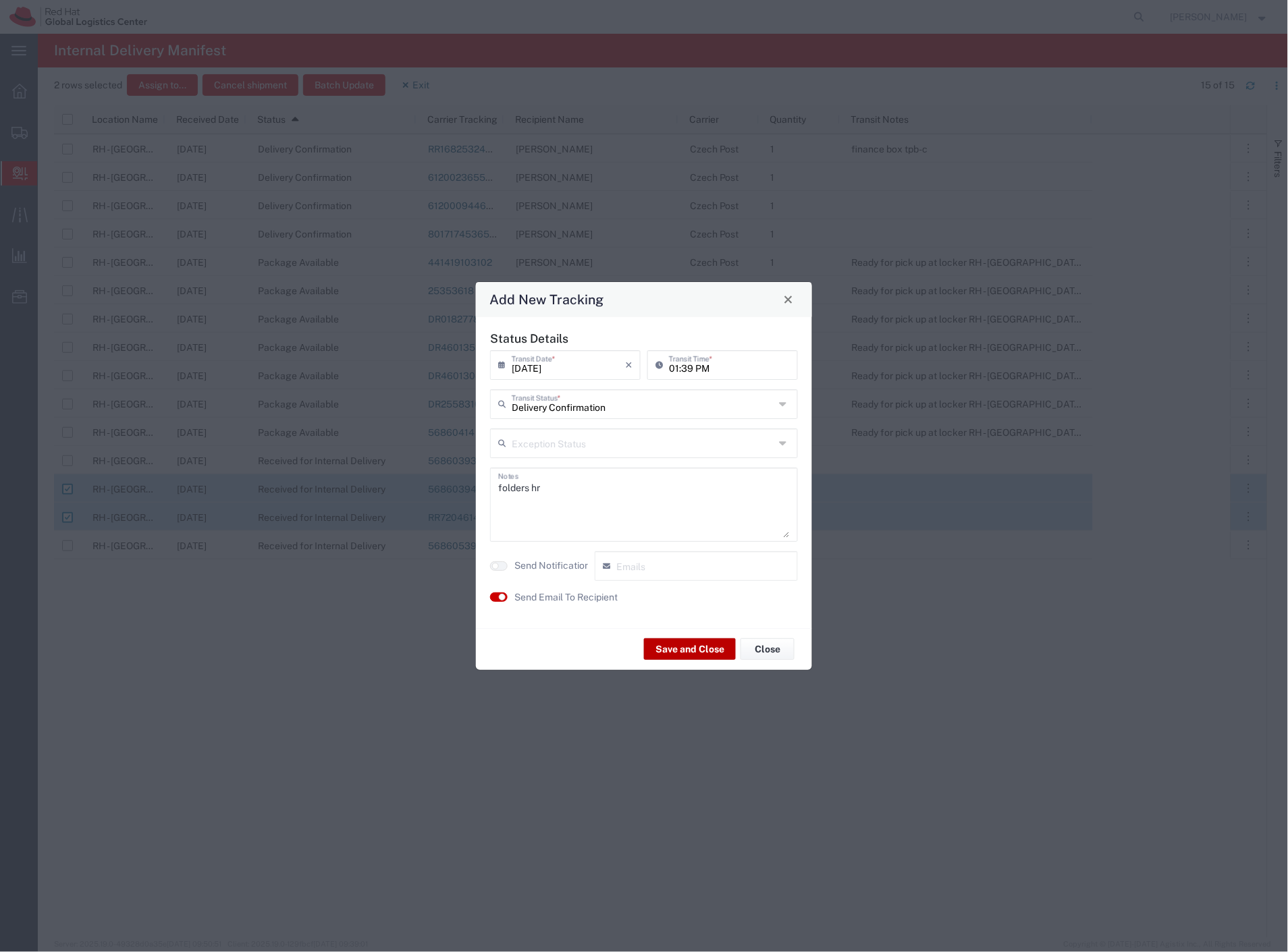
click at [685, 649] on button "Save and Close" at bounding box center [689, 649] width 92 height 22
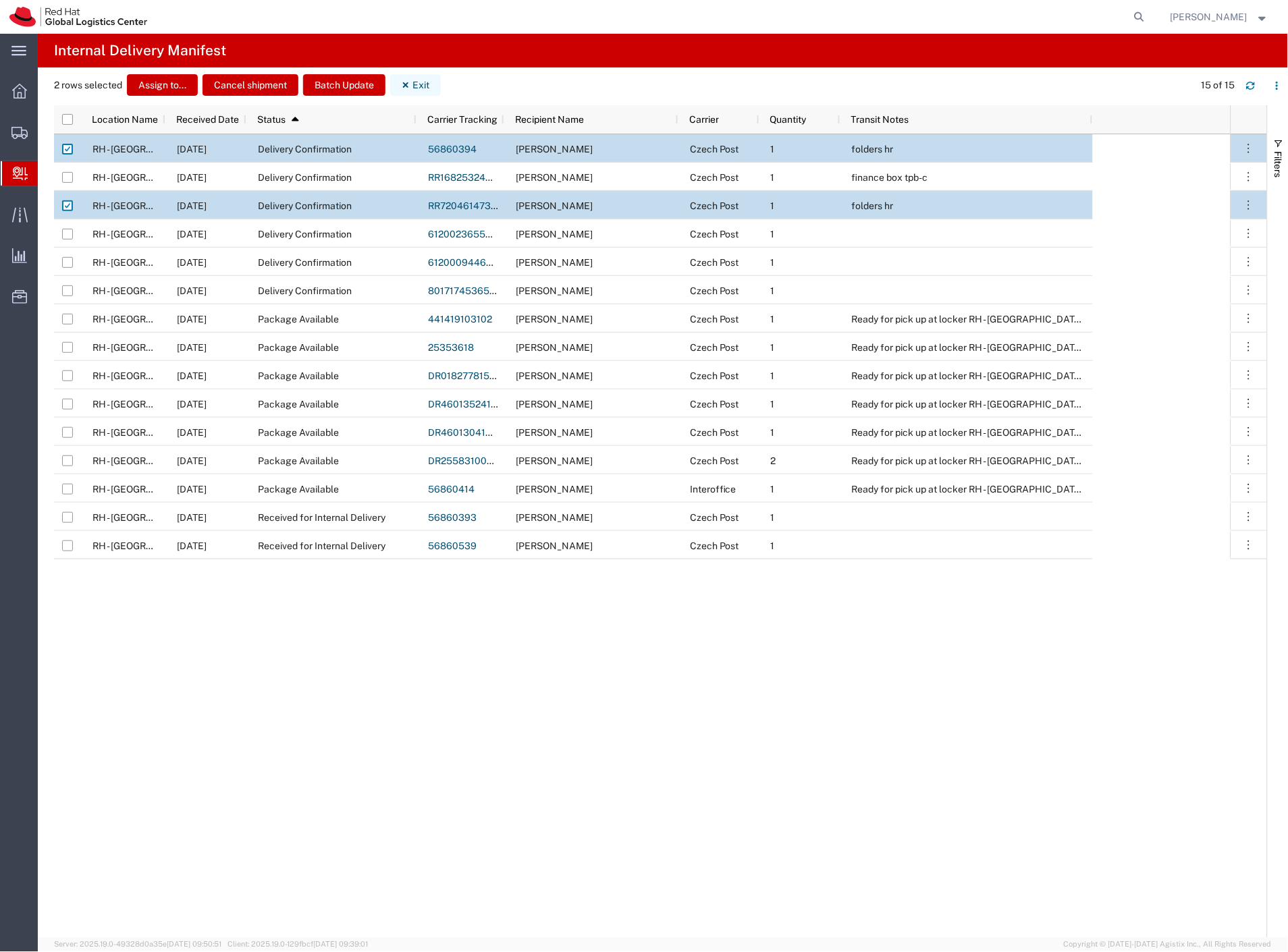
click at [414, 81] on button "Exit" at bounding box center [415, 85] width 50 height 22
checkbox input "false"
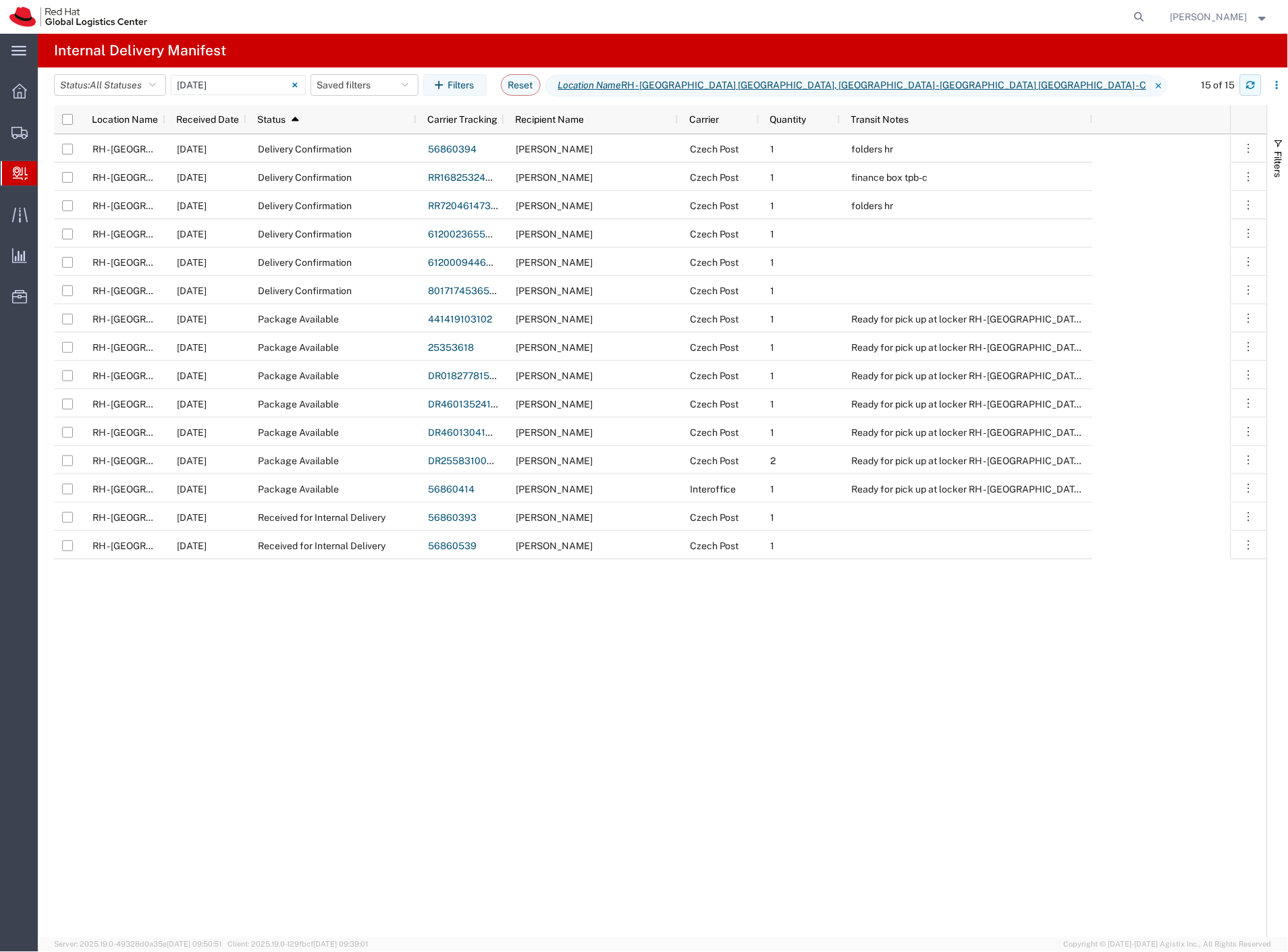
click at [1254, 89] on icon "button" at bounding box center [1250, 84] width 9 height 9
click at [0, 0] on span "Create Delivery" at bounding box center [0, 0] width 0 height 0
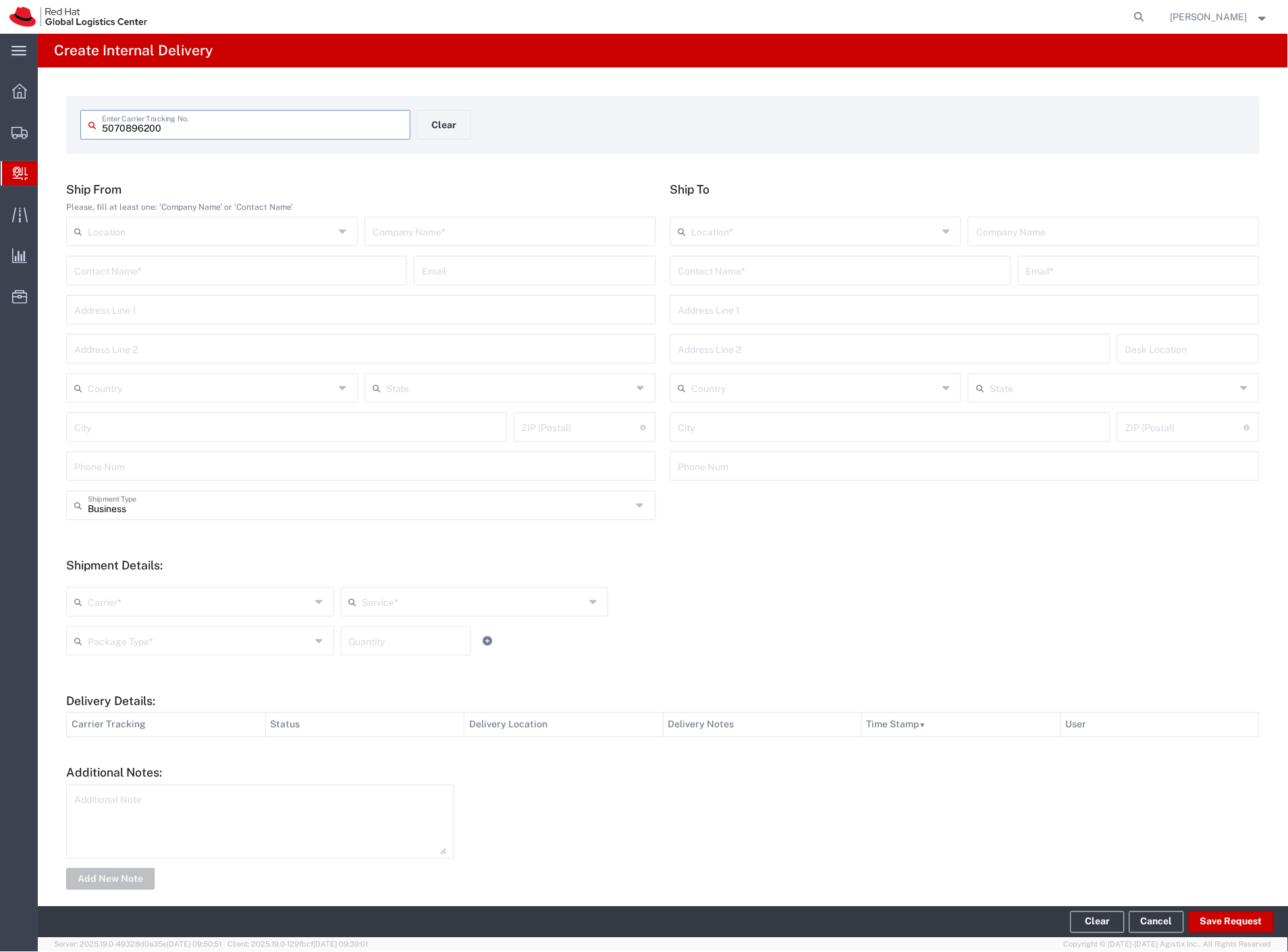
type input "5070896200"
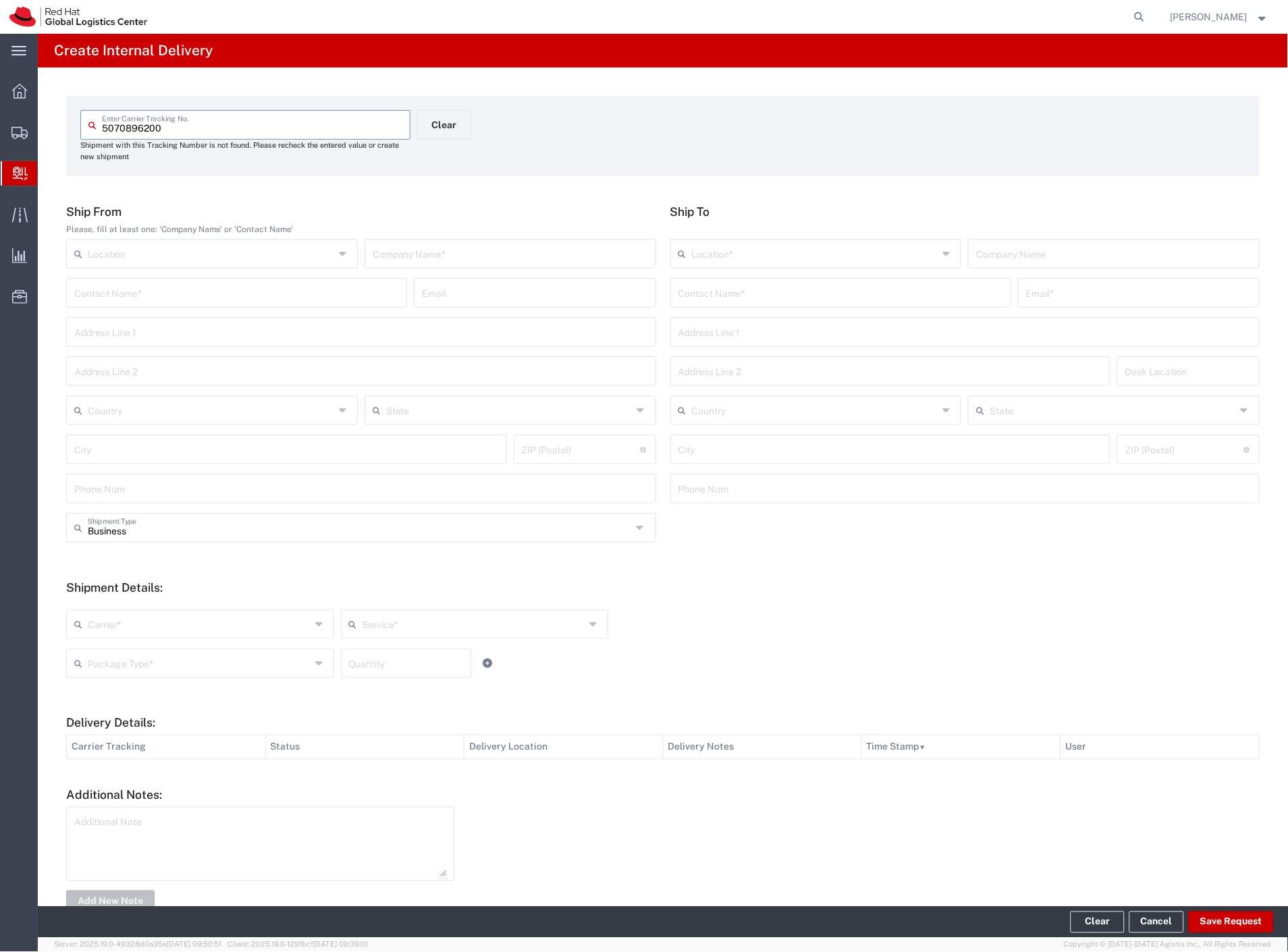
click at [464, 254] on input "text" at bounding box center [510, 252] width 275 height 24
type input "xy"
click at [767, 295] on input "text" at bounding box center [840, 292] width 324 height 24
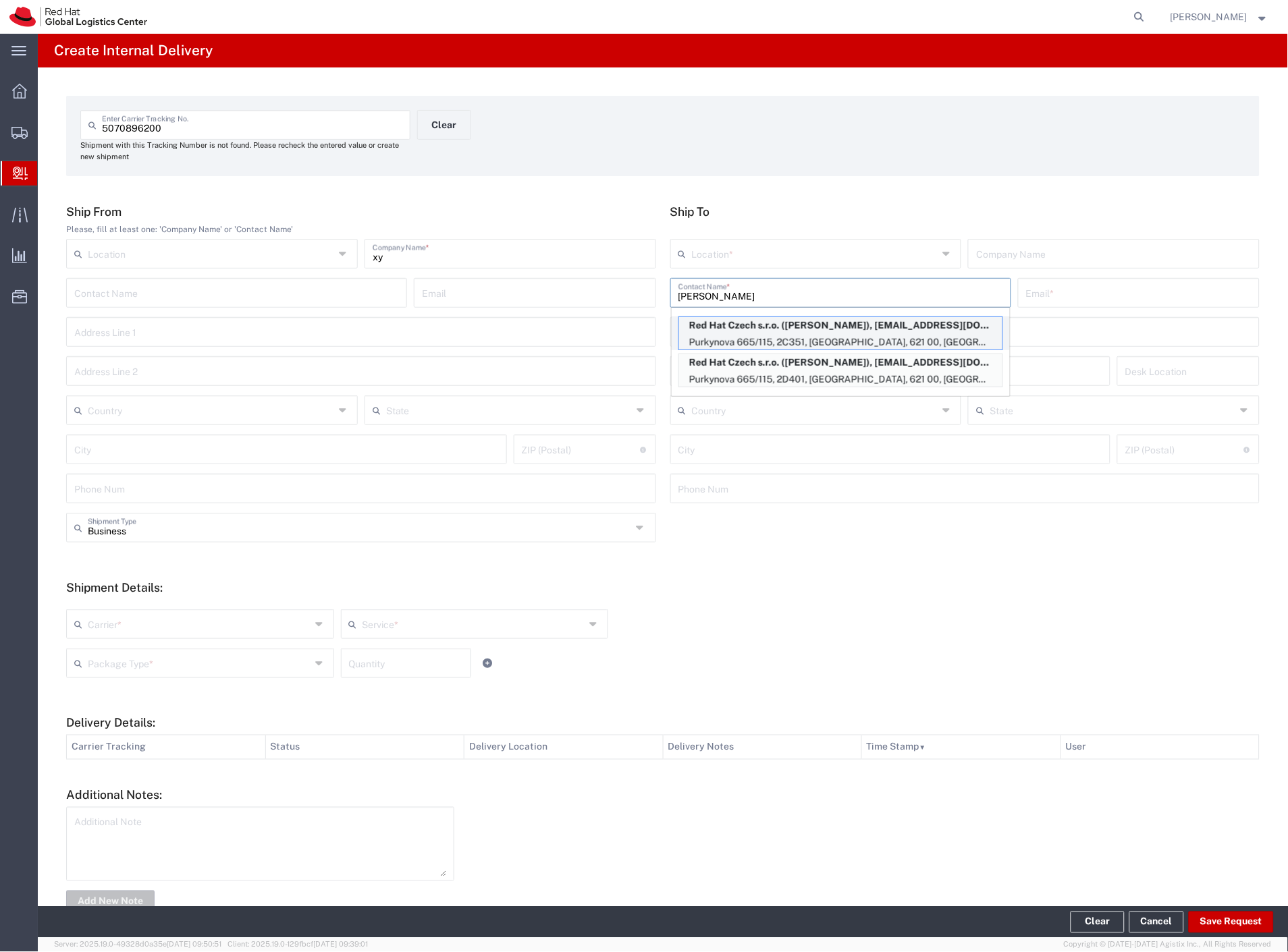
type input "[PERSON_NAME]"
click at [794, 334] on p "Purkynova 665/115, 2C351, [GEOGRAPHIC_DATA], 621 00, [GEOGRAPHIC_DATA]" at bounding box center [840, 342] width 324 height 17
type input "RH - [GEOGRAPHIC_DATA] [GEOGRAPHIC_DATA] - C"
type input "Red Hat Czech s.r.o."
type input "[PERSON_NAME]"
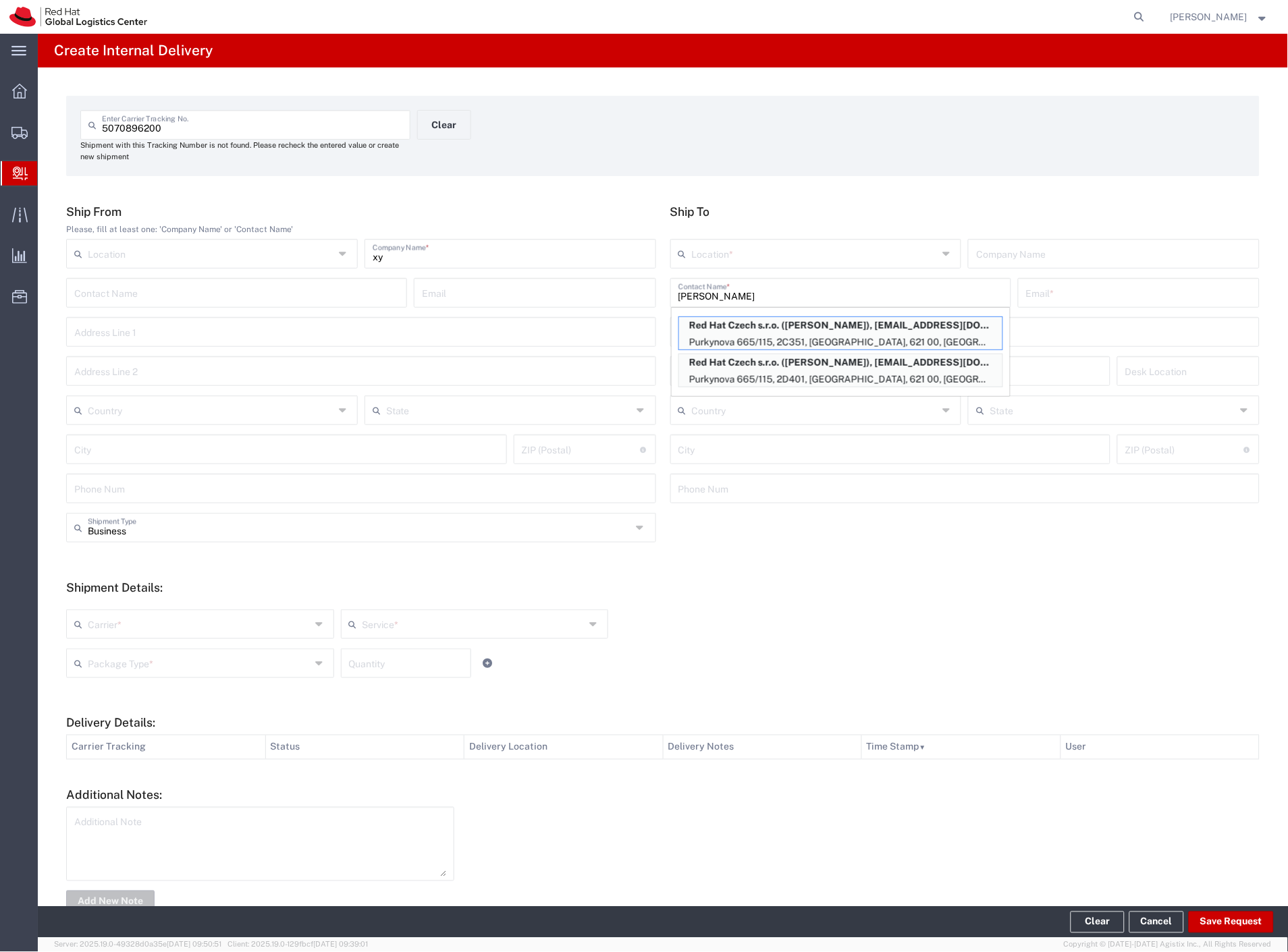
type input "[EMAIL_ADDRESS][DOMAIN_NAME]"
type input "Purkynova 665/115"
type input "2C351"
type input "Czechia"
type input "[GEOGRAPHIC_DATA]"
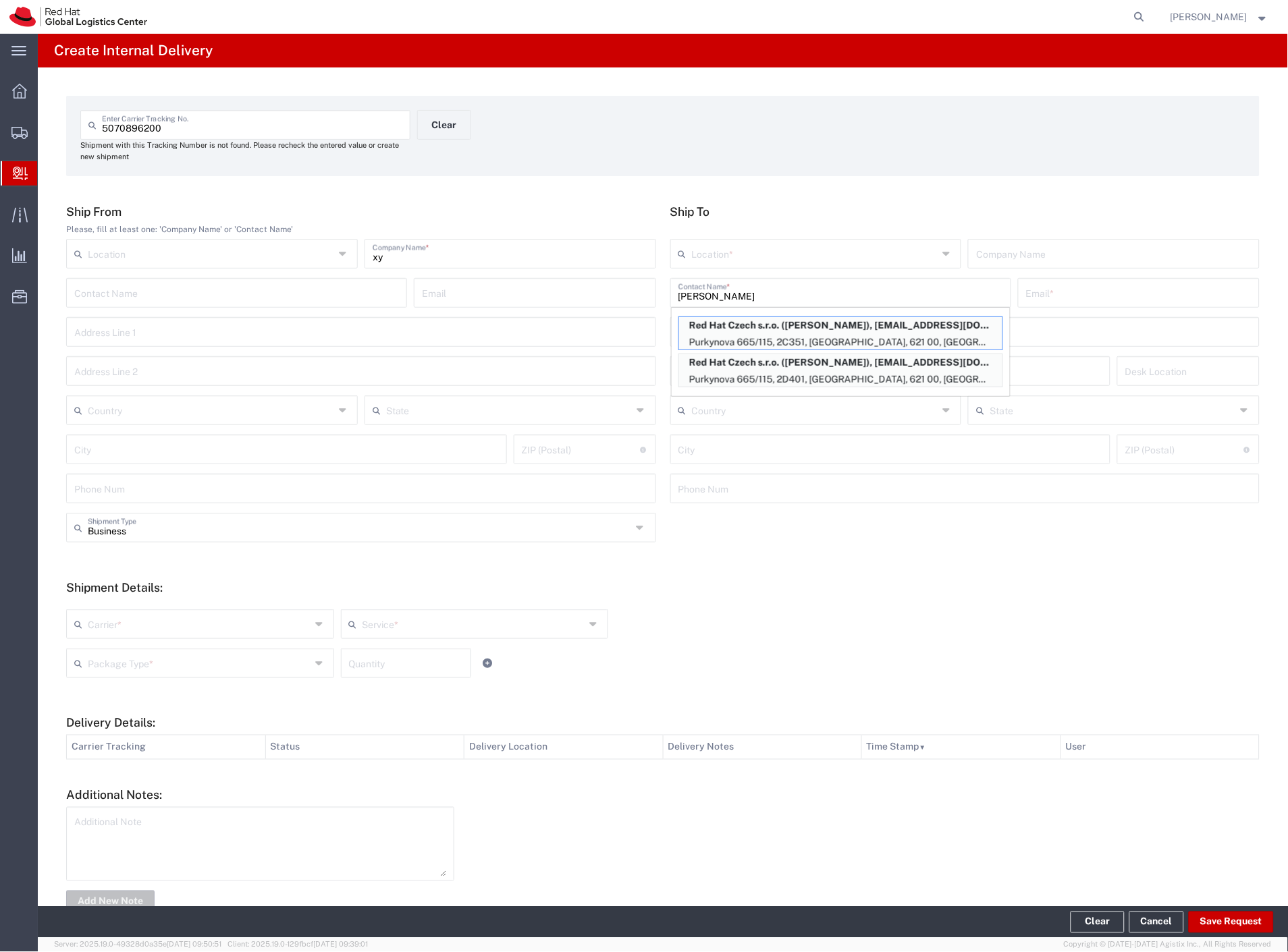
type input "621 00"
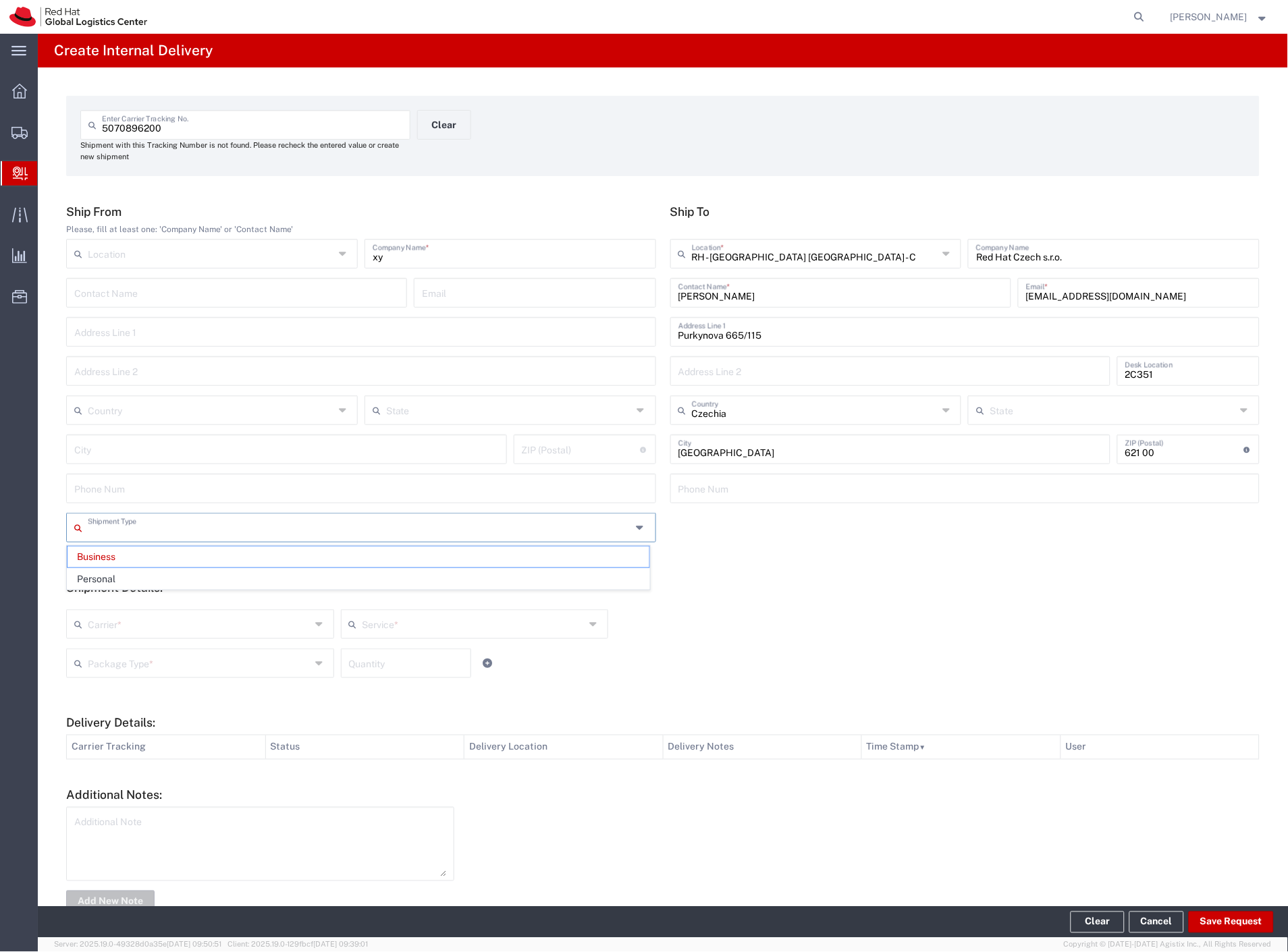
drag, startPoint x: 157, startPoint y: 531, endPoint x: 147, endPoint y: 564, distance: 34.5
click at [156, 532] on input "text" at bounding box center [360, 526] width 544 height 24
drag, startPoint x: 143, startPoint y: 574, endPoint x: 133, endPoint y: 613, distance: 40.3
click at [142, 576] on span "Personal" at bounding box center [358, 579] width 582 height 21
type input "Personal"
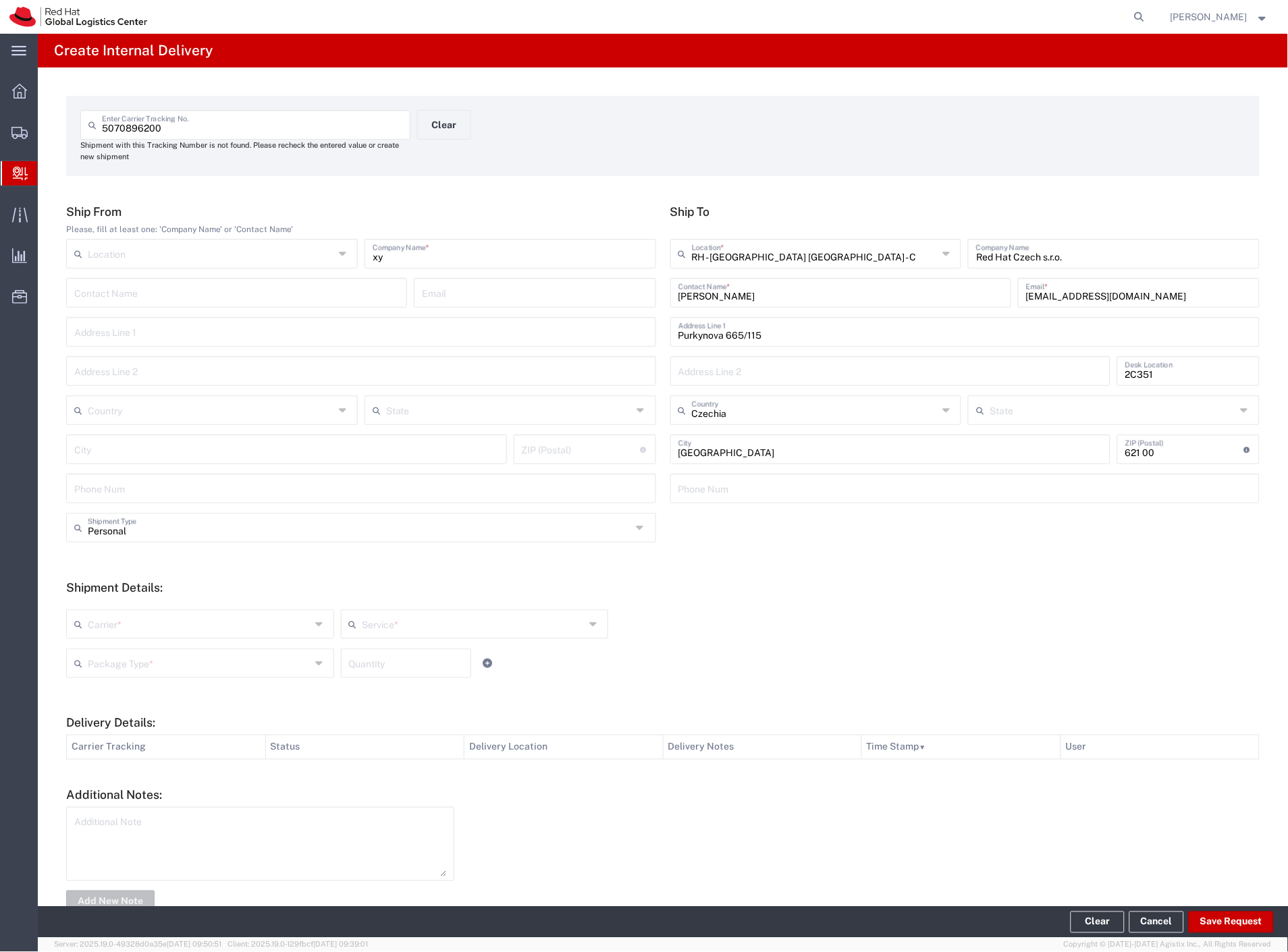
drag, startPoint x: 129, startPoint y: 625, endPoint x: 126, endPoint y: 639, distance: 14.3
click at [129, 626] on input "text" at bounding box center [199, 623] width 223 height 24
click at [122, 657] on span "Czech Post" at bounding box center [199, 653] width 262 height 21
type input "Czech Post"
click at [111, 685] on div "Package Type * Case(s) Envelope PAK Skid(s) Your Packaging Quantity" at bounding box center [474, 668] width 823 height 39
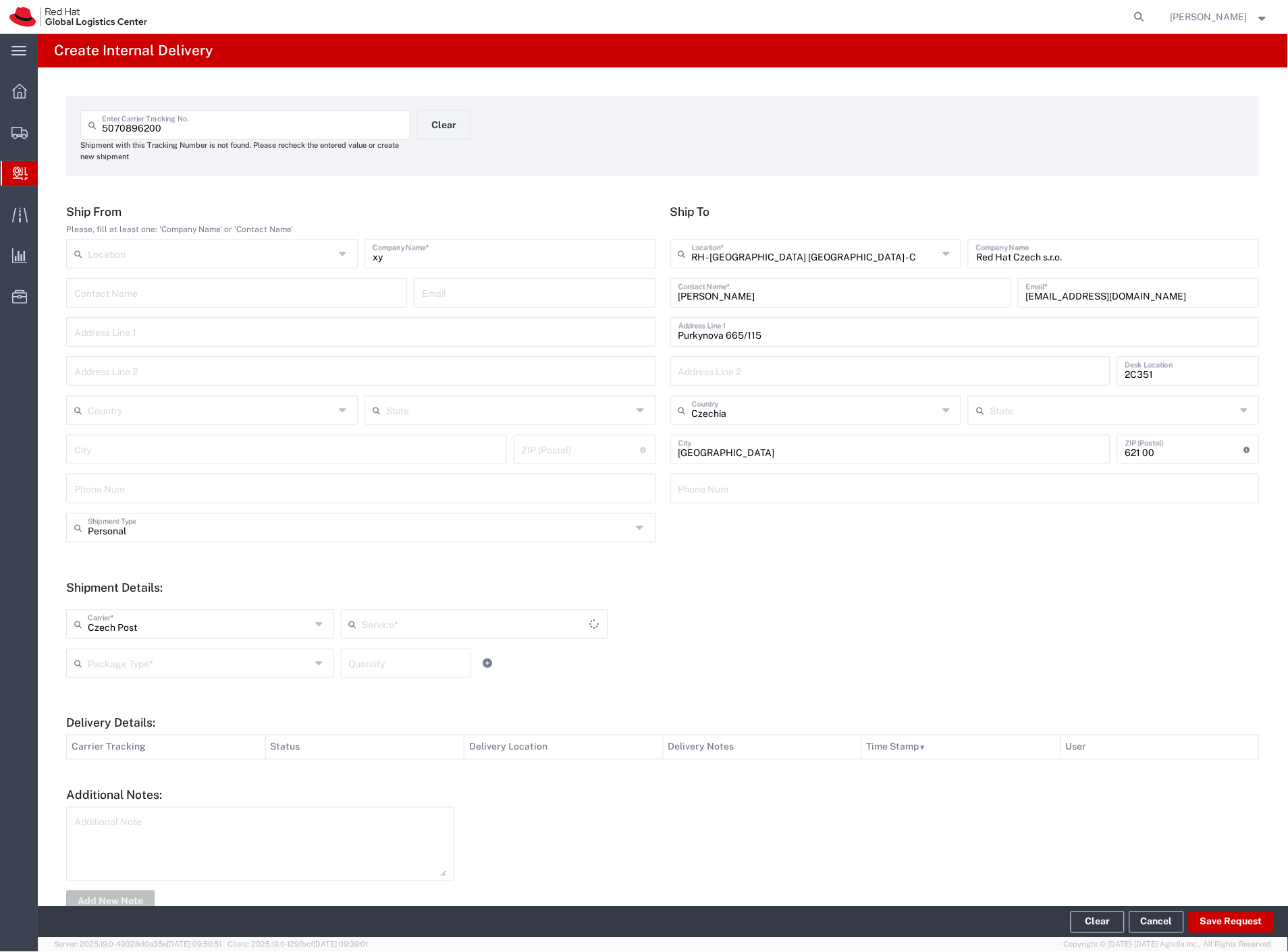
type input "Ground"
drag, startPoint x: 122, startPoint y: 659, endPoint x: 123, endPoint y: 713, distance: 54.0
click at [120, 660] on input "text" at bounding box center [199, 662] width 223 height 24
click at [120, 776] on span "Your Packaging" at bounding box center [199, 780] width 262 height 21
type input "Your Packaging"
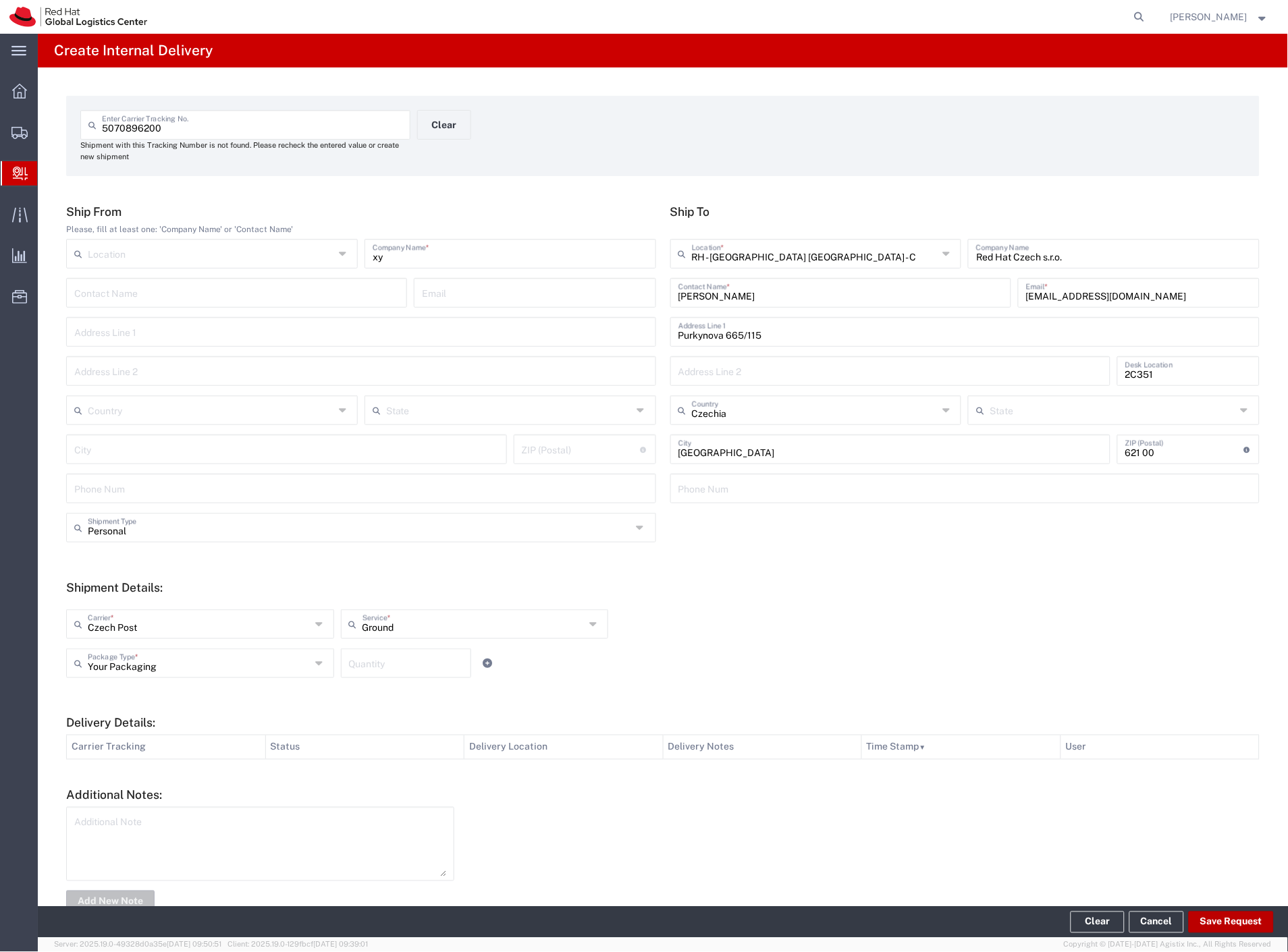
click at [1230, 918] on button "Save Request" at bounding box center [1231, 922] width 85 height 22
type input "Personal"
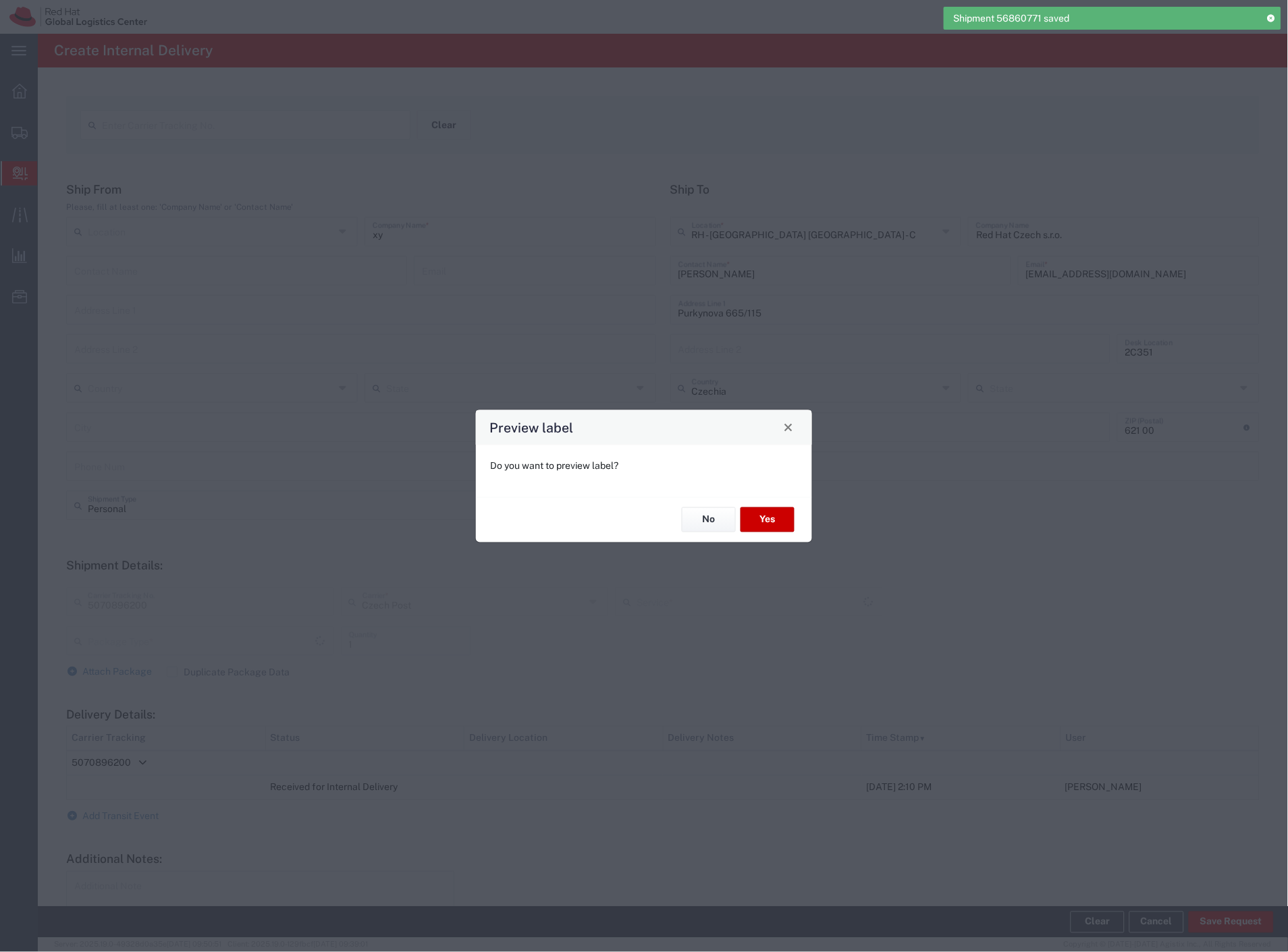
type input "Your Packaging"
type input "Ground"
click at [791, 522] on button "Yes" at bounding box center [767, 520] width 54 height 25
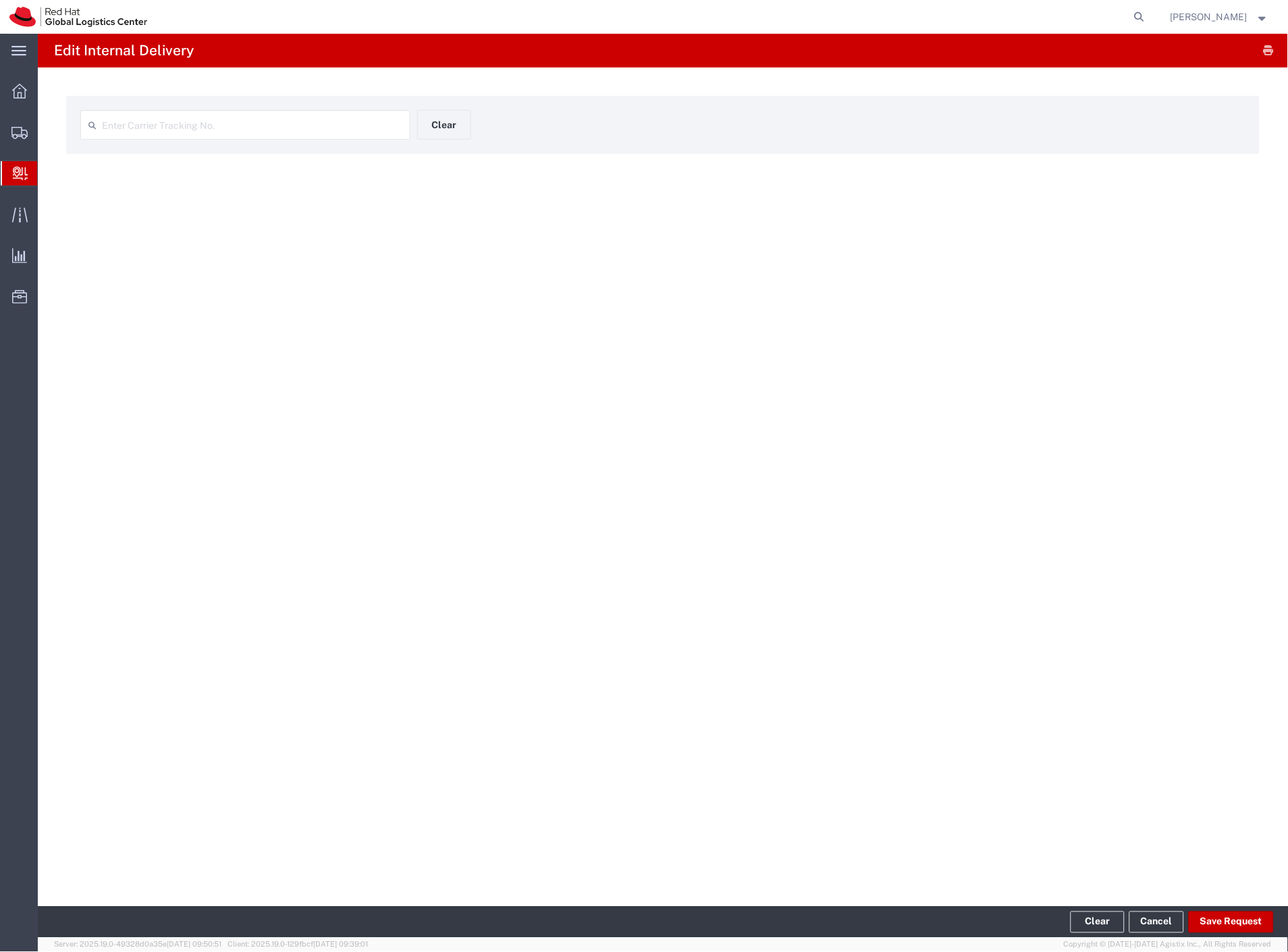
type input "5070896200"
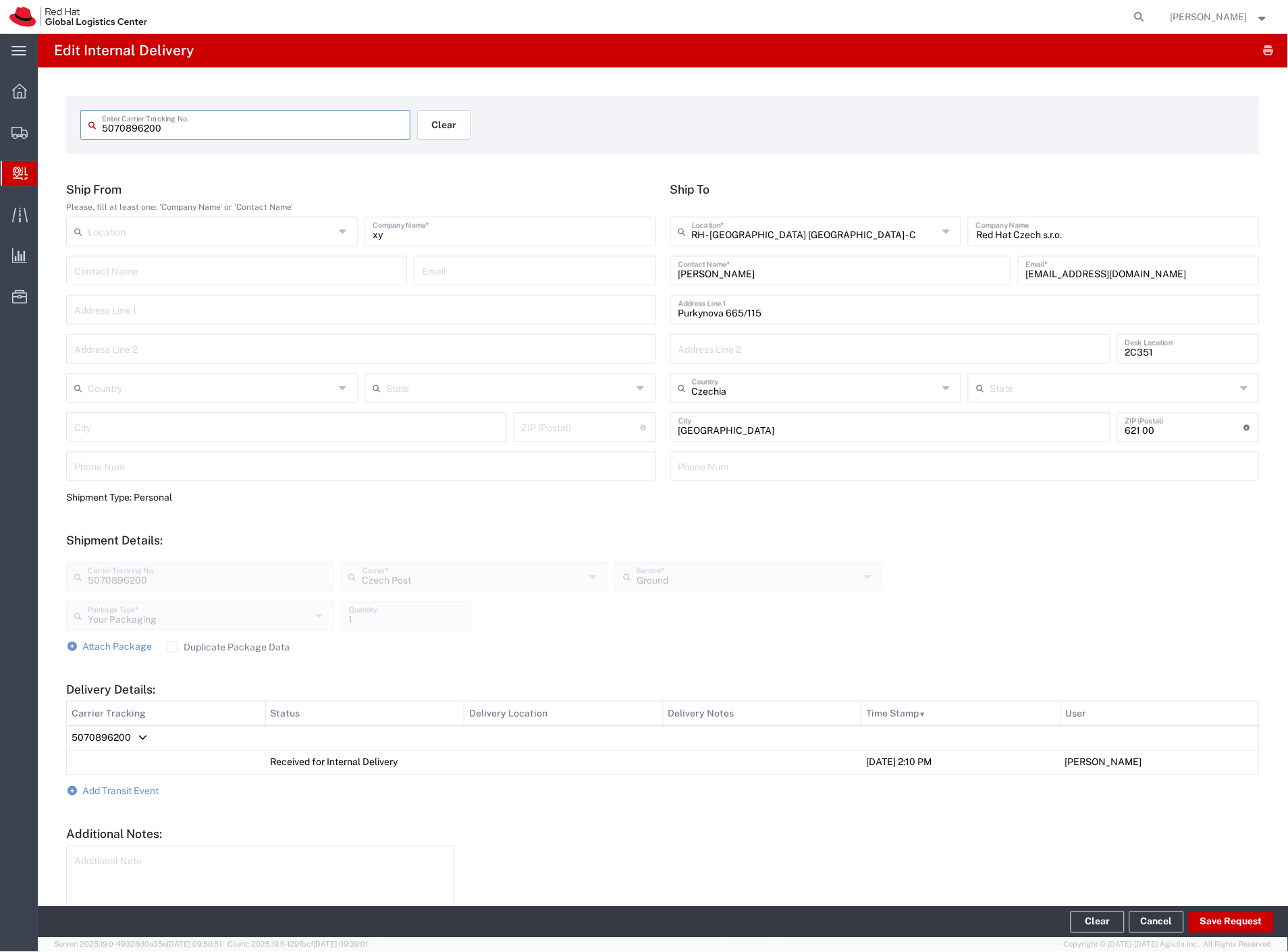
click at [435, 122] on button "Clear" at bounding box center [444, 125] width 54 height 30
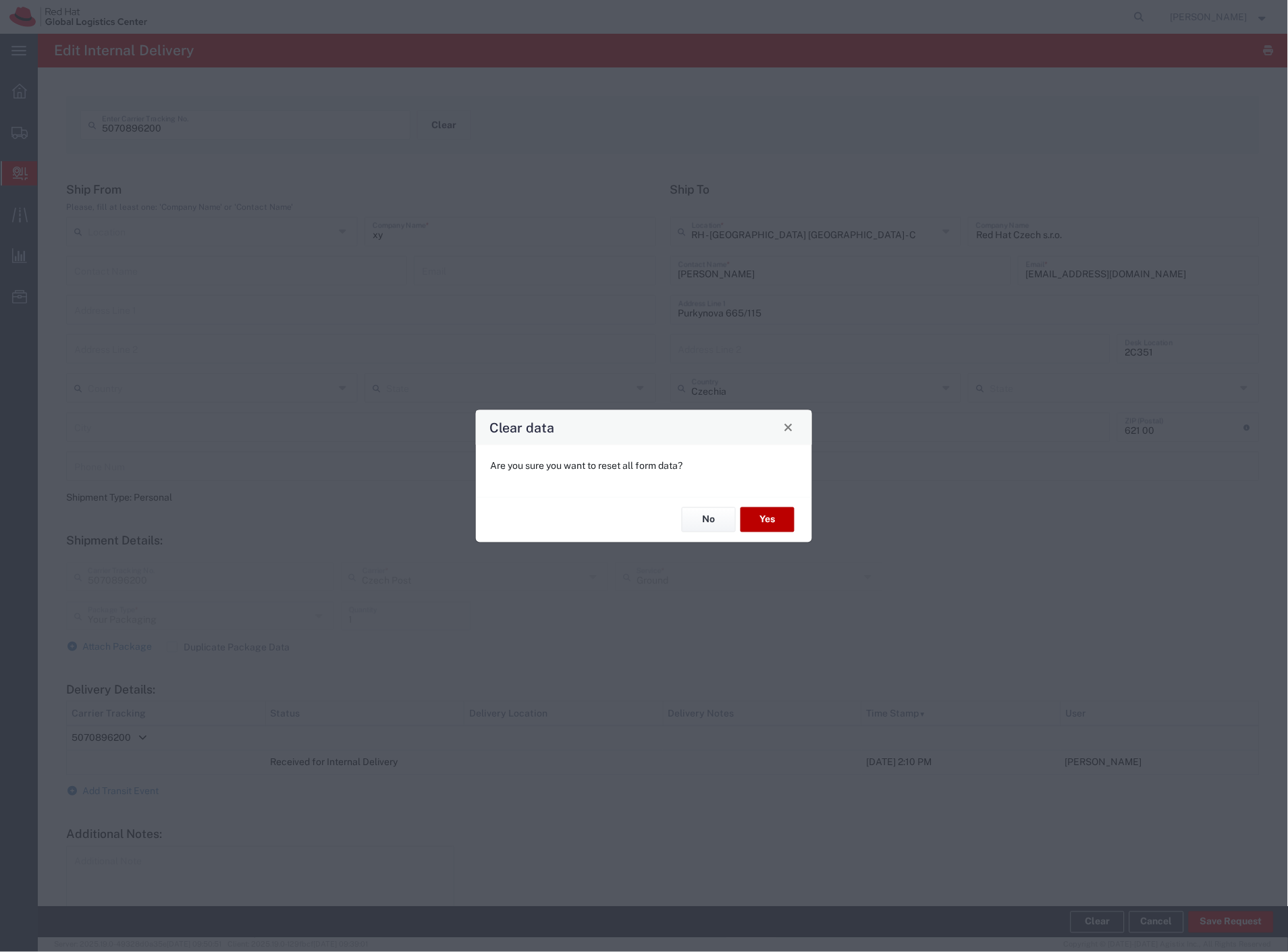
click at [758, 512] on button "Yes" at bounding box center [767, 520] width 54 height 25
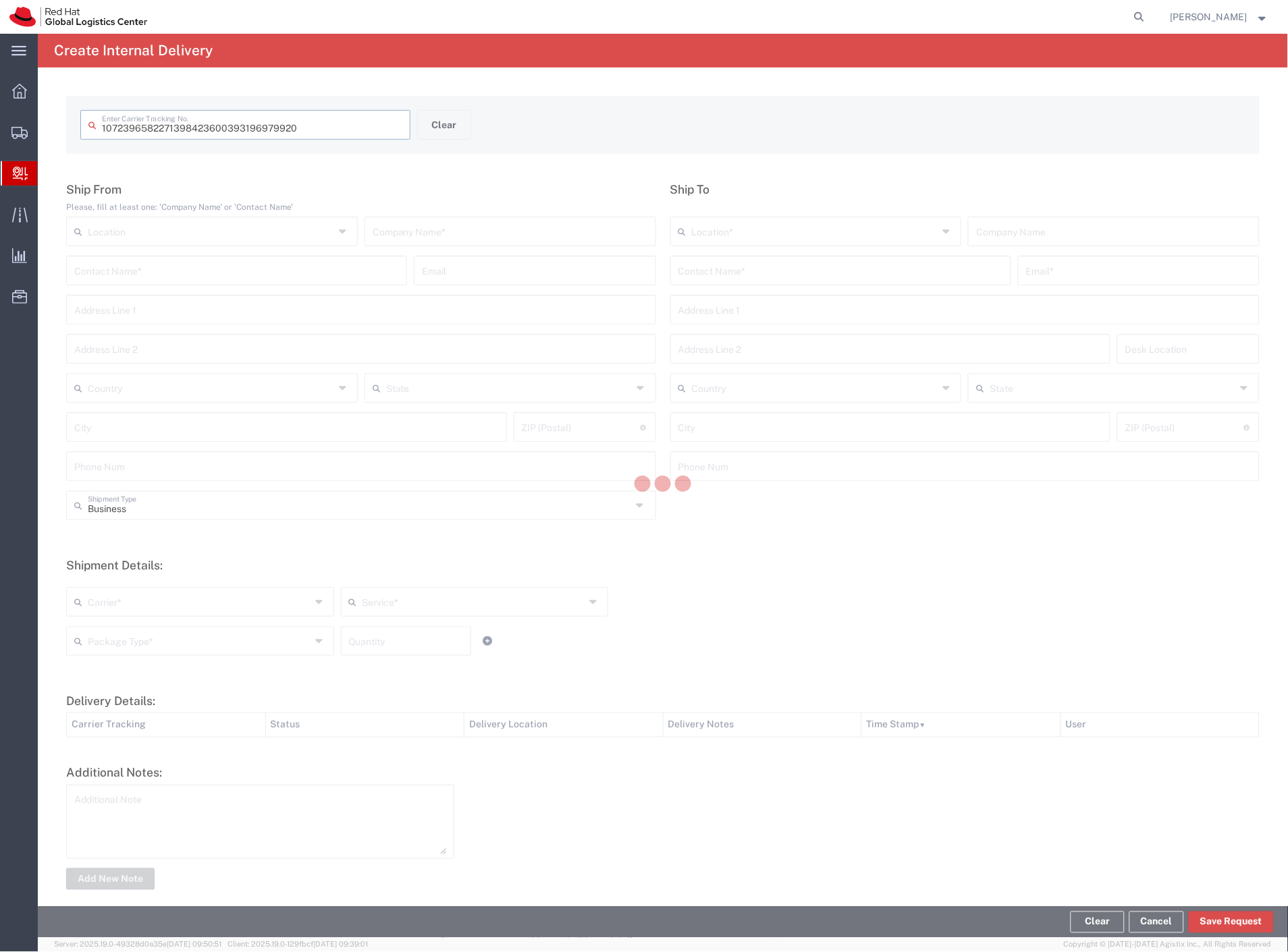
type input "393196979920"
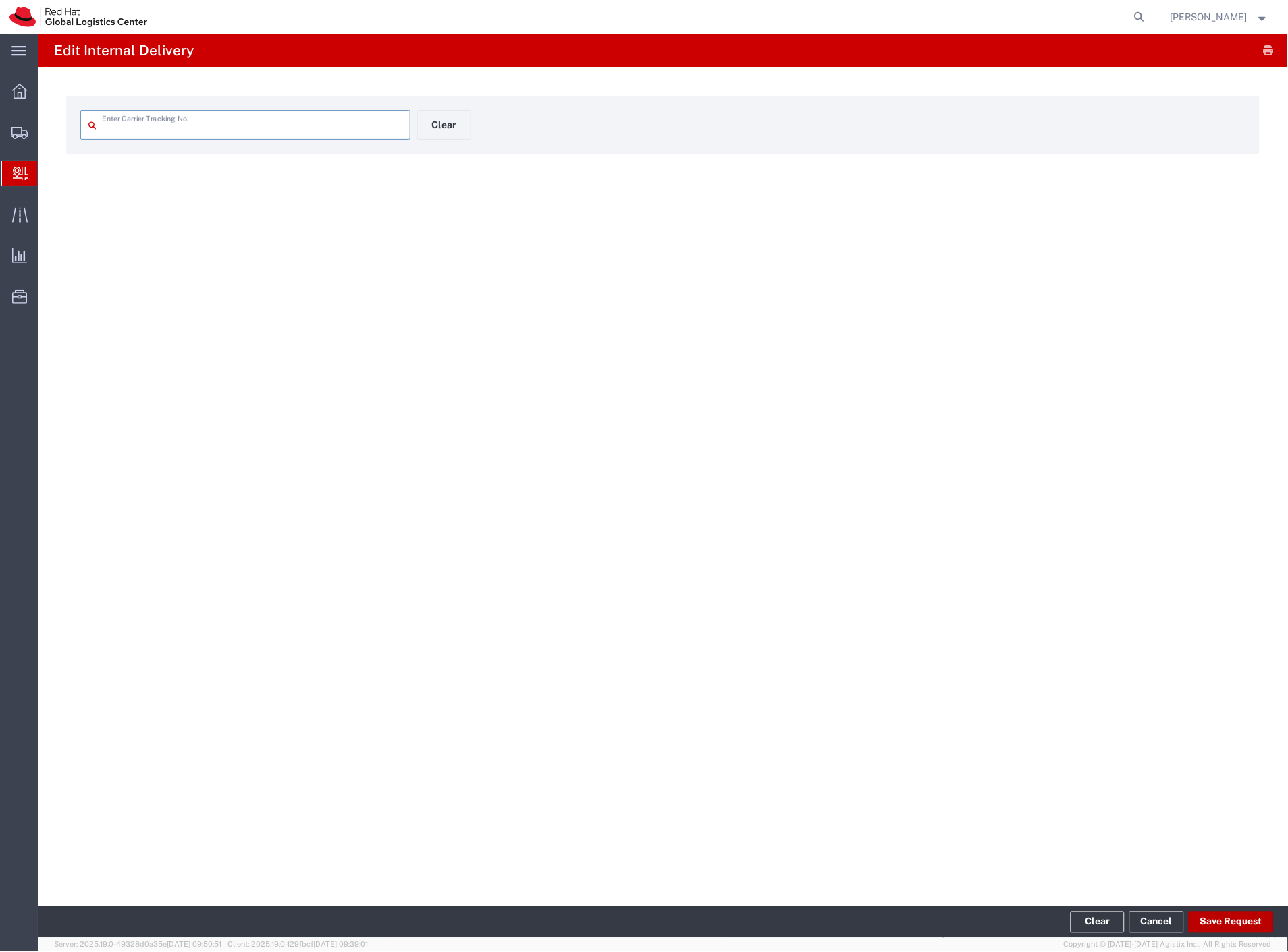
type input "393196979920"
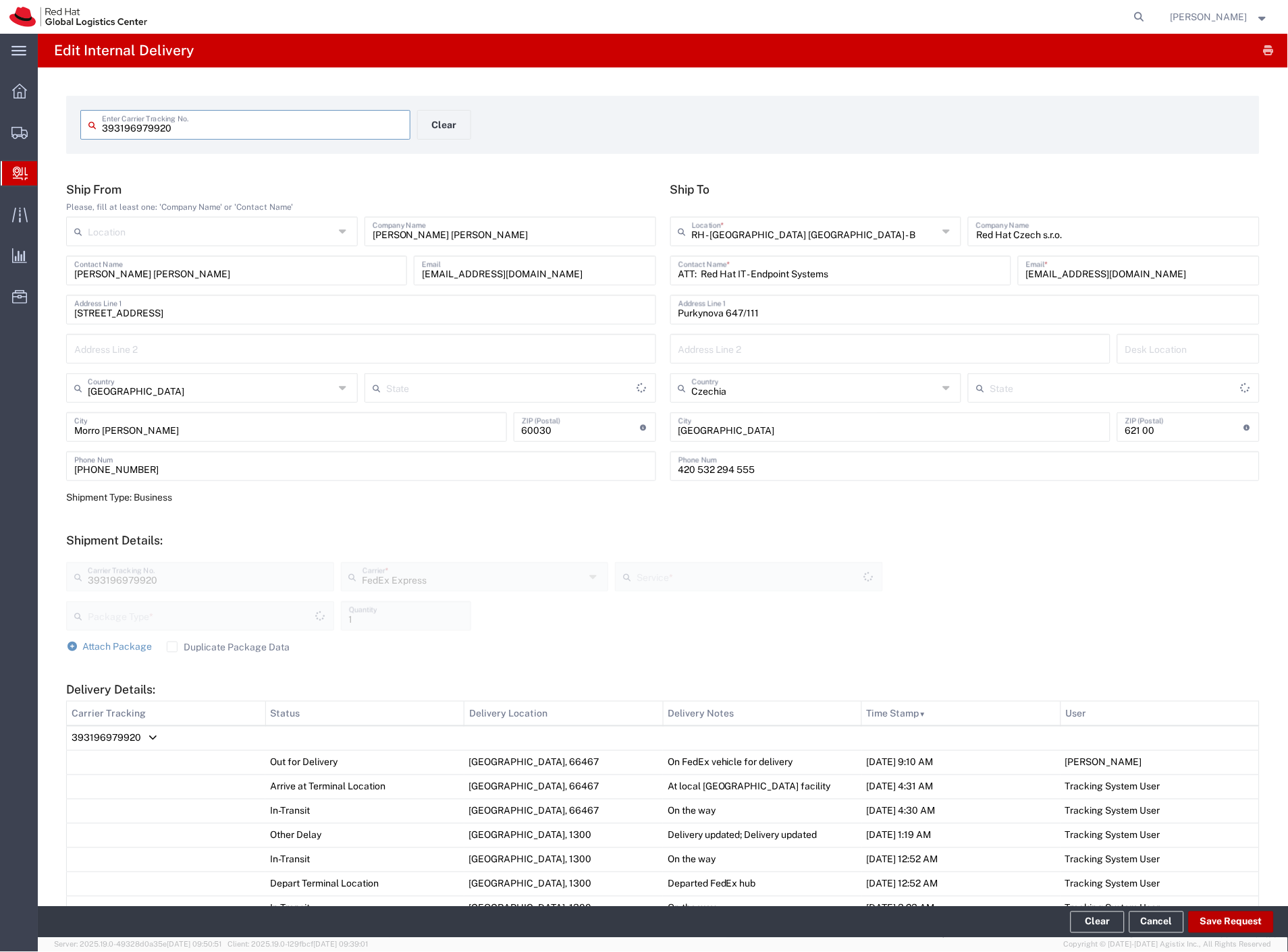
type input "Marche"
type input "Your Packaging"
type input "International Economy"
click at [1238, 922] on button "Save Request" at bounding box center [1231, 922] width 85 height 22
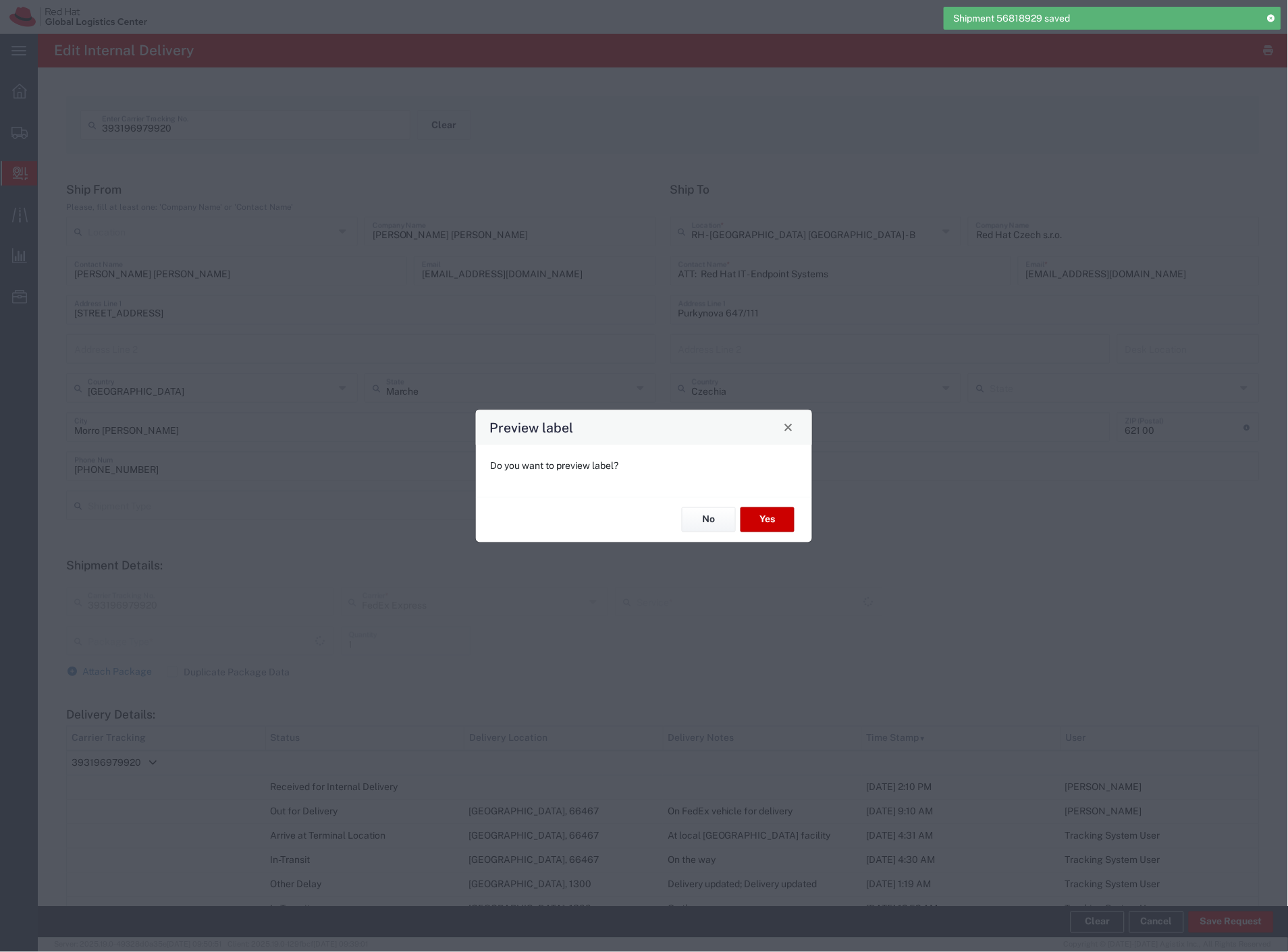
type input "Your Packaging"
type input "International Economy"
click at [711, 524] on button "No" at bounding box center [709, 520] width 54 height 25
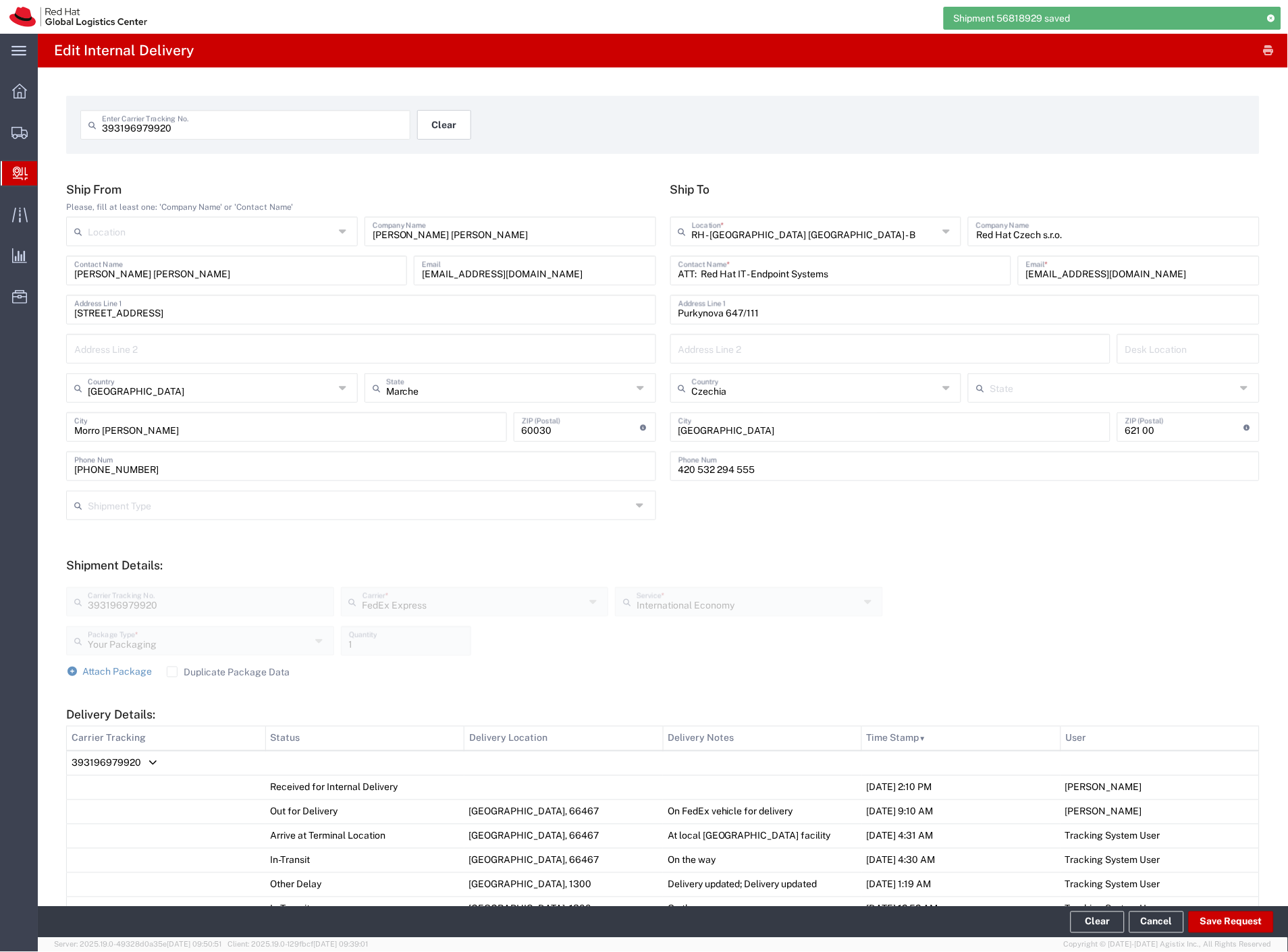
click at [430, 126] on button "Clear" at bounding box center [444, 125] width 54 height 30
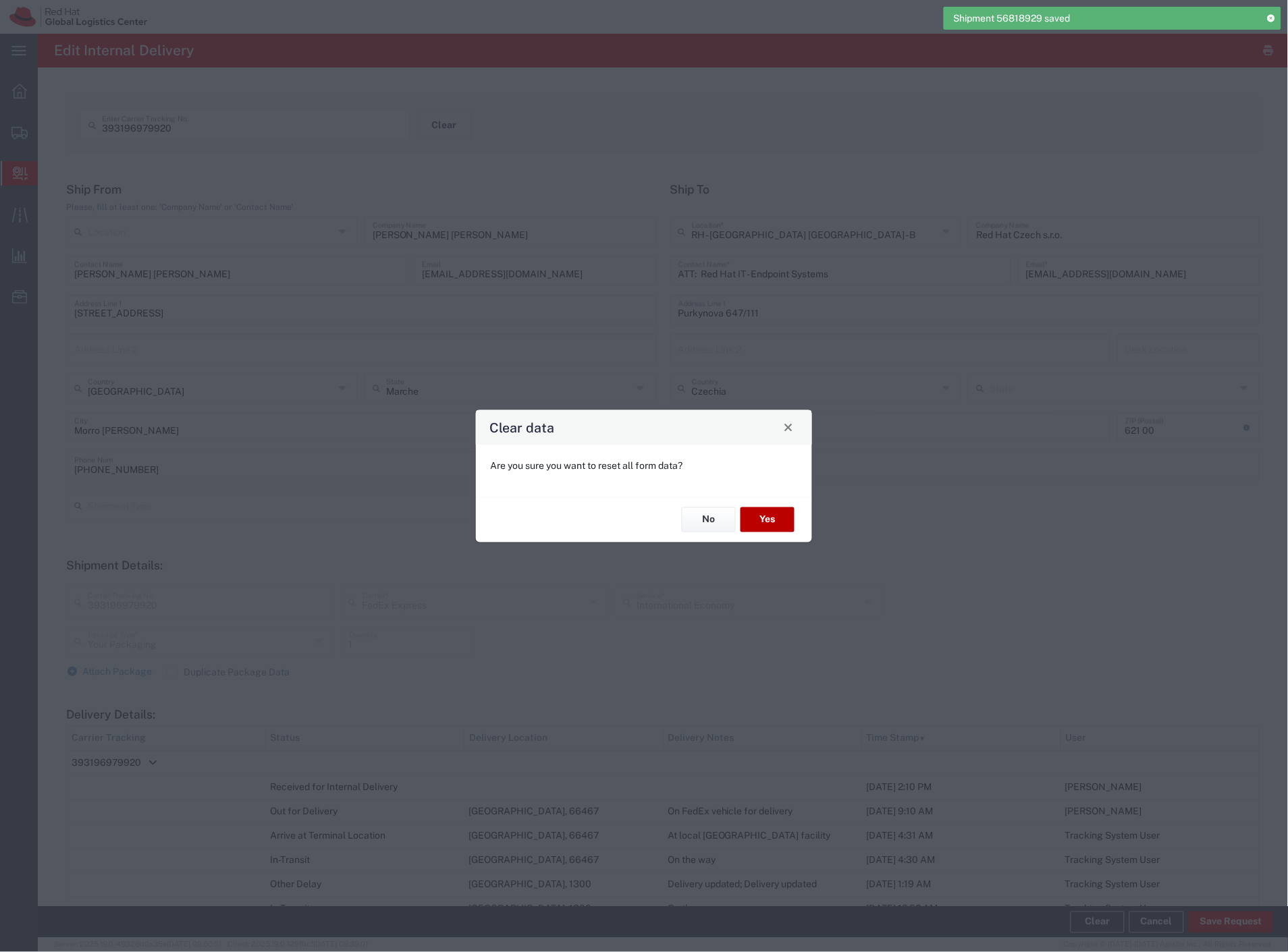
click at [770, 521] on button "Yes" at bounding box center [767, 520] width 54 height 25
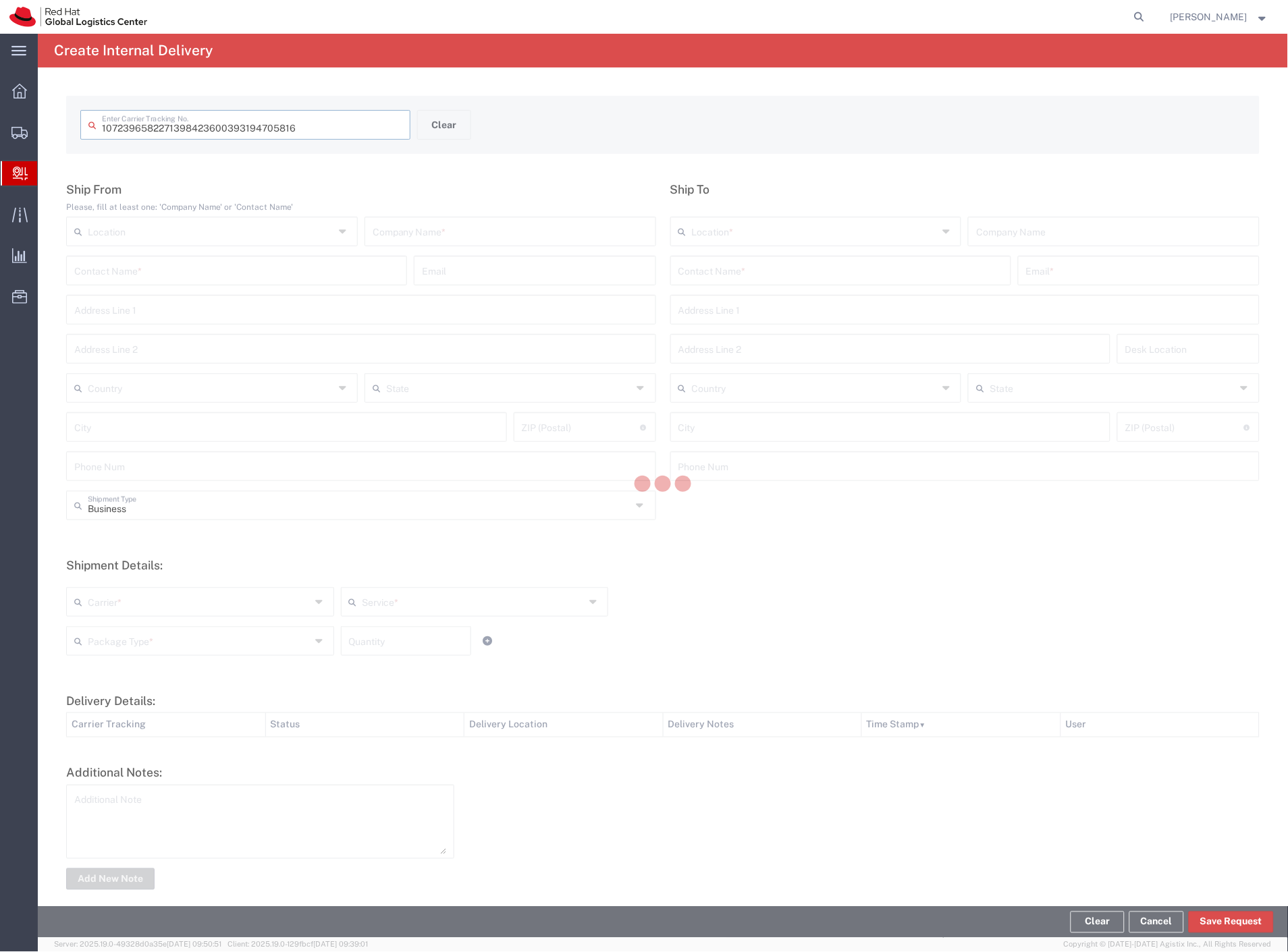
type input "393194705816"
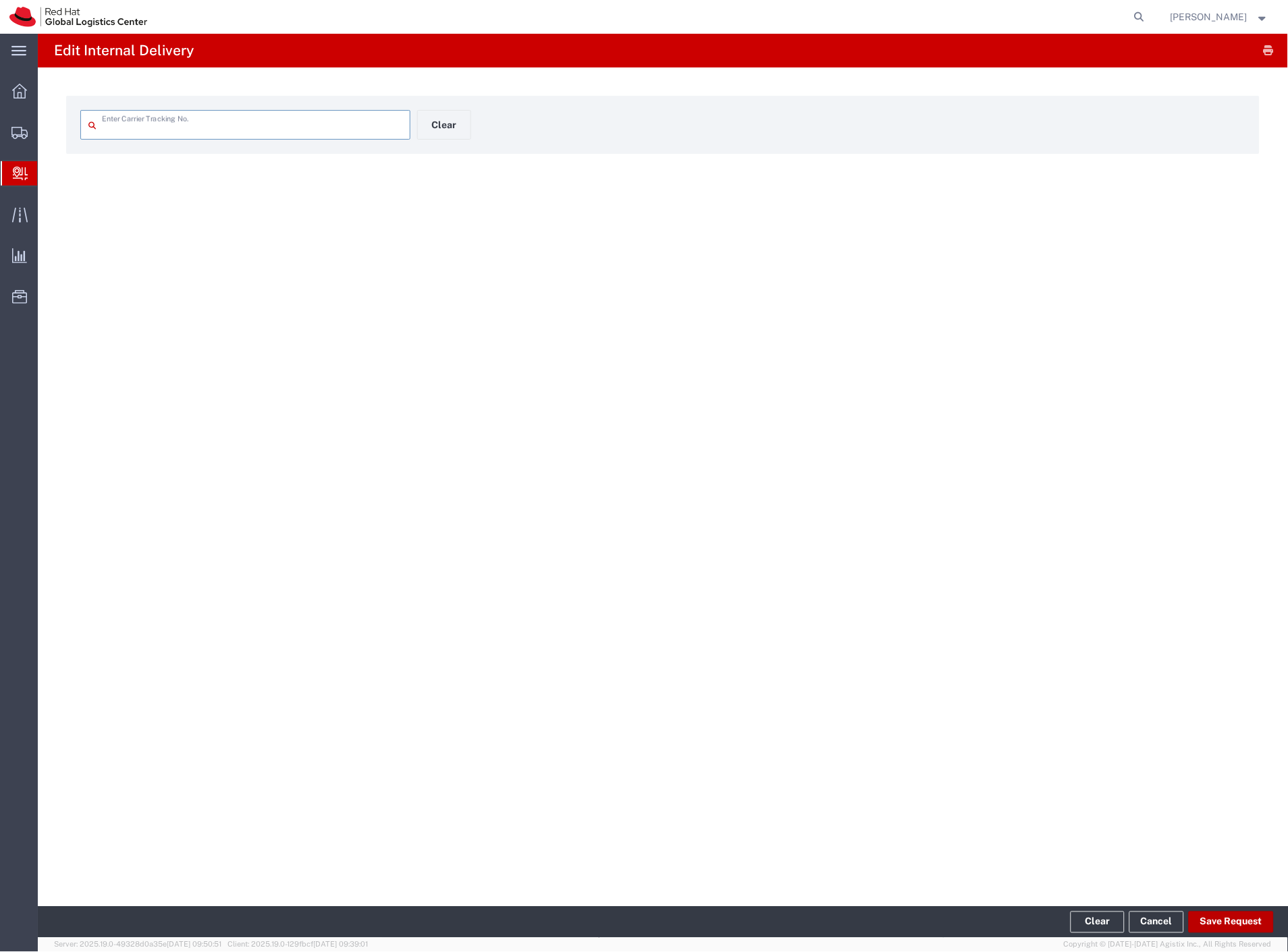
type input "393194705816"
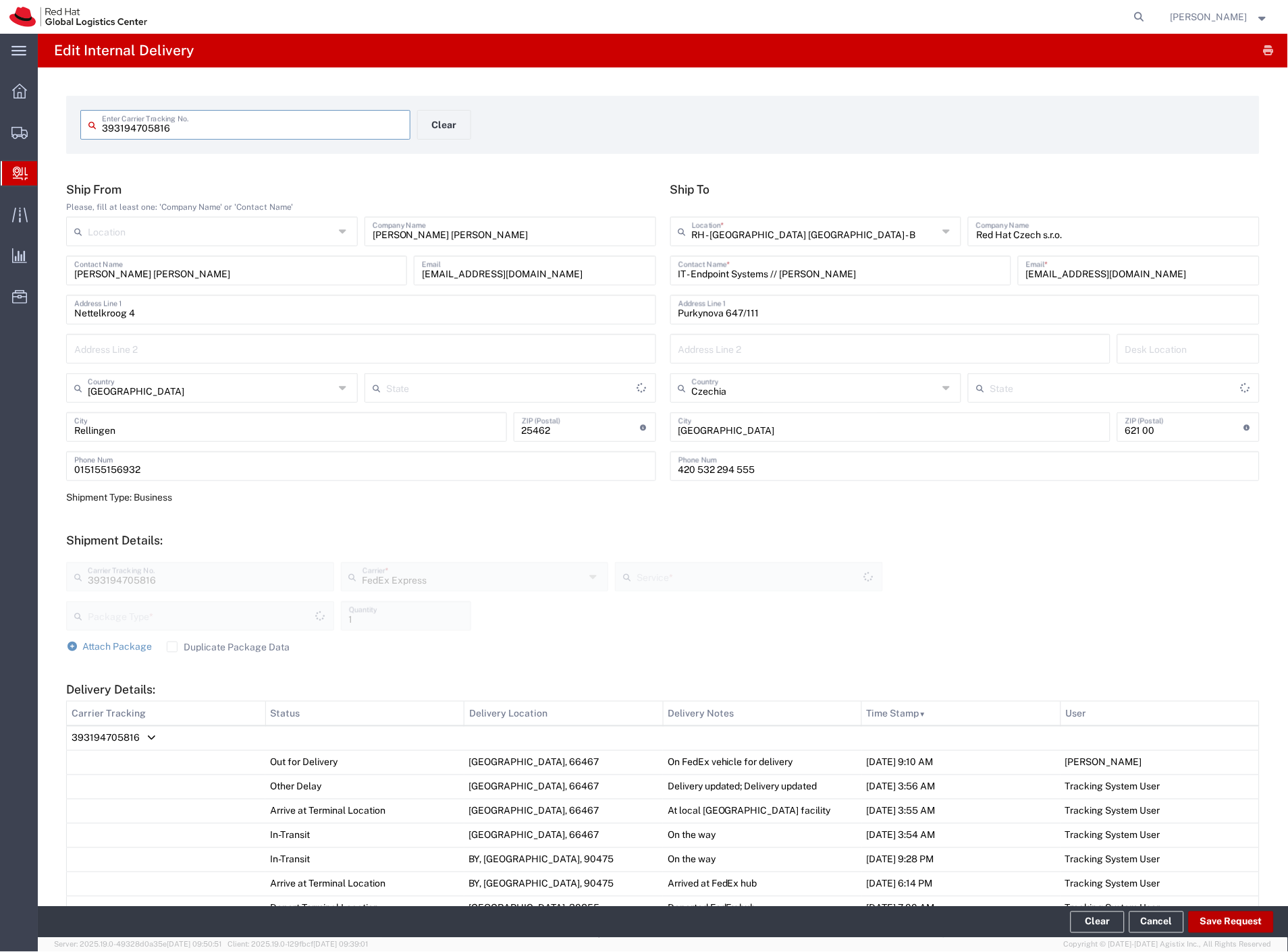
type input "Your Packaging"
type input "International Economy"
click at [1212, 926] on button "Save Request" at bounding box center [1231, 922] width 85 height 22
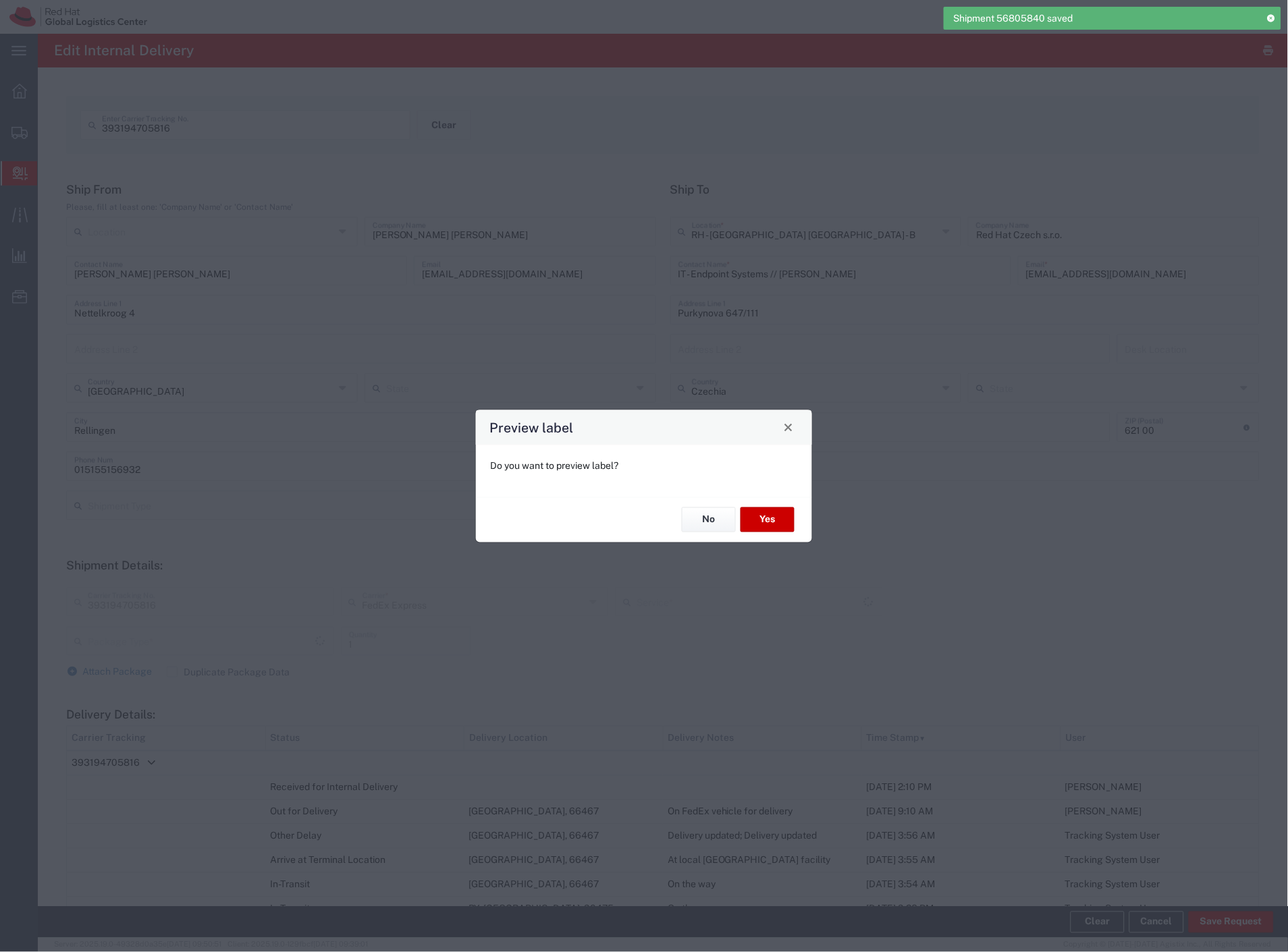
type input "Your Packaging"
type input "International Economy"
click at [719, 518] on button "No" at bounding box center [709, 520] width 54 height 25
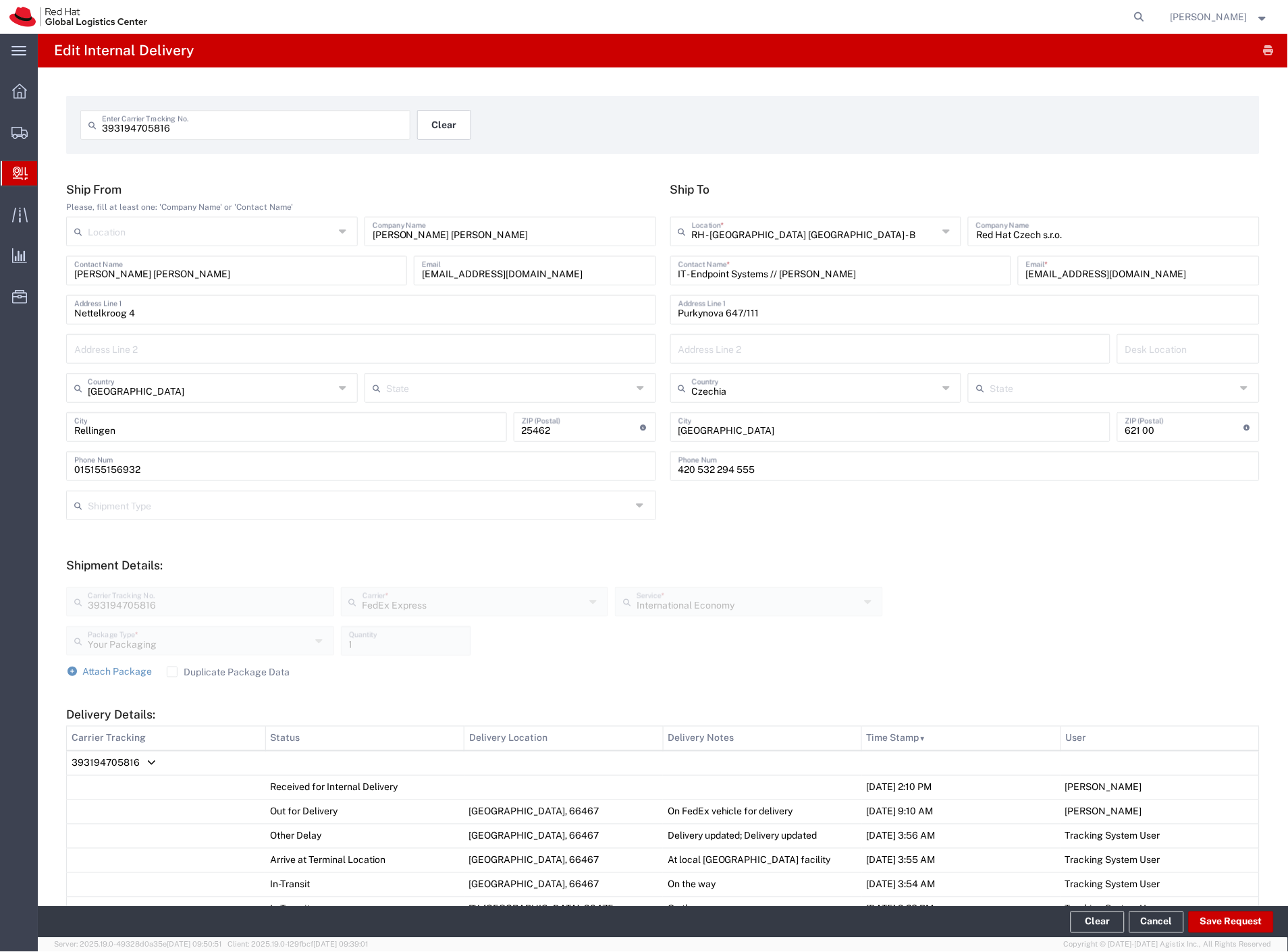
click at [430, 125] on button "Clear" at bounding box center [444, 125] width 54 height 30
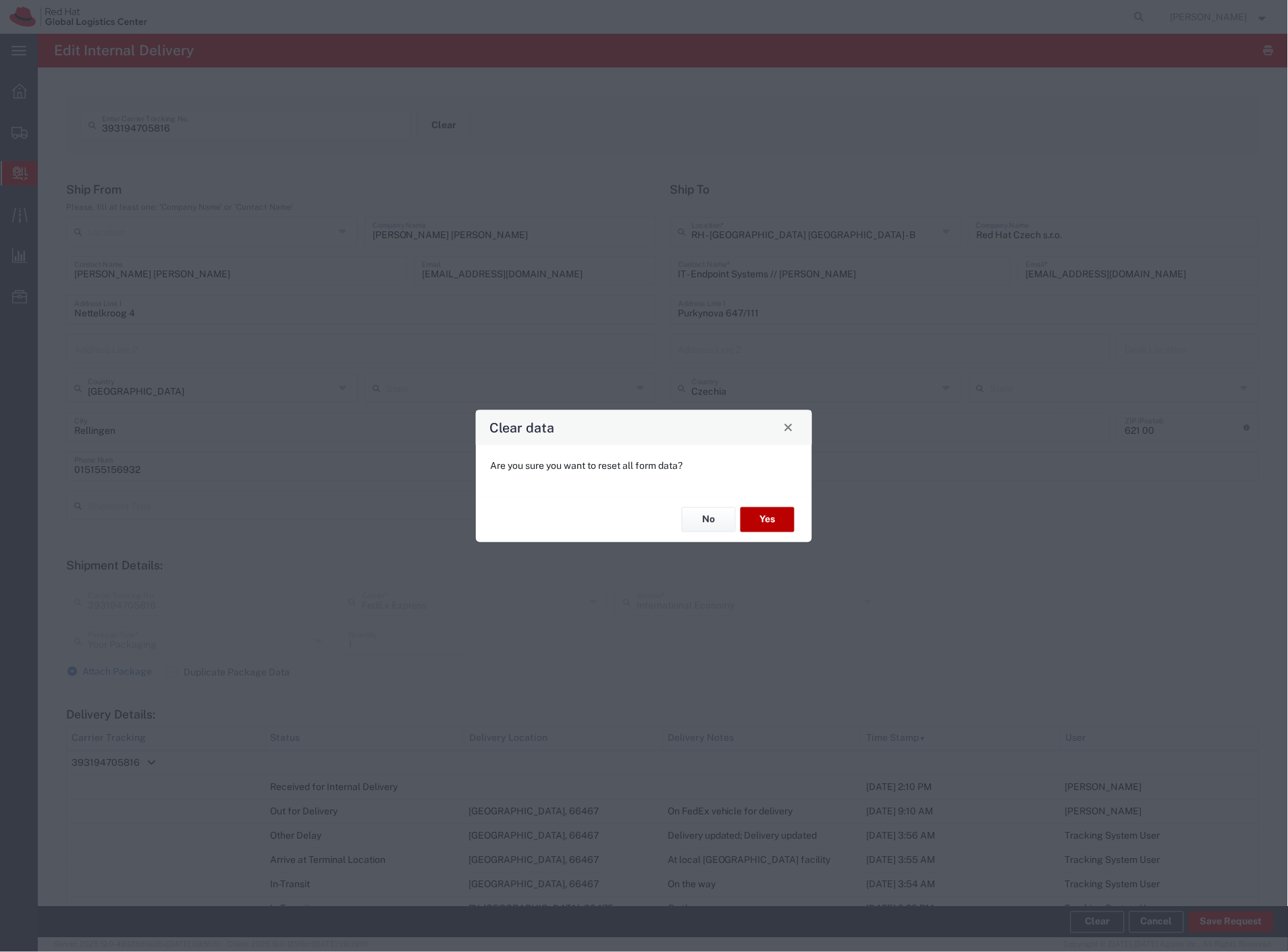
click at [783, 514] on button "Yes" at bounding box center [767, 520] width 54 height 25
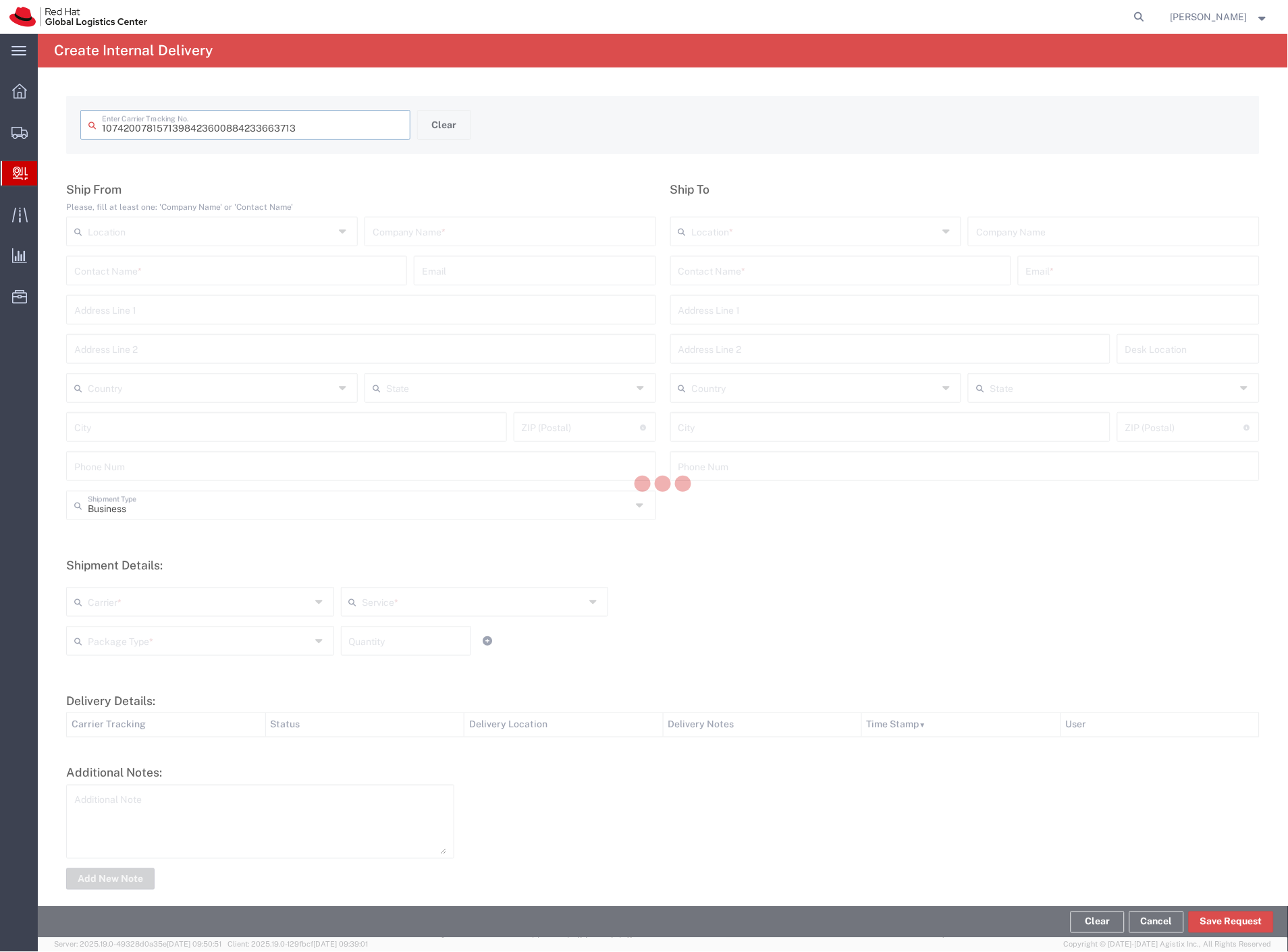
type input "884233663713"
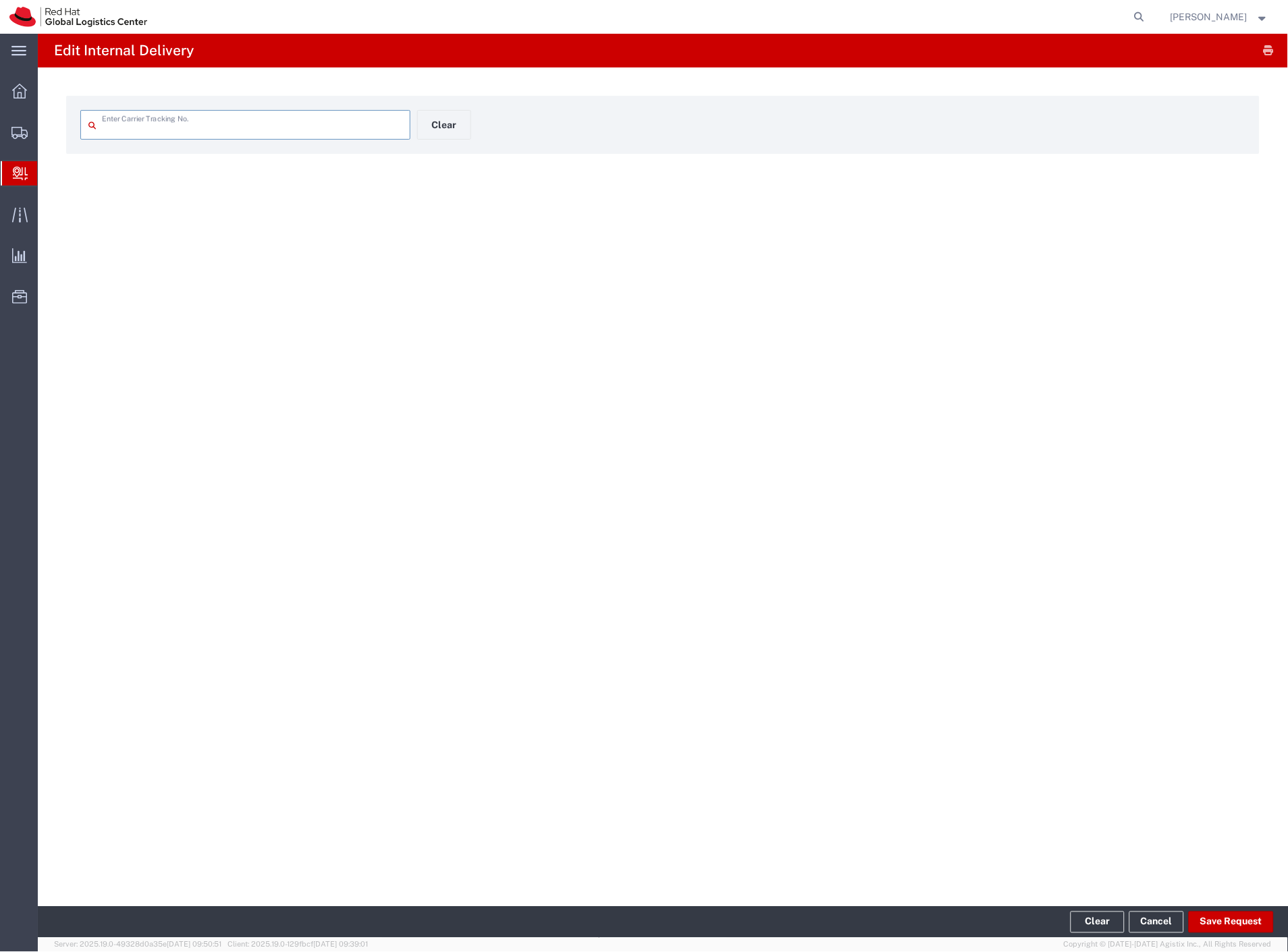
type input "884233663713"
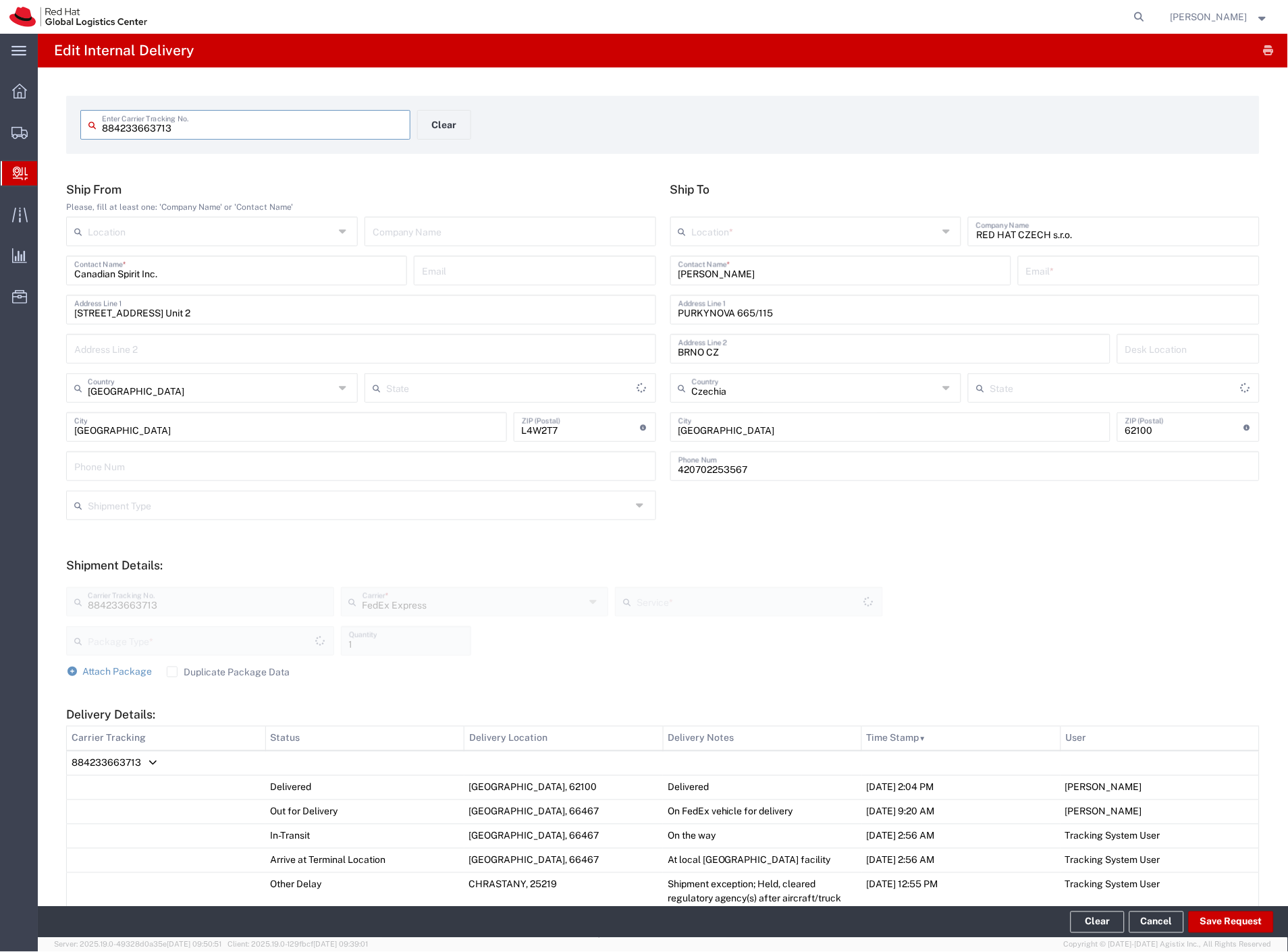
type input "Your Packaging"
type input "[GEOGRAPHIC_DATA]"
type input "International Economy"
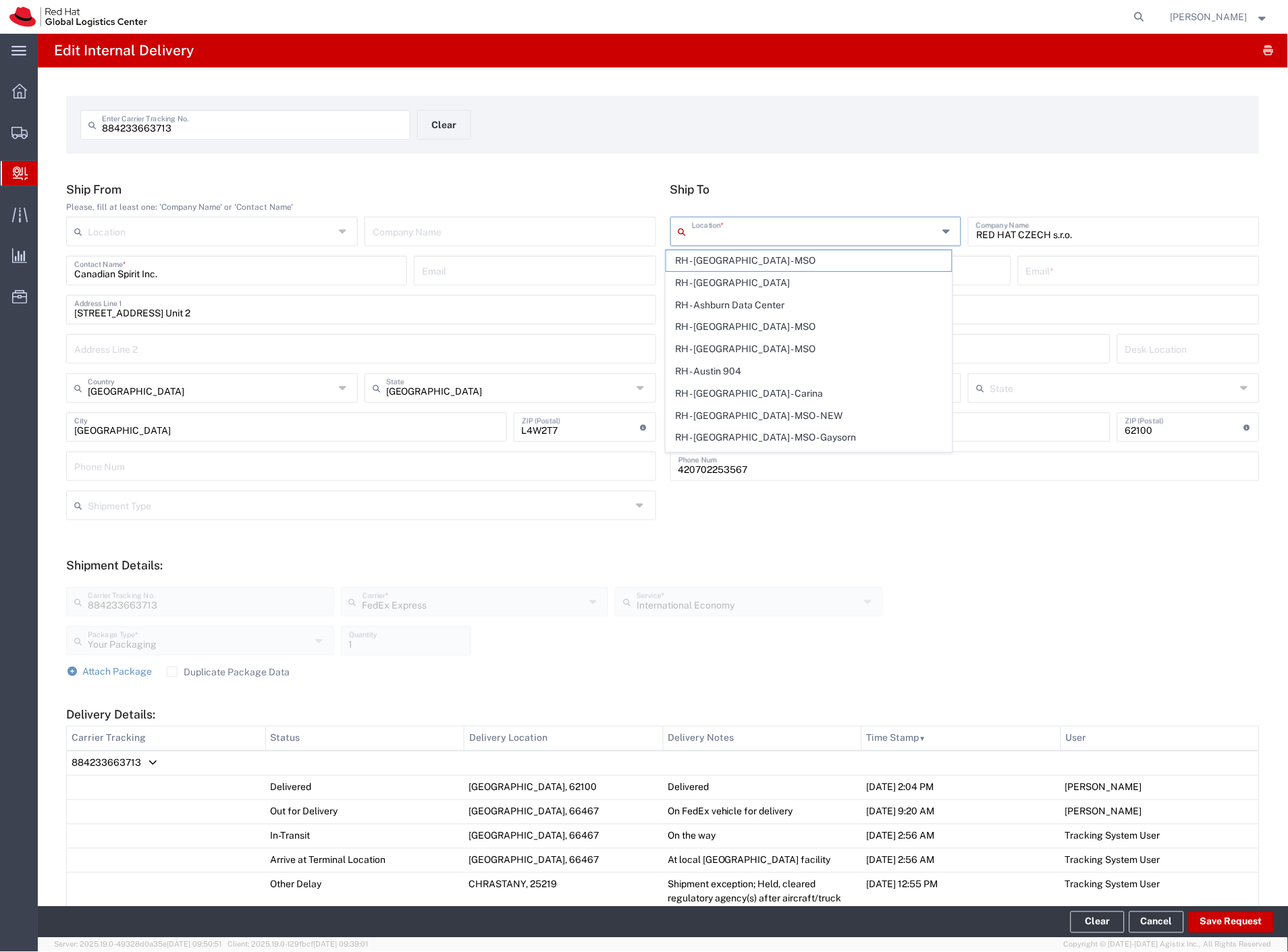
click at [741, 228] on input "text" at bounding box center [815, 230] width 247 height 24
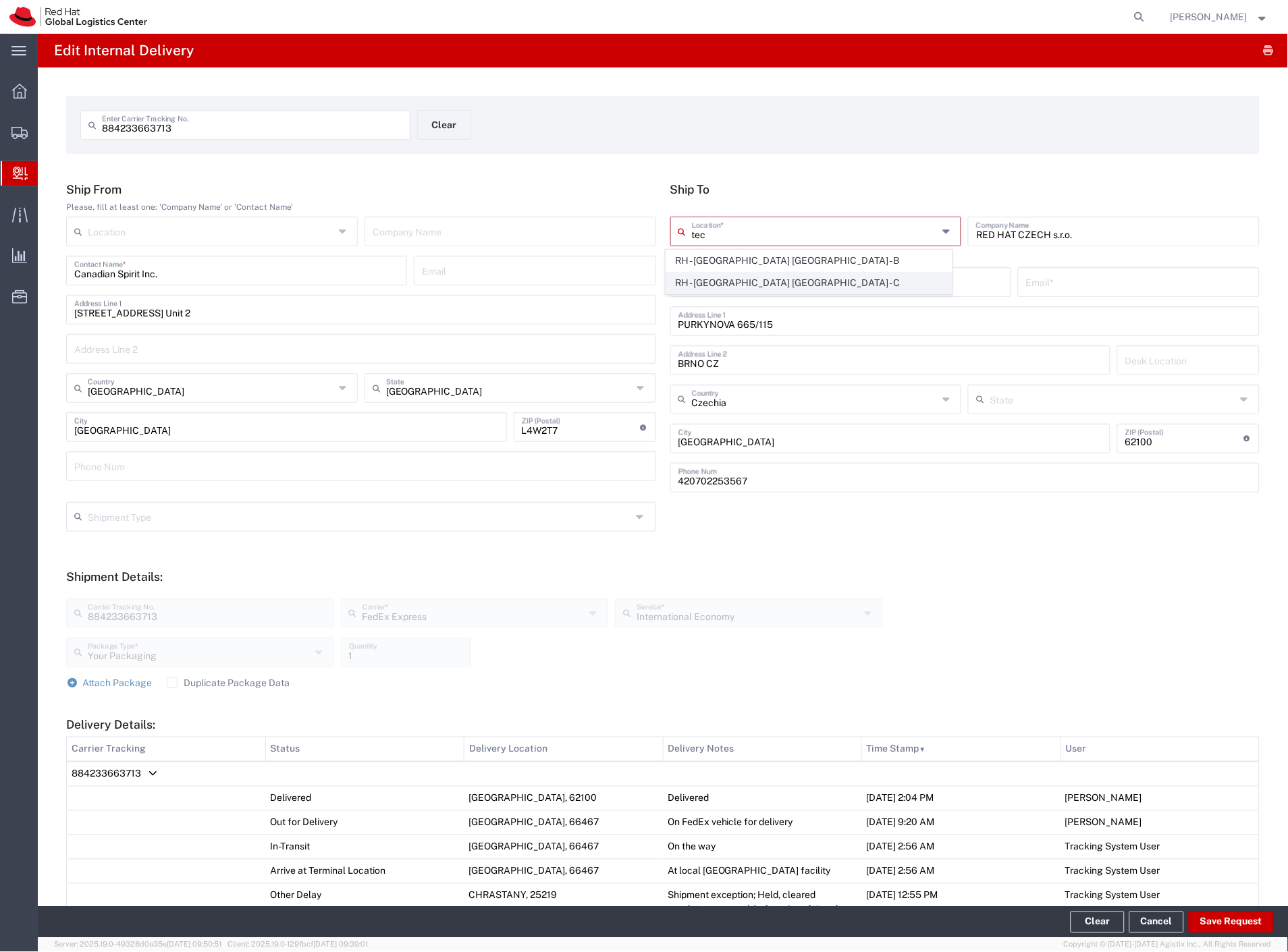
click at [770, 289] on span "RH - [GEOGRAPHIC_DATA] [GEOGRAPHIC_DATA] - C" at bounding box center [809, 283] width 286 height 21
type input "RH - [GEOGRAPHIC_DATA] [GEOGRAPHIC_DATA] - C"
type input "Red Hat Czech s.r.o."
type input "Purkynova 665/115"
type input "621 00"
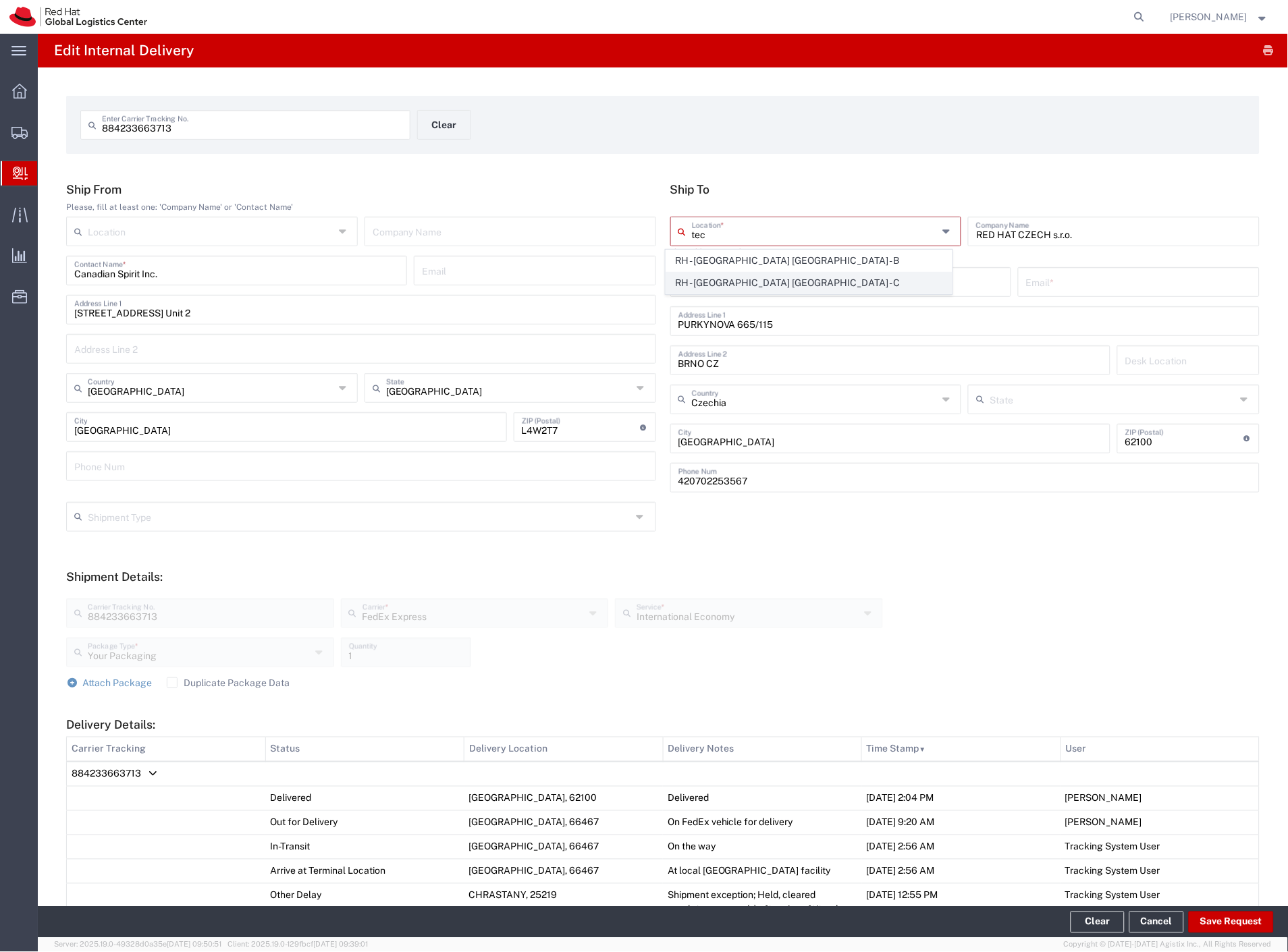
type input "420 532 294 555"
click at [880, 281] on input "[PERSON_NAME]" at bounding box center [840, 270] width 324 height 24
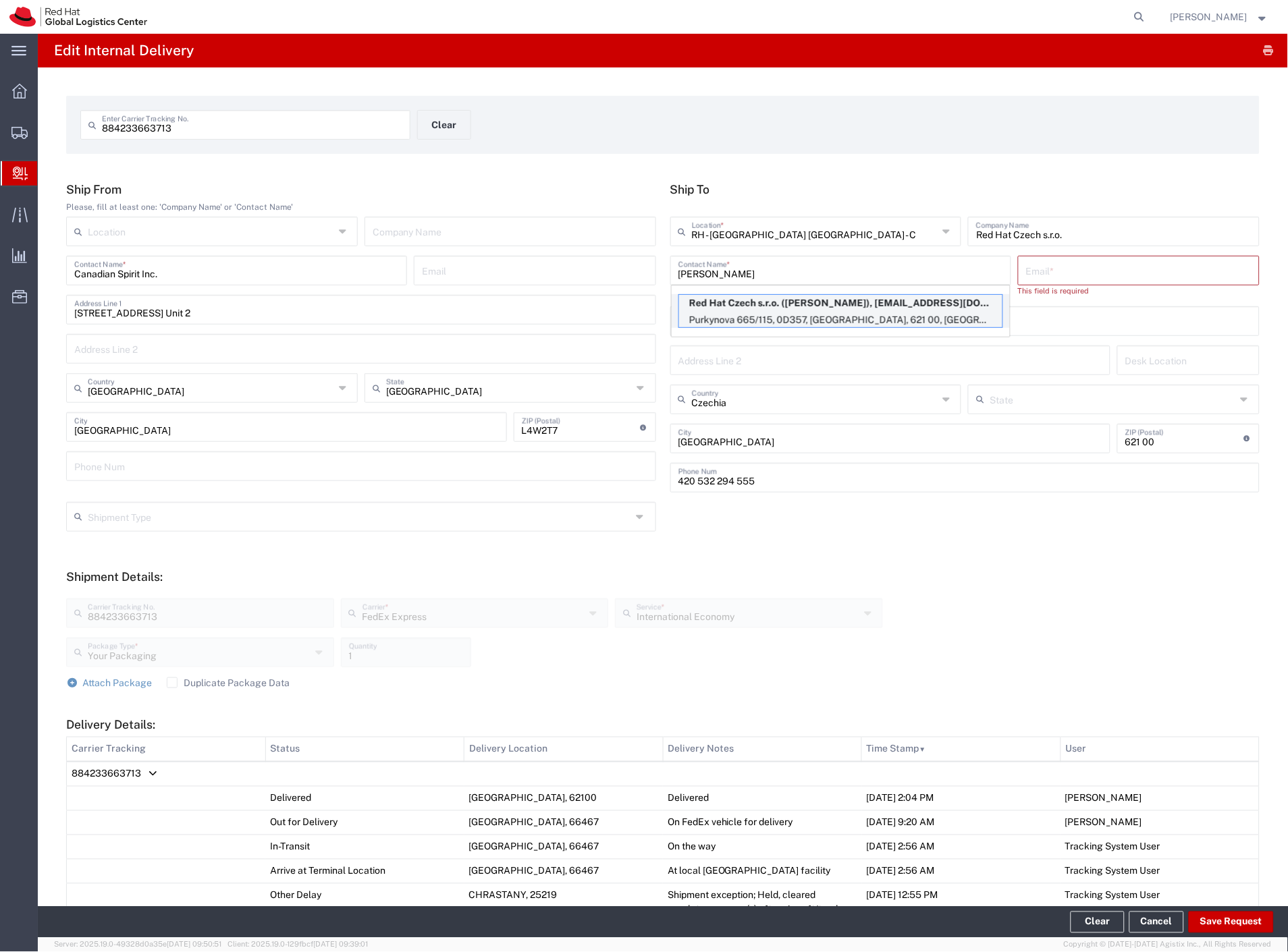
click at [848, 304] on p "Red Hat Czech s.r.o. ([PERSON_NAME]), [EMAIL_ADDRESS][DOMAIN_NAME]" at bounding box center [840, 303] width 324 height 17
type input "[PERSON_NAME]"
type input "[EMAIL_ADDRESS][DOMAIN_NAME]"
type input "0D357"
type input "420702253567"
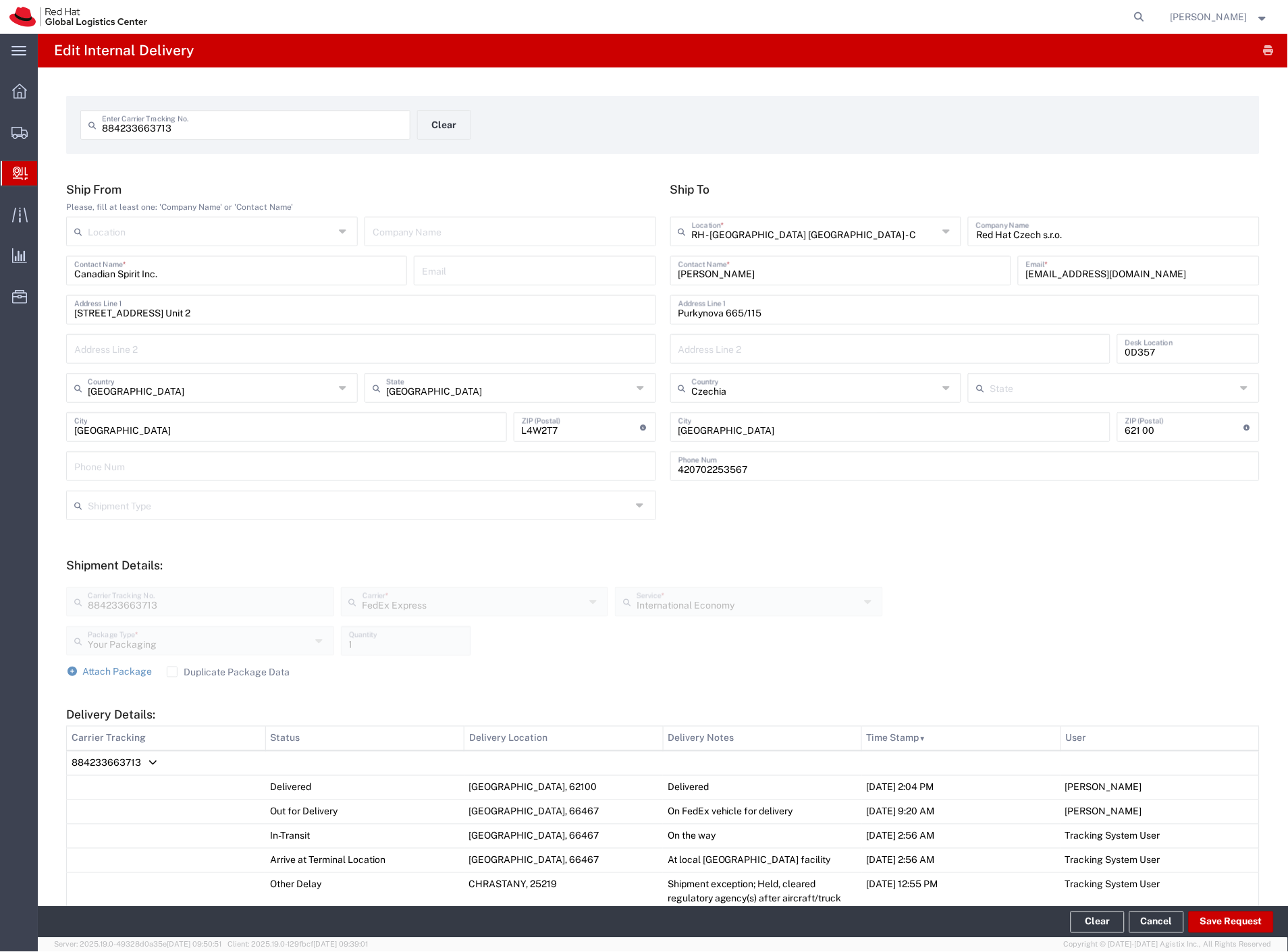
click at [198, 672] on label "Duplicate Package Data" at bounding box center [228, 672] width 123 height 11
click at [172, 672] on input "Duplicate Package Data" at bounding box center [172, 672] width 0 height 0
click at [144, 673] on span "Attach Package" at bounding box center [117, 671] width 69 height 11
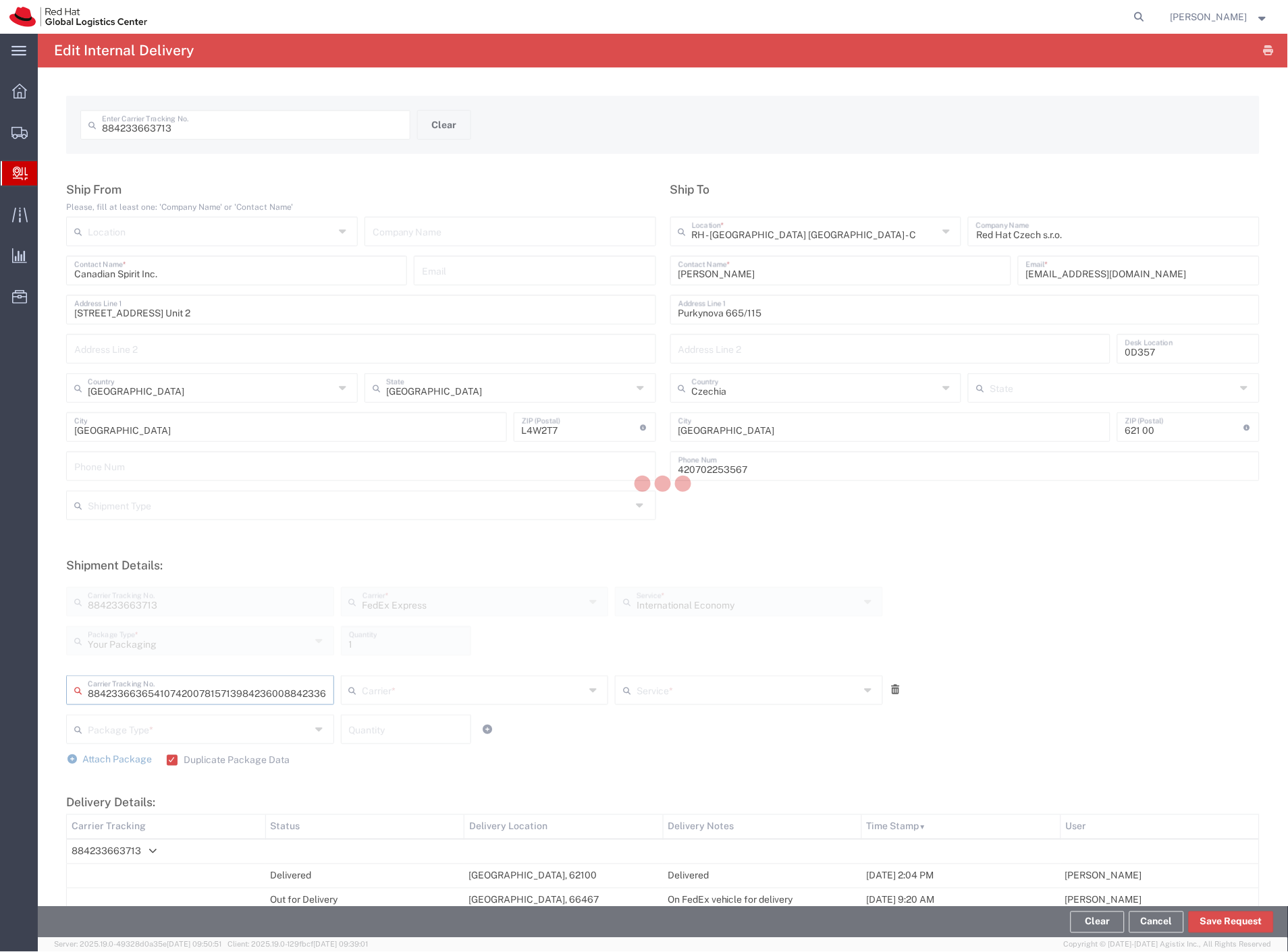
type input "8842336636541074200781571398423600884233663702"
type input "FedEx Express"
type input "Your Packaging"
type input "1"
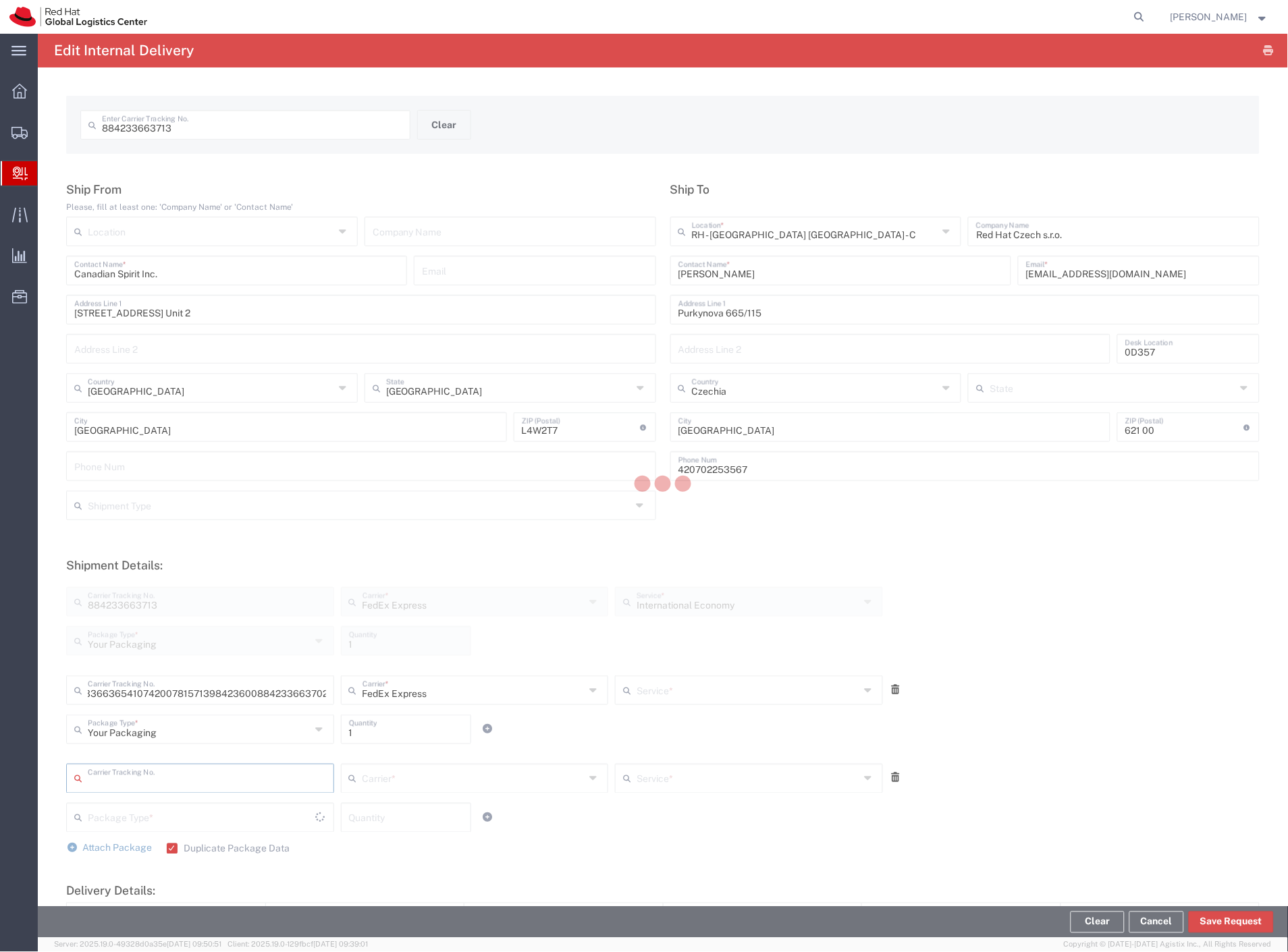
scroll to position [0, 0]
type input "International Economy"
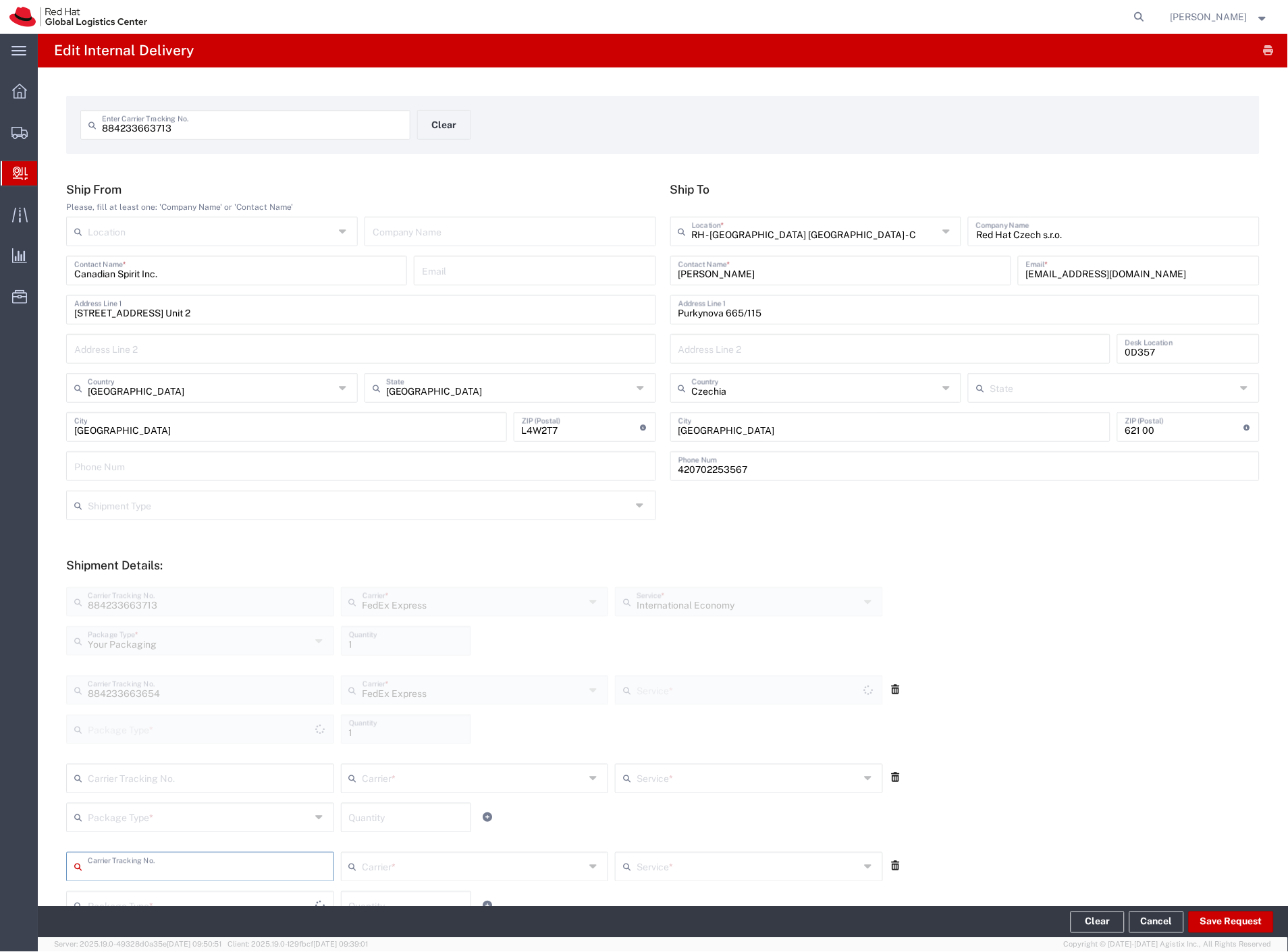
type input "Your Packaging"
type input "International Economy"
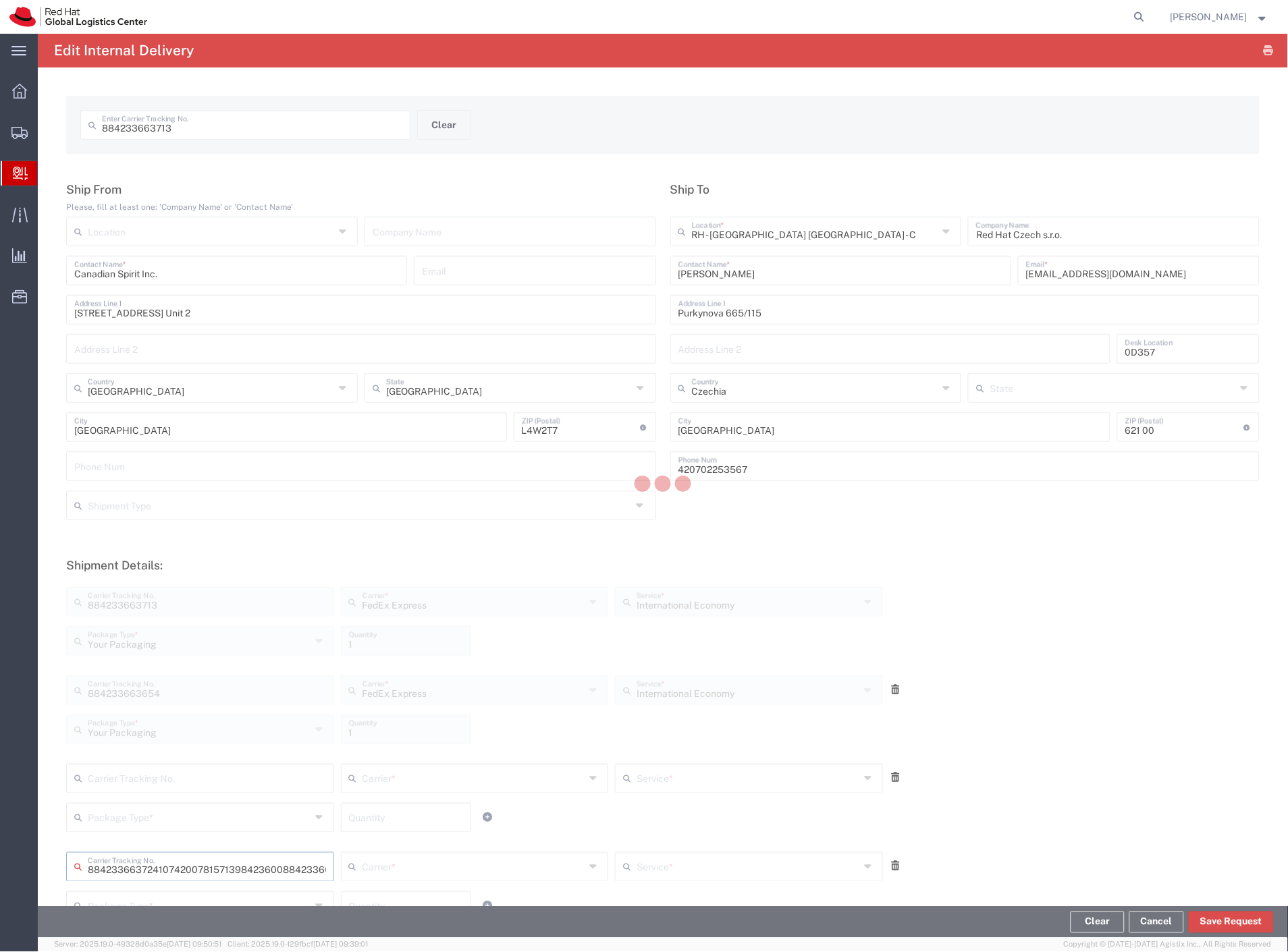
type input "8842336637241074200781571398423600884233663676"
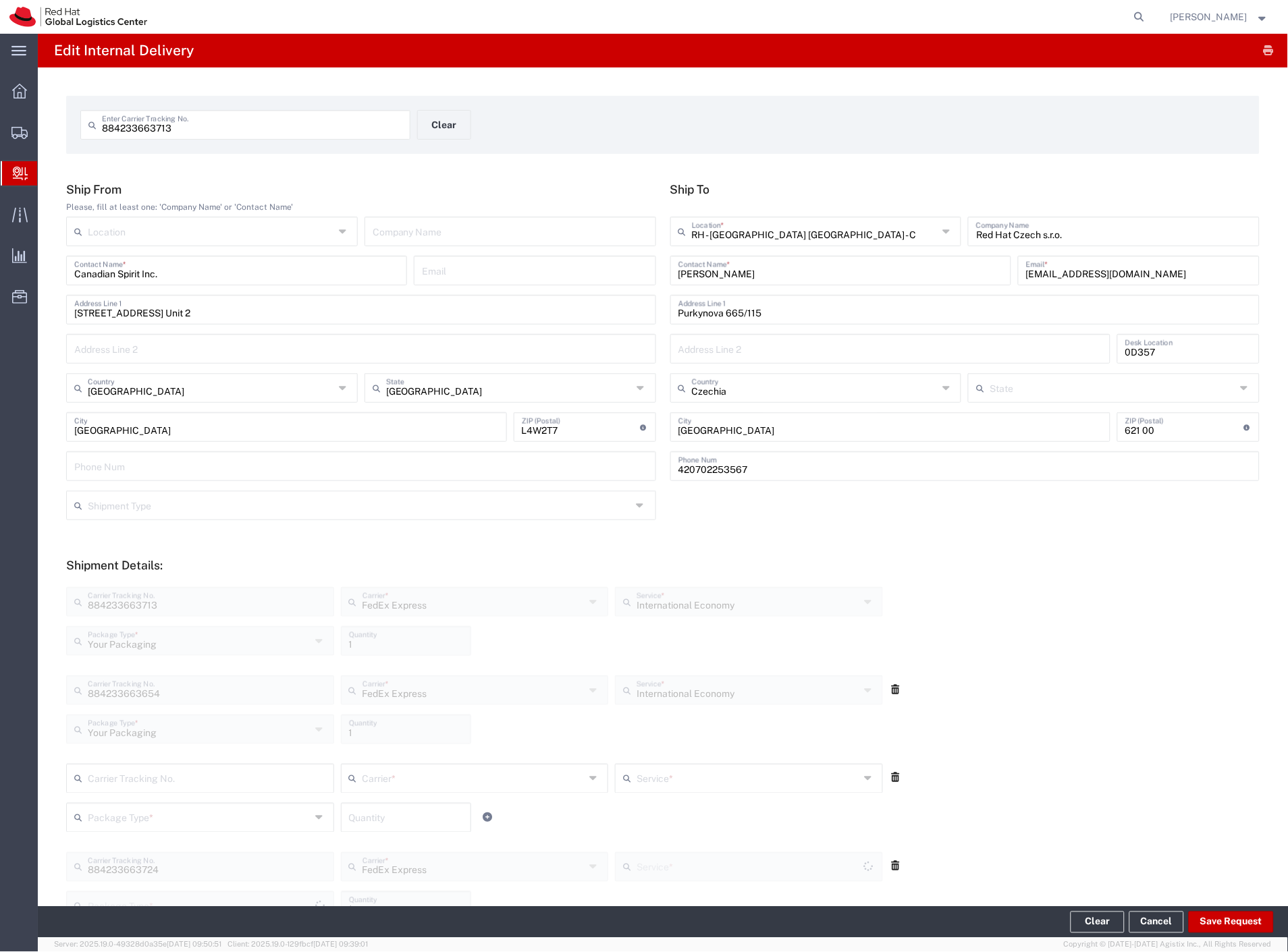
scroll to position [484, 0]
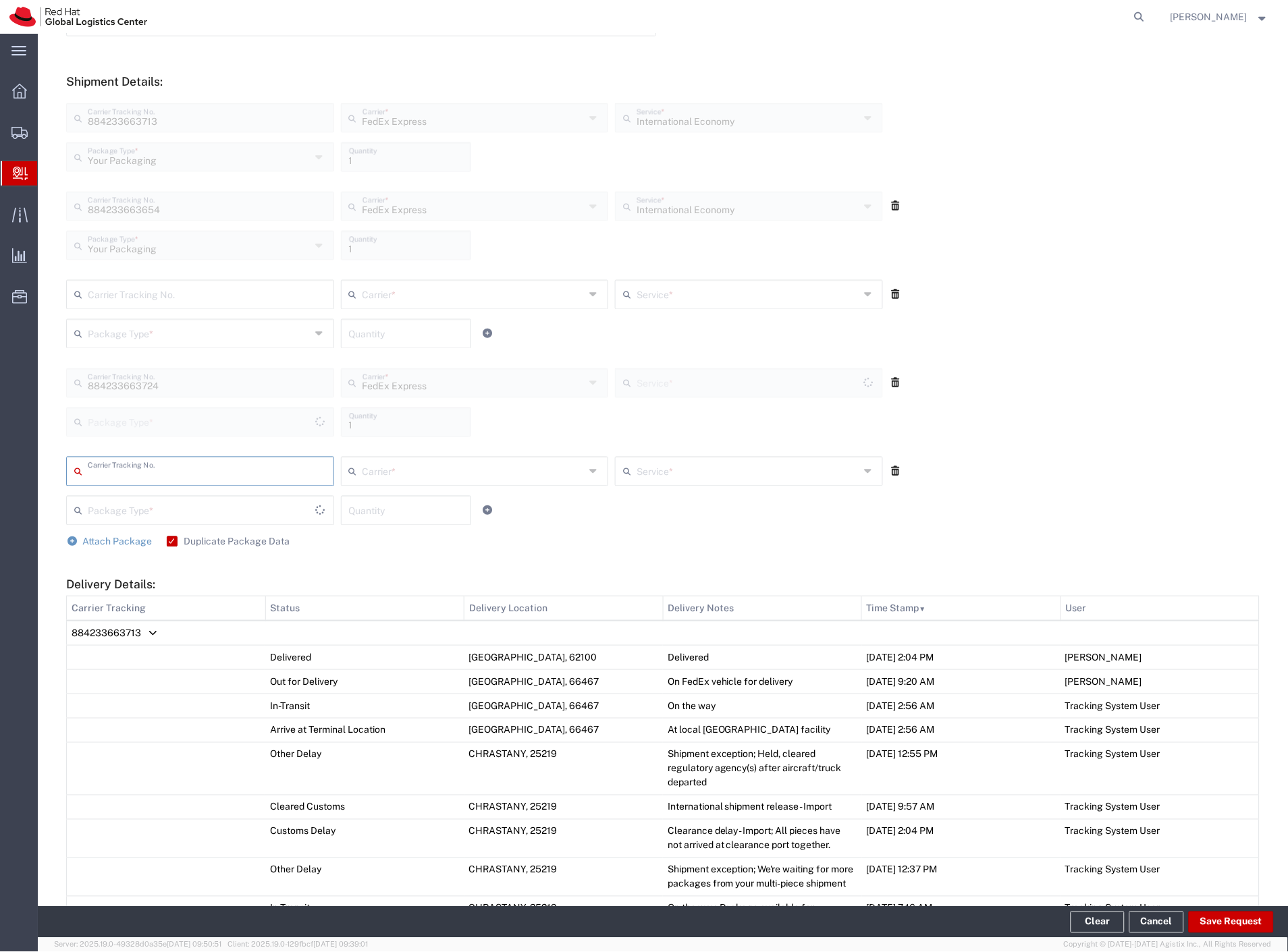
type input "Your Packaging"
type input "International Economy"
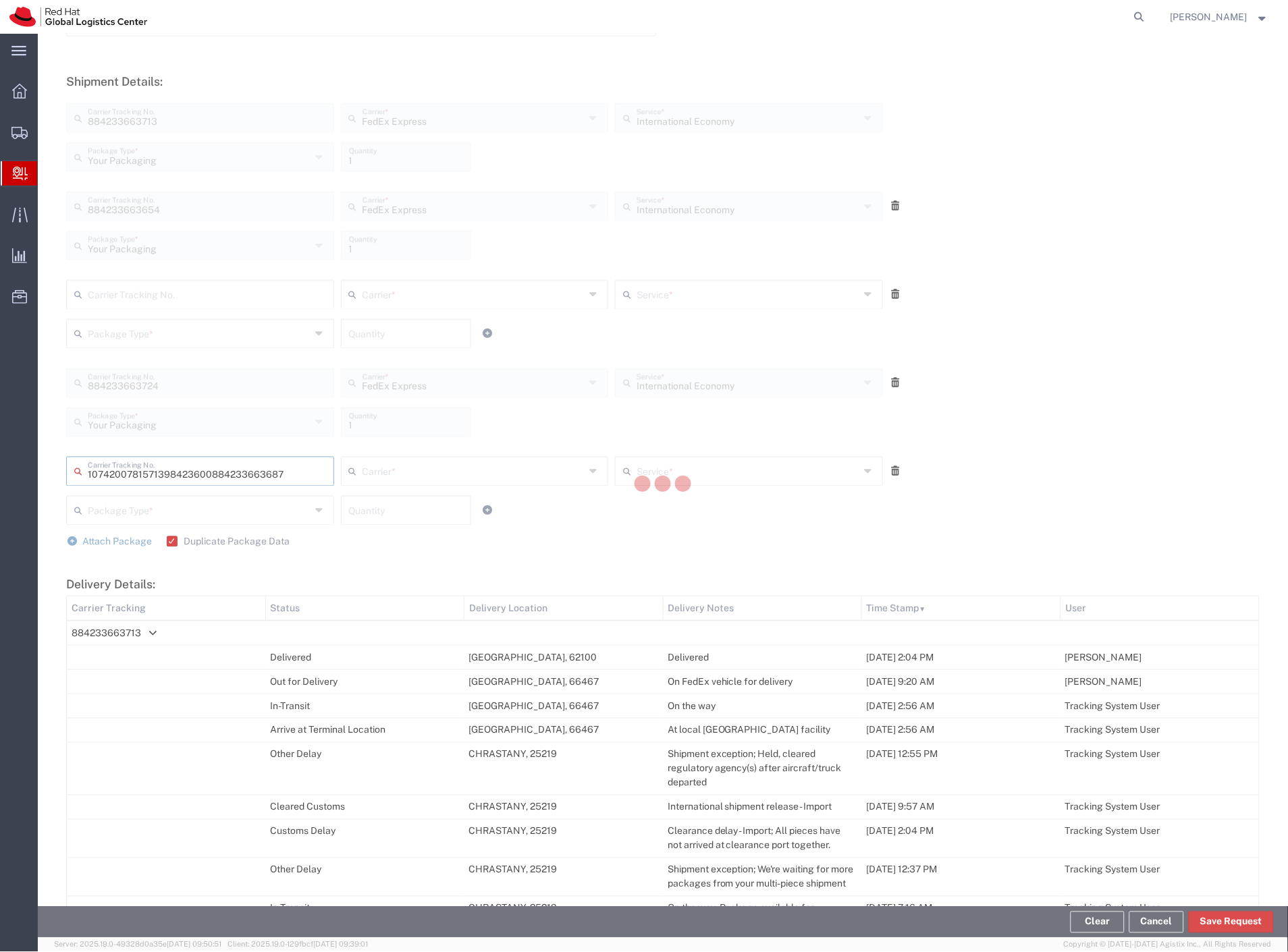
type input "884233663687"
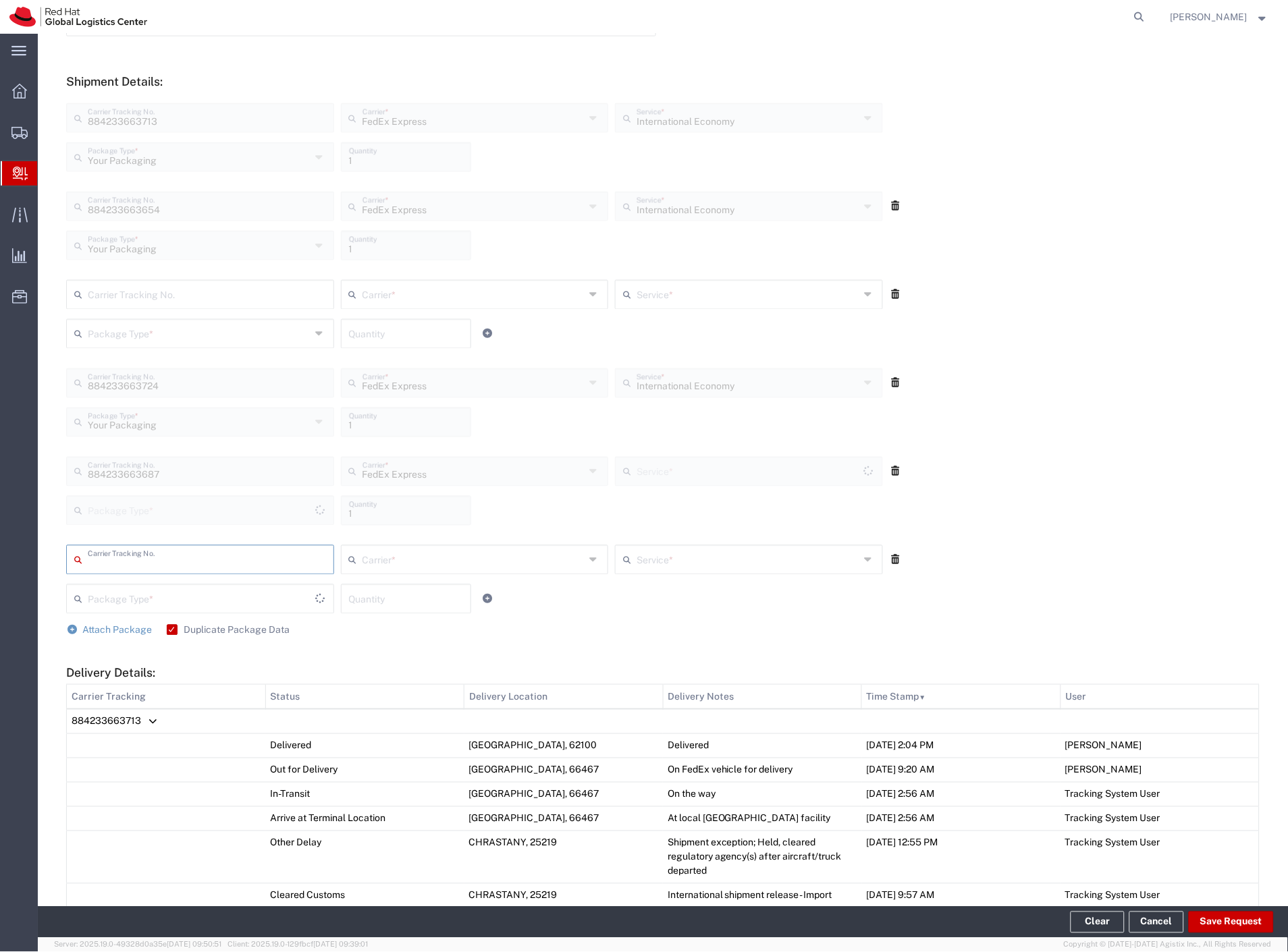
type input "Your Packaging"
type input "International Economy"
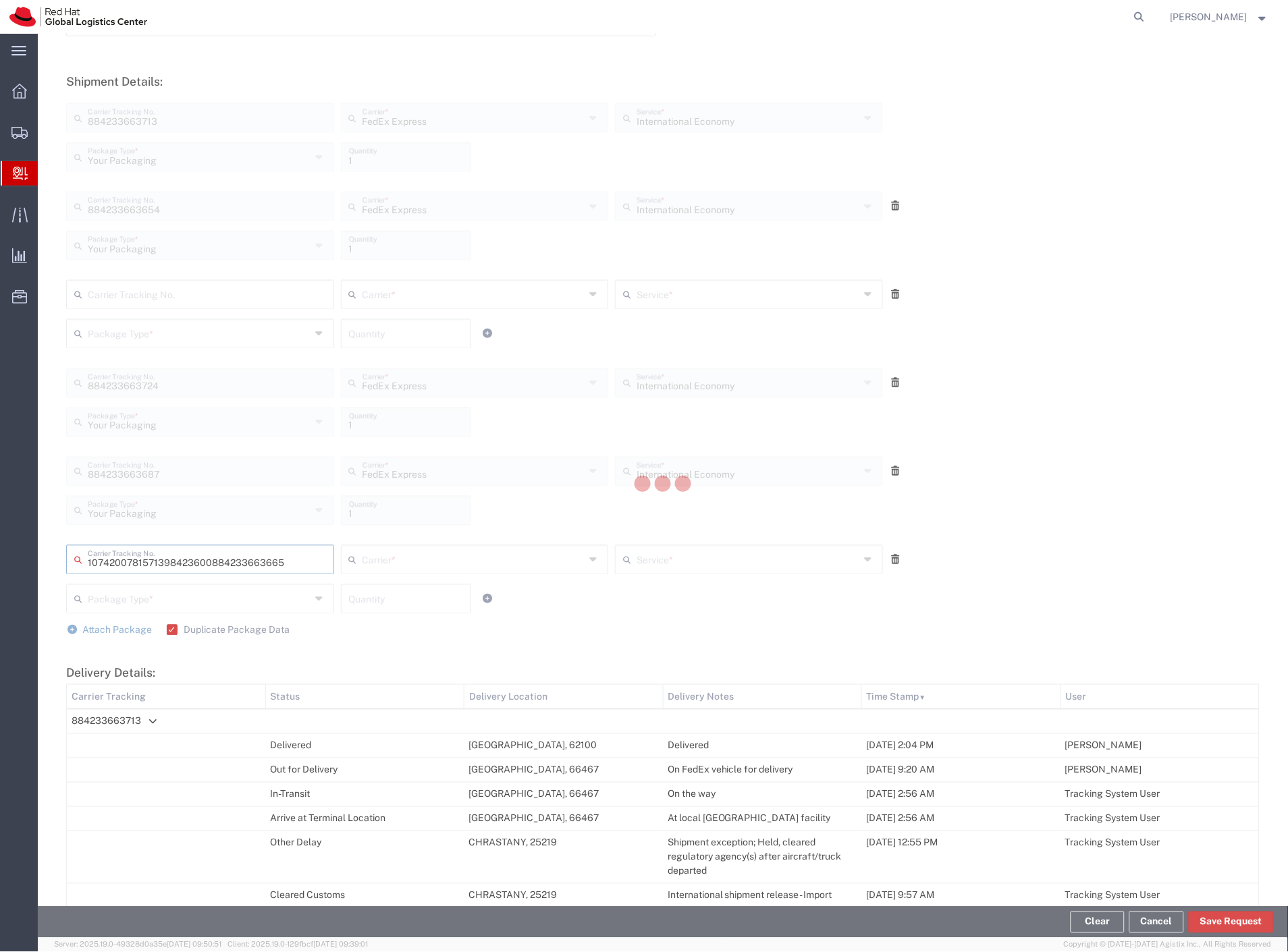
type input "884233663665"
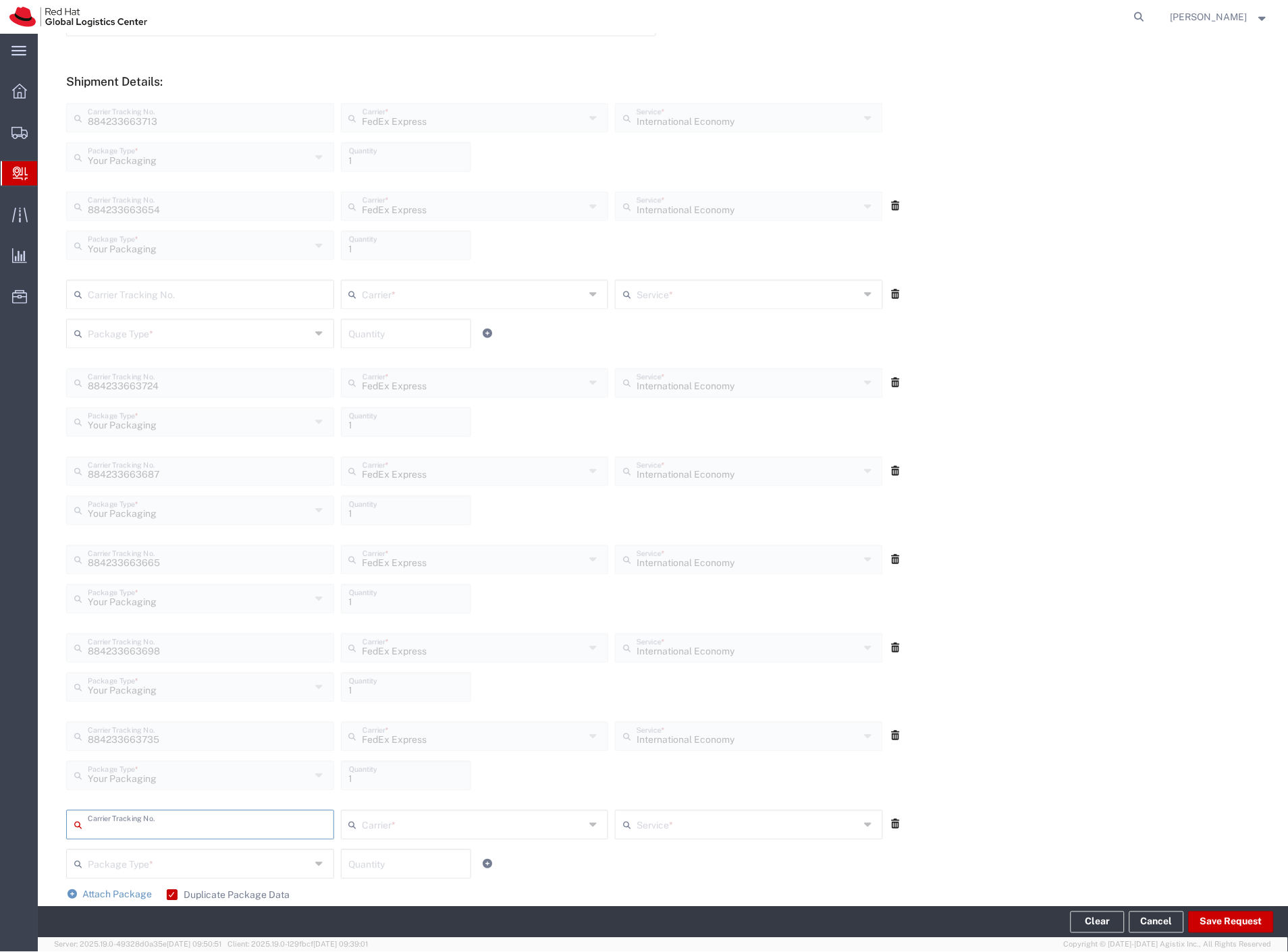
click at [889, 822] on icon at bounding box center [895, 824] width 12 height 9
click at [1200, 929] on button "Save Request" at bounding box center [1231, 922] width 85 height 22
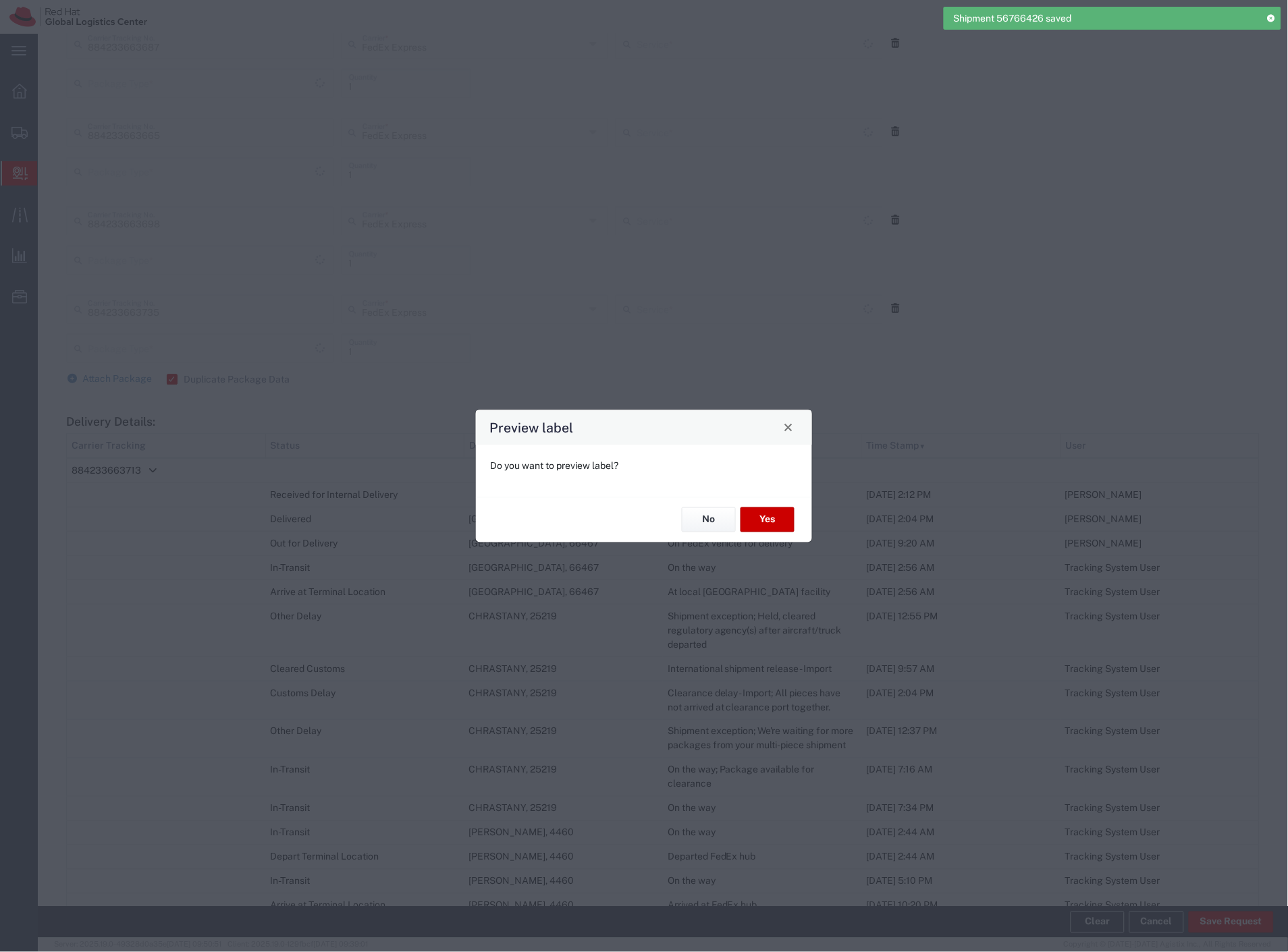
scroll to position [824, 0]
click at [714, 522] on button "No" at bounding box center [709, 520] width 54 height 25
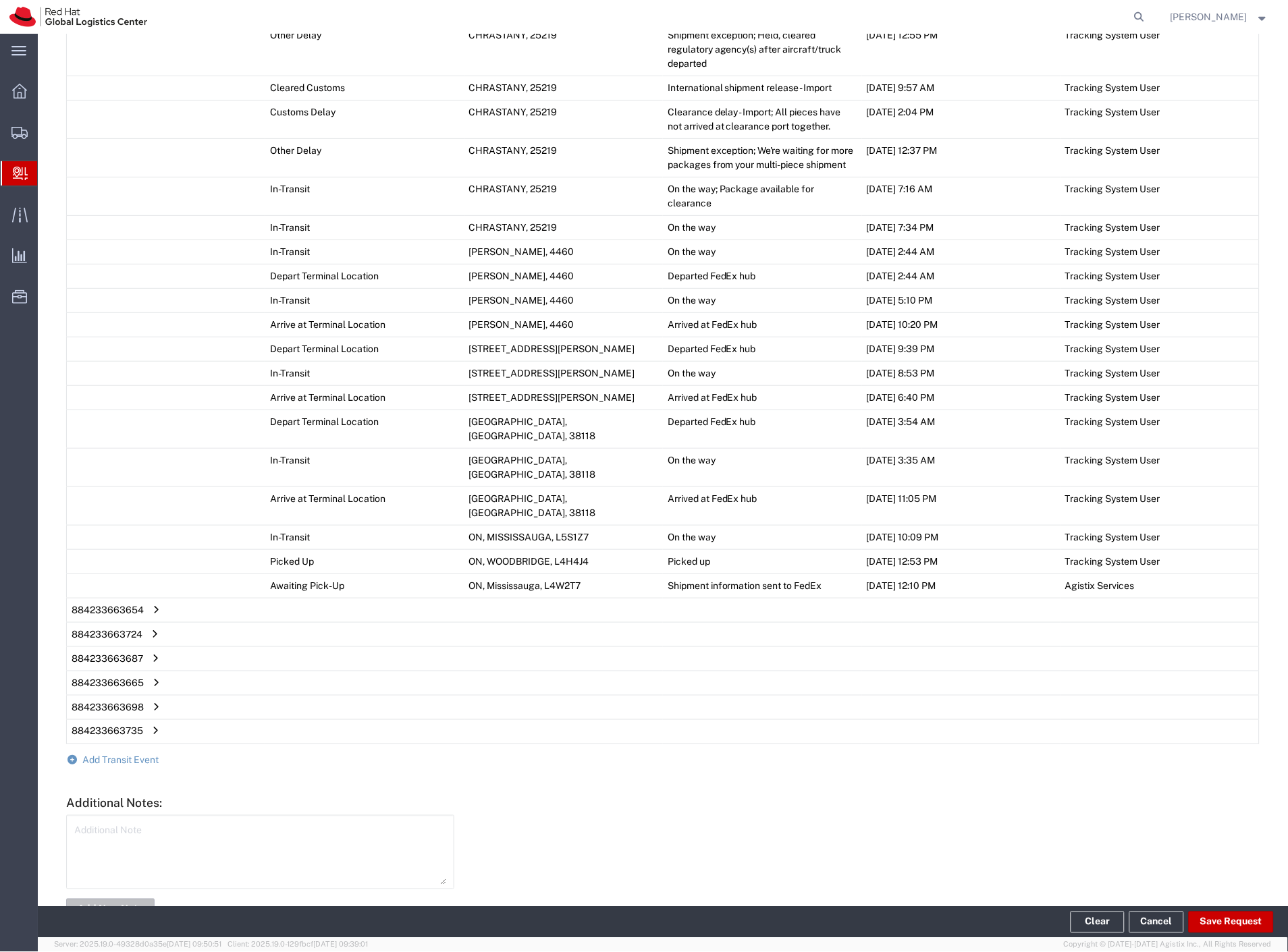
scroll to position [1425, 0]
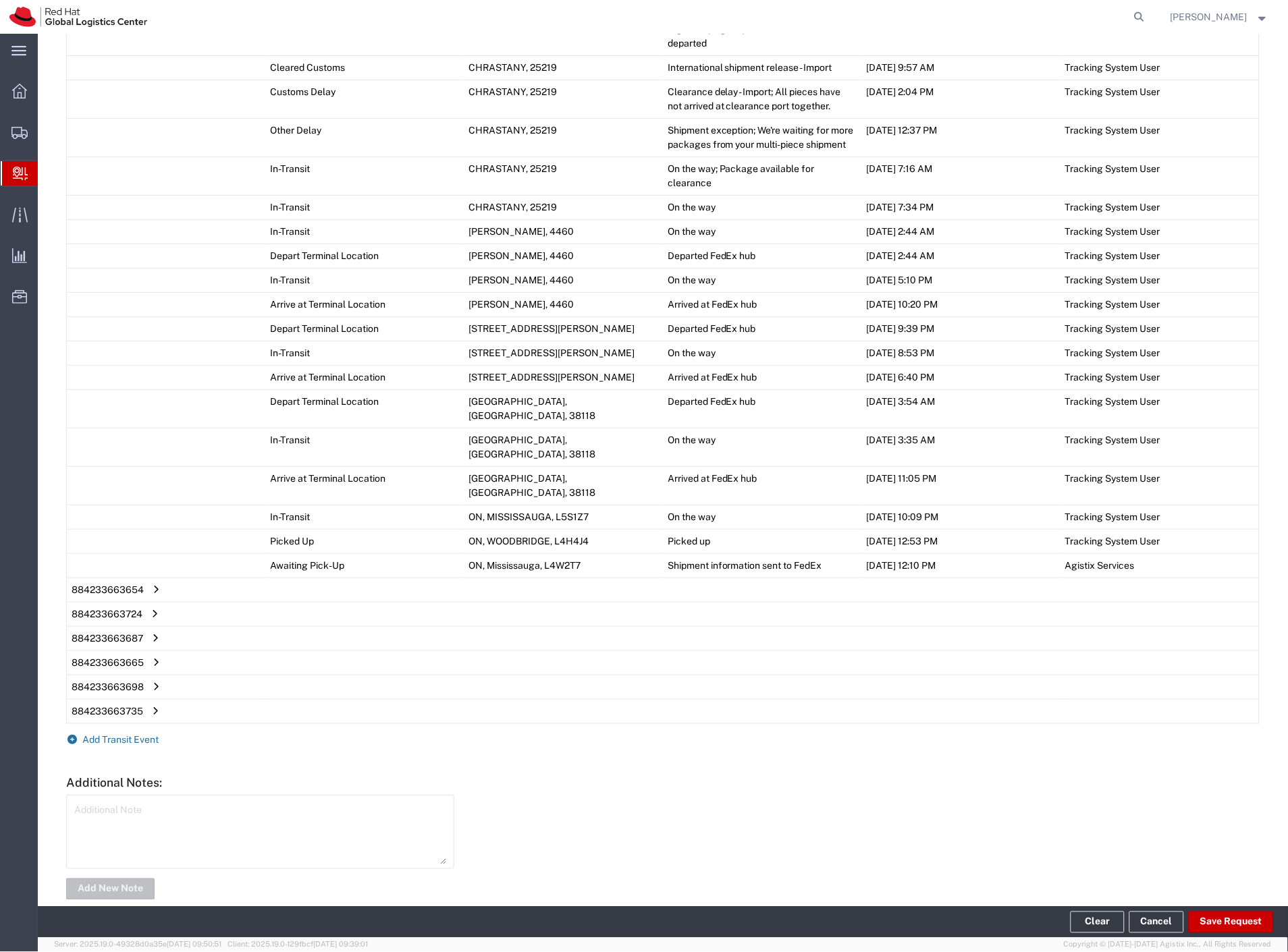
click at [113, 746] on span "Add Transit Event" at bounding box center [121, 740] width 76 height 11
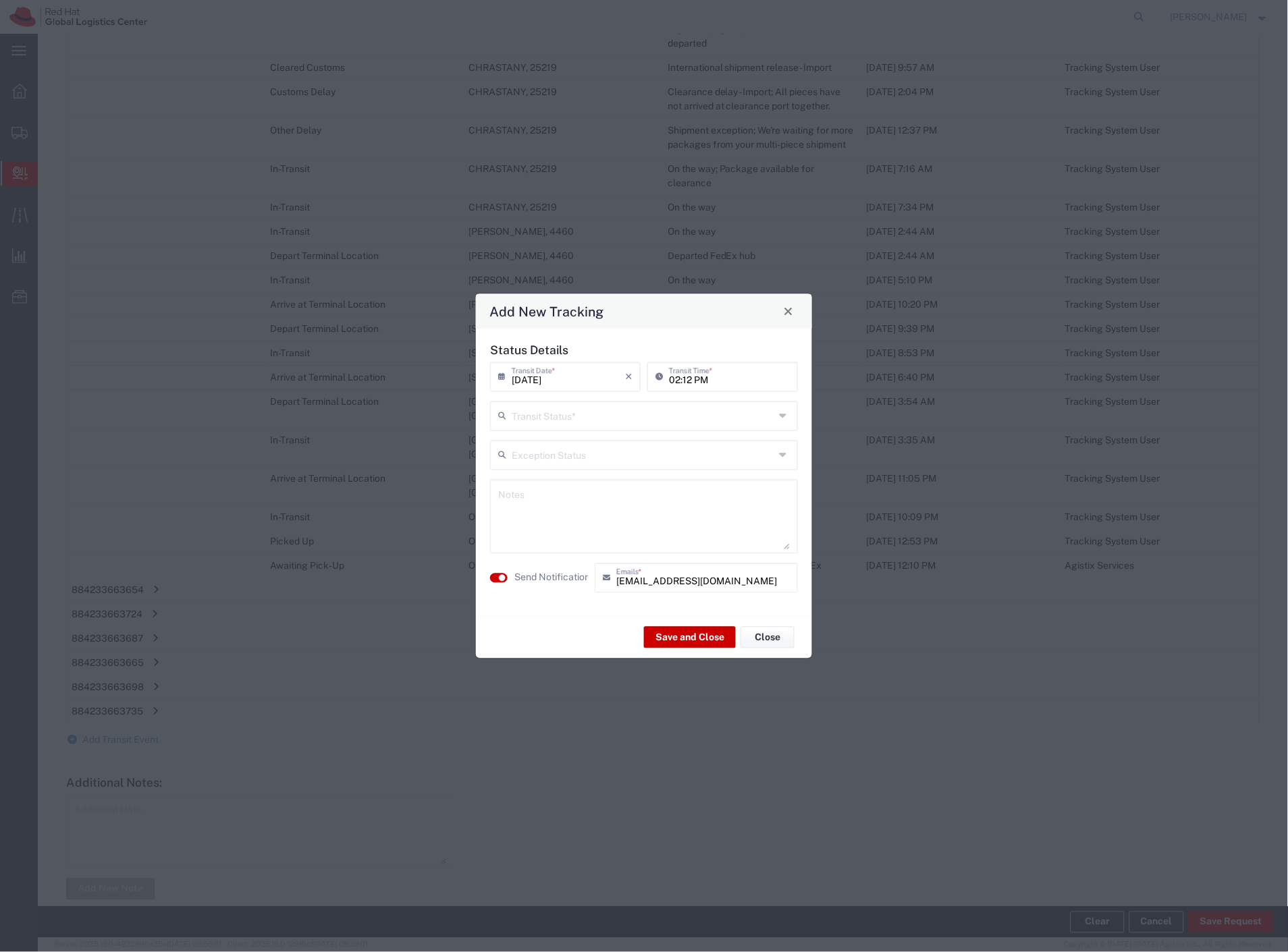
click at [636, 421] on input "text" at bounding box center [643, 414] width 262 height 24
click at [624, 440] on span "Delivery Confirmation" at bounding box center [644, 445] width 305 height 21
click at [557, 577] on label "Send Notification" at bounding box center [551, 578] width 76 height 14
click at [675, 631] on button "Save and Close" at bounding box center [689, 638] width 92 height 22
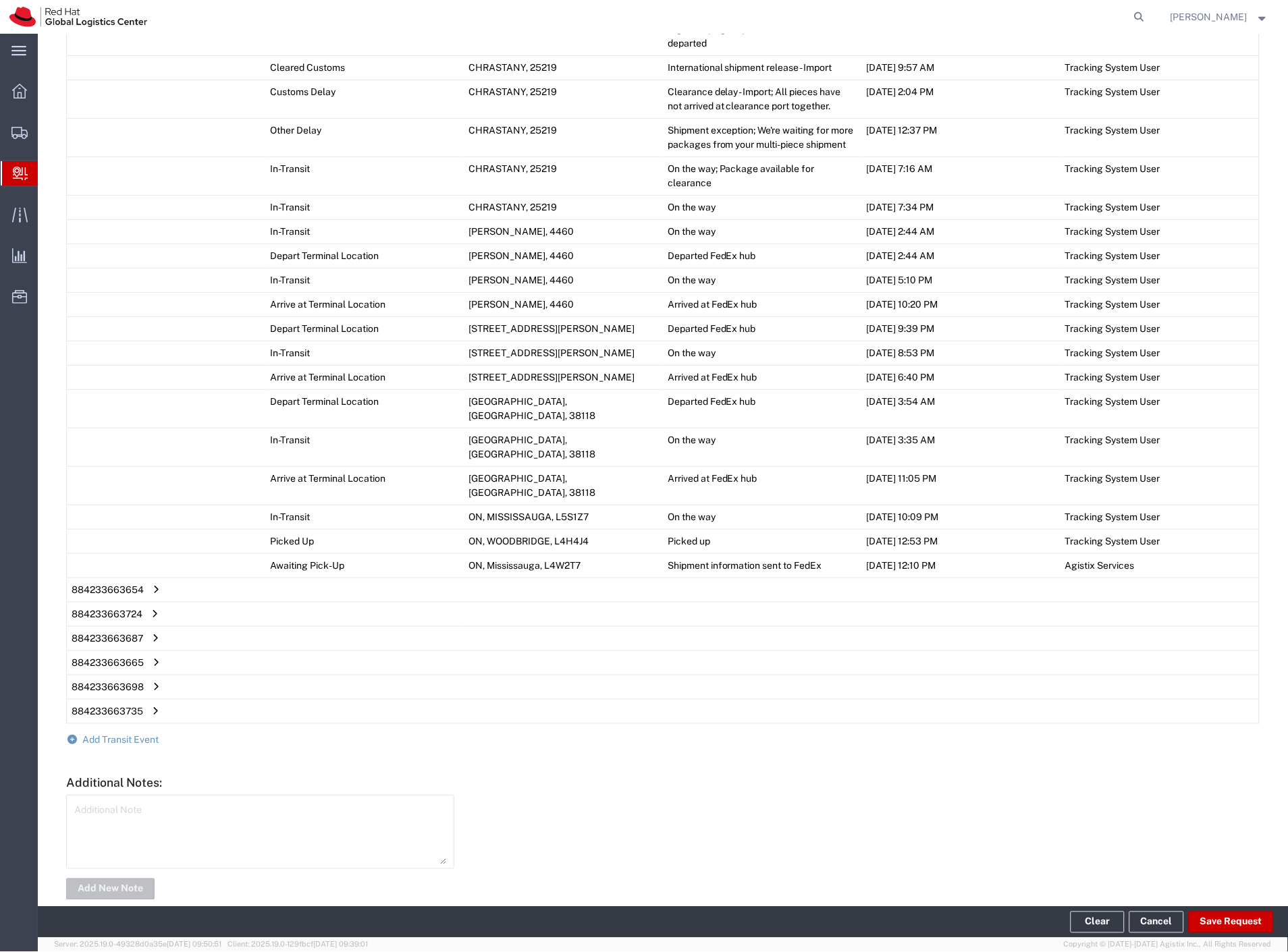
scroll to position [1448, 0]
